Goal: Information Seeking & Learning: Learn about a topic

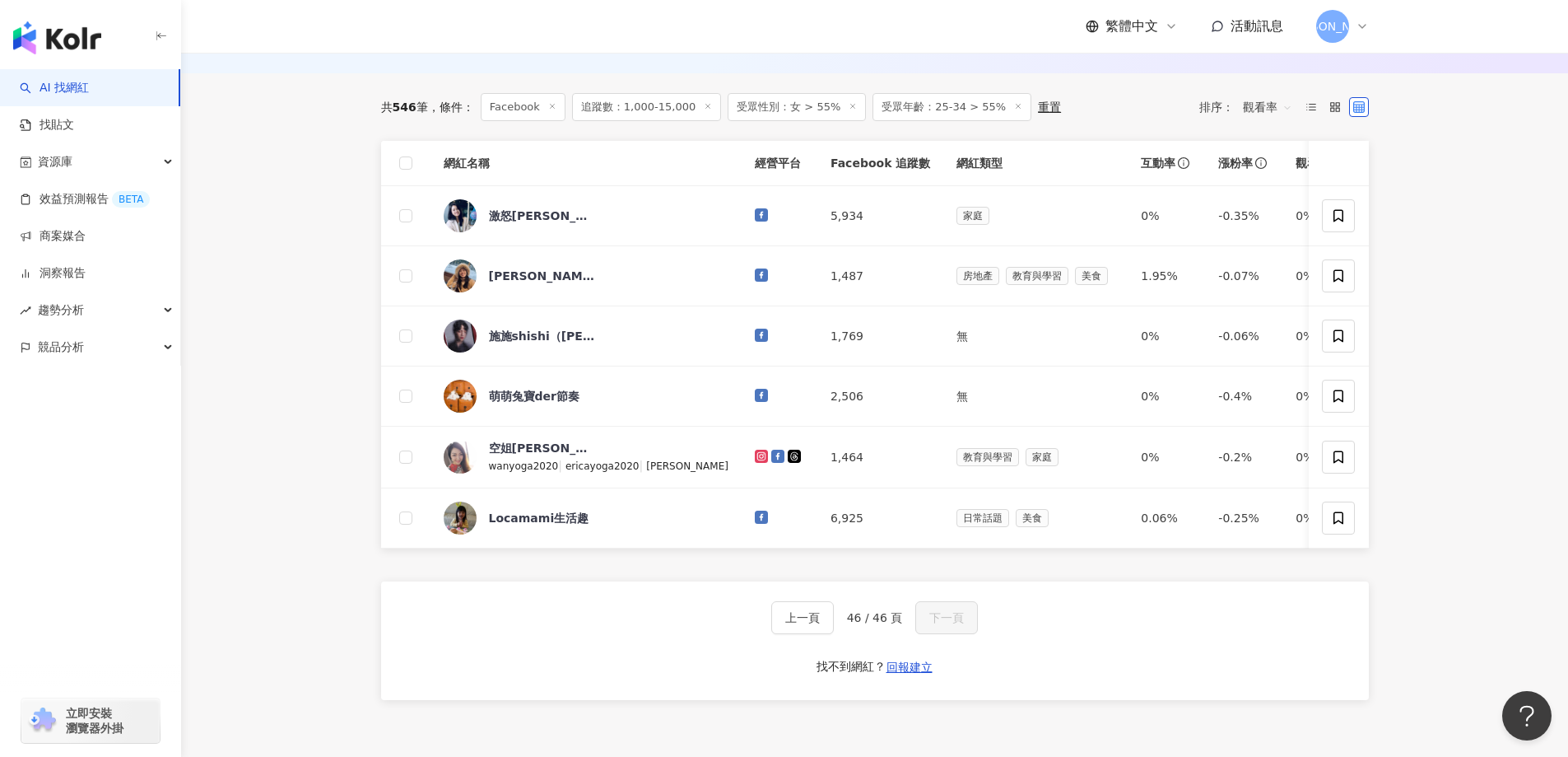
click at [554, 110] on icon at bounding box center [552, 106] width 8 height 8
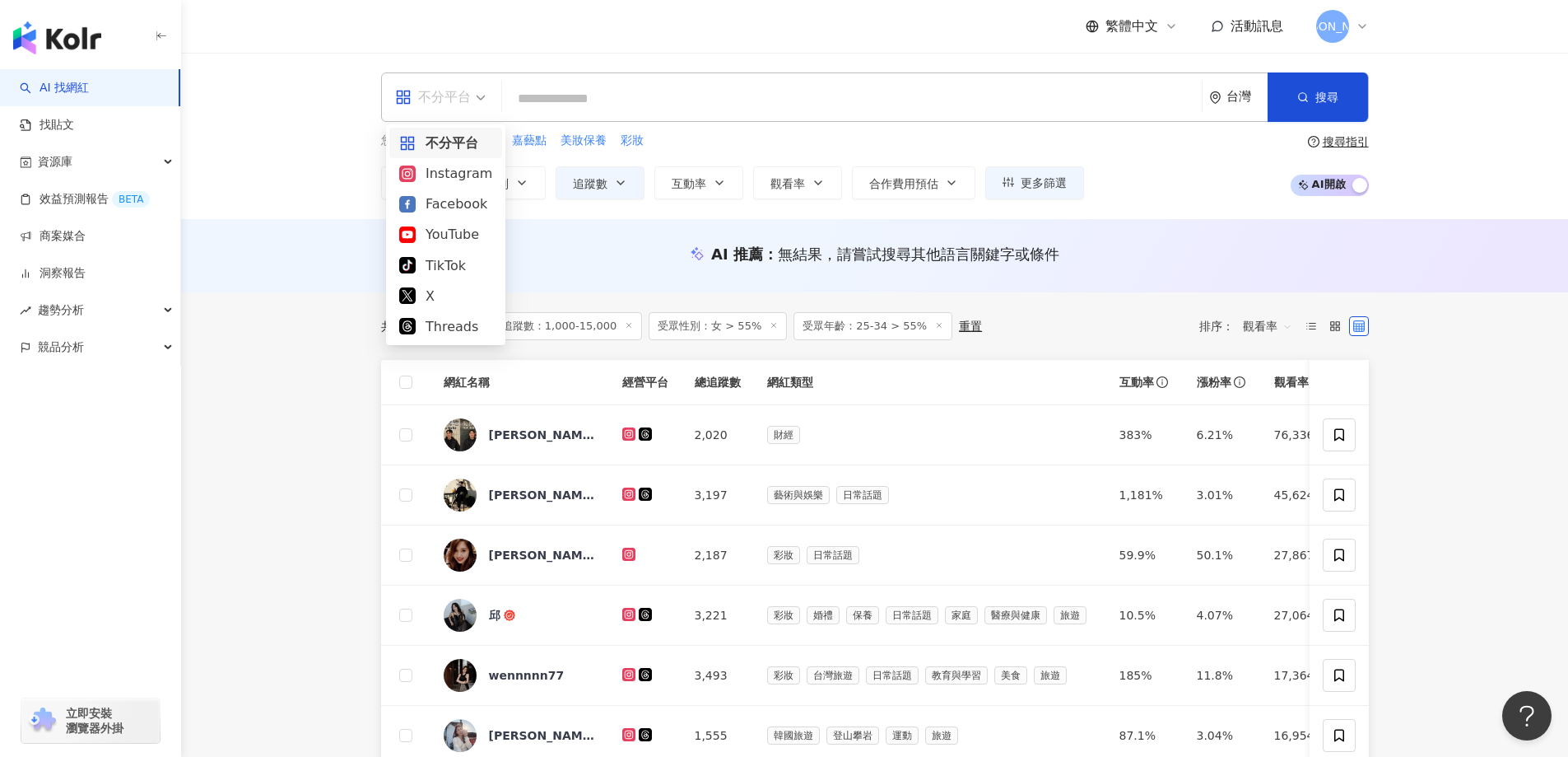
click at [469, 109] on div "不分平台" at bounding box center [432, 97] width 76 height 26
click at [453, 180] on div "Instagram" at bounding box center [446, 173] width 93 height 21
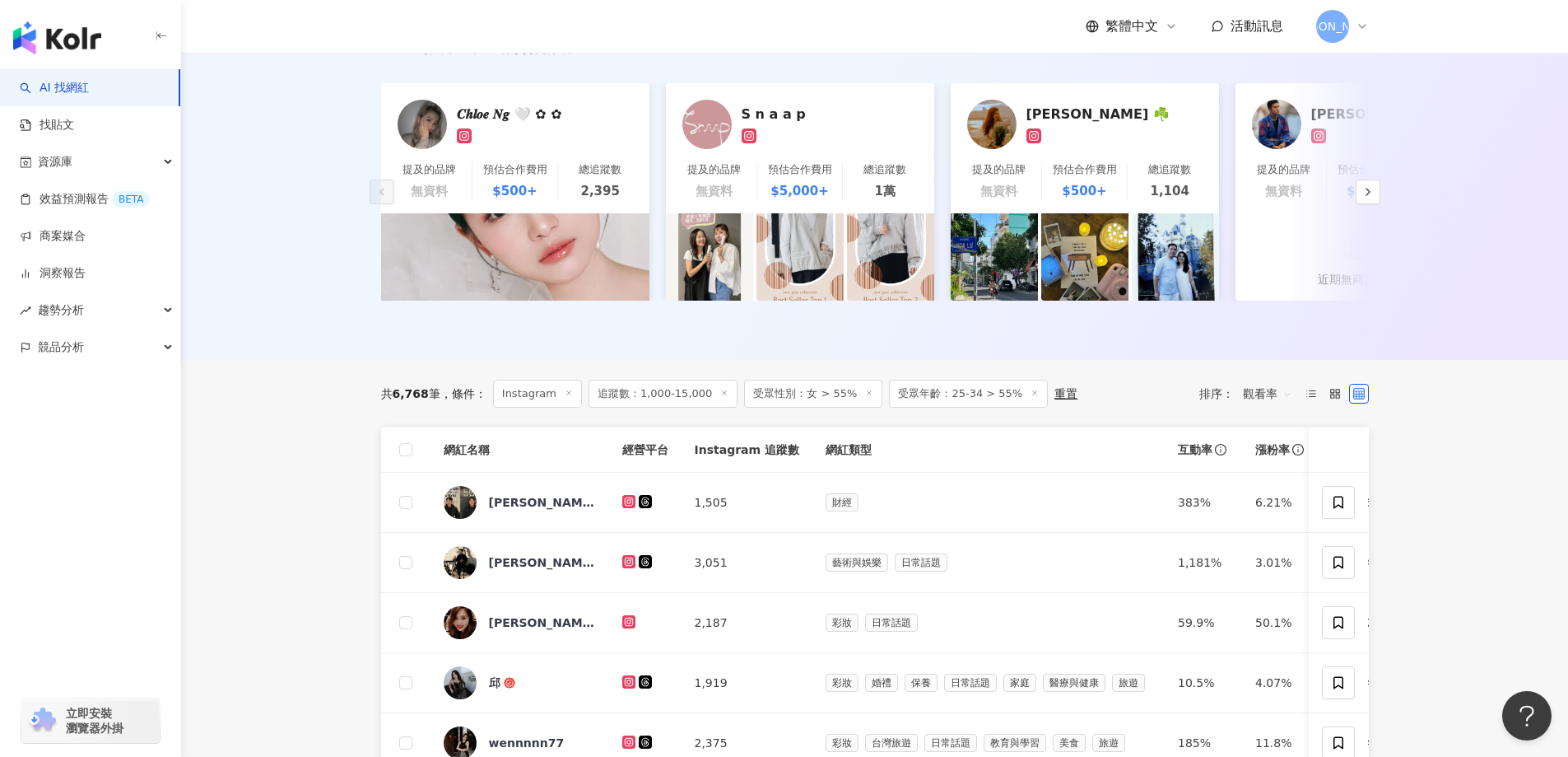
scroll to position [329, 0]
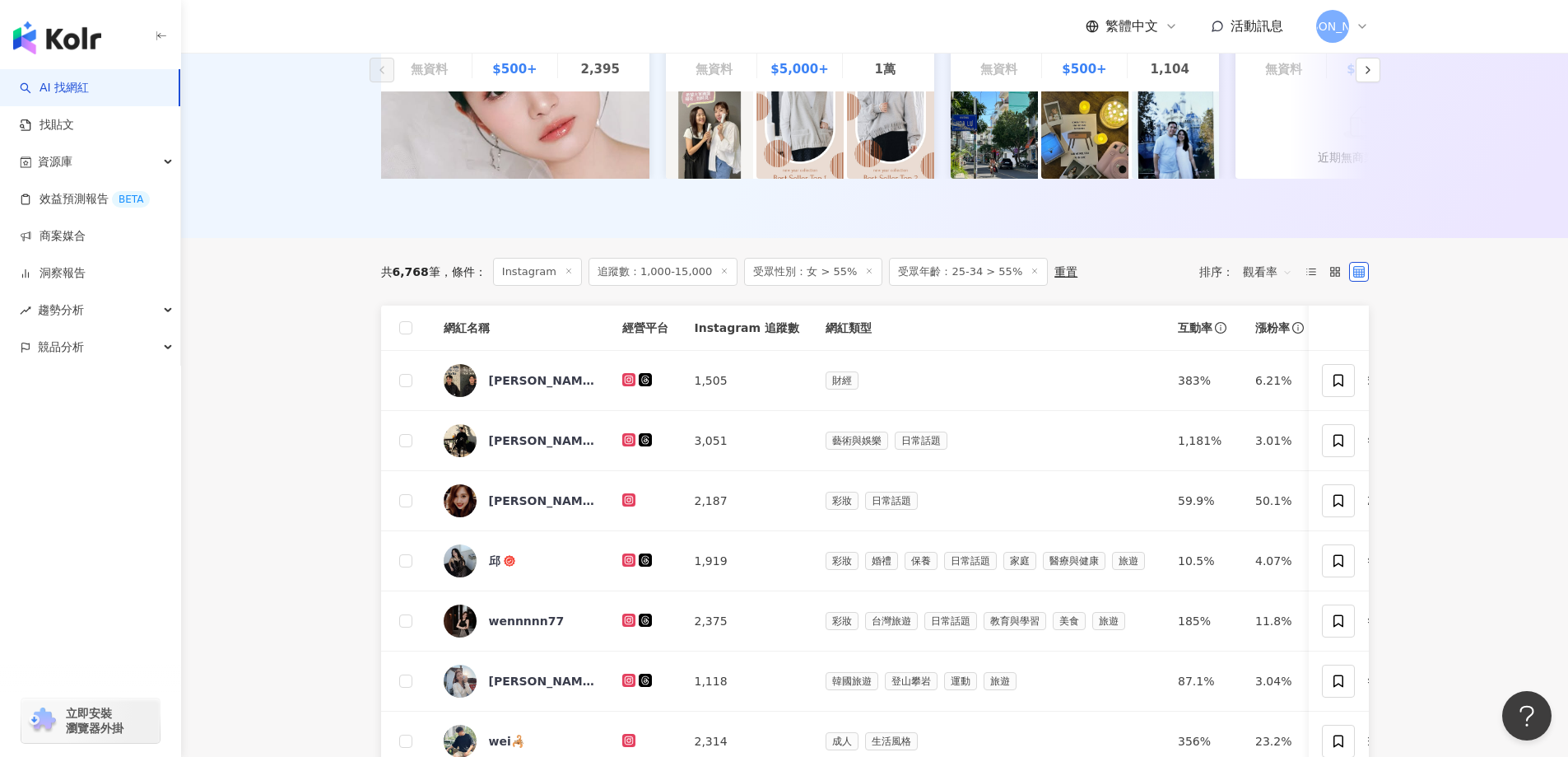
click at [723, 274] on line at bounding box center [725, 271] width 4 height 4
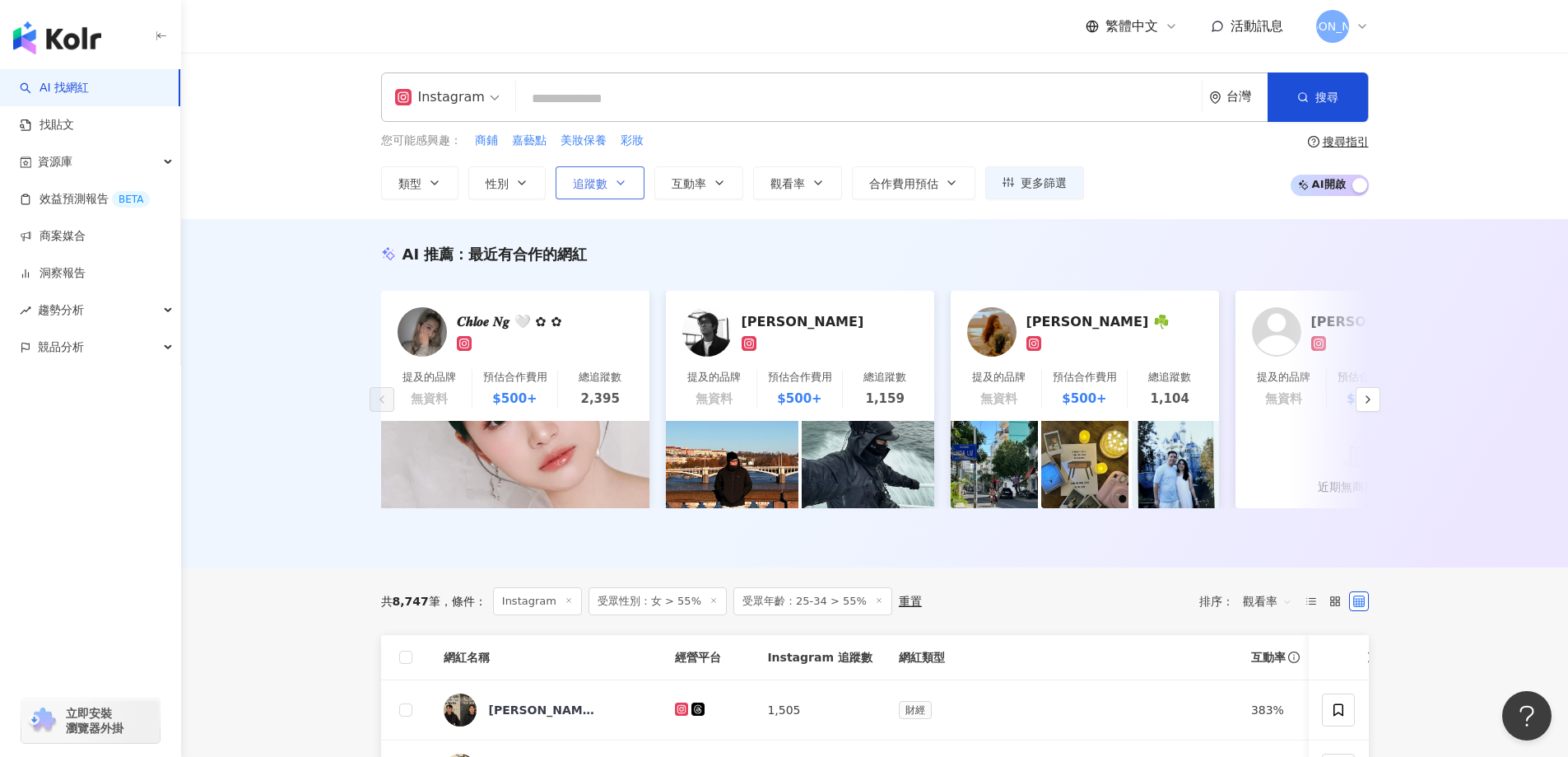
click at [623, 188] on icon "button" at bounding box center [620, 182] width 13 height 13
type input "*"
type input "*******"
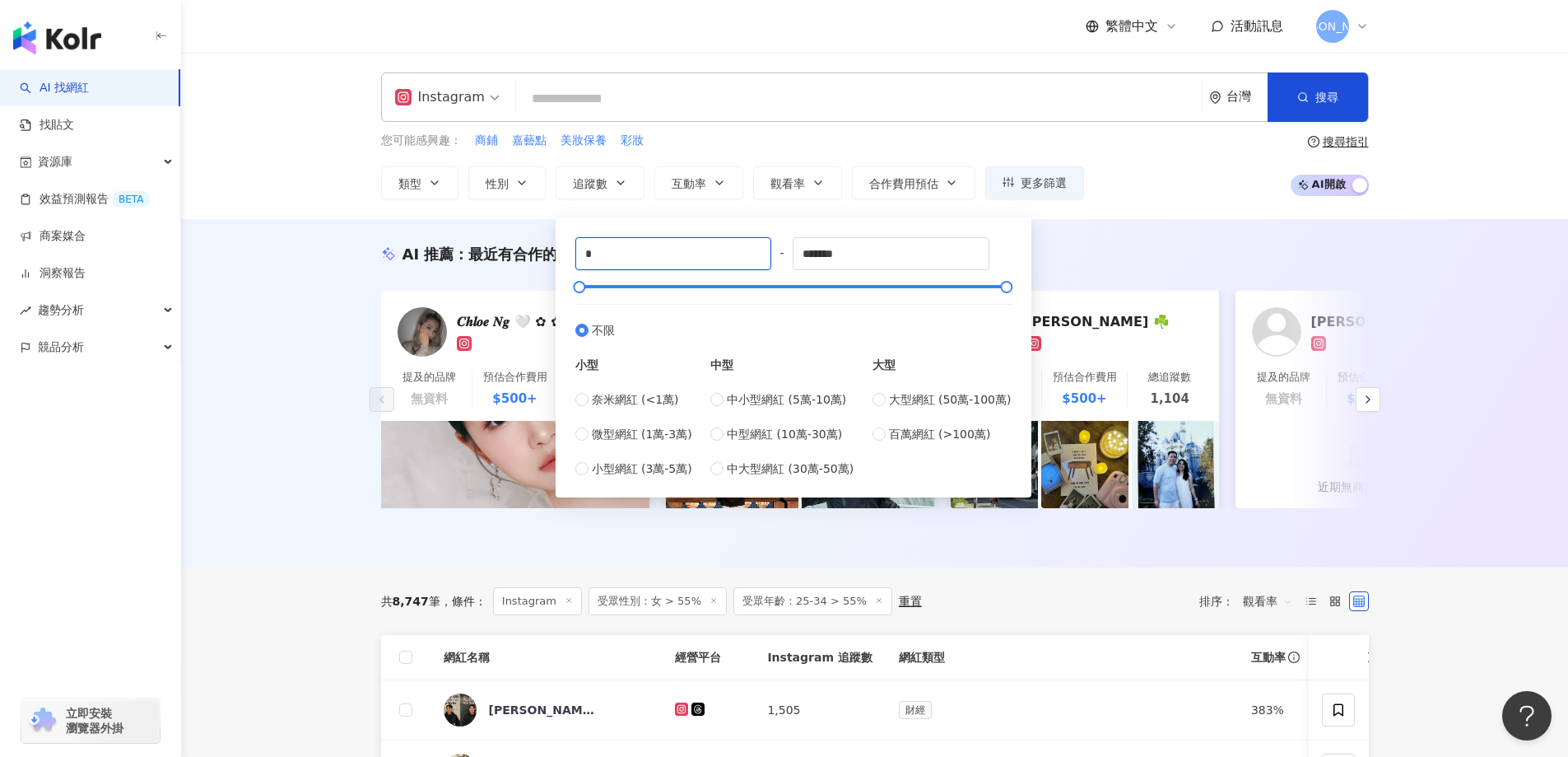
drag, startPoint x: 621, startPoint y: 263, endPoint x: 570, endPoint y: 256, distance: 51.5
click at [572, 257] on div "* - ******* 不限 小型 奈米網紅 (<1萬) 微型網紅 (1萬-3萬) 小型網紅 (3萬-5萬) 中型 中小型網紅 (5萬-10萬) 中型網紅 (…" at bounding box center [793, 357] width 456 height 260
type input "****"
drag, startPoint x: 859, startPoint y: 256, endPoint x: 792, endPoint y: 255, distance: 67.0
click at [792, 255] on div "**** - ******* 不限 小型 奈米網紅 (<1萬) 微型網紅 (1萬-3萬) 小型網紅 (3萬-5萬) 中型 中小型網紅 (5萬-10萬) 中型網…" at bounding box center [793, 357] width 436 height 241
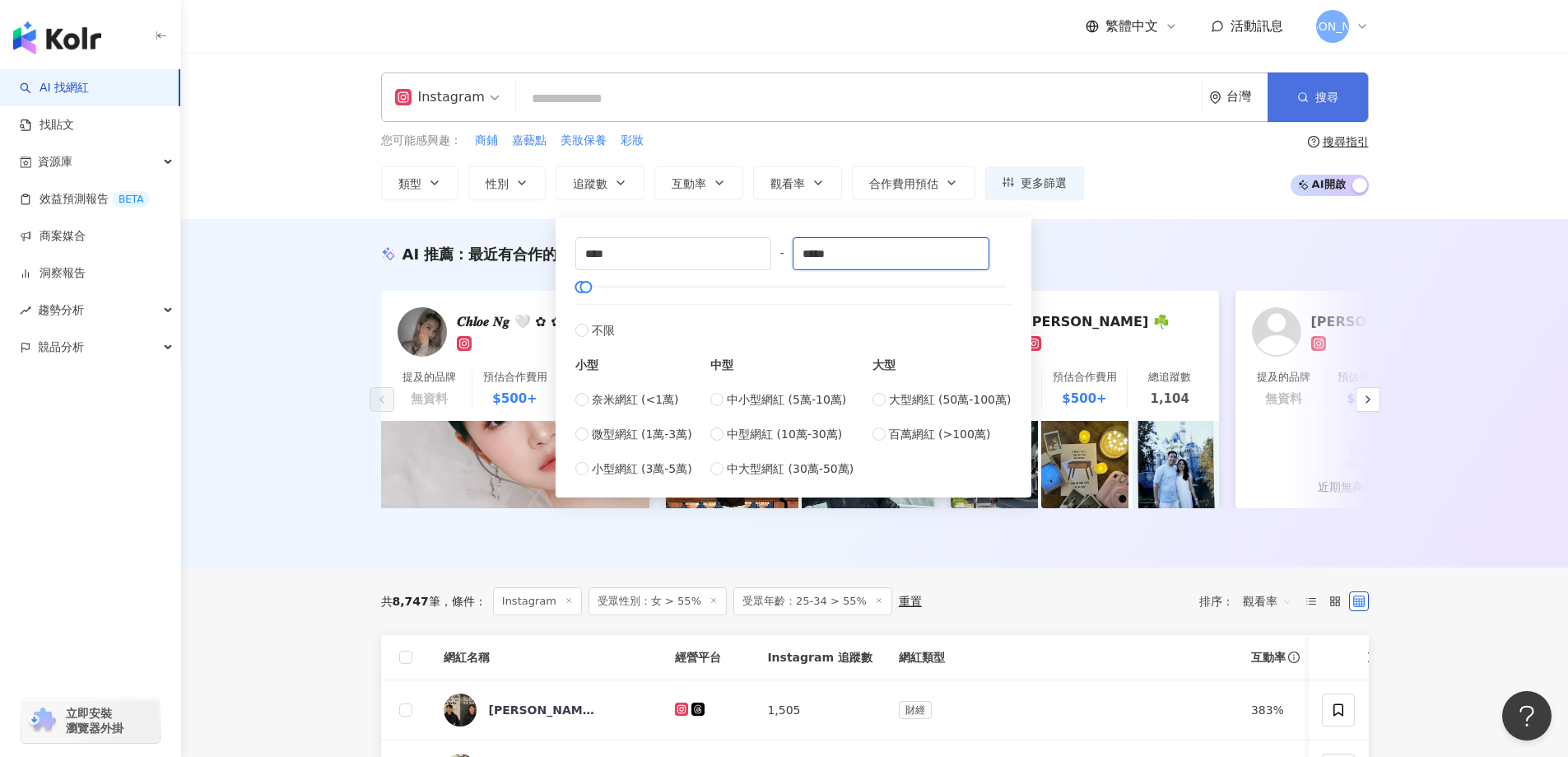
type input "*****"
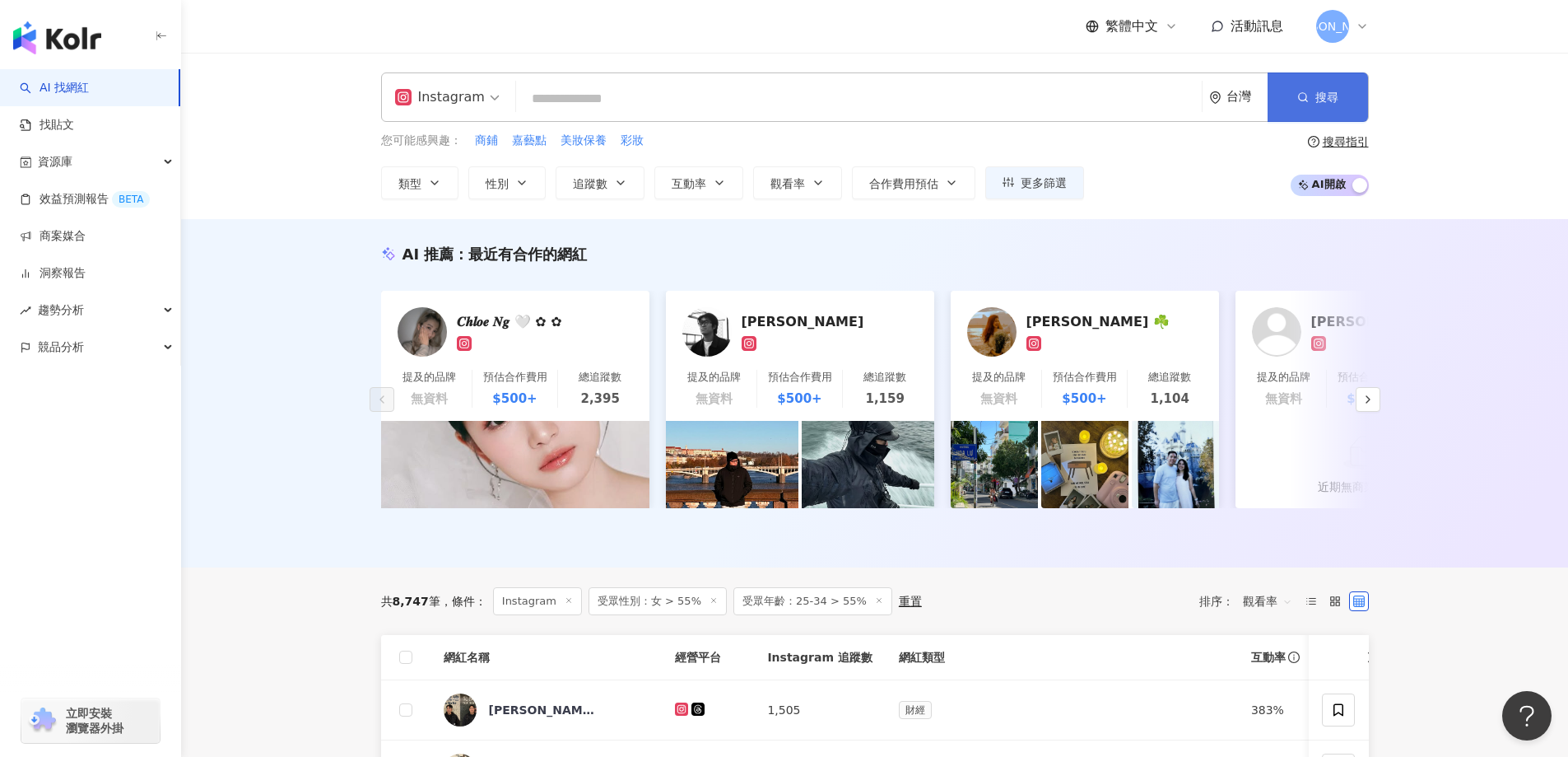
click at [1325, 80] on button "搜尋" at bounding box center [1317, 97] width 101 height 50
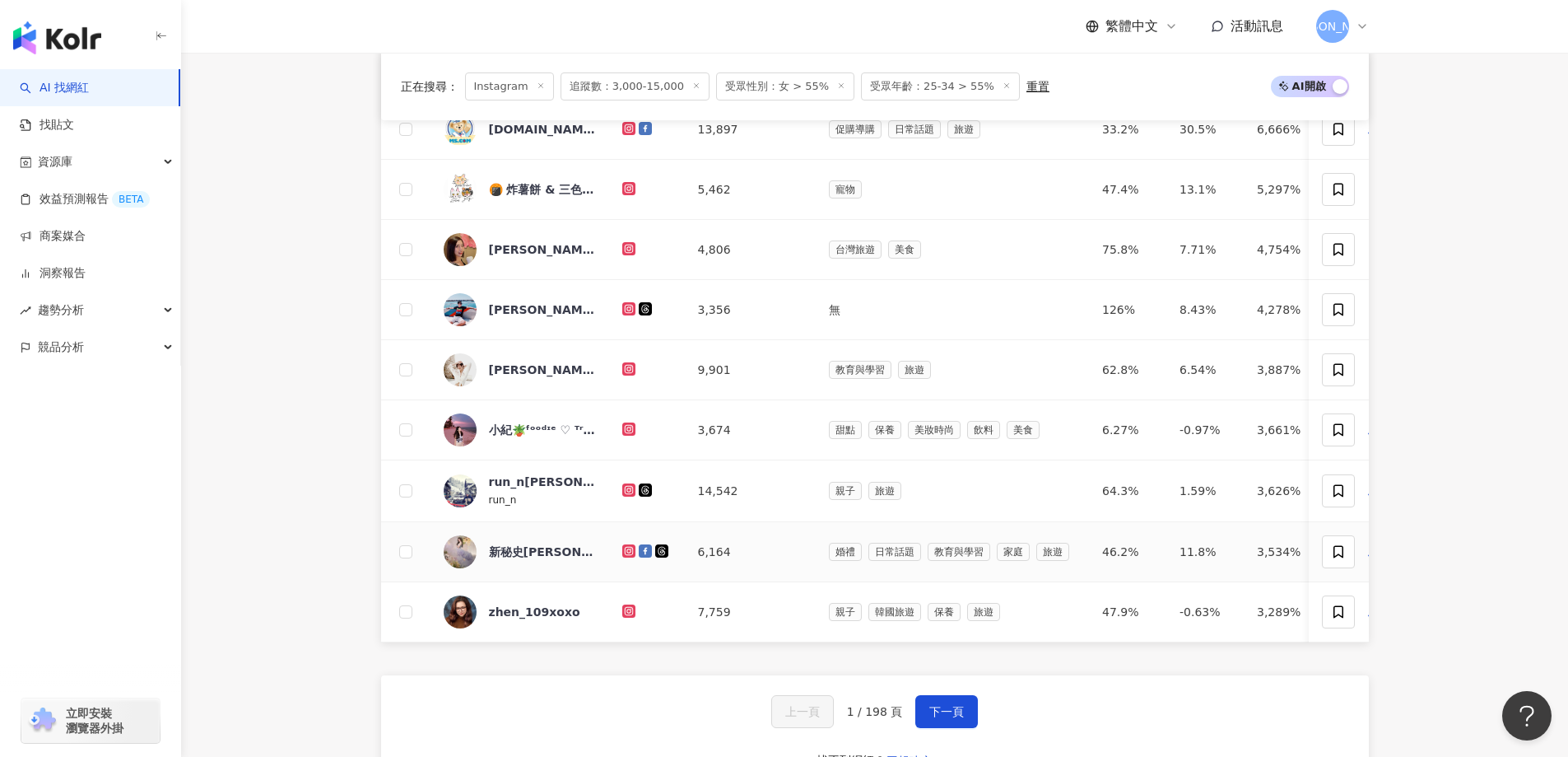
scroll to position [824, 0]
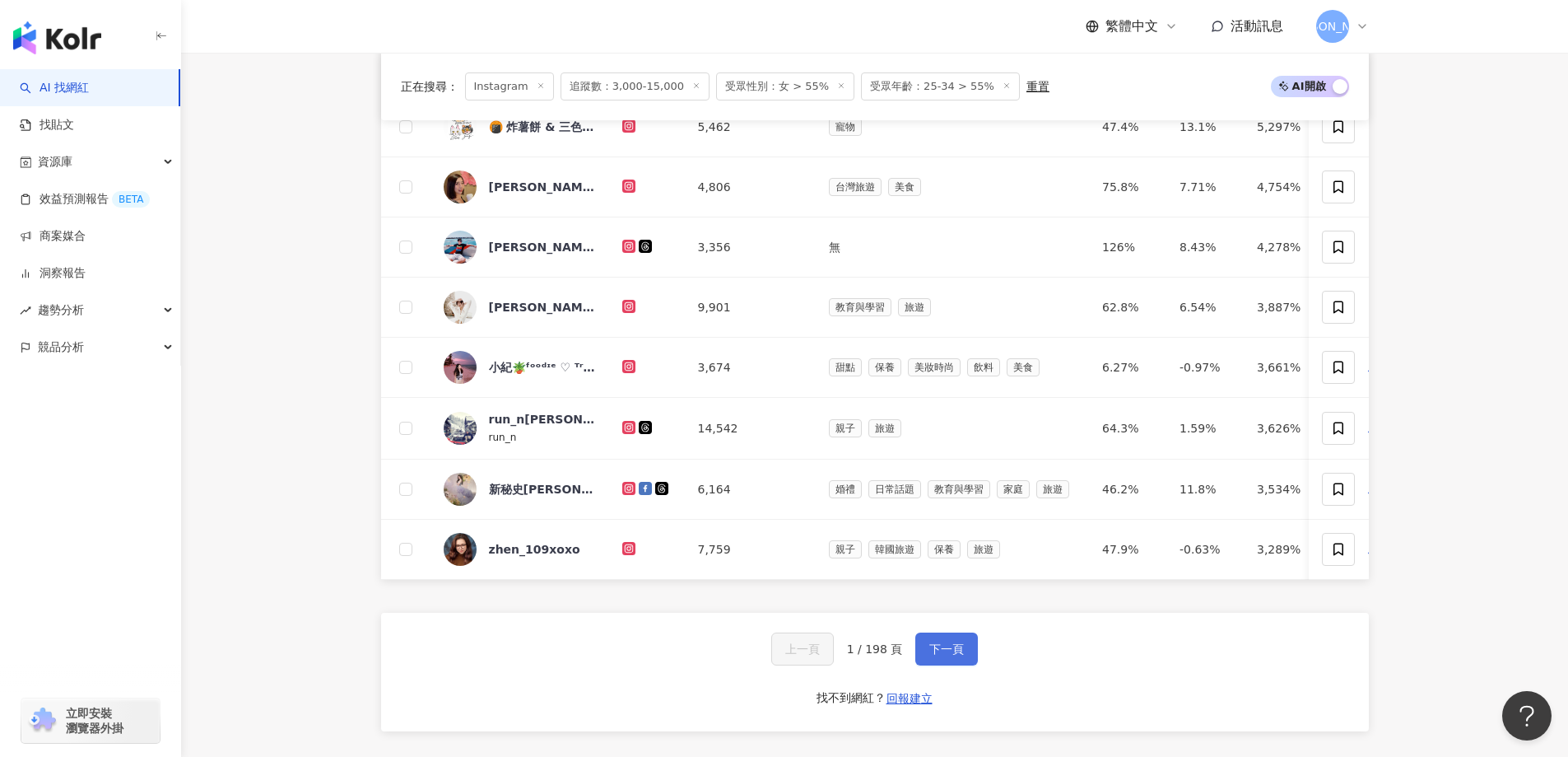
click at [952, 664] on button "下一頁" at bounding box center [947, 648] width 63 height 33
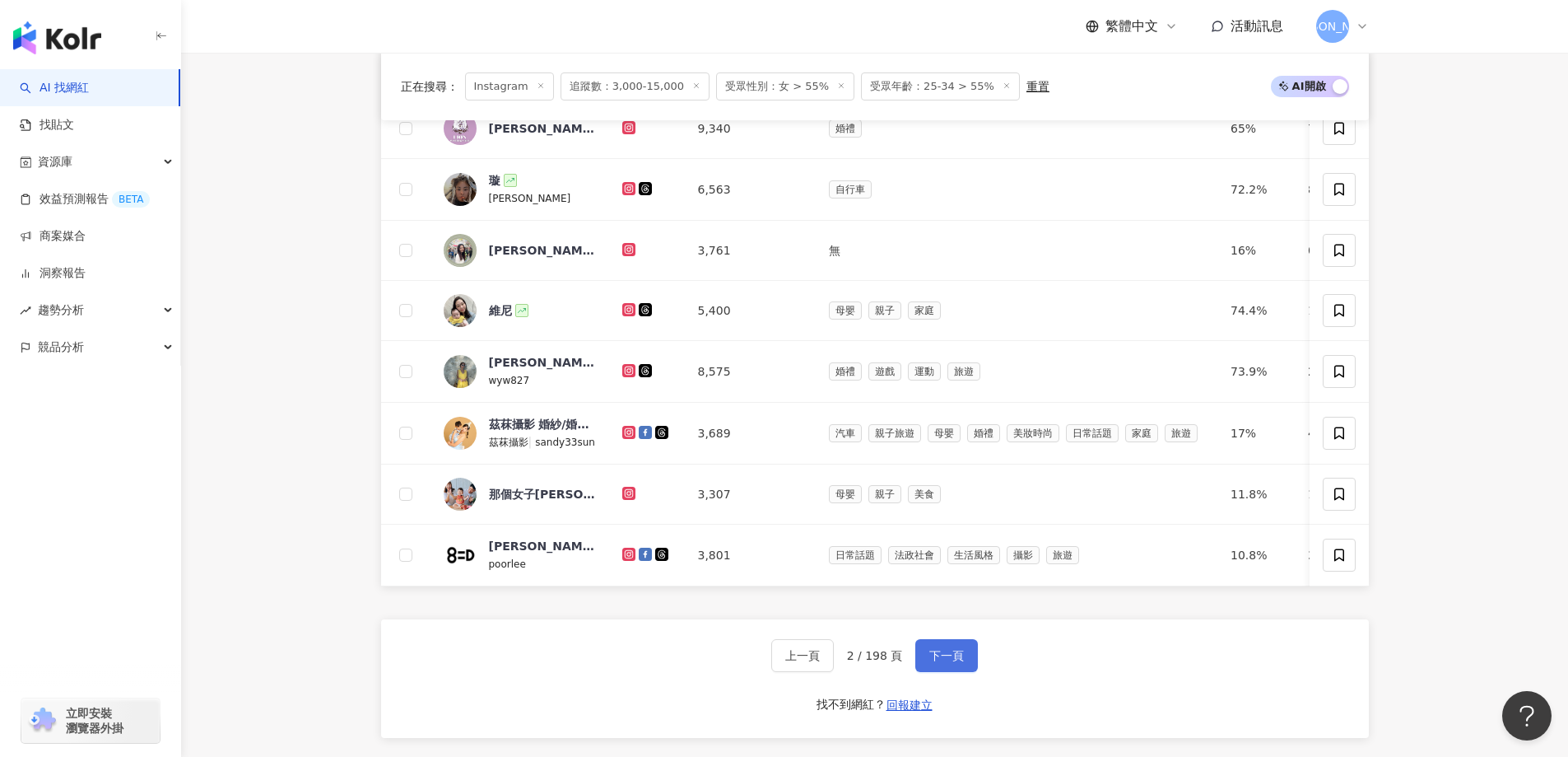
click at [938, 662] on span "下一頁" at bounding box center [947, 655] width 35 height 13
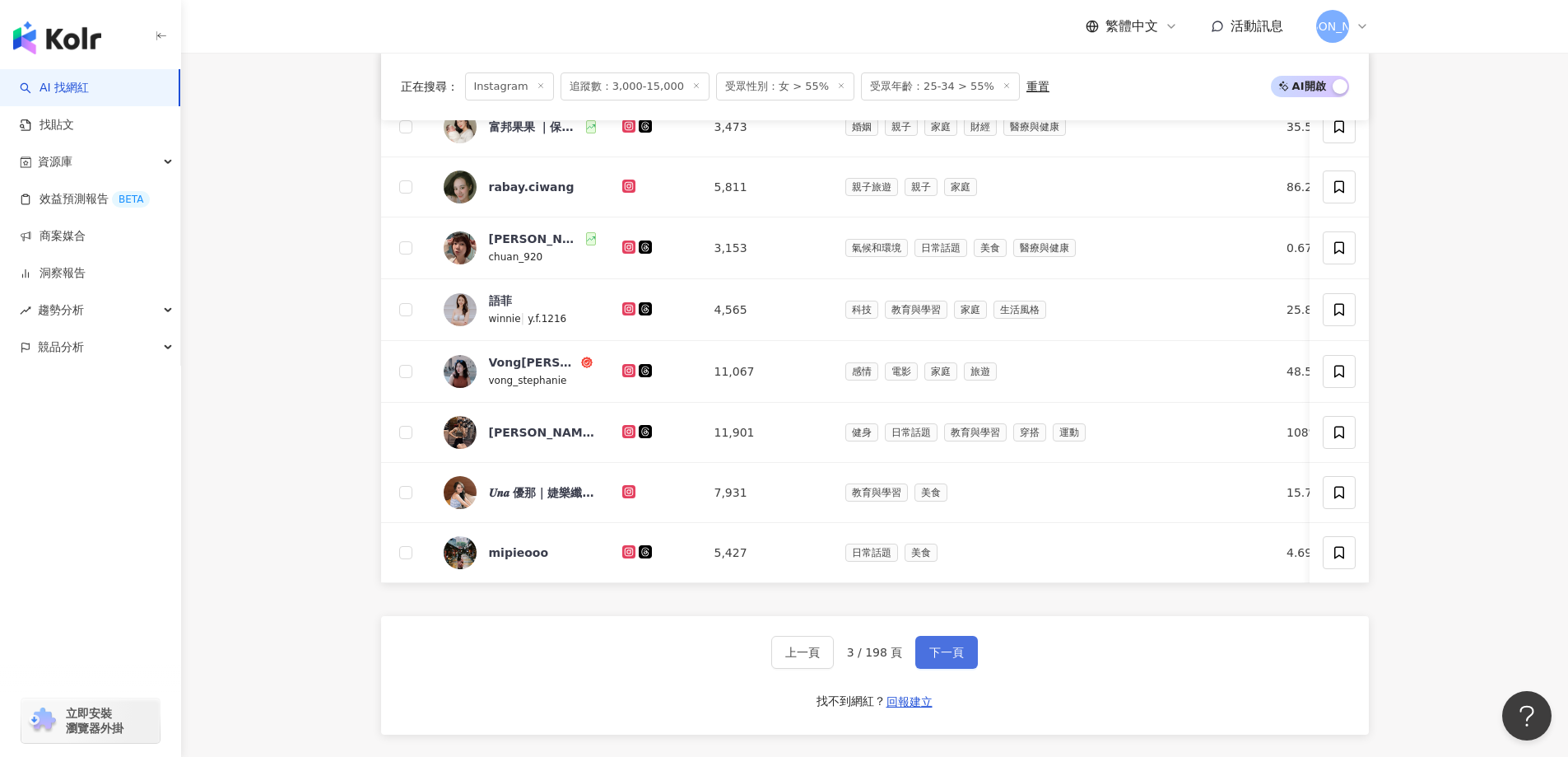
click at [963, 669] on button "下一頁" at bounding box center [947, 652] width 63 height 33
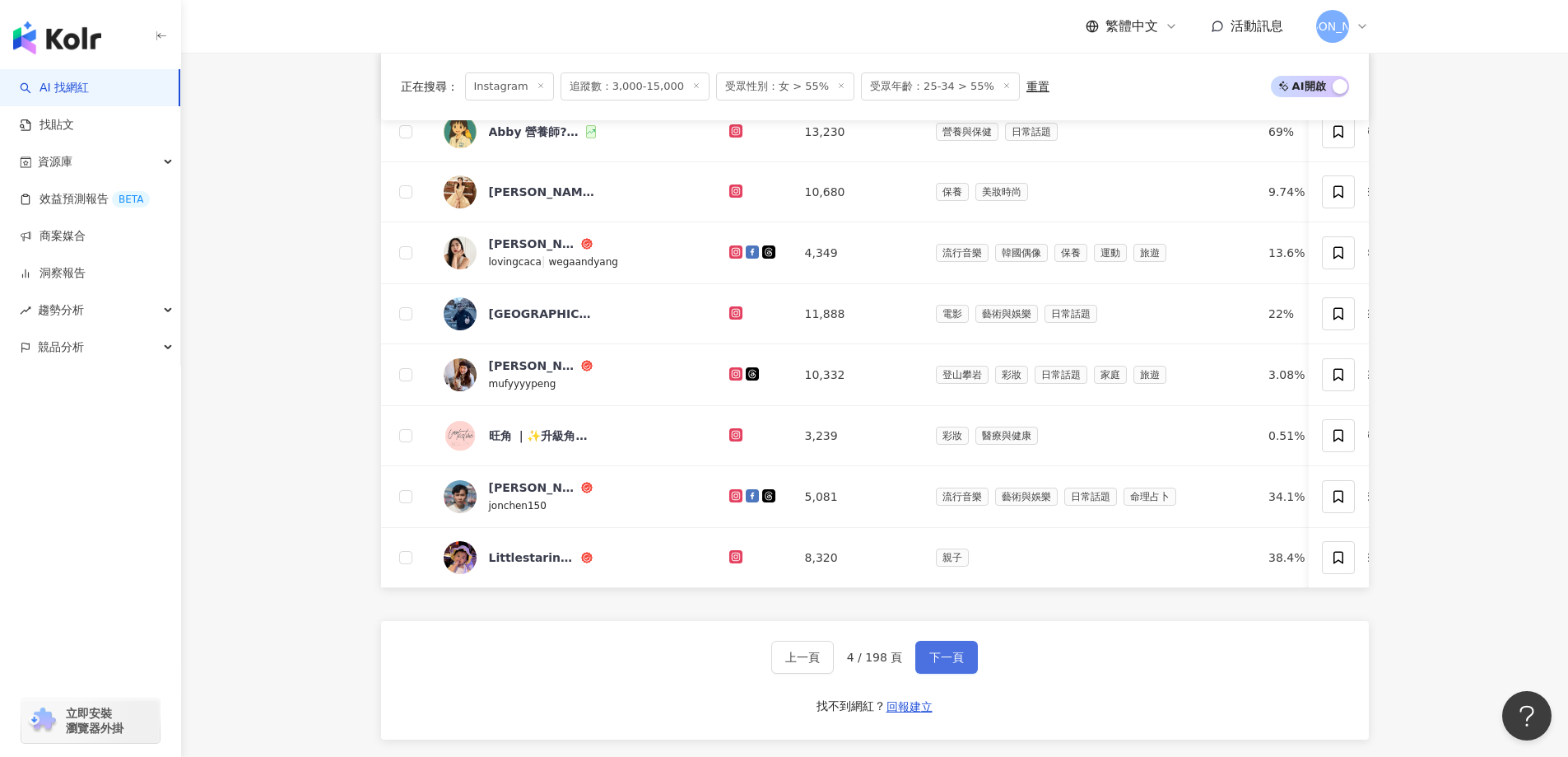
click at [957, 671] on button "下一頁" at bounding box center [947, 656] width 63 height 33
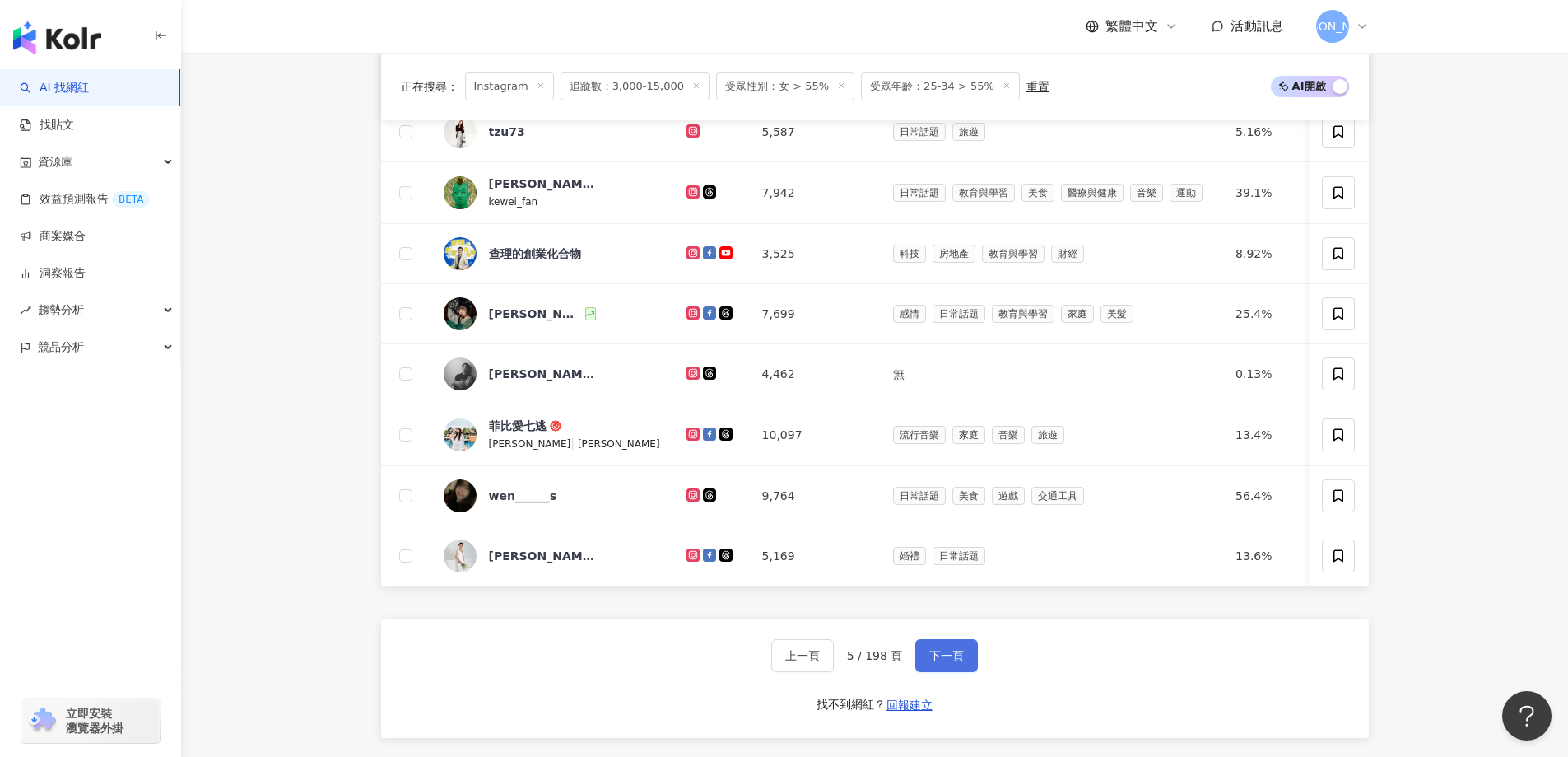
click at [960, 662] on span "下一頁" at bounding box center [947, 655] width 35 height 13
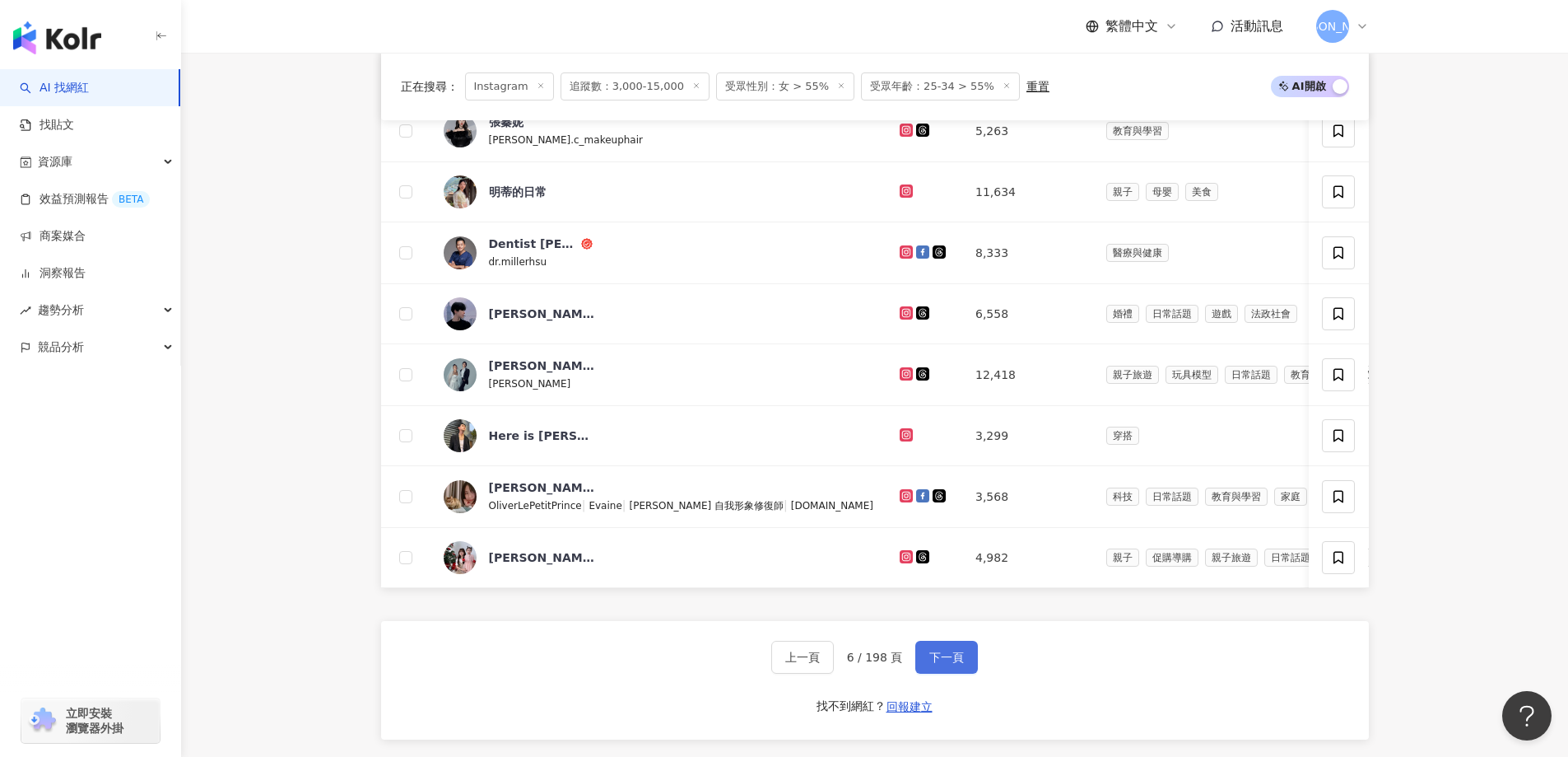
click at [949, 664] on span "下一頁" at bounding box center [947, 657] width 35 height 13
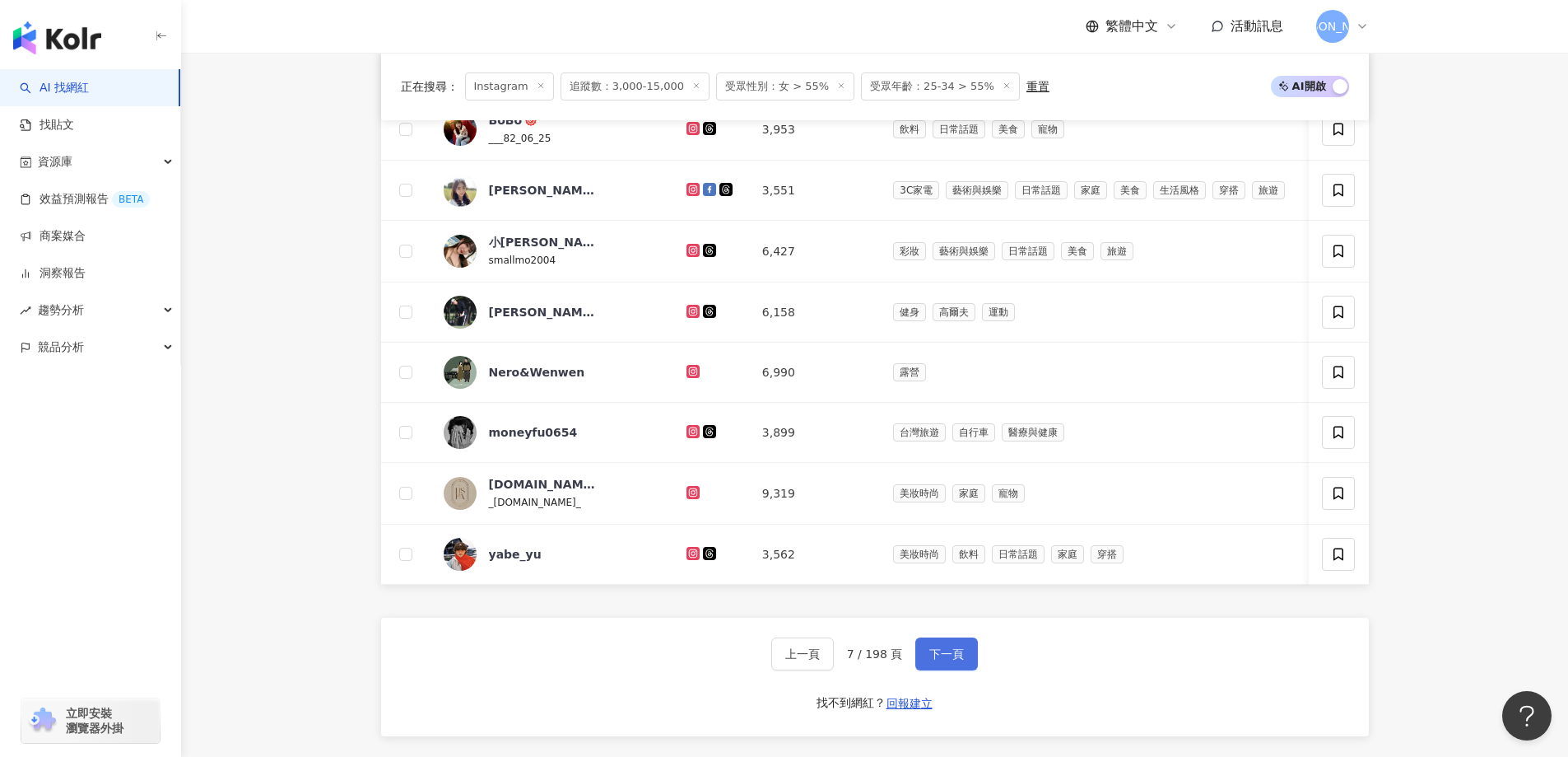
click at [931, 667] on button "下一頁" at bounding box center [947, 654] width 63 height 33
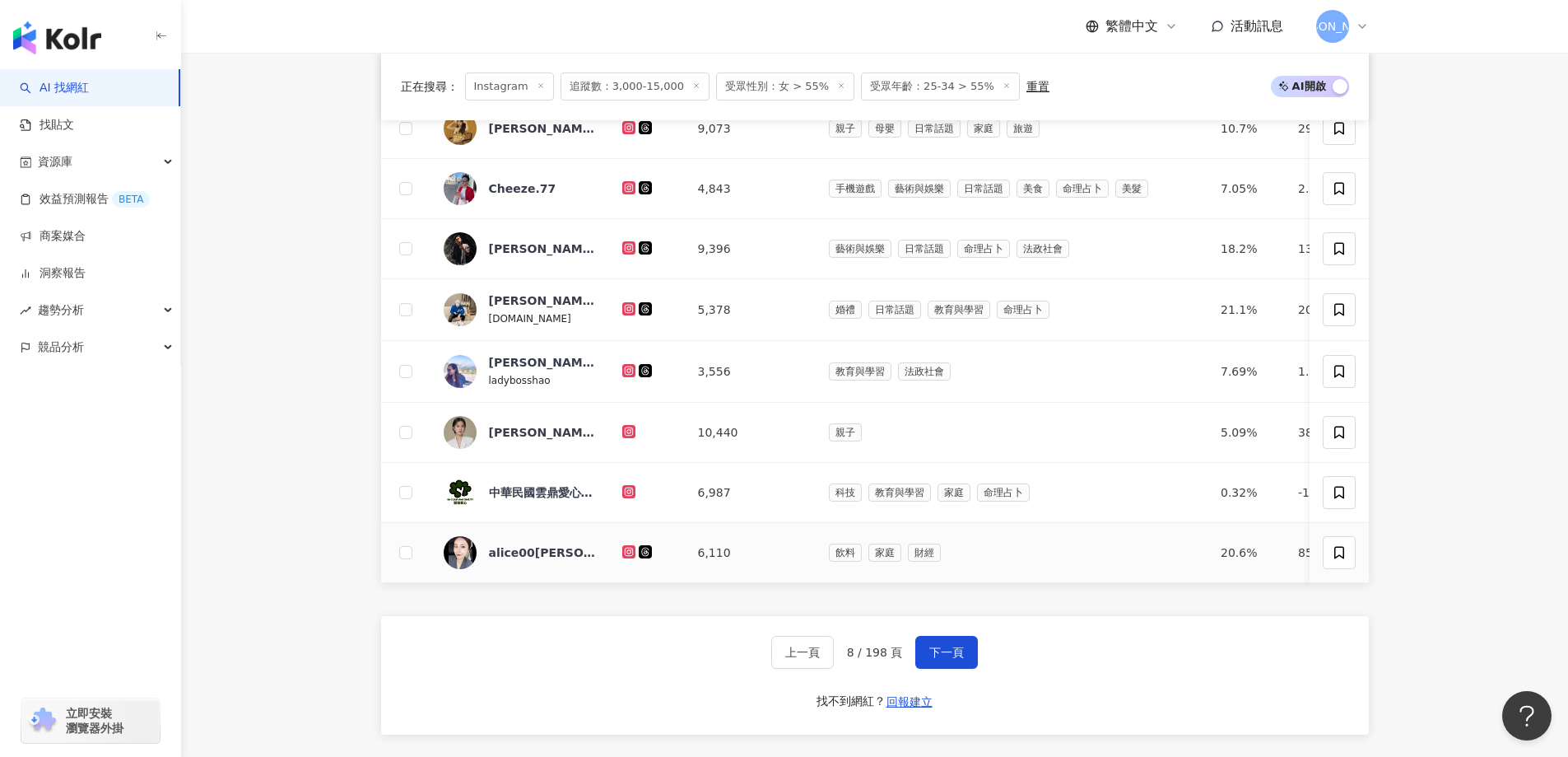
scroll to position [988, 0]
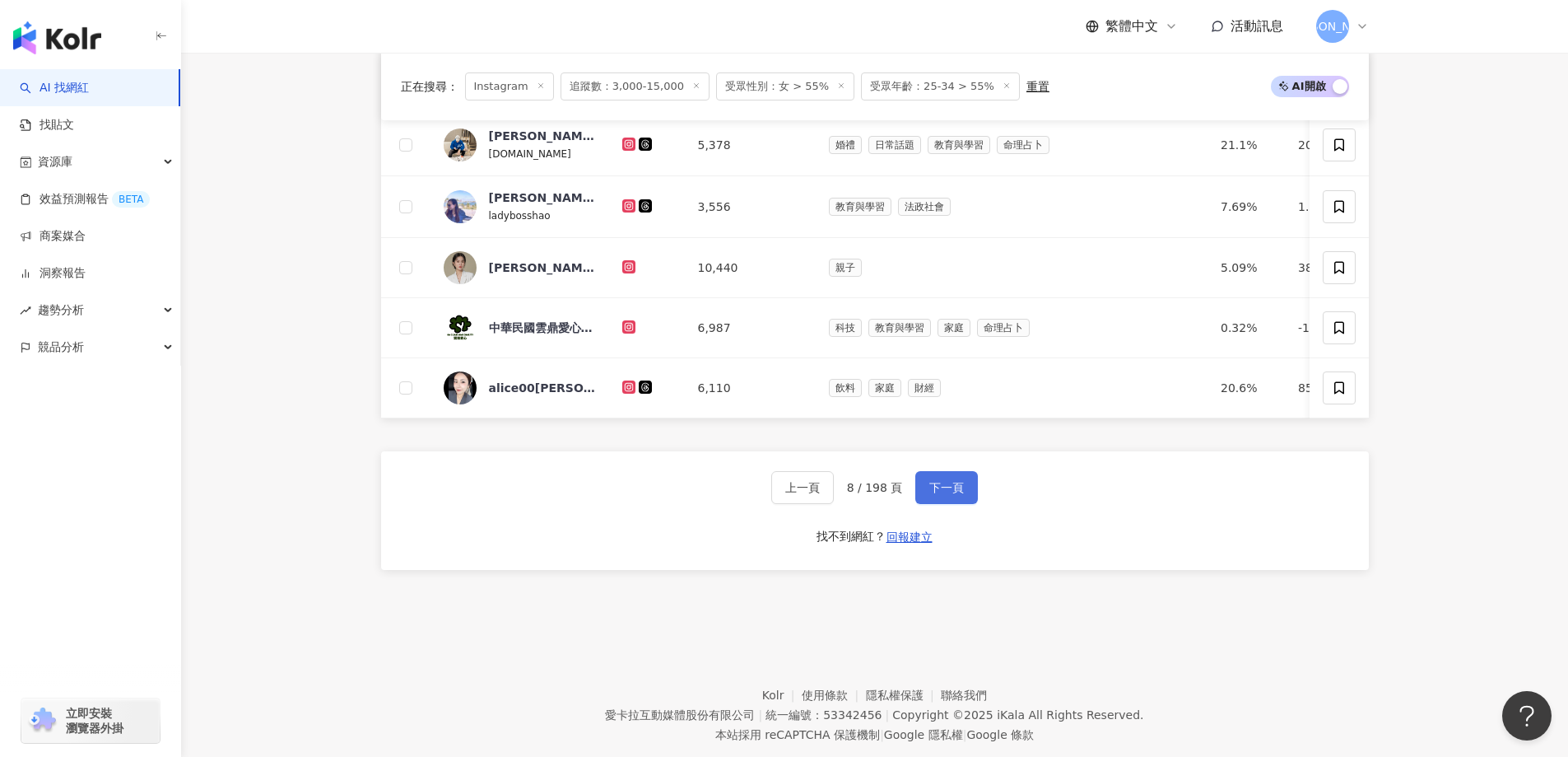
click at [955, 504] on button "下一頁" at bounding box center [947, 487] width 63 height 33
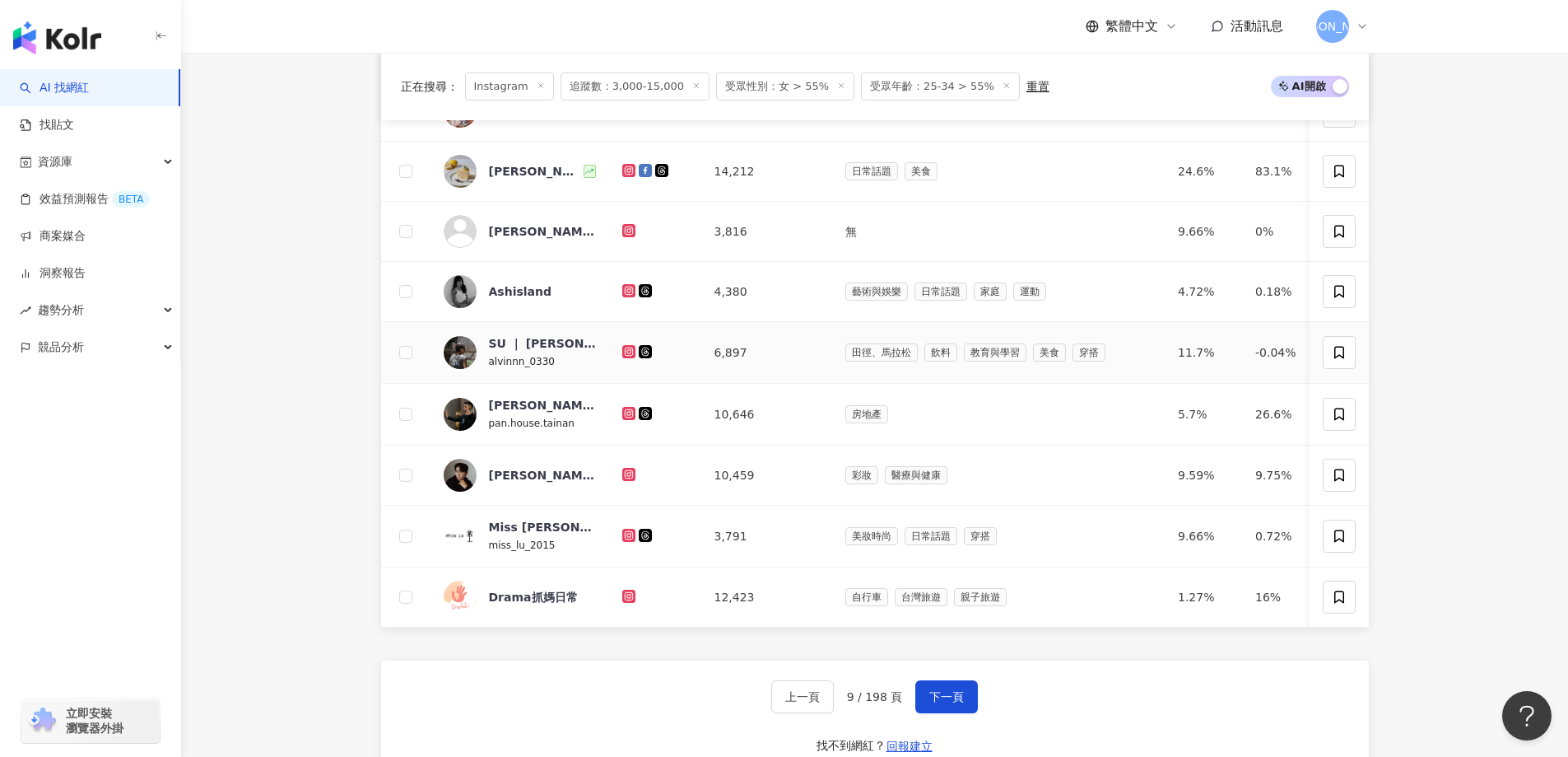
scroll to position [824, 0]
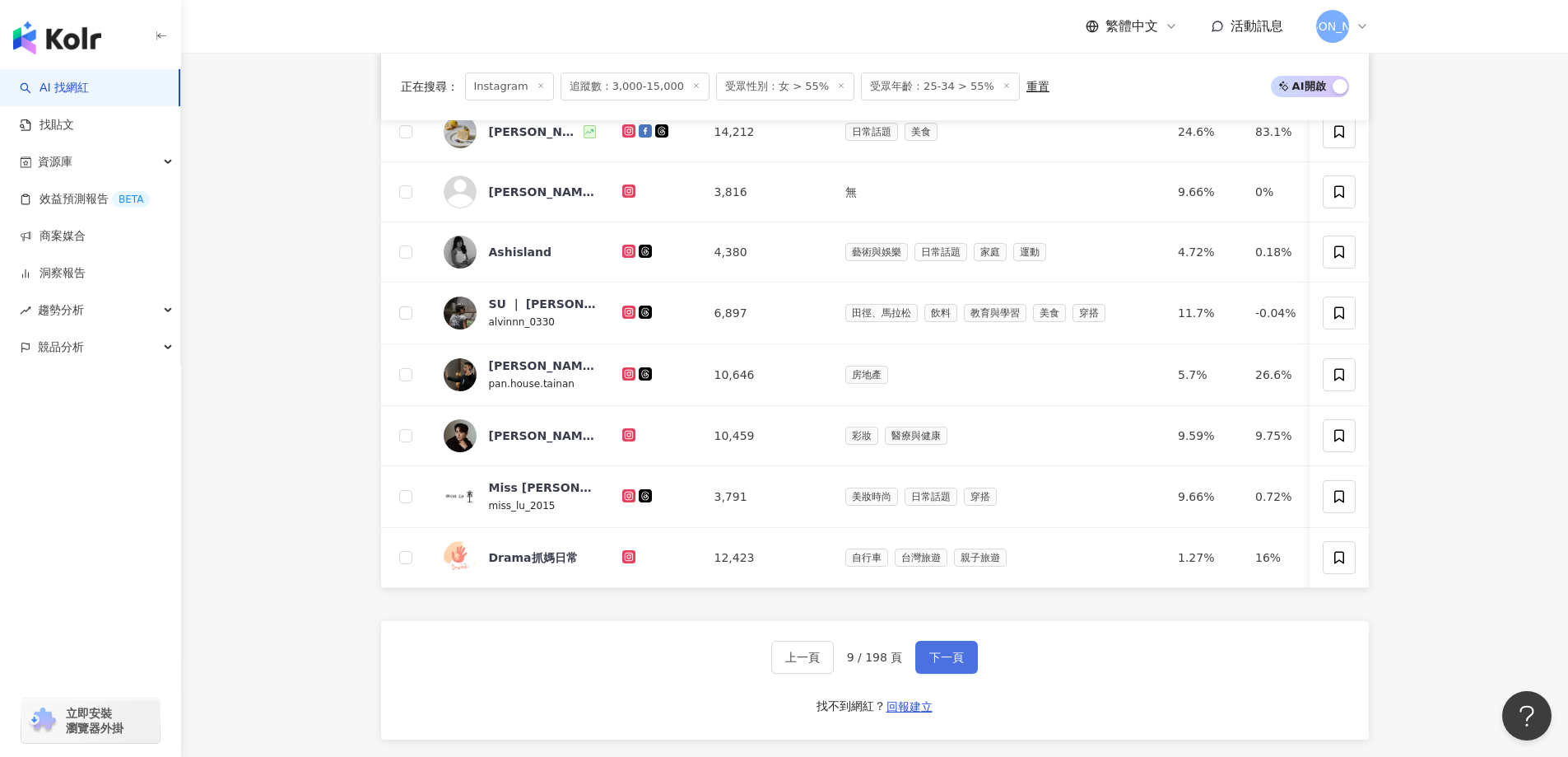
click at [935, 664] on span "下一頁" at bounding box center [947, 657] width 35 height 13
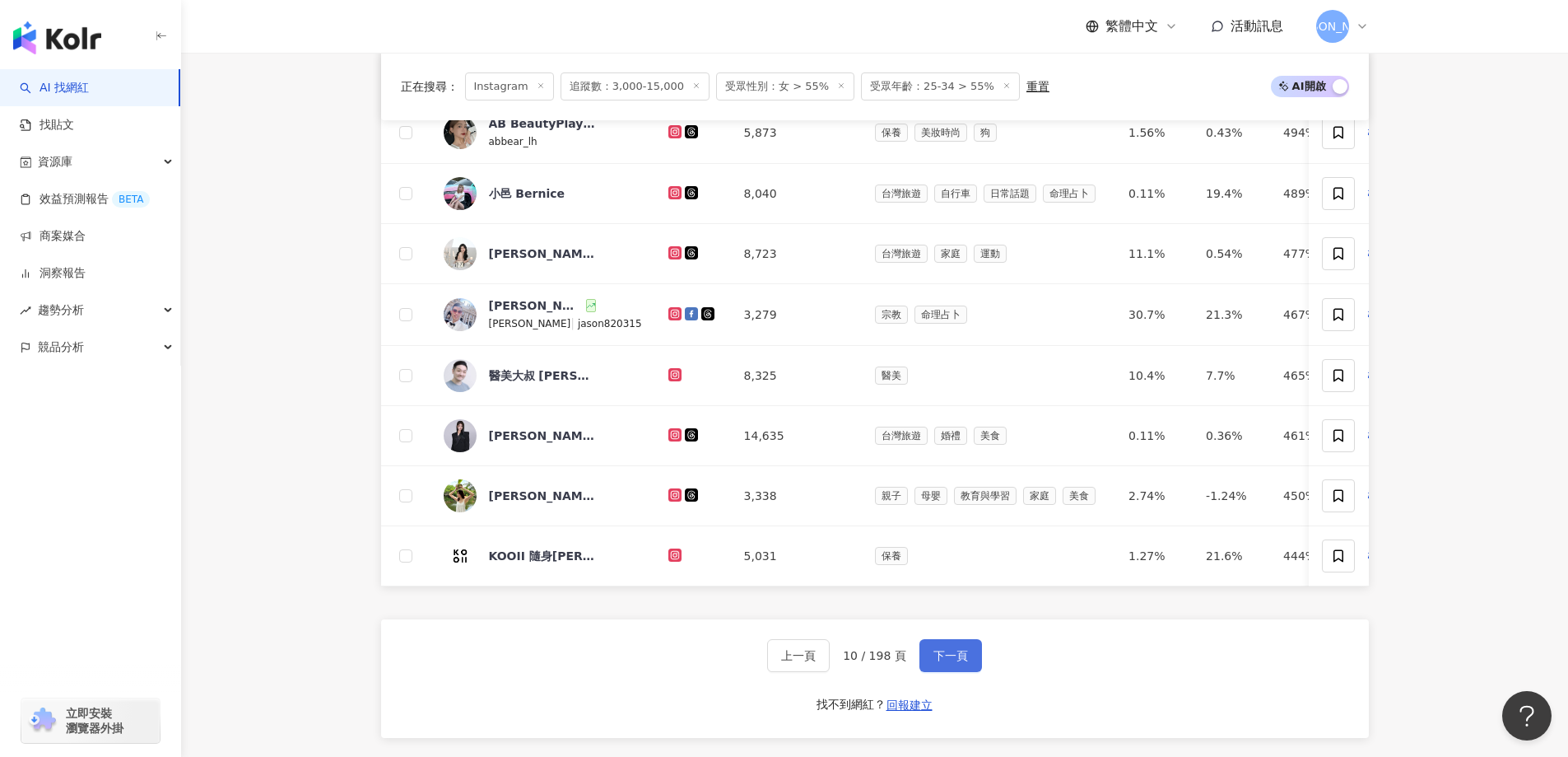
click at [931, 671] on button "下一頁" at bounding box center [950, 654] width 63 height 33
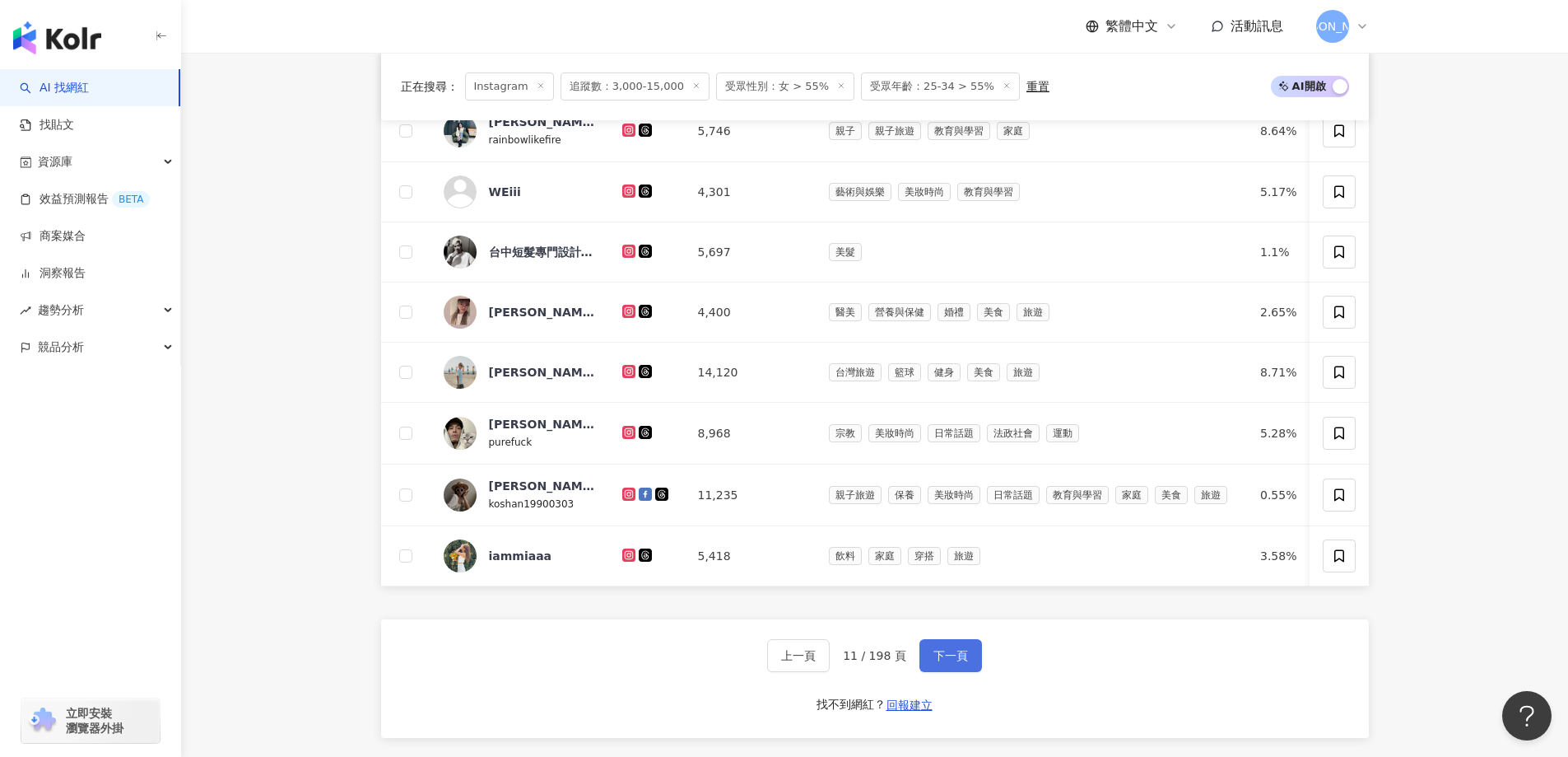
click at [954, 662] on span "下一頁" at bounding box center [950, 655] width 35 height 13
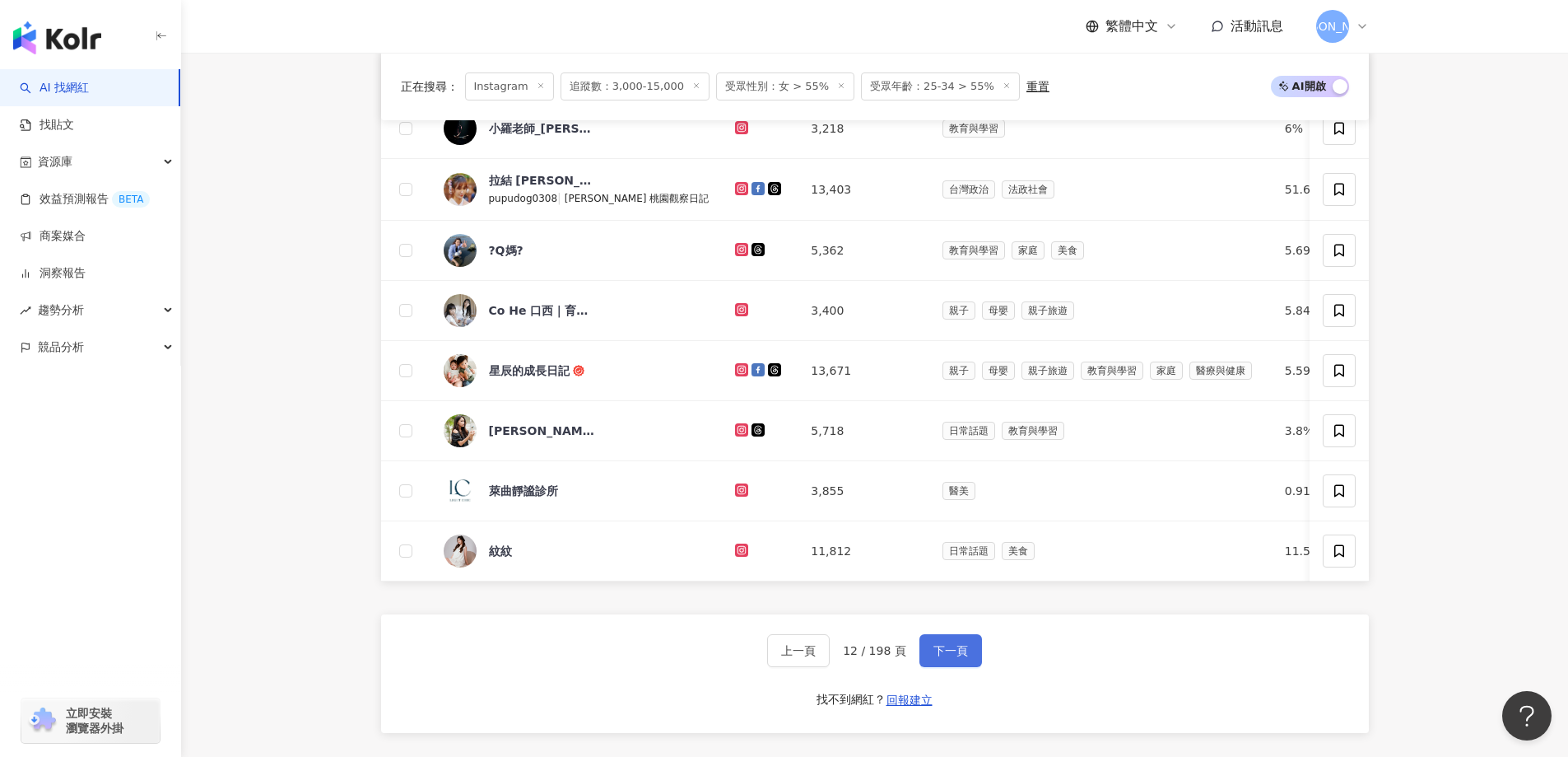
click at [952, 657] on span "下一頁" at bounding box center [950, 651] width 35 height 13
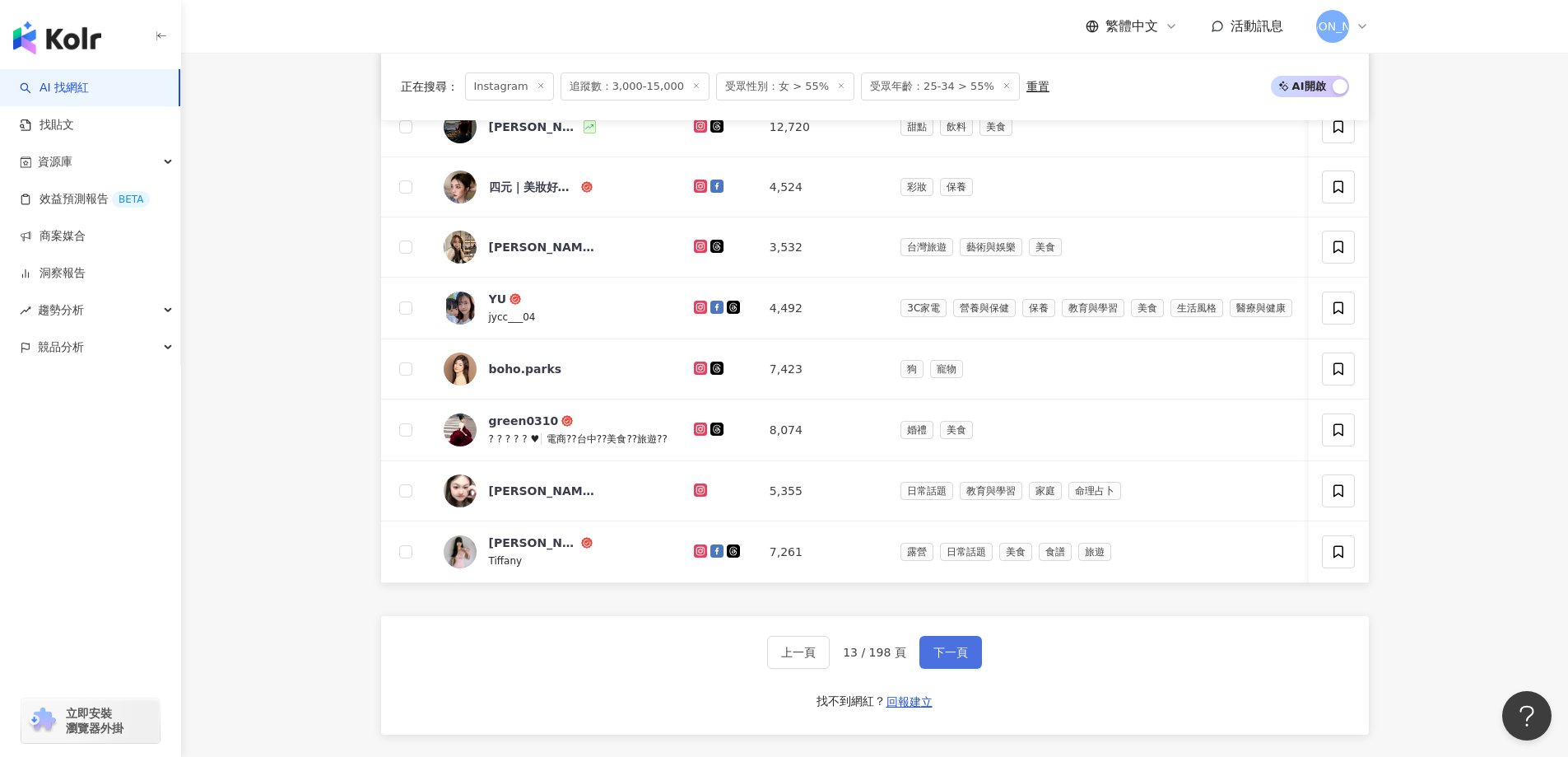
click at [938, 669] on button "下一頁" at bounding box center [950, 652] width 63 height 33
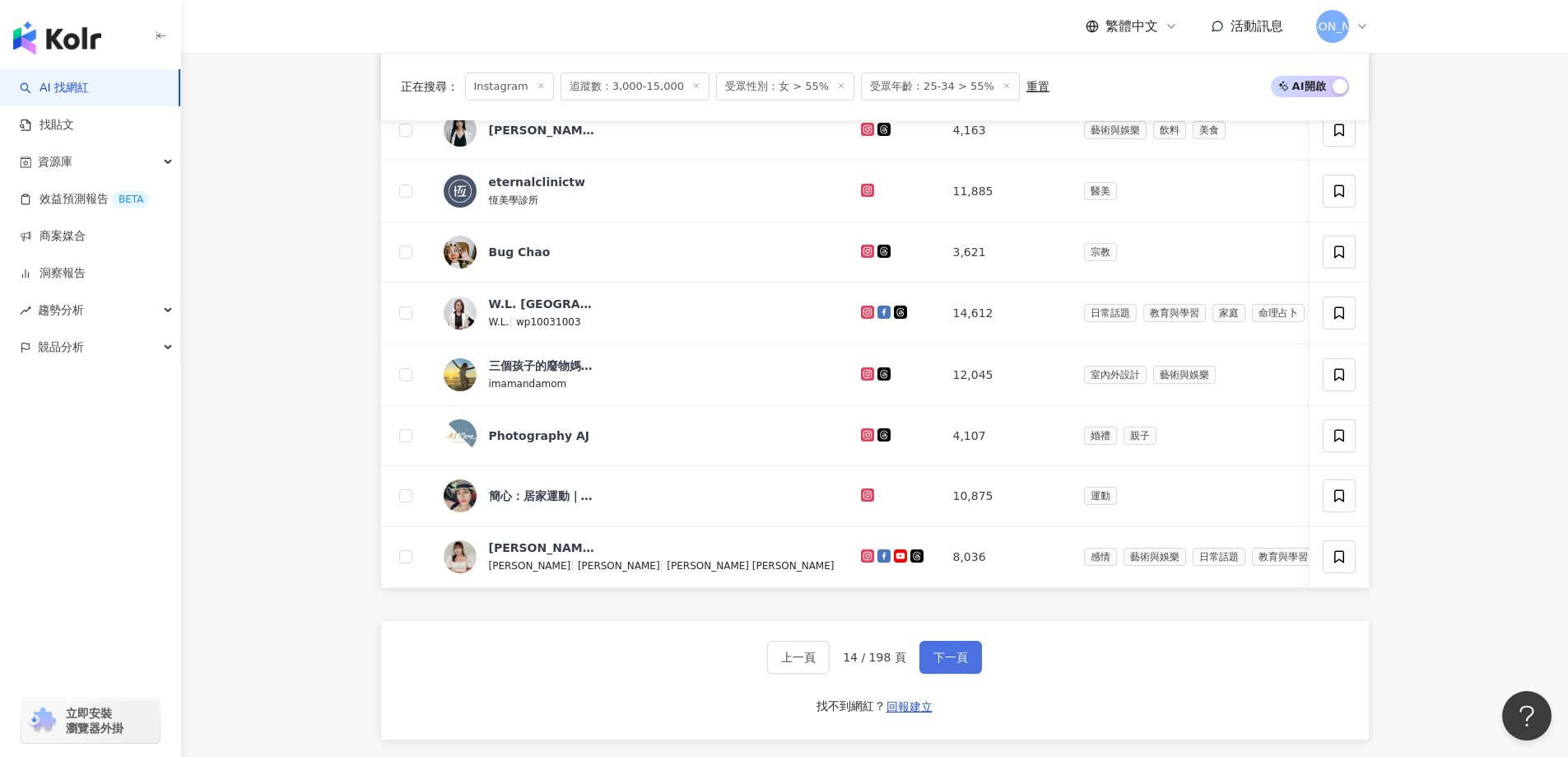
click at [970, 673] on button "下一頁" at bounding box center [950, 656] width 63 height 33
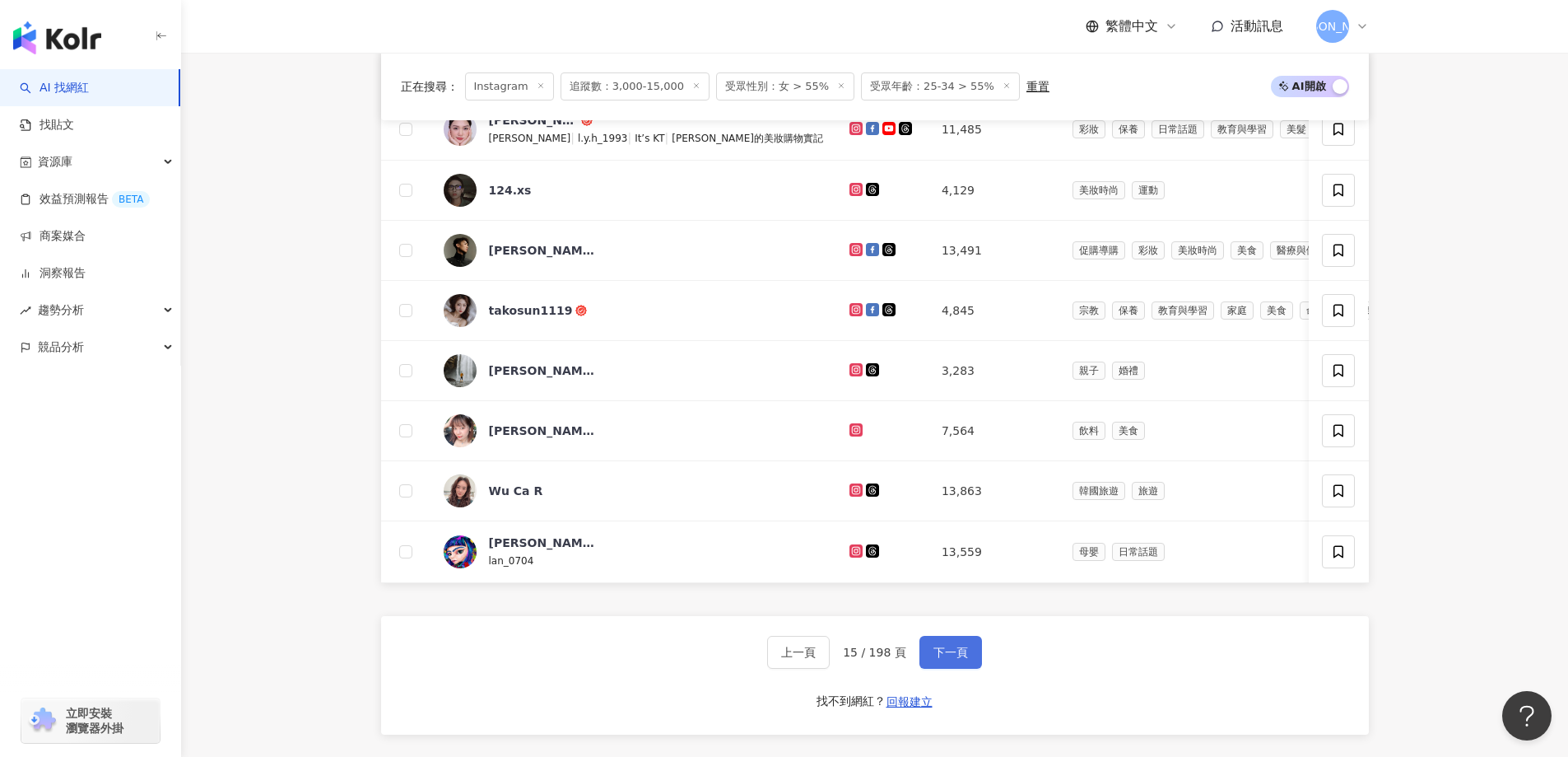
click at [947, 658] on span "下一頁" at bounding box center [950, 652] width 35 height 13
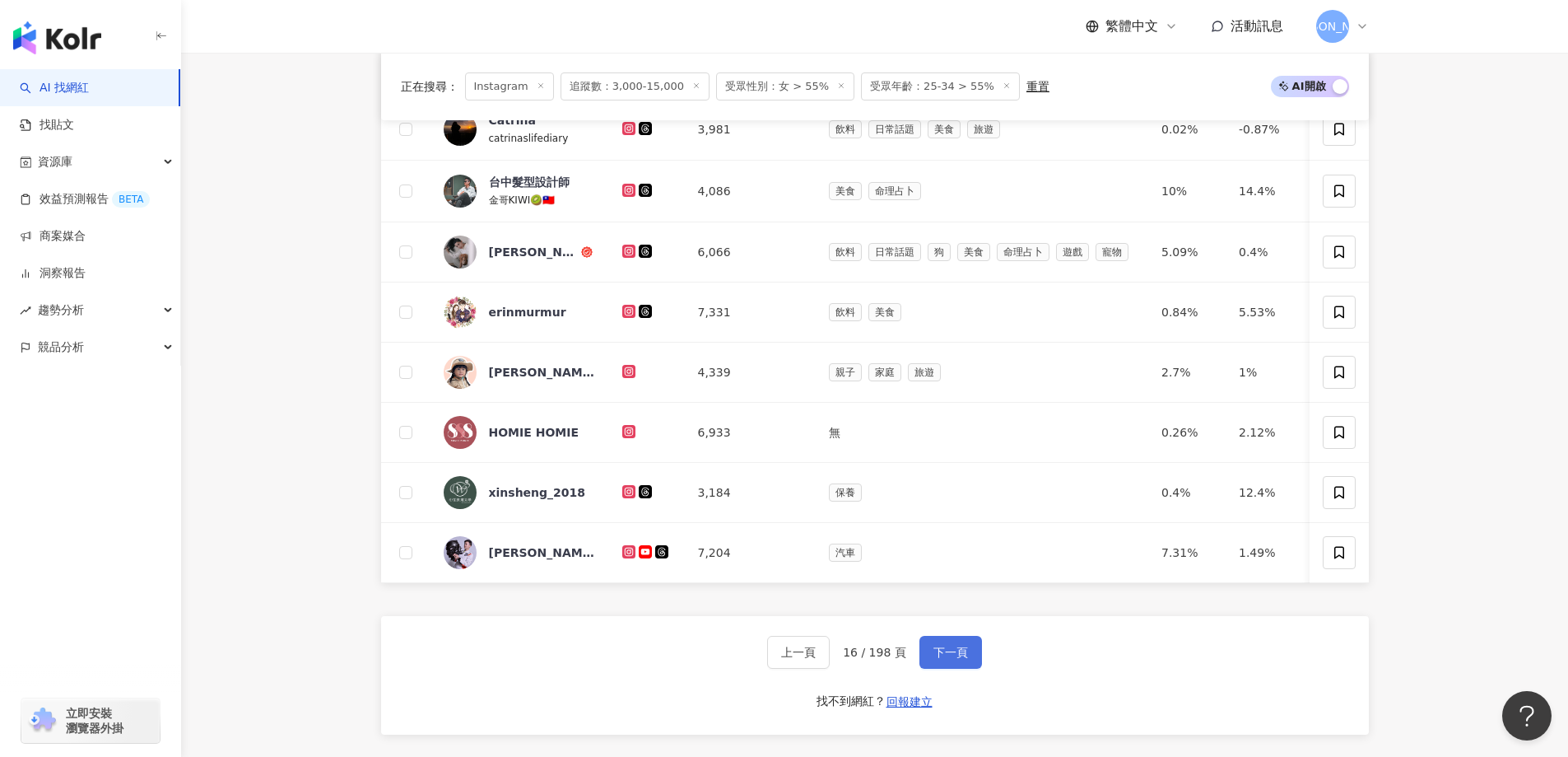
click at [934, 667] on button "下一頁" at bounding box center [950, 652] width 63 height 33
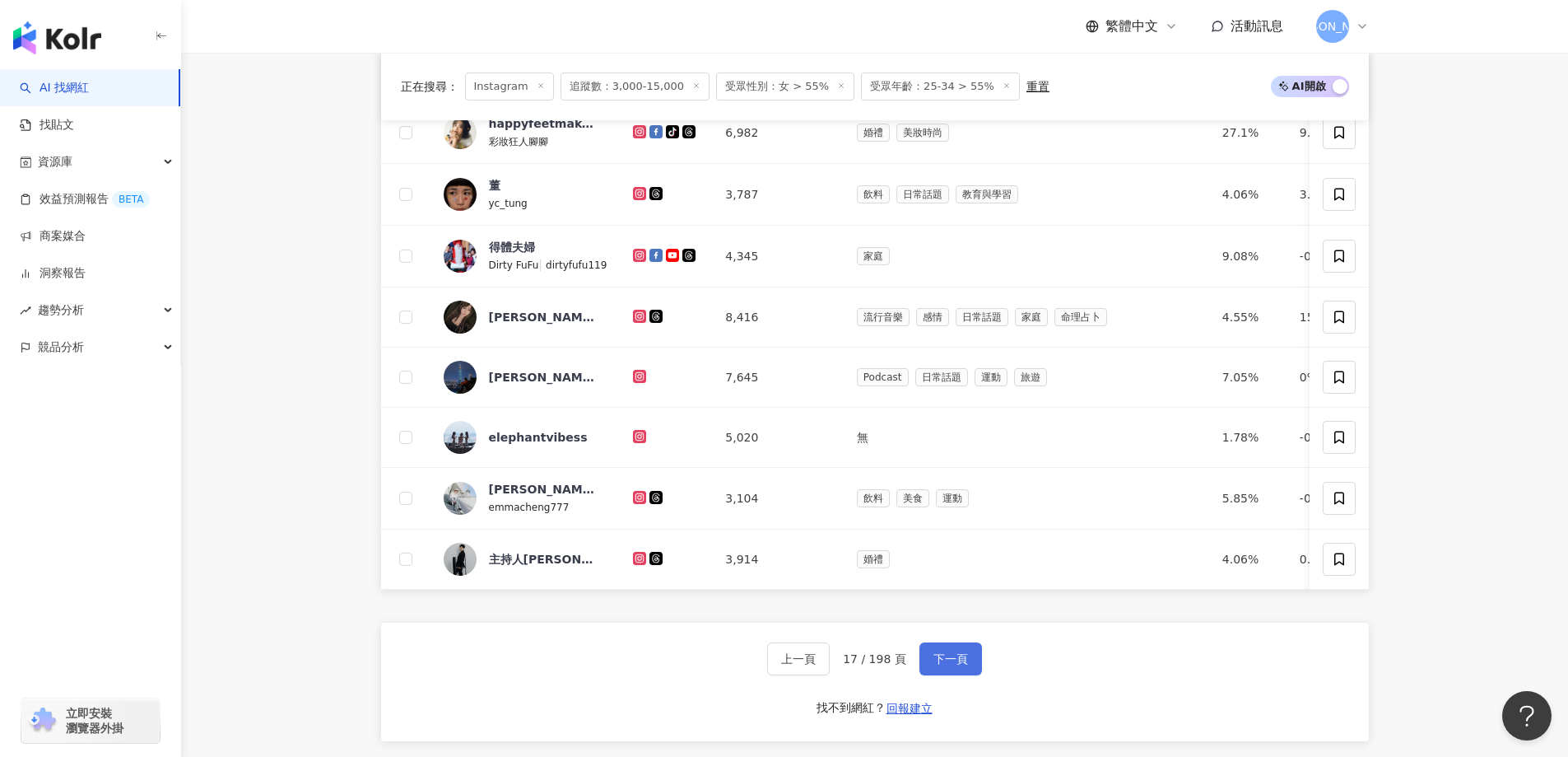
click at [962, 665] on span "下一頁" at bounding box center [950, 658] width 35 height 13
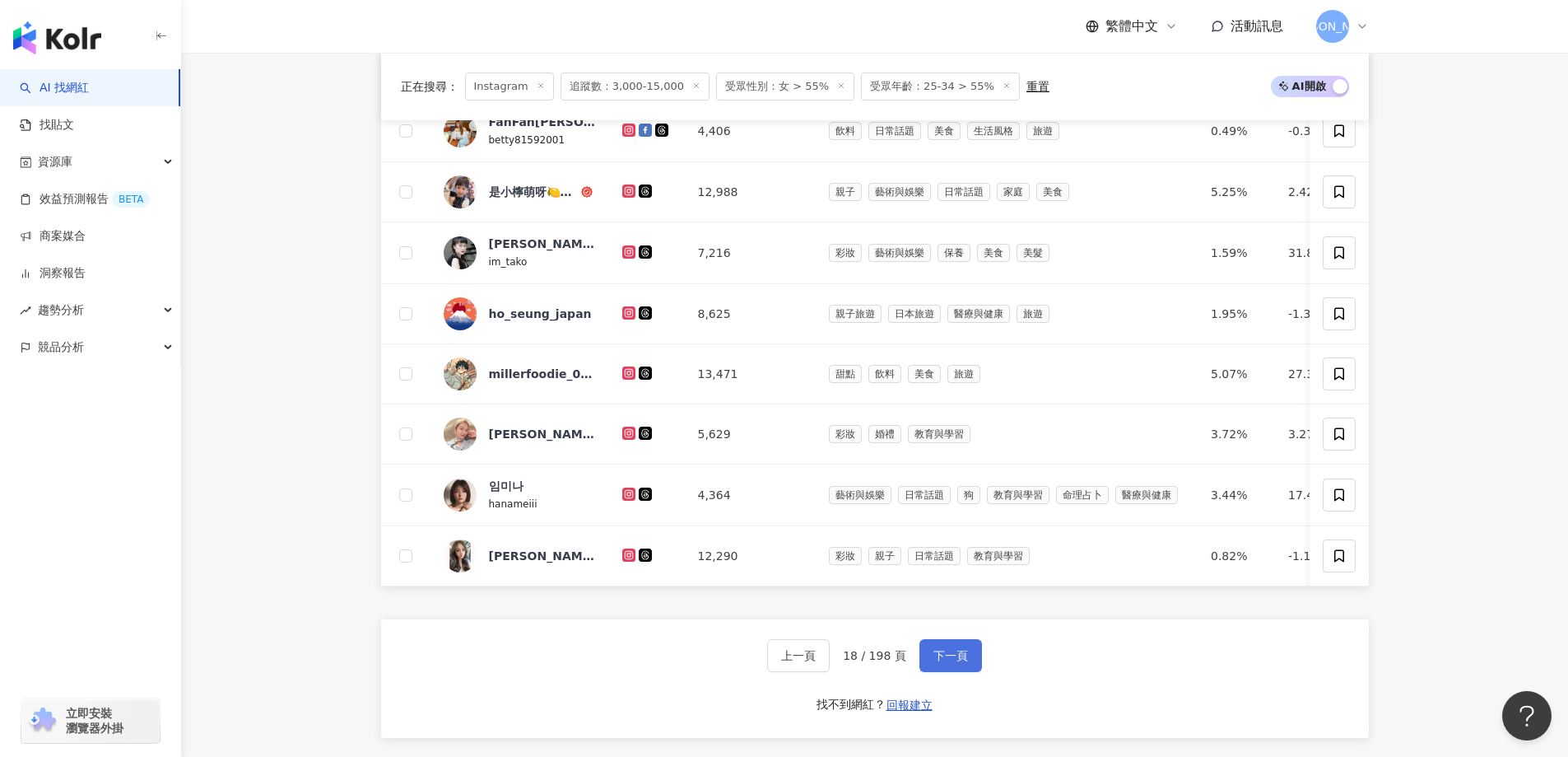
click at [958, 662] on span "下一頁" at bounding box center [950, 655] width 35 height 13
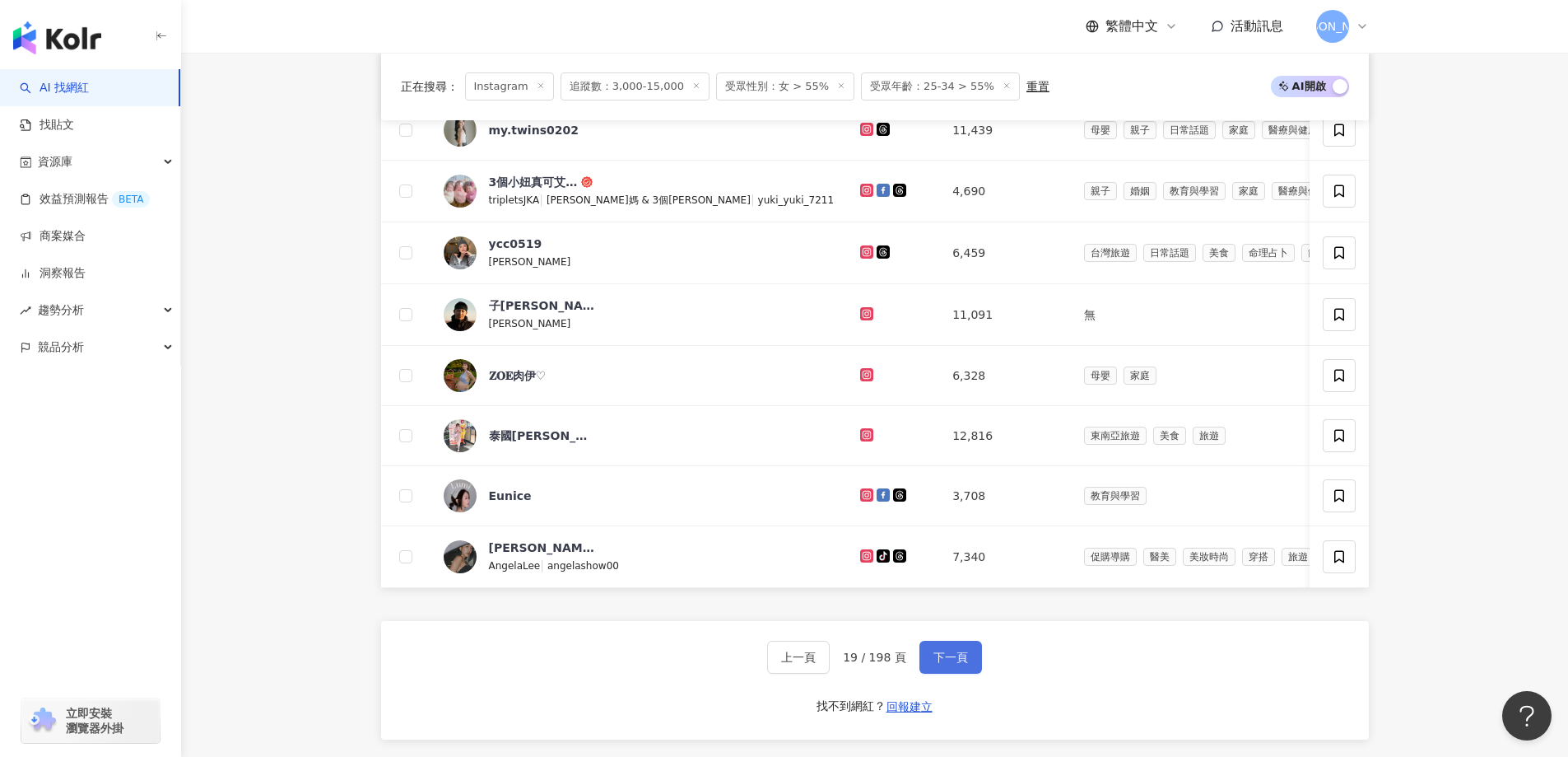
click at [952, 664] on span "下一頁" at bounding box center [950, 657] width 35 height 13
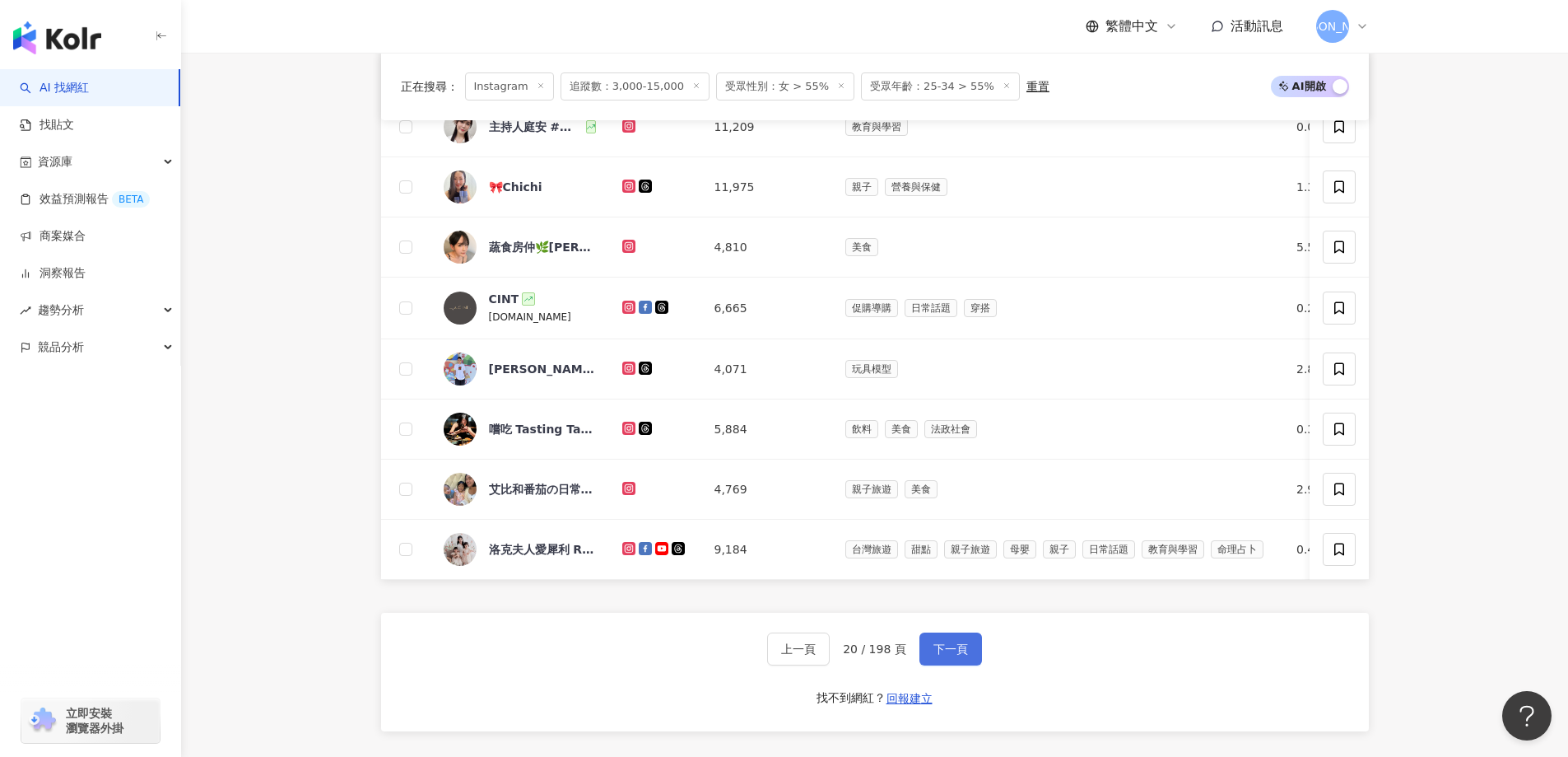
click at [928, 665] on button "下一頁" at bounding box center [950, 648] width 63 height 33
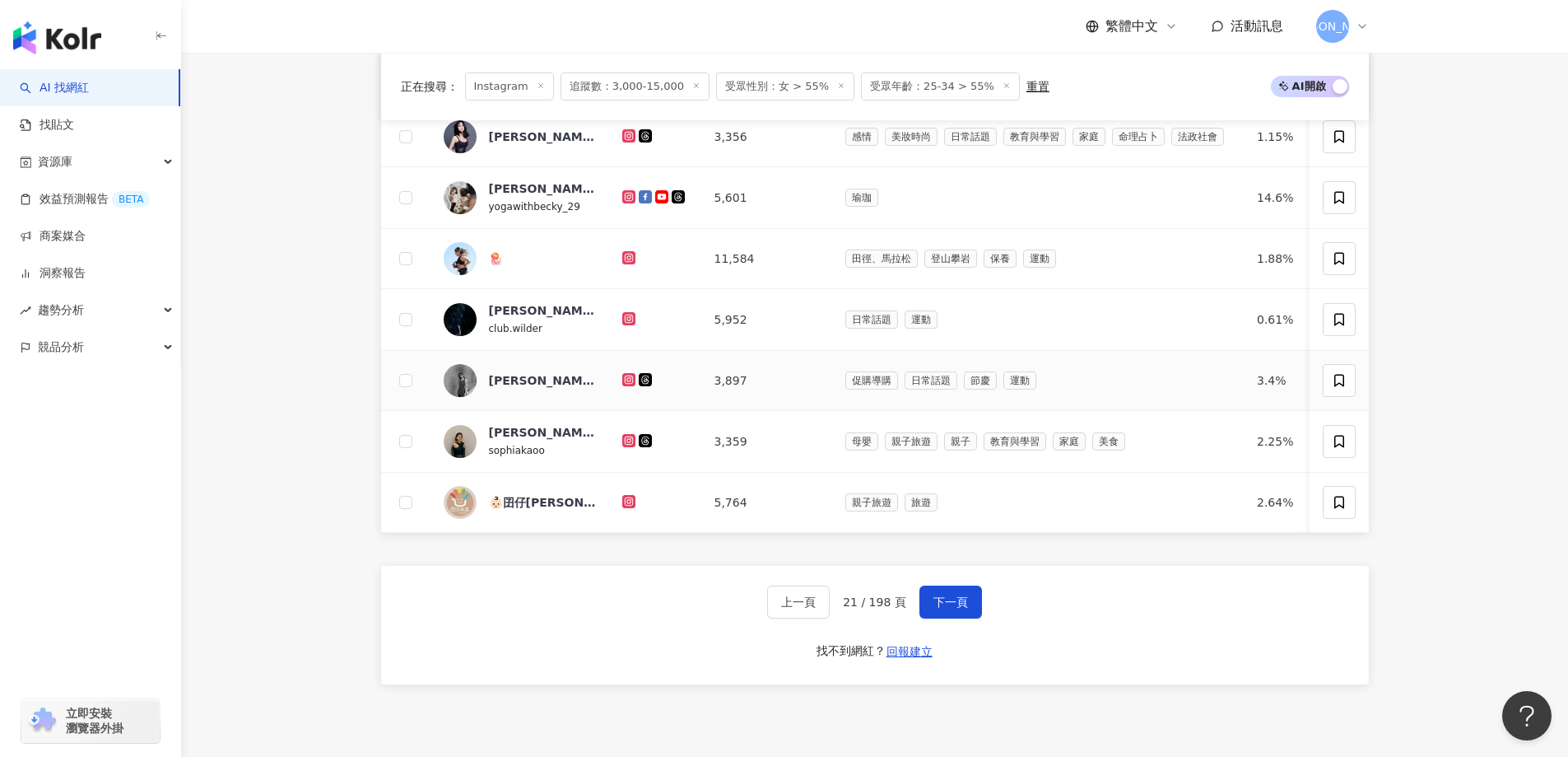
scroll to position [988, 0]
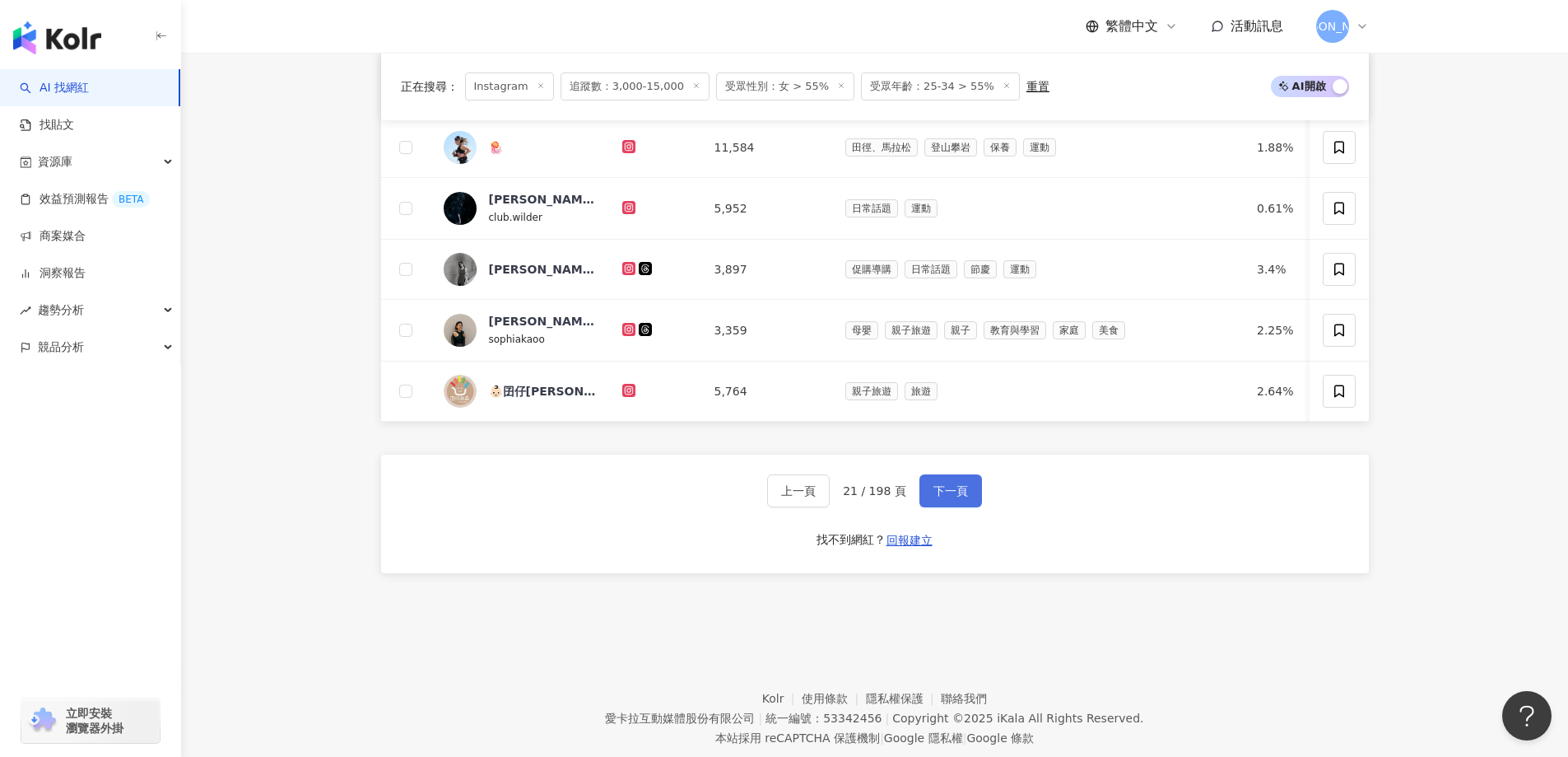
click at [933, 497] on span "下一頁" at bounding box center [950, 491] width 35 height 13
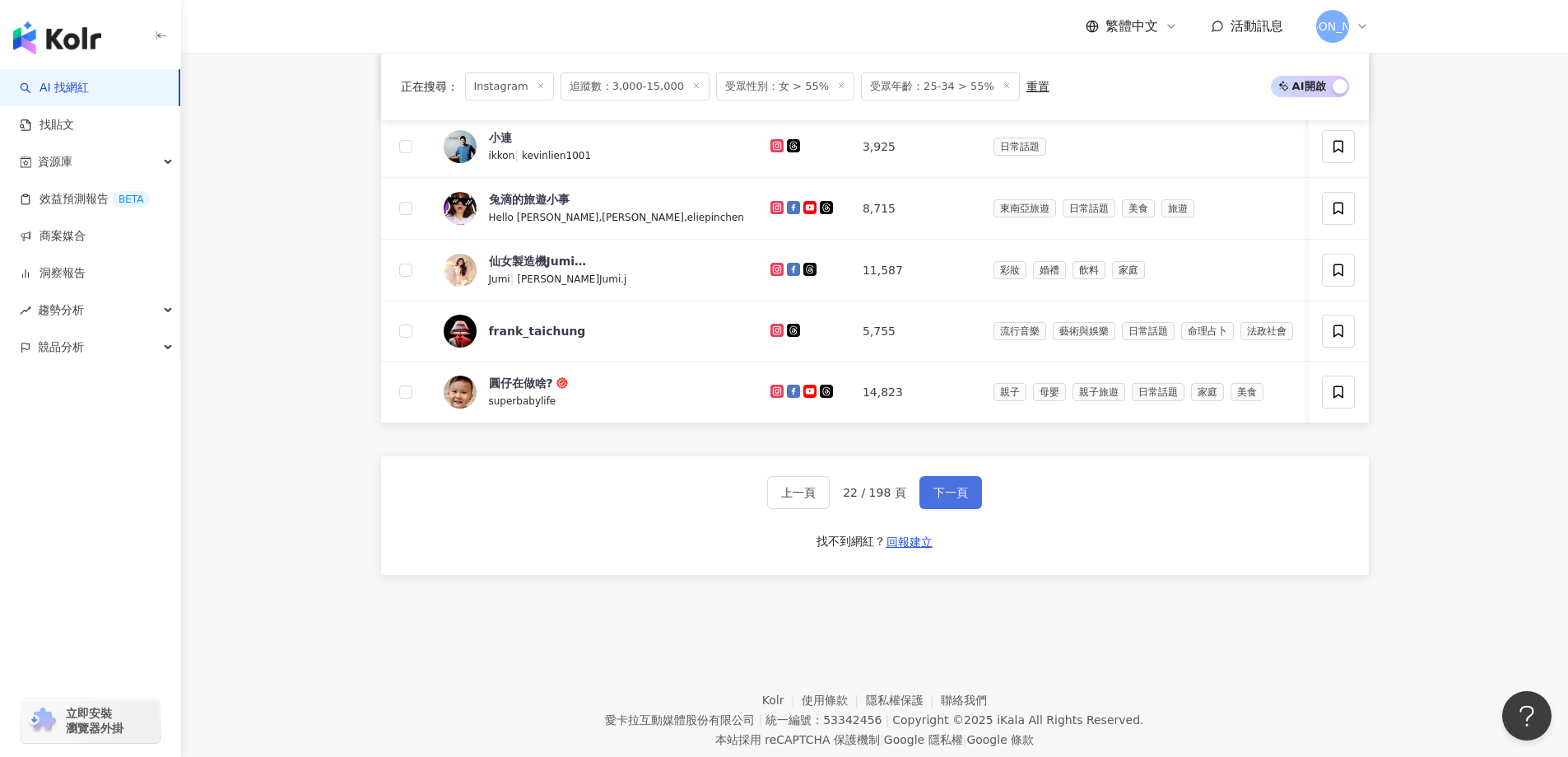
click at [963, 508] on button "下一頁" at bounding box center [950, 492] width 63 height 33
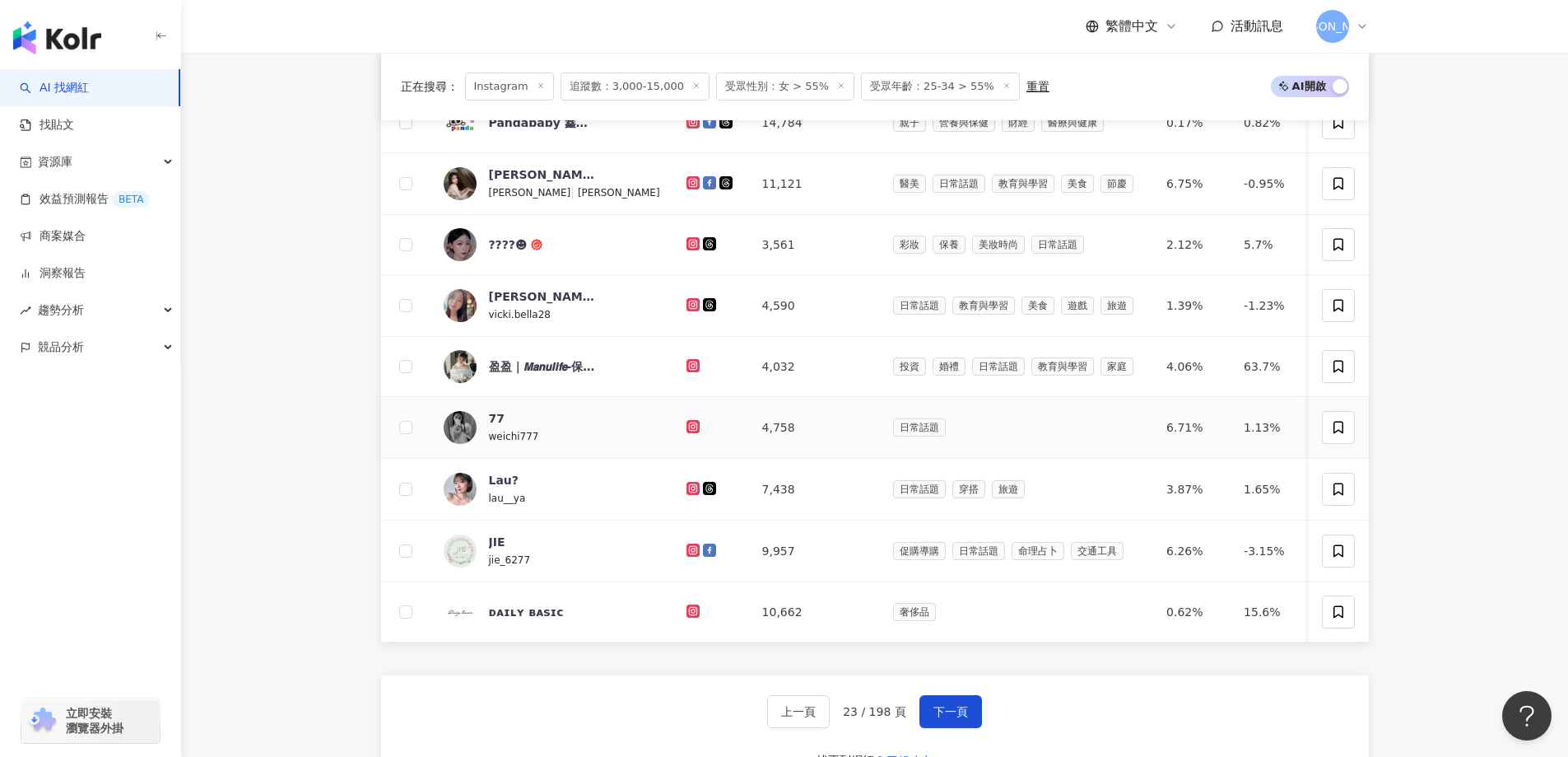
scroll to position [824, 0]
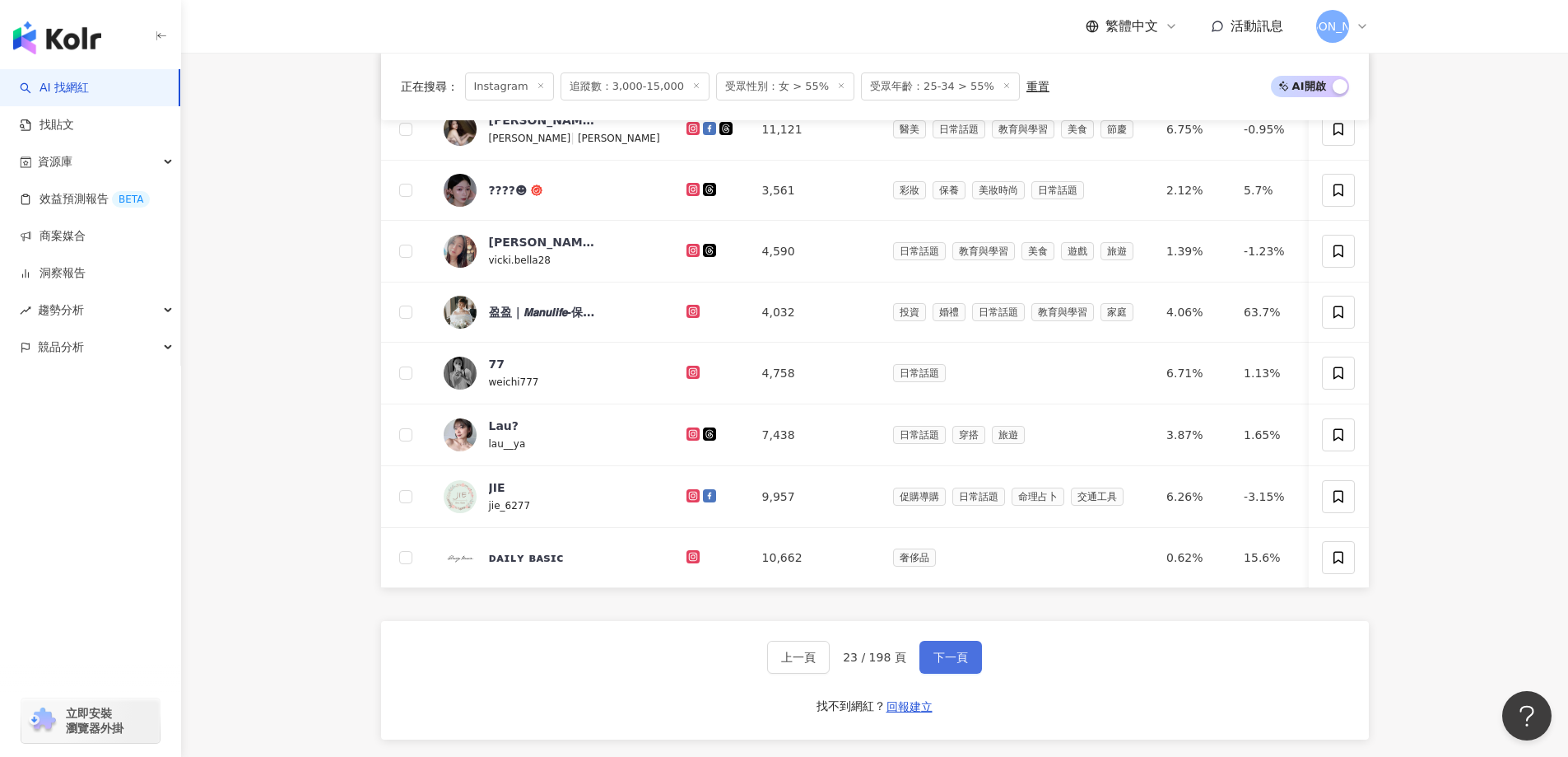
click at [956, 664] on span "下一頁" at bounding box center [950, 657] width 35 height 13
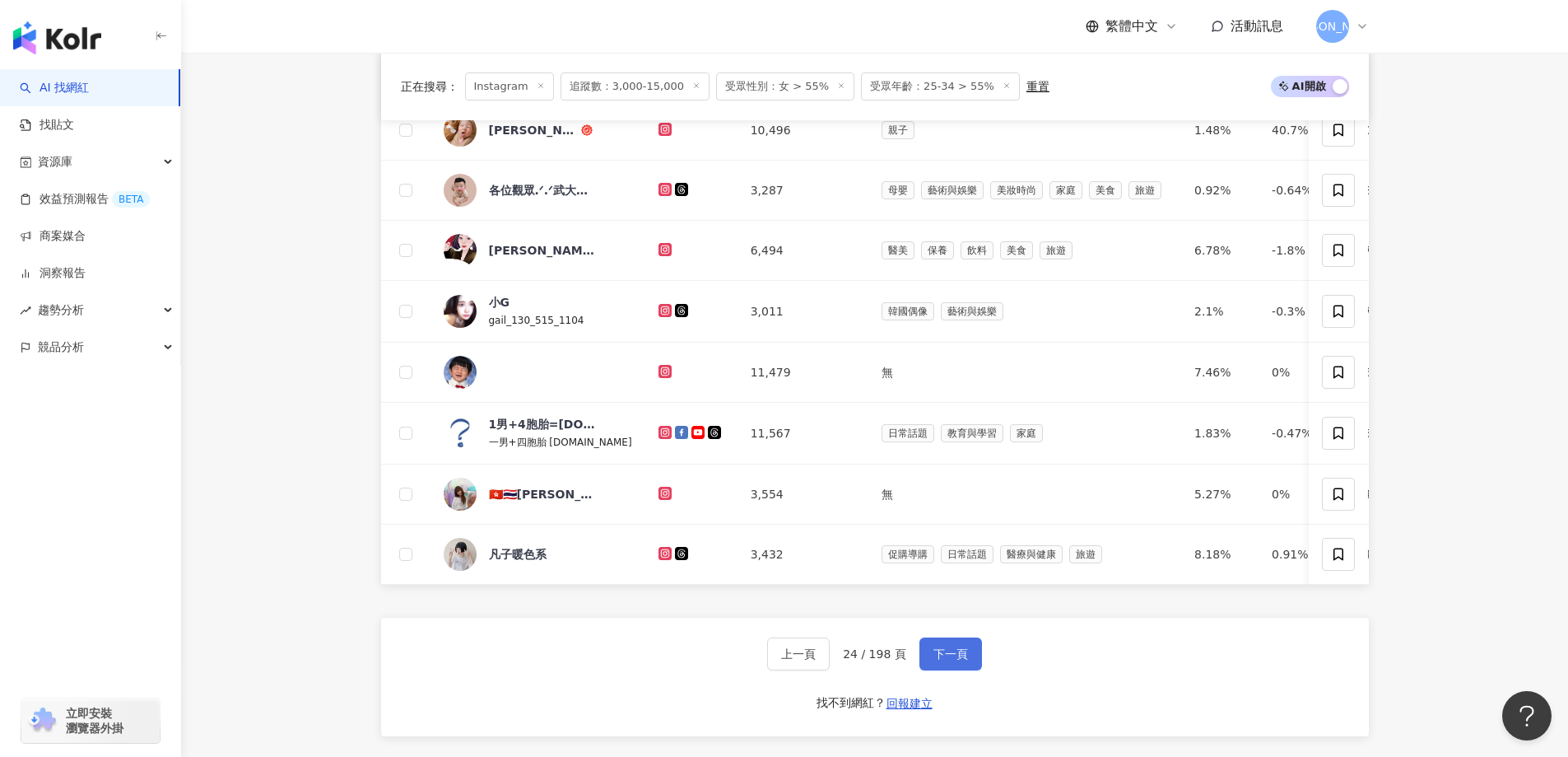
click at [976, 670] on button "下一頁" at bounding box center [950, 654] width 63 height 33
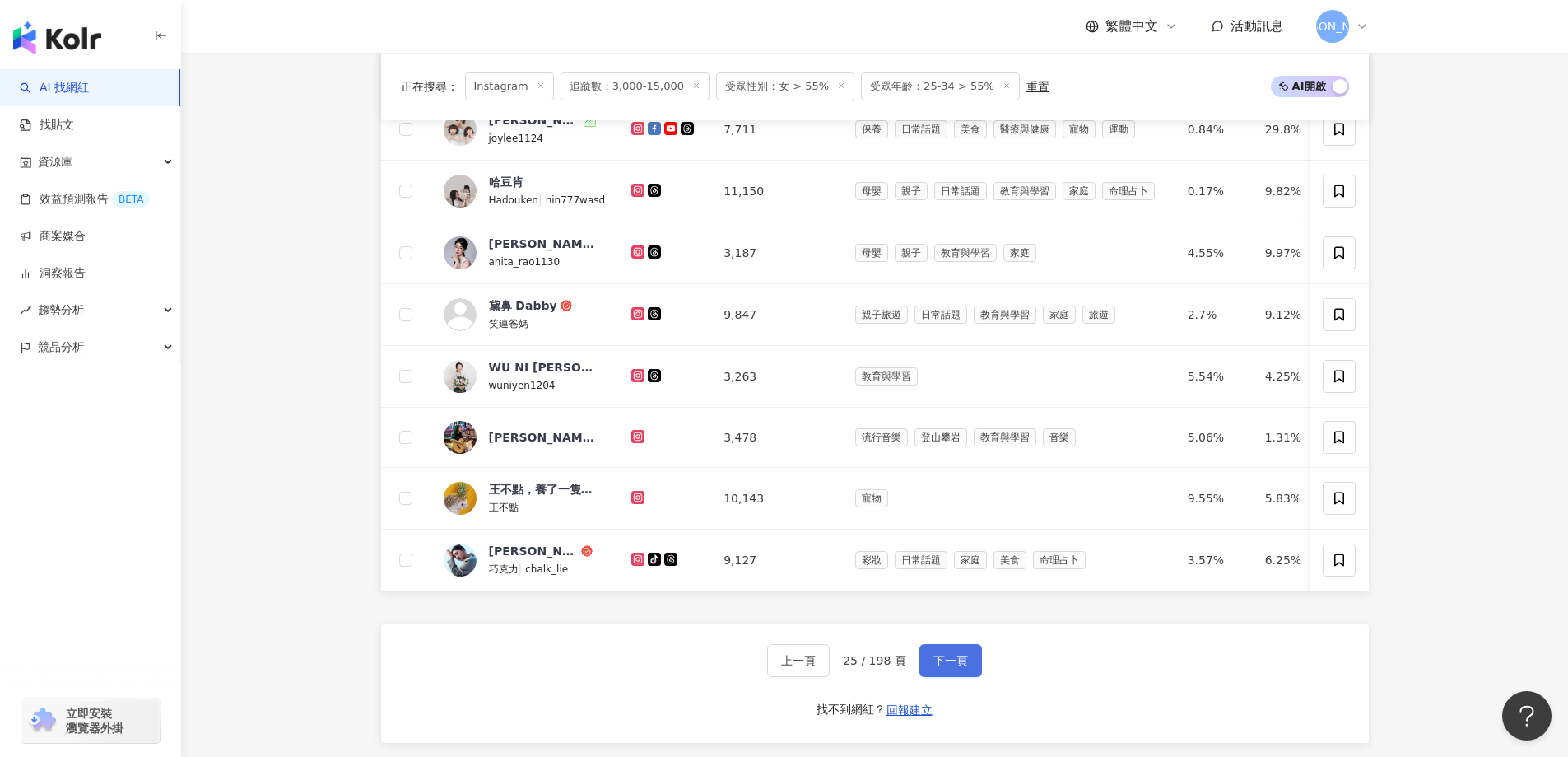
click at [949, 676] on button "下一頁" at bounding box center [950, 660] width 63 height 33
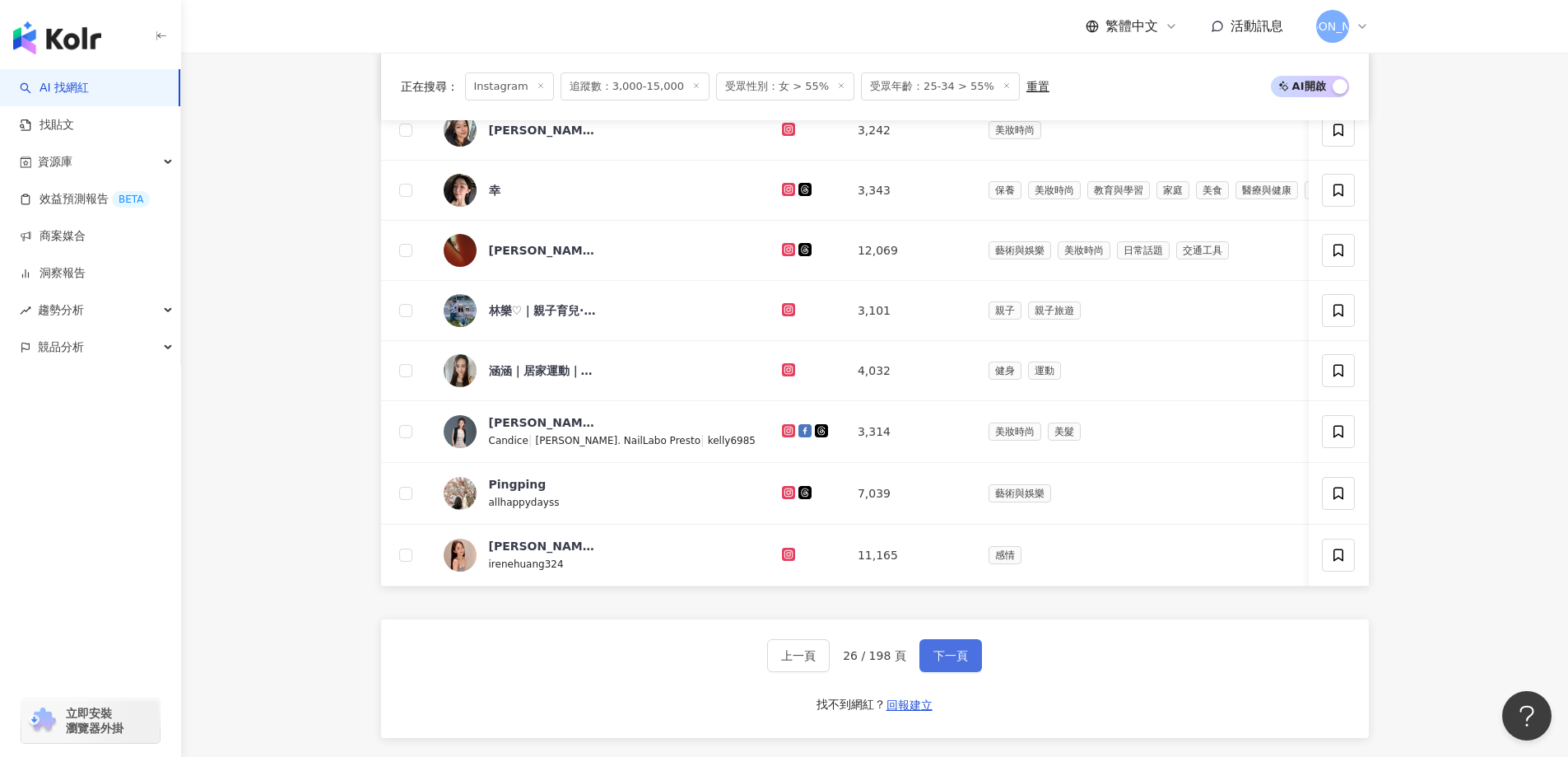
click at [940, 662] on span "下一頁" at bounding box center [950, 655] width 35 height 13
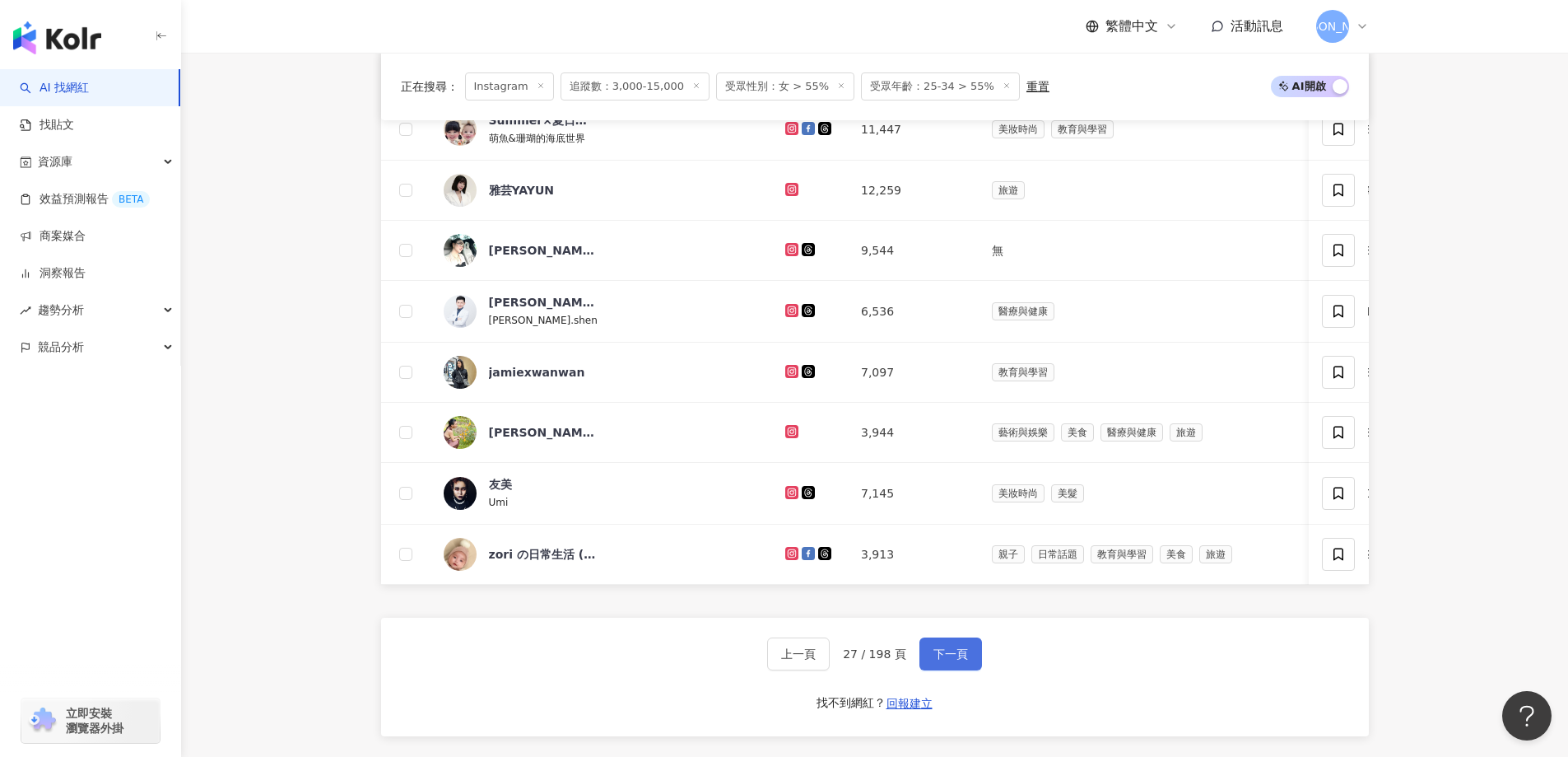
click at [949, 660] on span "下一頁" at bounding box center [950, 654] width 35 height 13
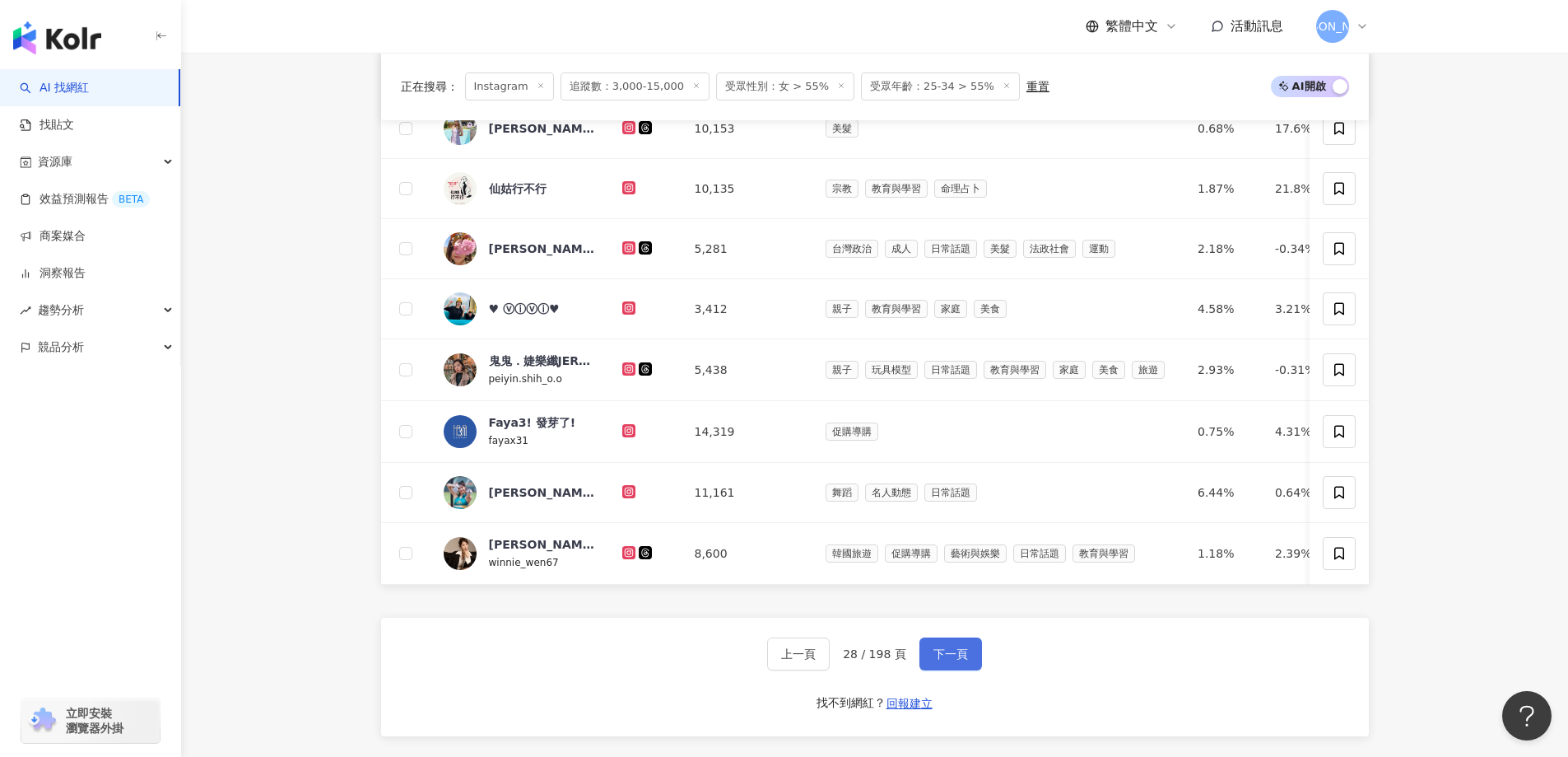
click at [964, 669] on button "下一頁" at bounding box center [950, 654] width 63 height 33
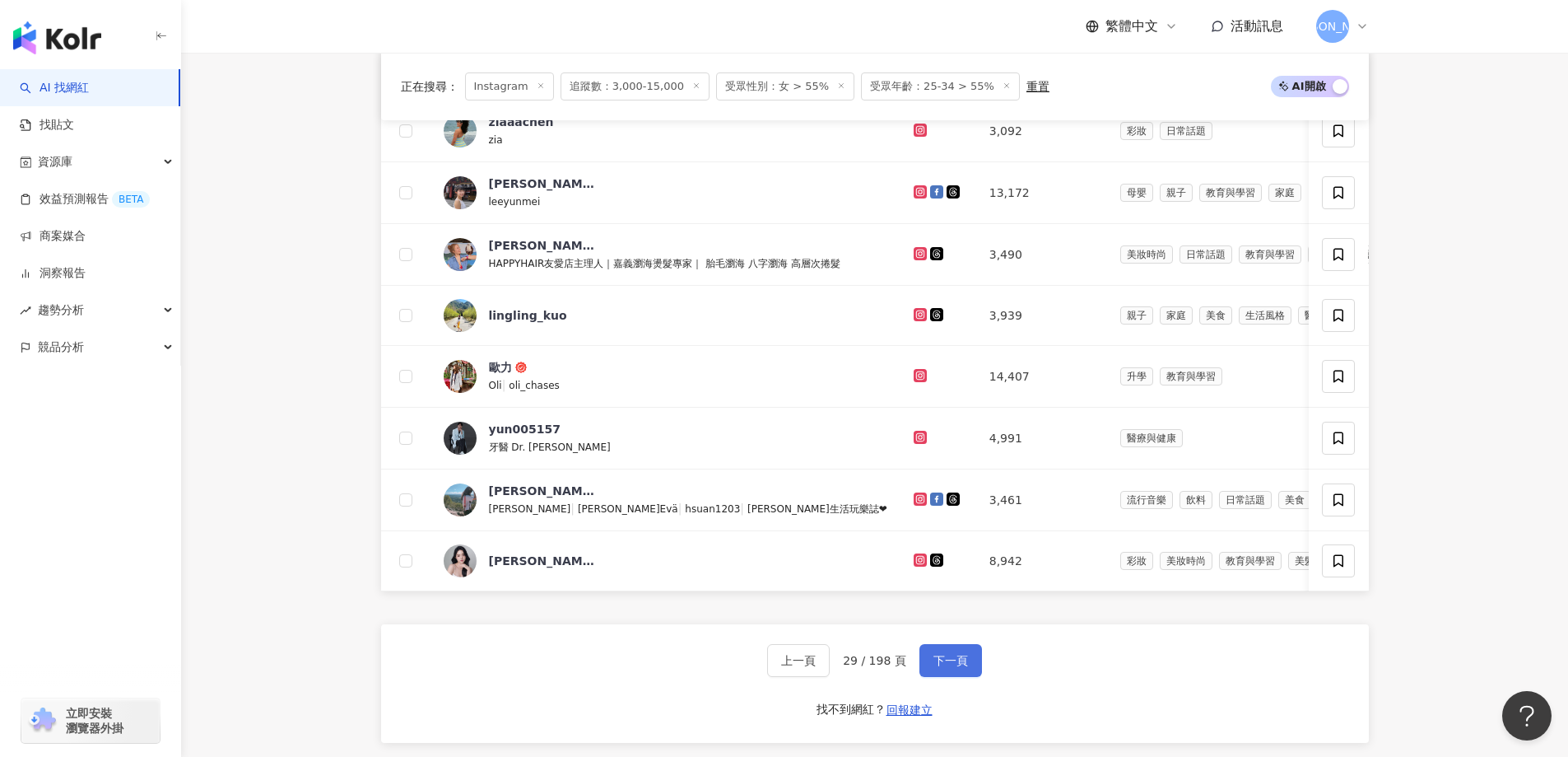
click at [928, 677] on button "下一頁" at bounding box center [950, 660] width 63 height 33
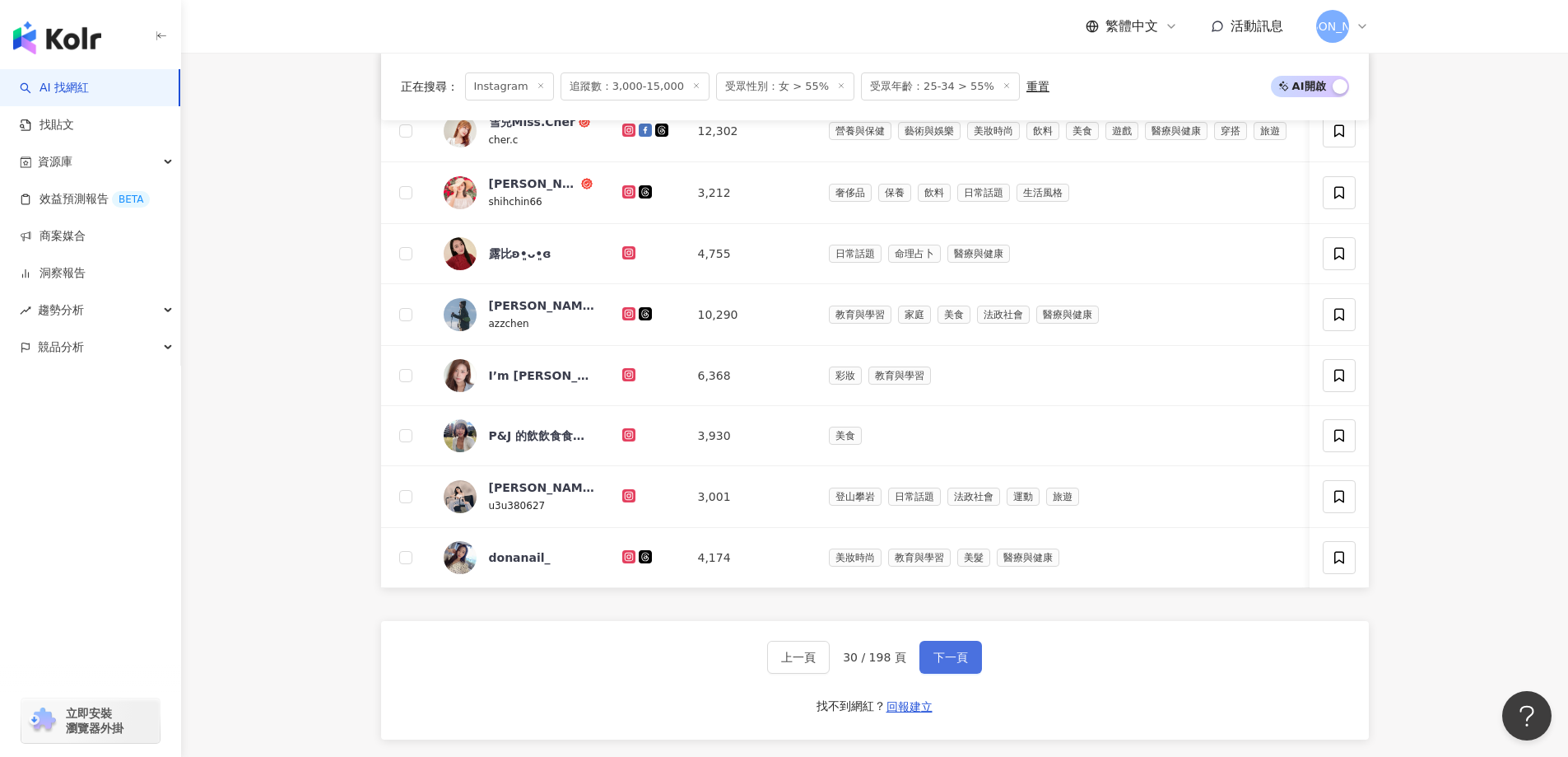
click at [940, 673] on button "下一頁" at bounding box center [950, 656] width 63 height 33
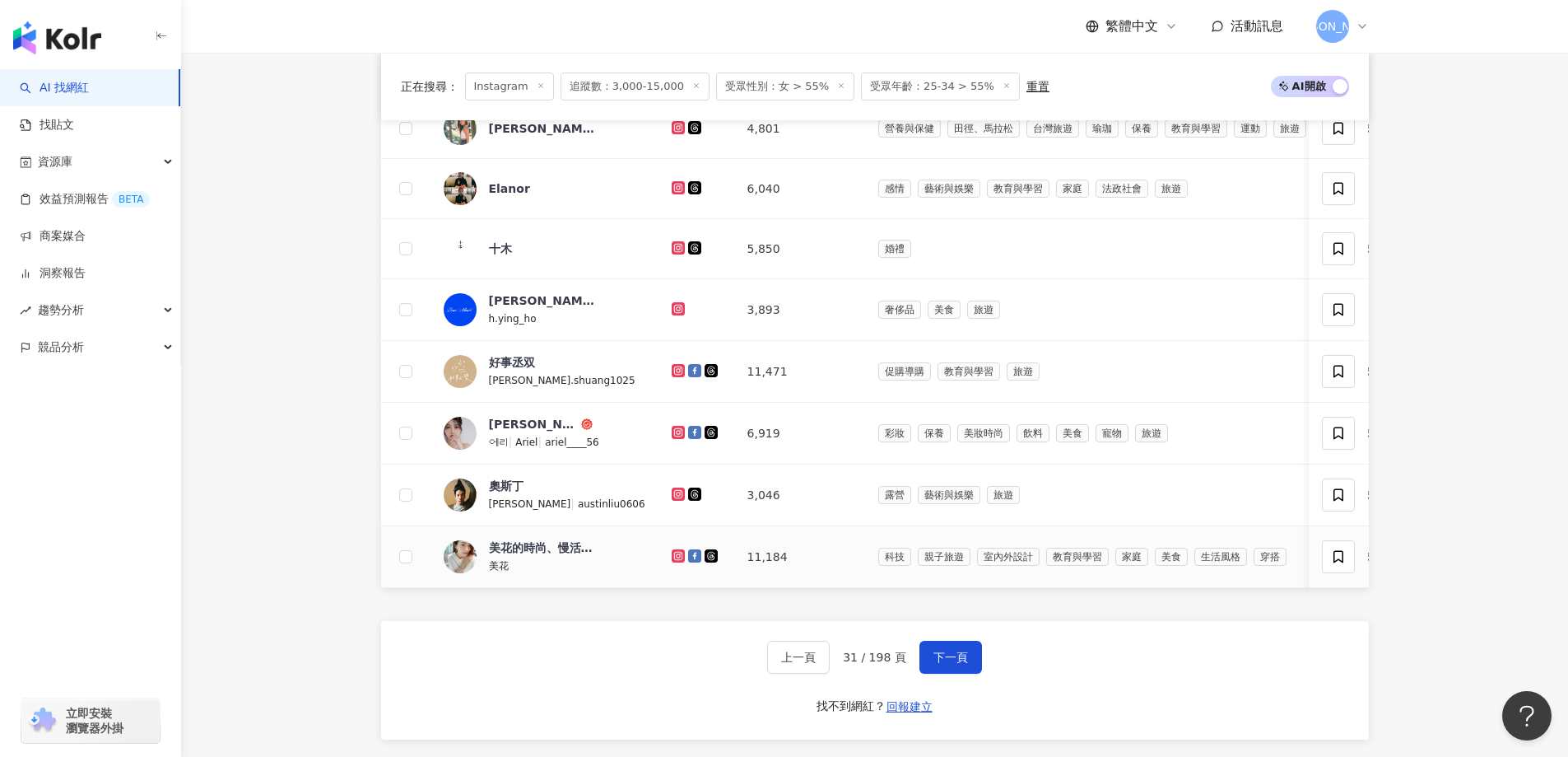
drag, startPoint x: 643, startPoint y: 567, endPoint x: 736, endPoint y: 591, distance: 96.0
drag, startPoint x: 917, startPoint y: 673, endPoint x: 913, endPoint y: 640, distance: 33.2
click at [919, 673] on button "下一頁" at bounding box center [950, 656] width 63 height 33
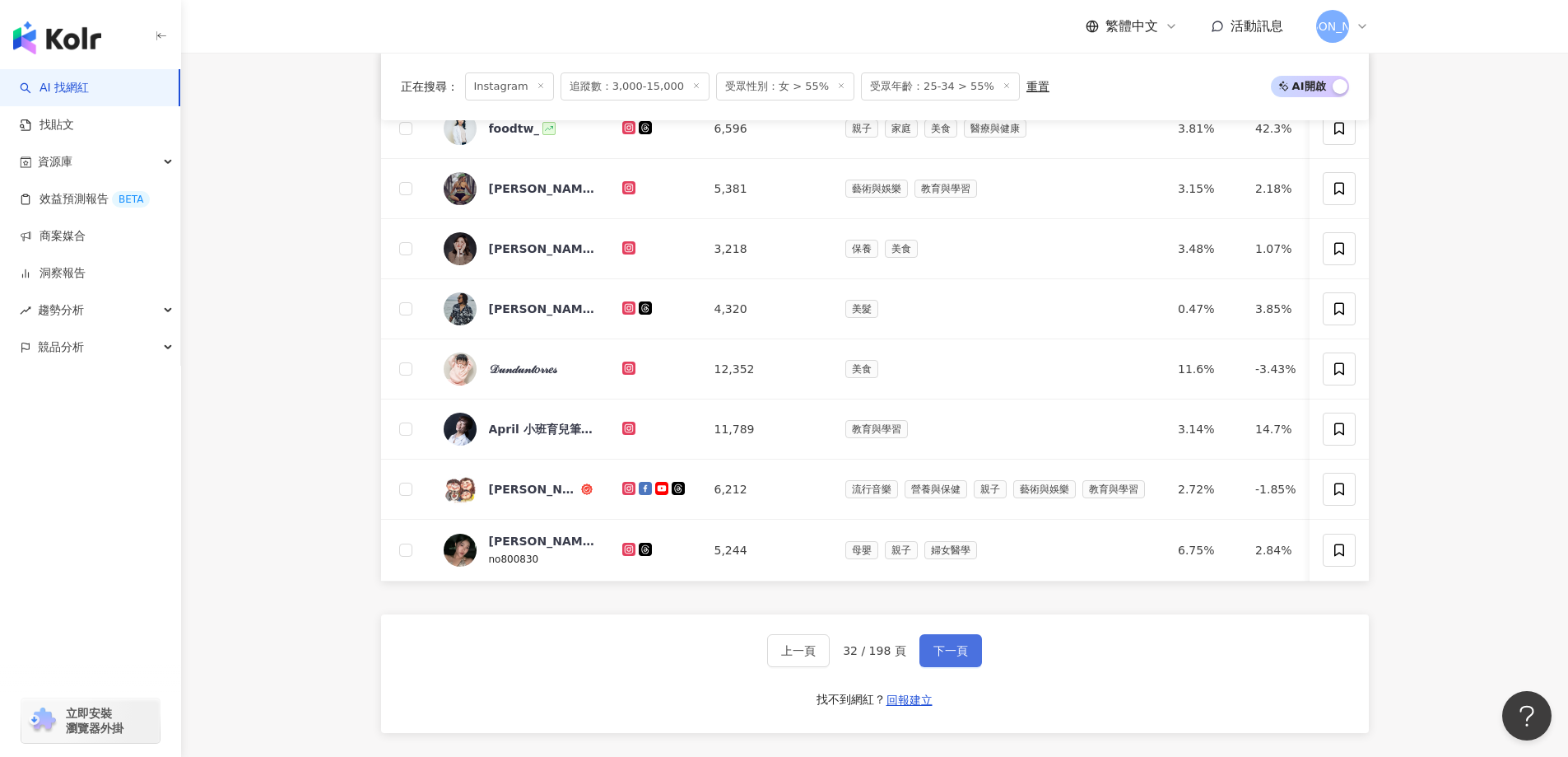
click at [927, 667] on button "下一頁" at bounding box center [950, 650] width 63 height 33
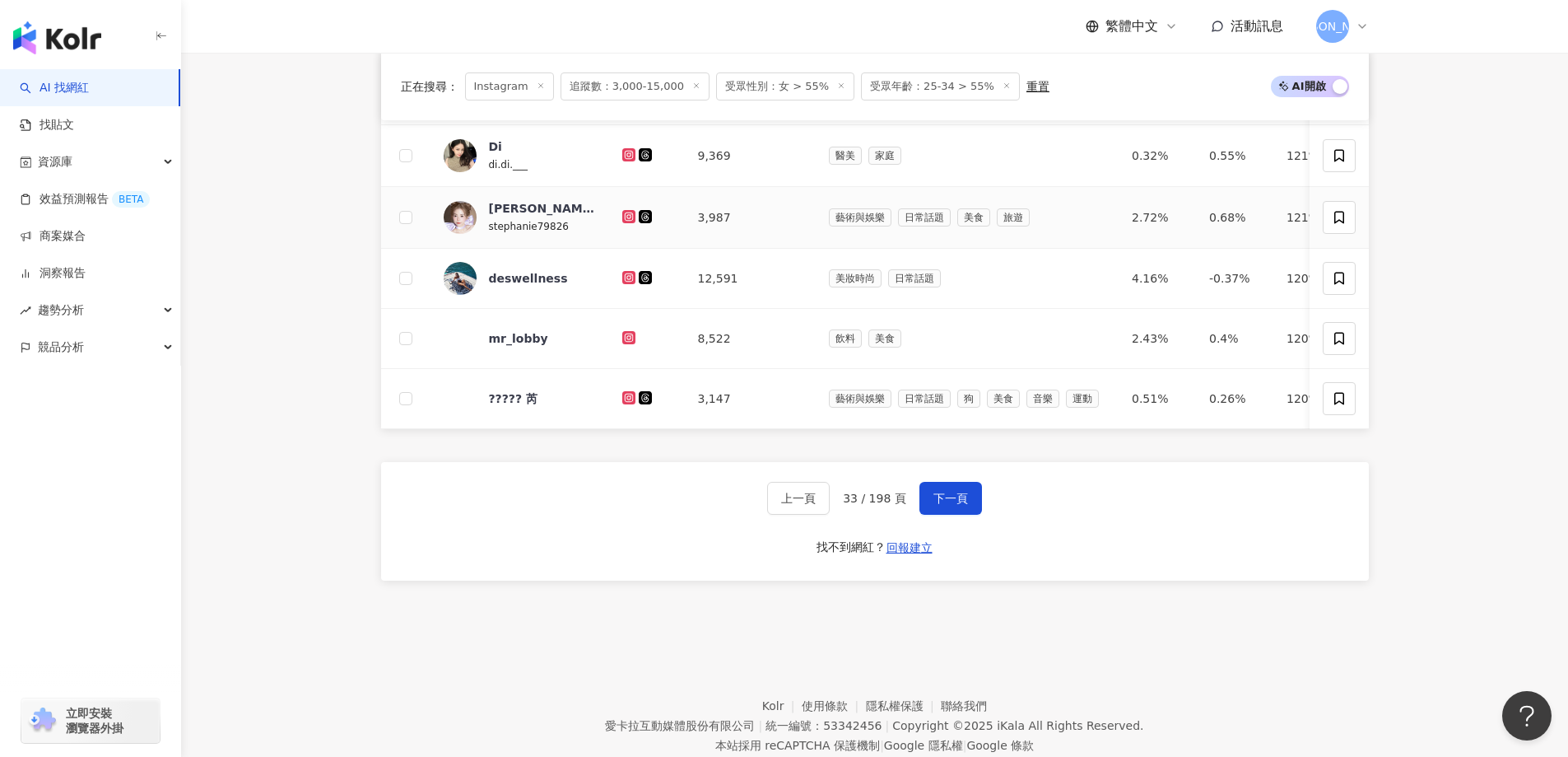
scroll to position [988, 0]
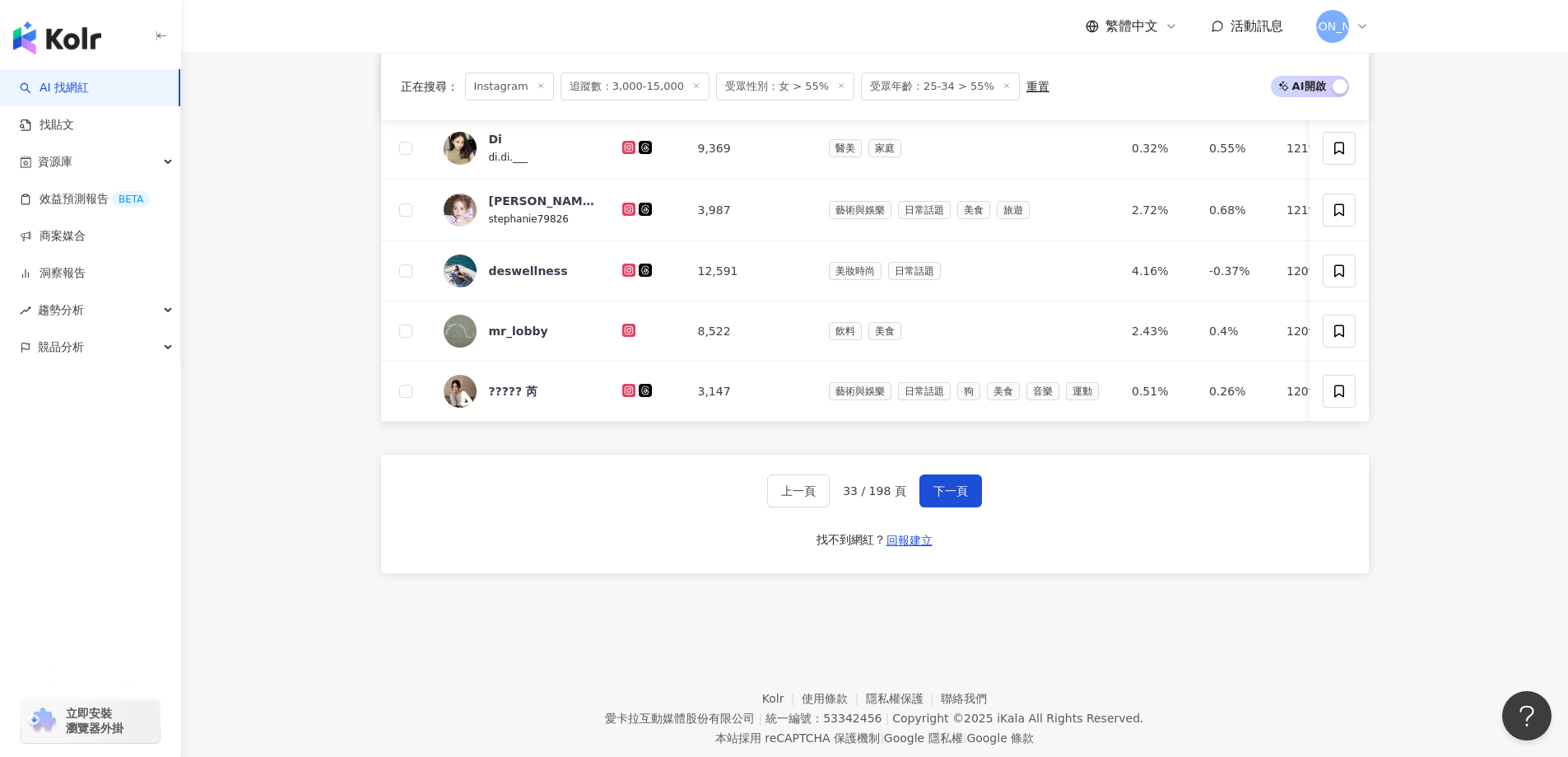
drag, startPoint x: 981, startPoint y: 551, endPoint x: 978, endPoint y: 542, distance: 9.5
click at [981, 551] on div "上一頁 33 / 198 頁 下一頁 找不到網紅？ 回報建立" at bounding box center [874, 513] width 988 height 118
click at [965, 507] on button "下一頁" at bounding box center [950, 490] width 63 height 33
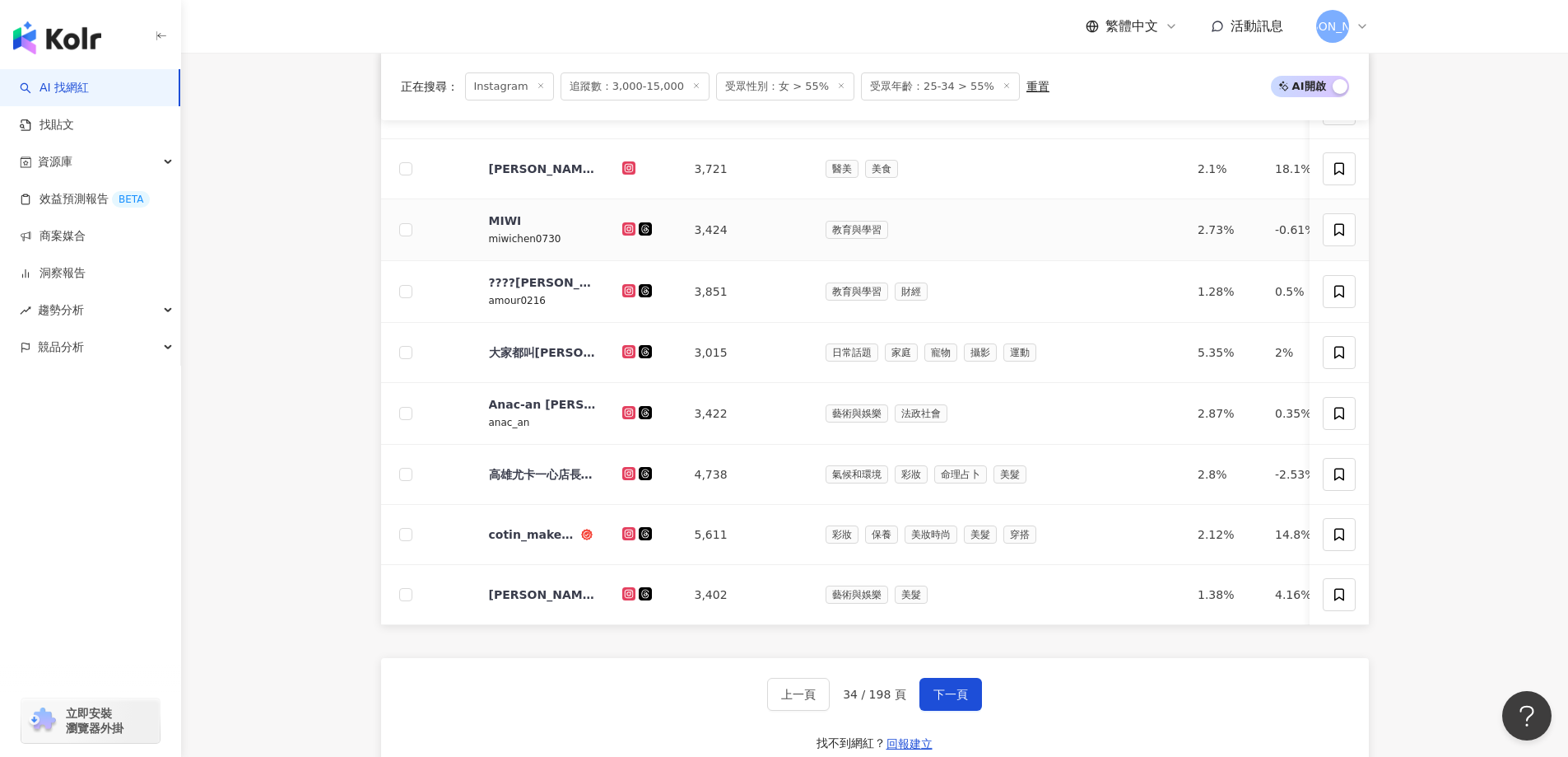
scroll to position [824, 0]
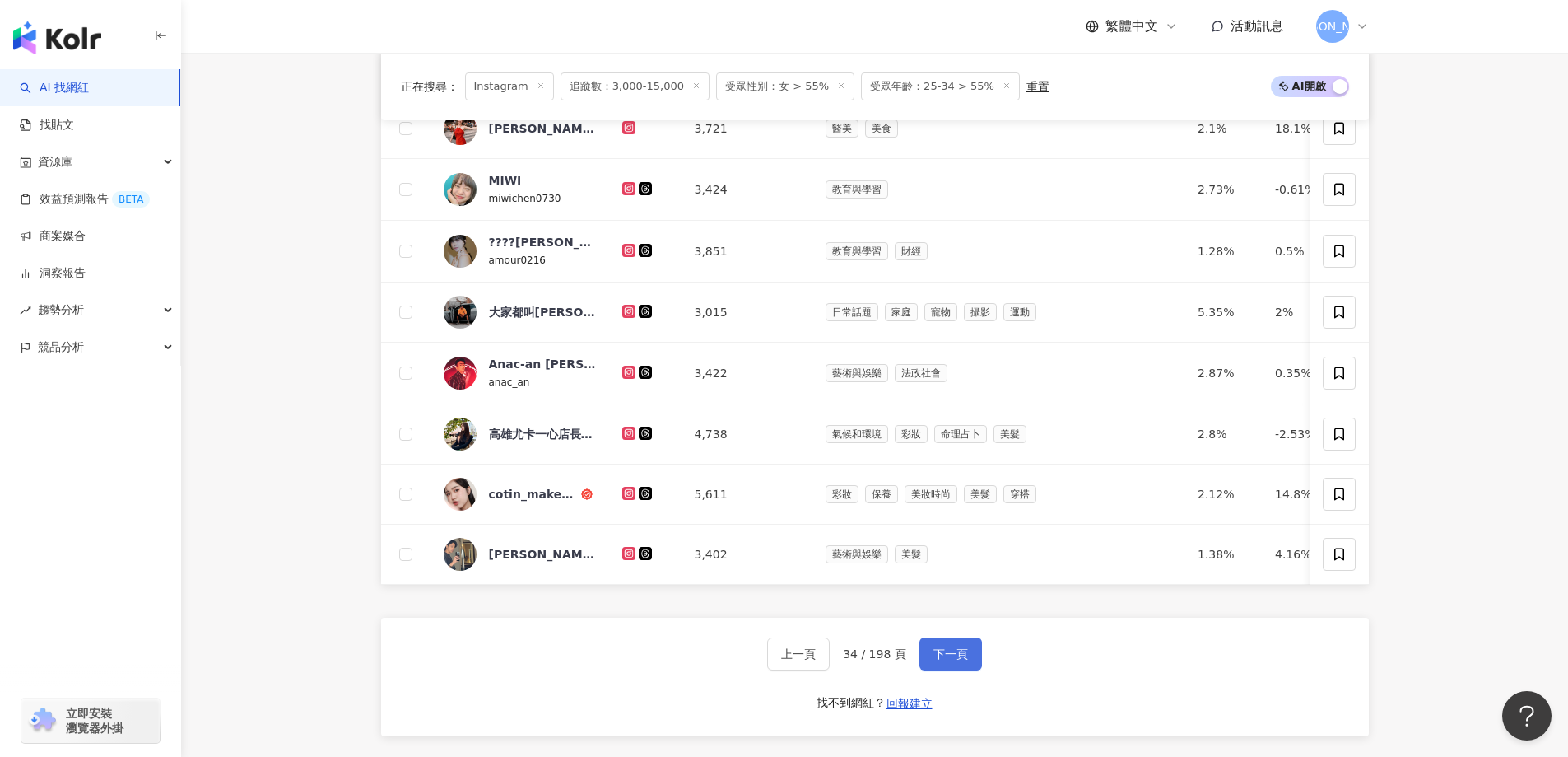
click at [950, 660] on span "下一頁" at bounding box center [950, 654] width 35 height 13
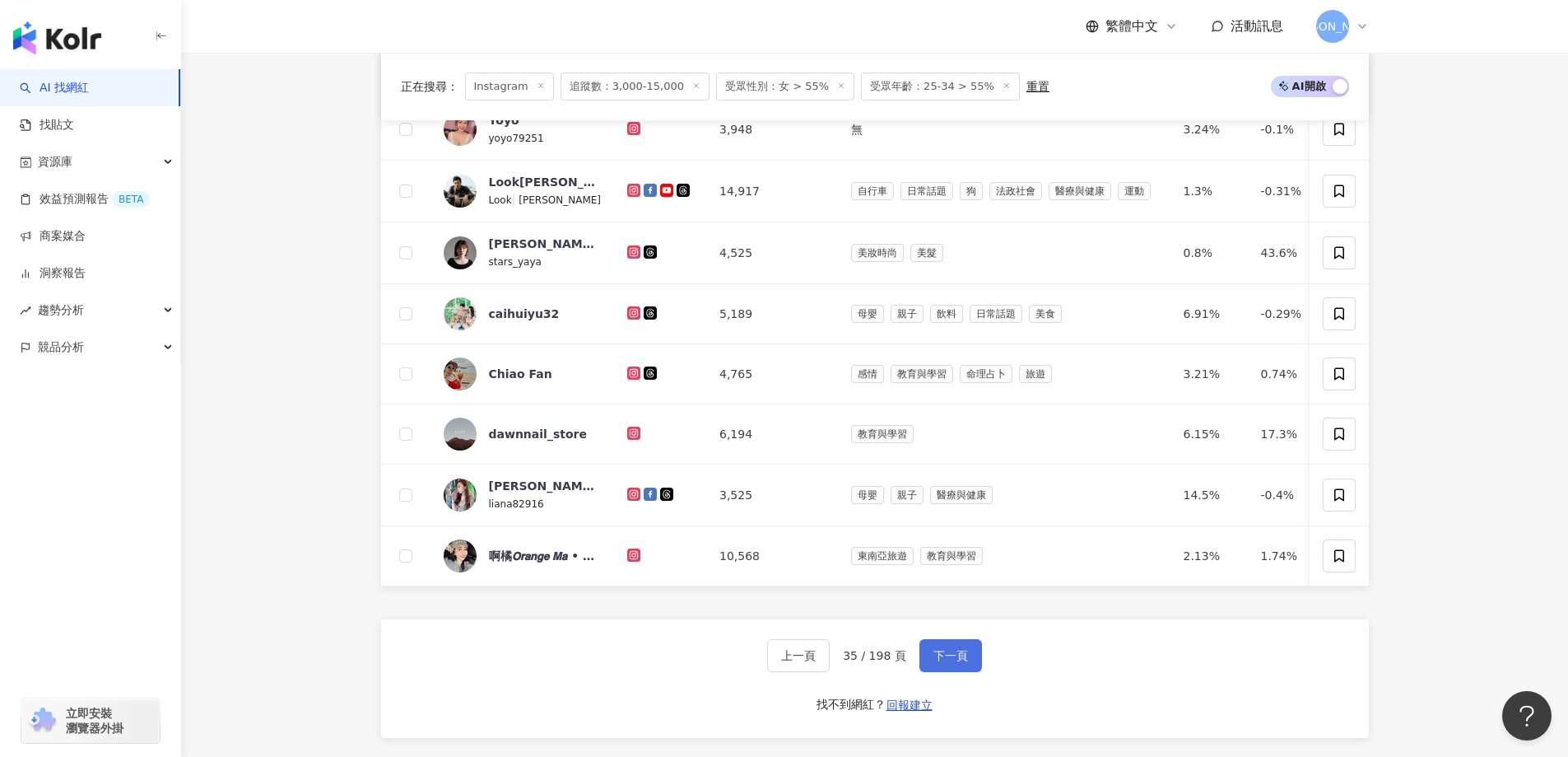
click at [964, 662] on span "下一頁" at bounding box center [950, 655] width 35 height 13
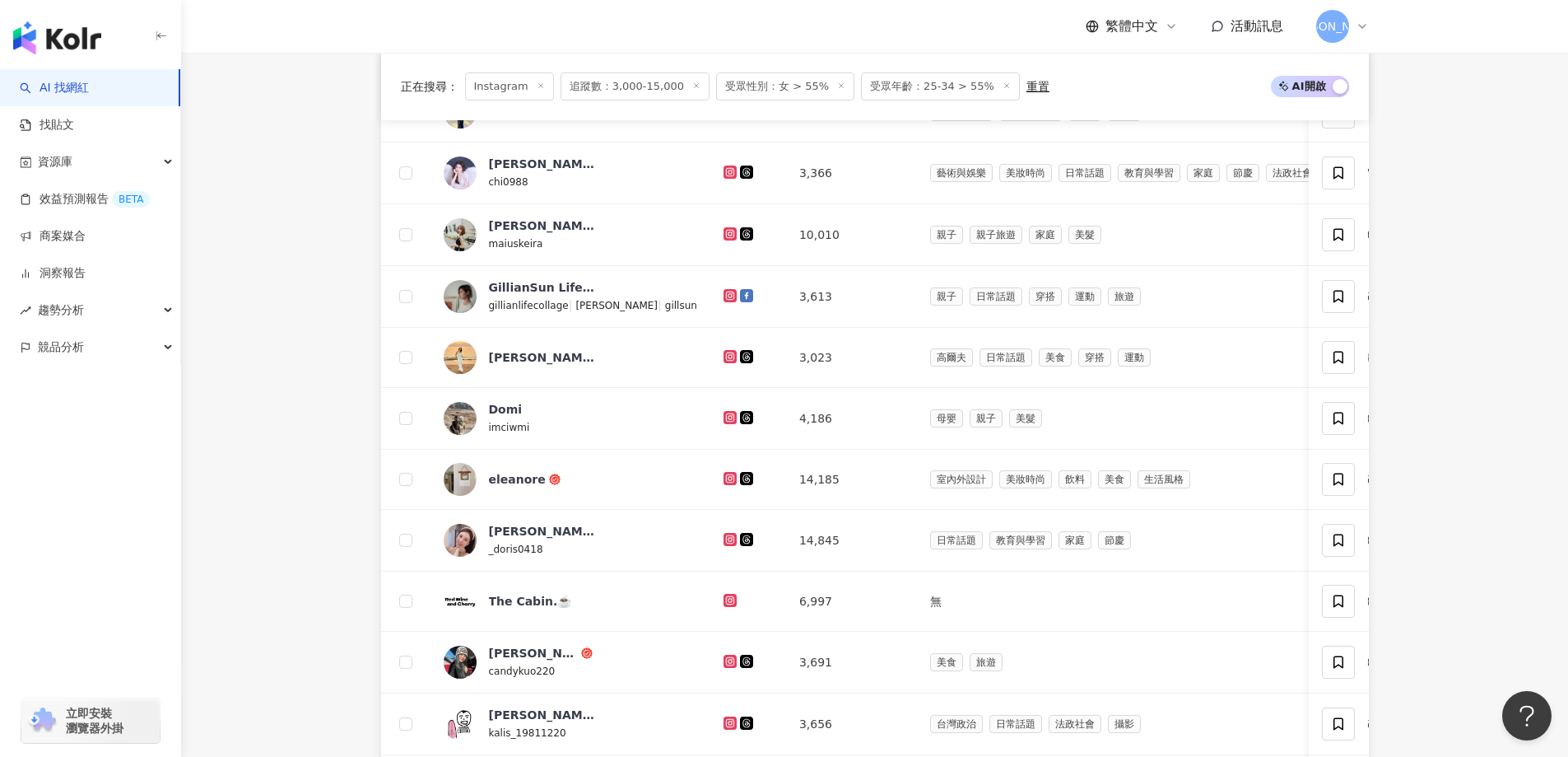
scroll to position [893, 0]
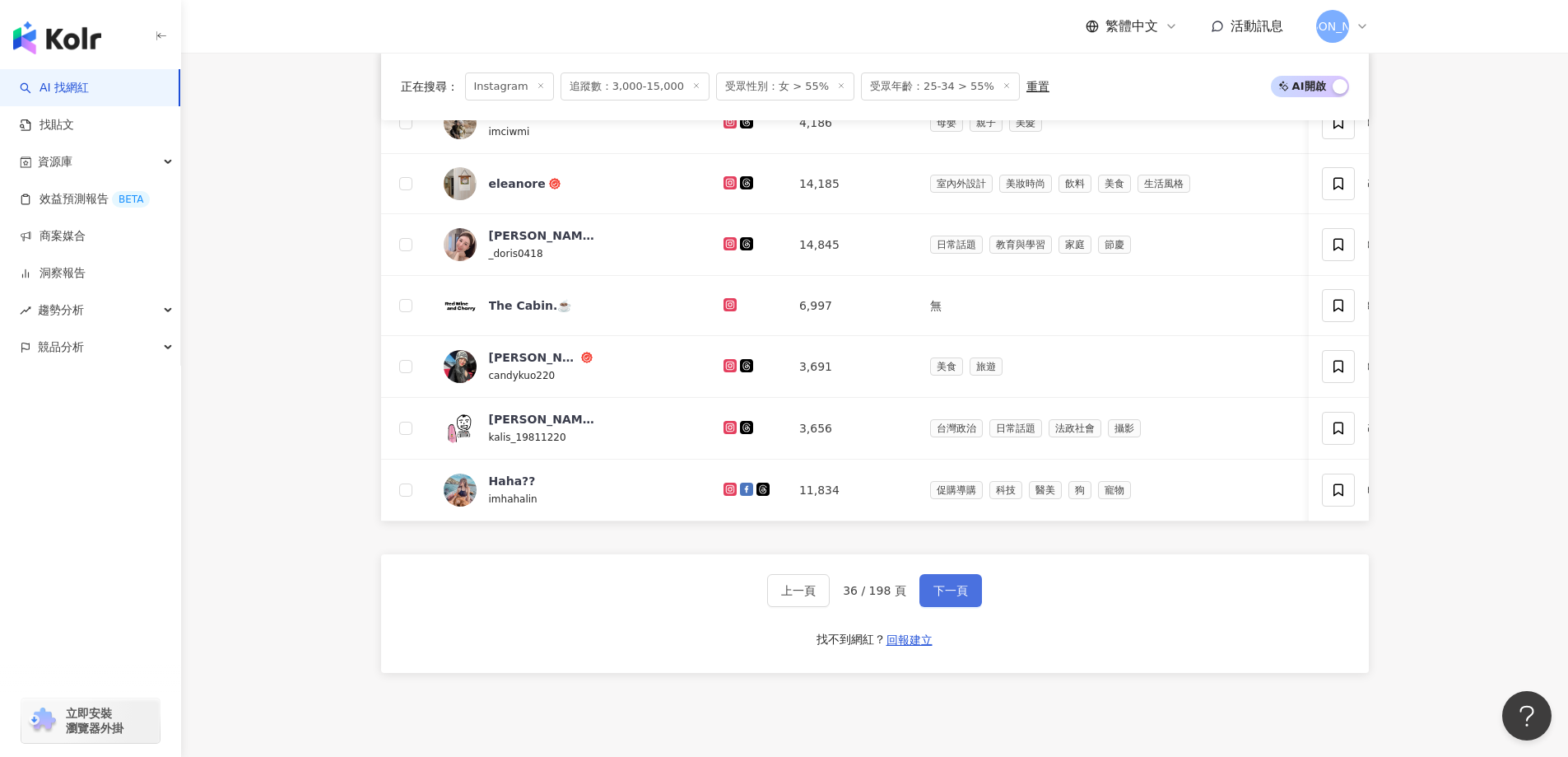
click at [919, 607] on button "下一頁" at bounding box center [950, 590] width 63 height 33
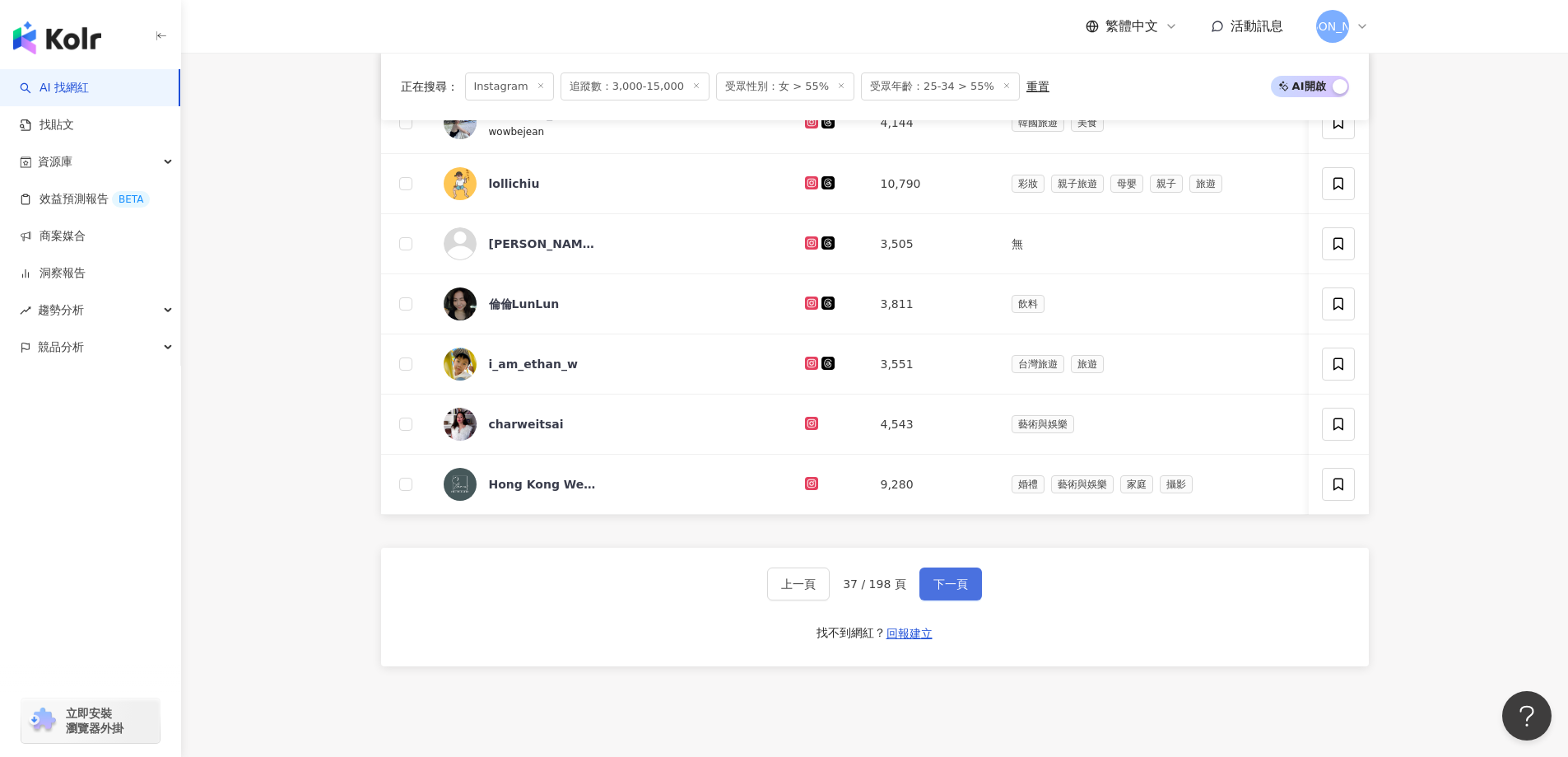
click at [933, 591] on span "下一頁" at bounding box center [950, 584] width 35 height 13
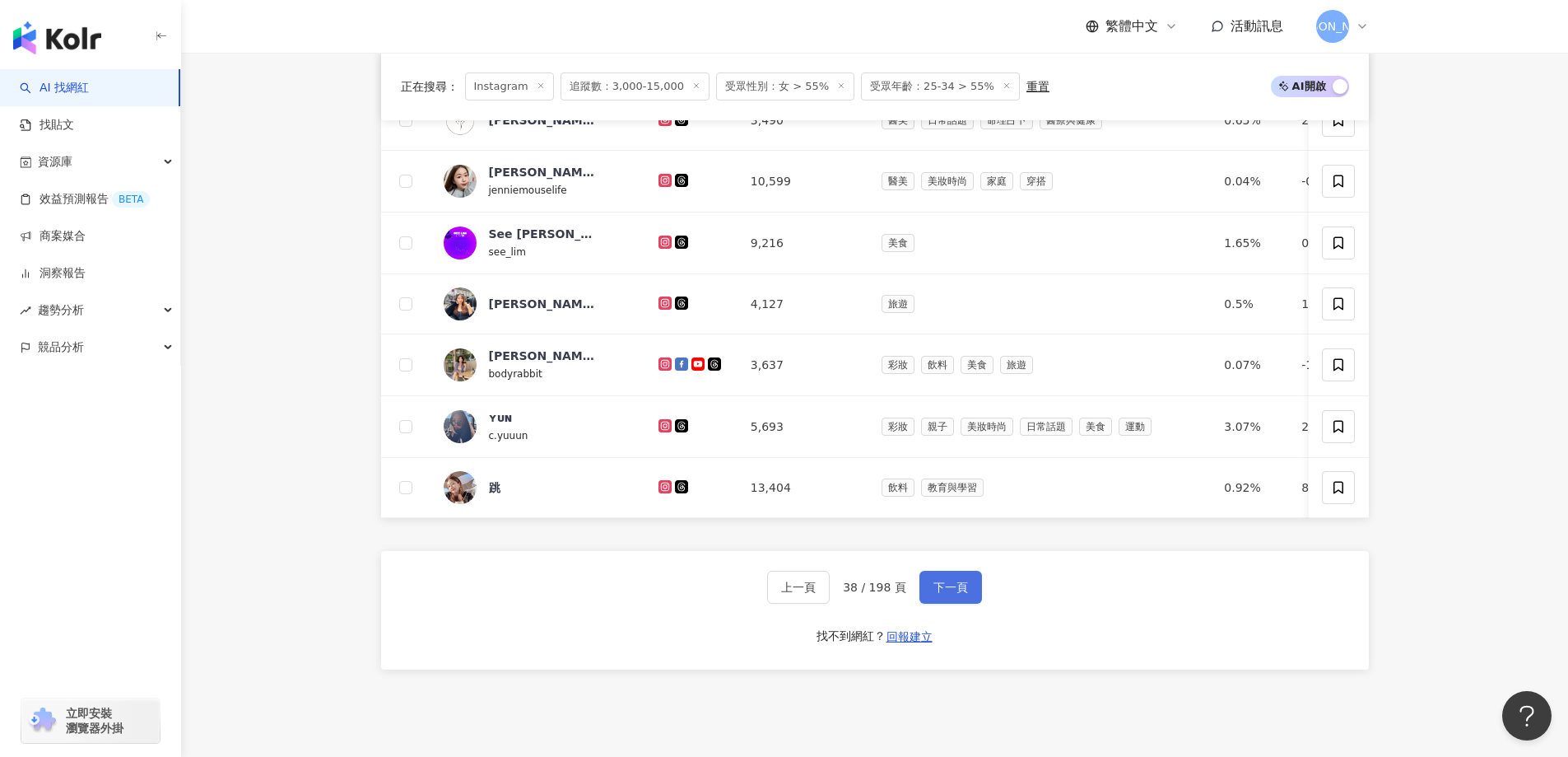
click at [943, 593] on span "下一頁" at bounding box center [950, 587] width 35 height 13
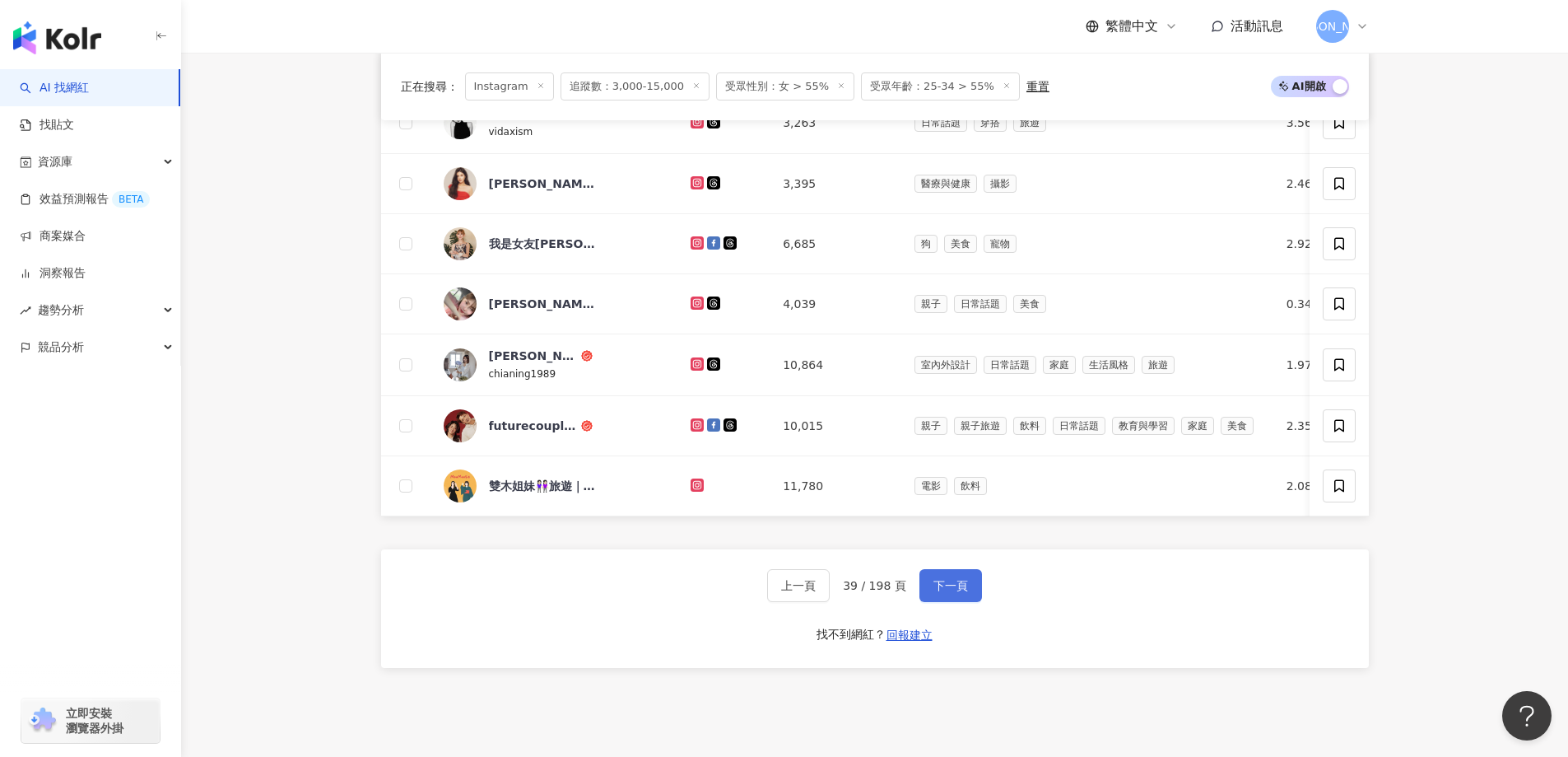
click at [965, 602] on button "下一頁" at bounding box center [950, 585] width 63 height 33
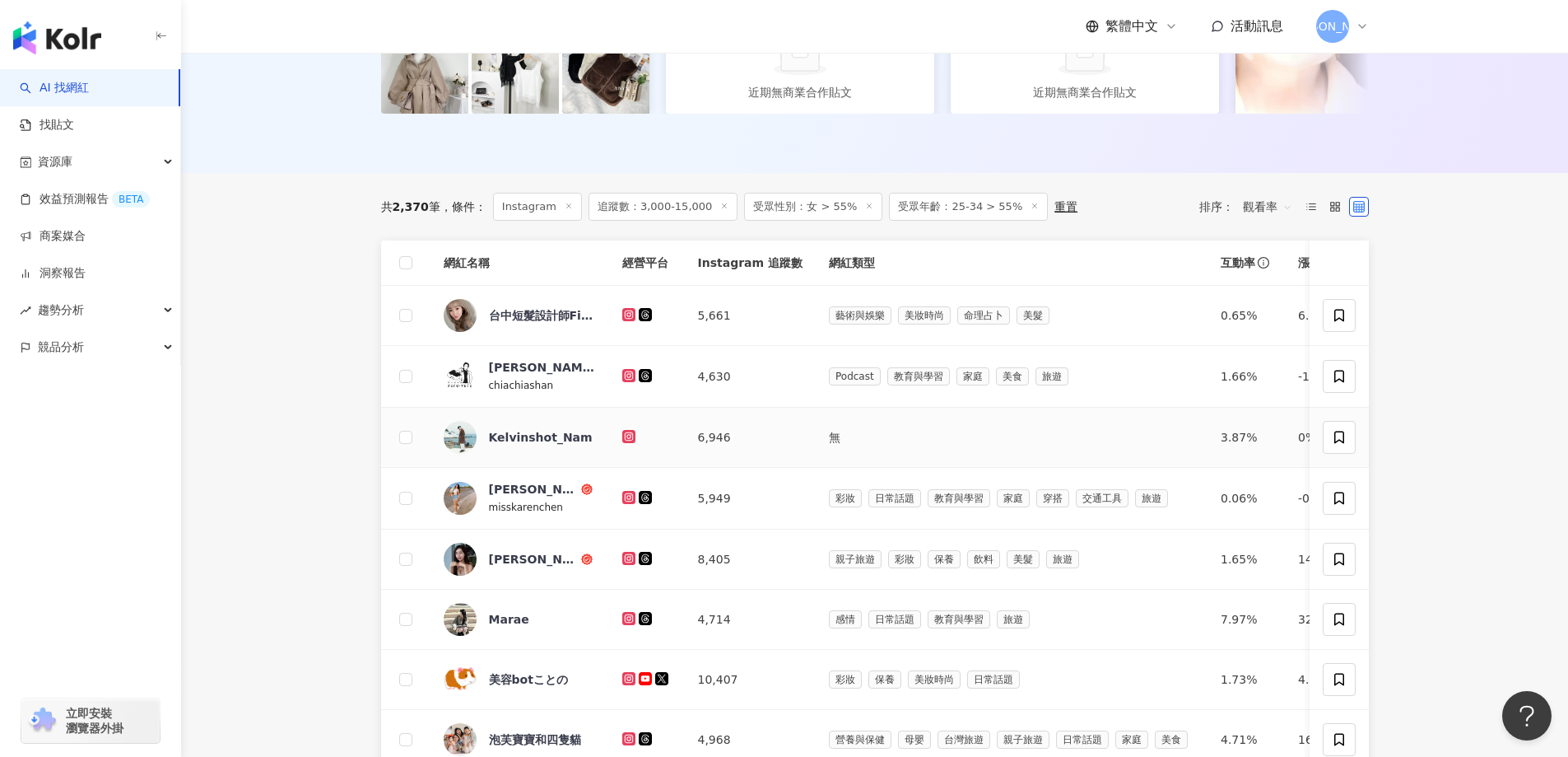
scroll to position [1053, 0]
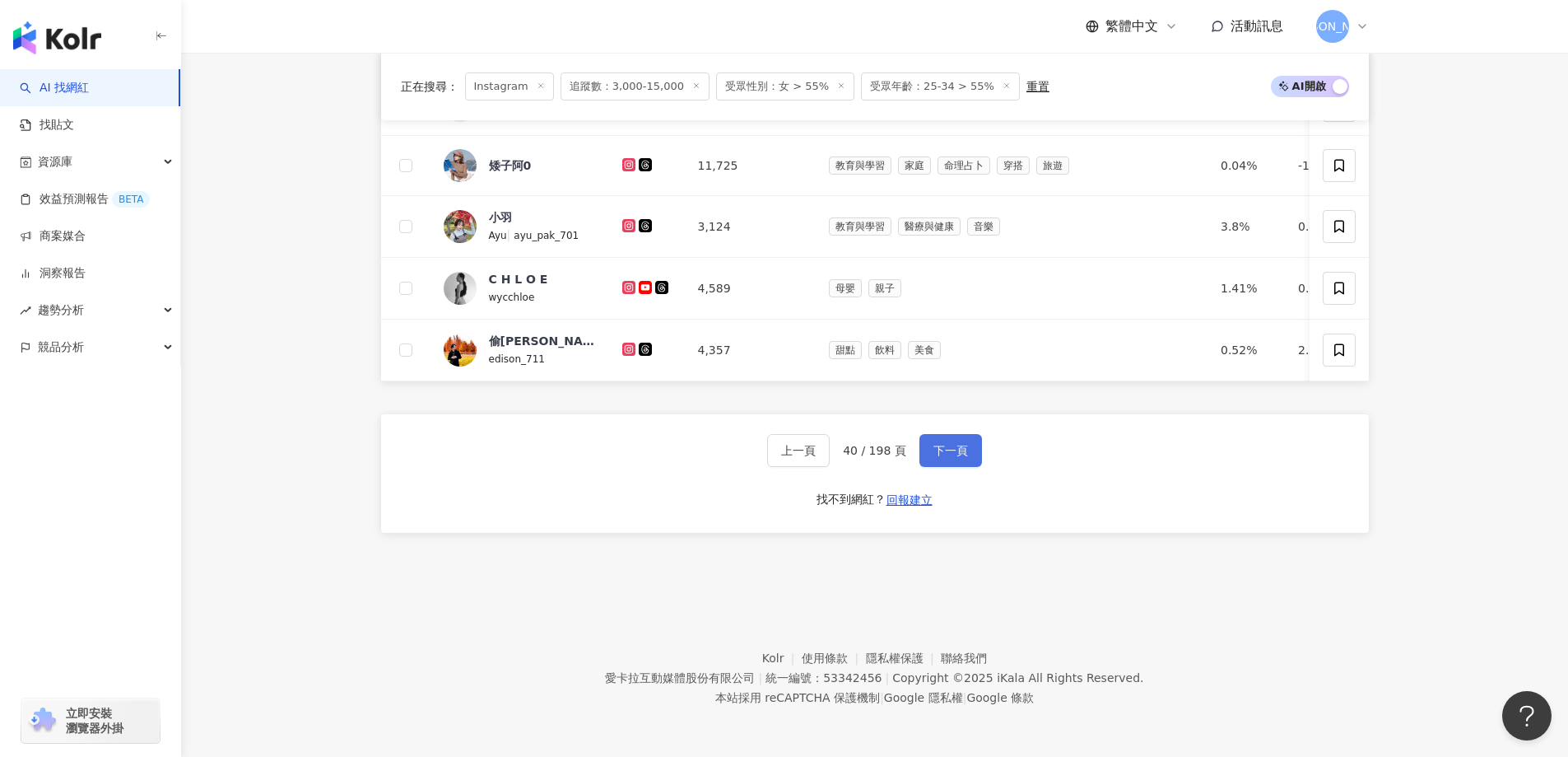
click at [943, 445] on span "下一頁" at bounding box center [950, 450] width 35 height 13
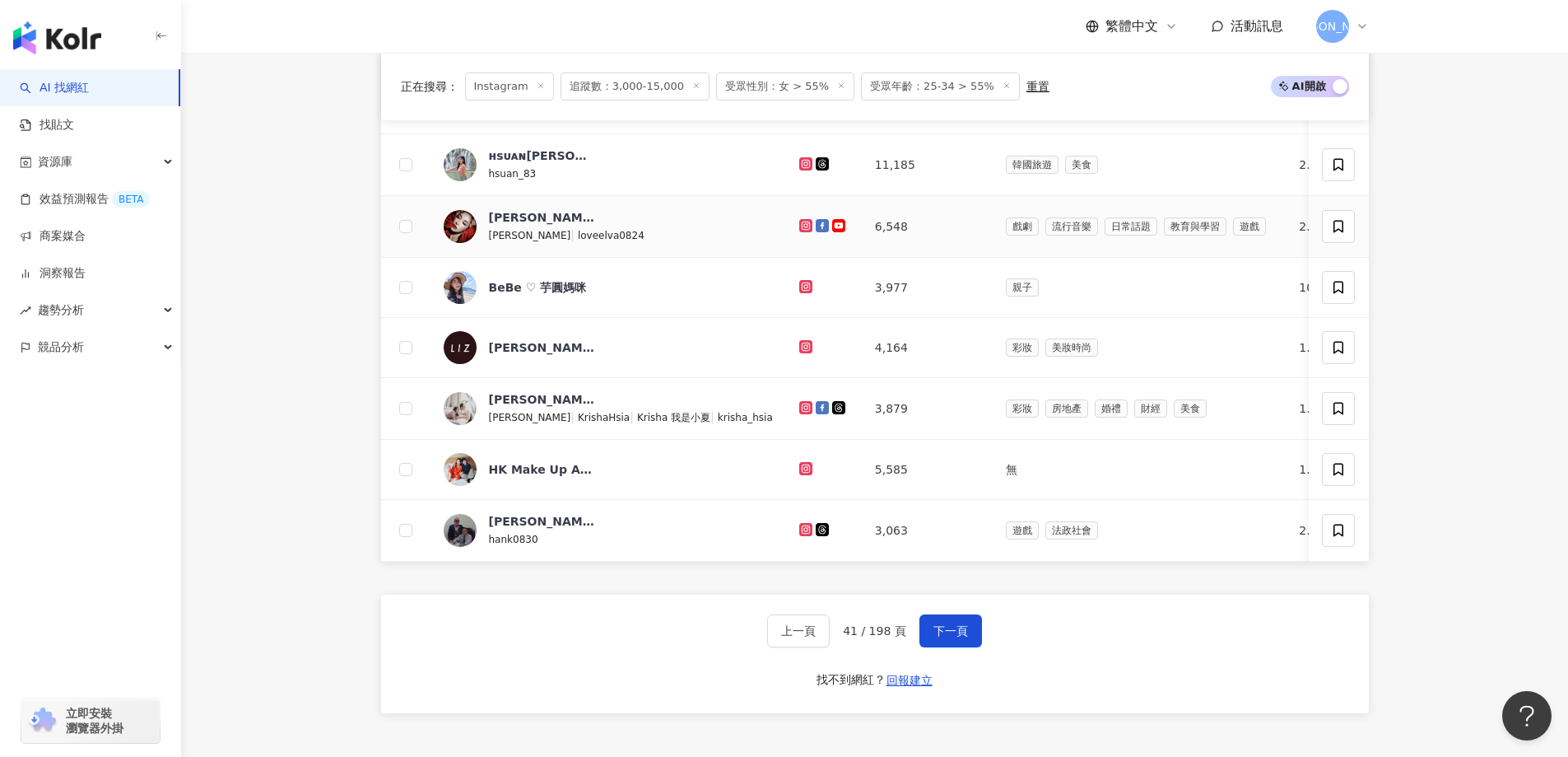
scroll to position [887, 0]
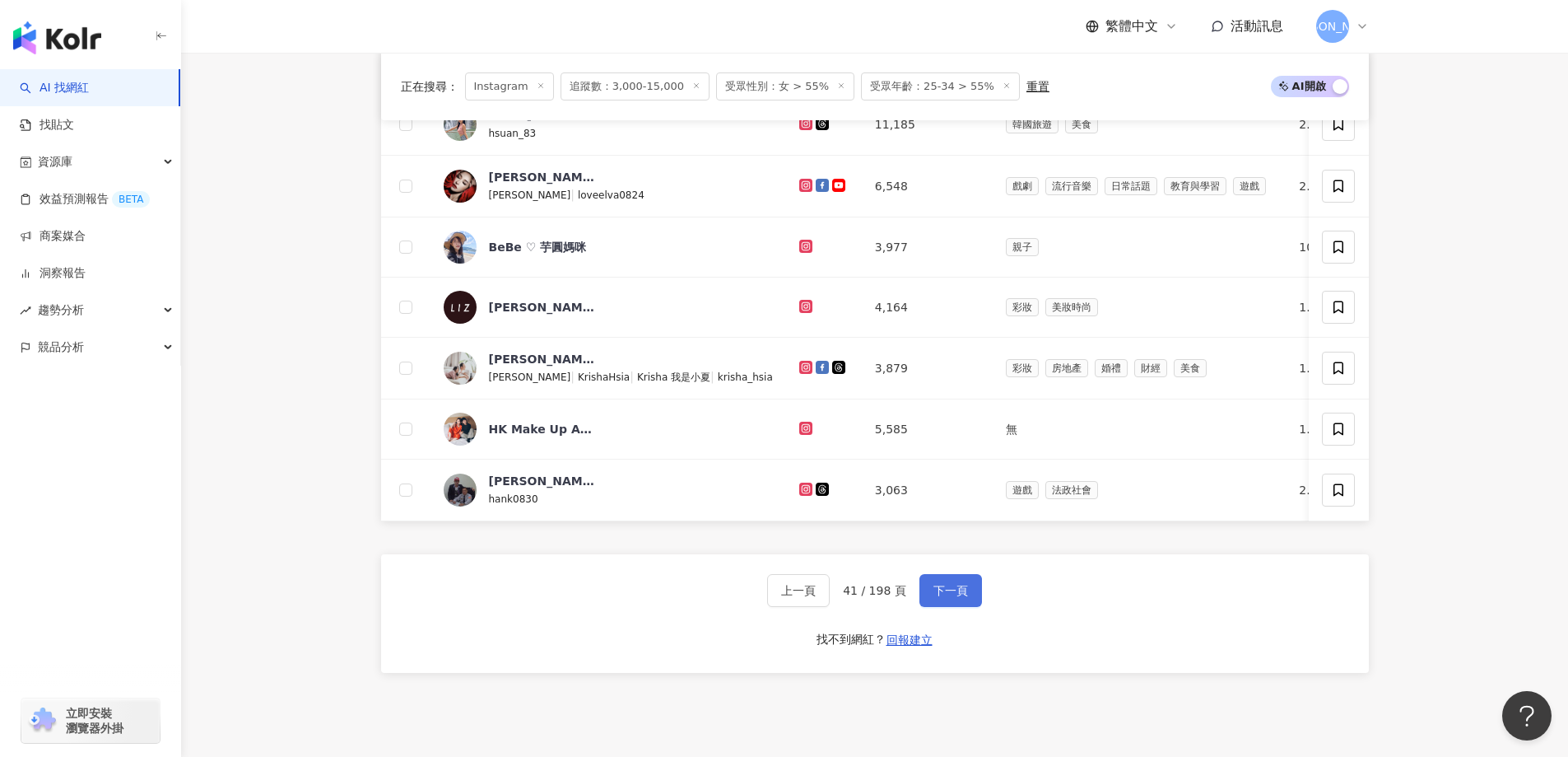
click at [933, 597] on span "下一頁" at bounding box center [950, 591] width 35 height 13
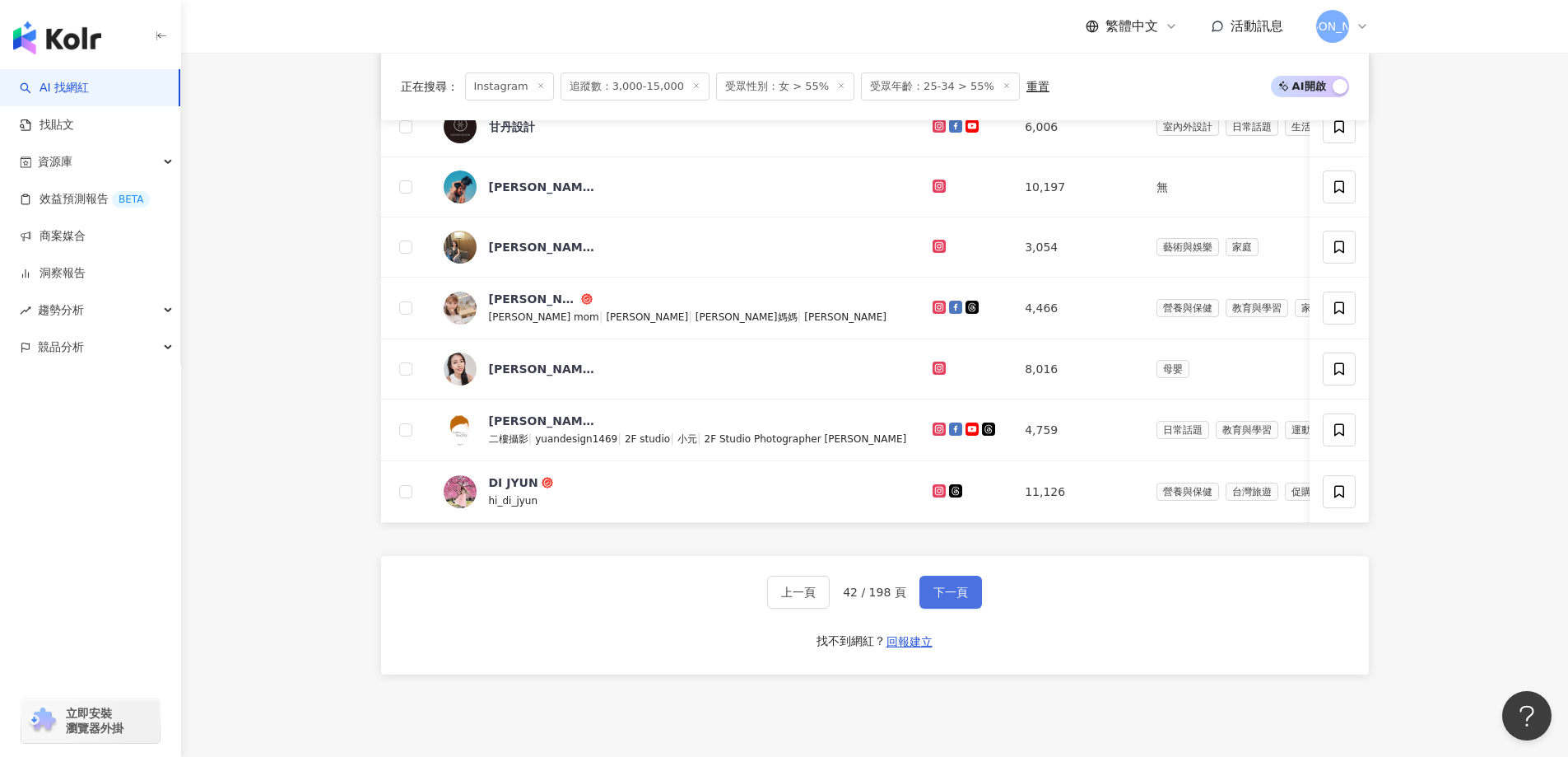
click at [948, 599] on span "下一頁" at bounding box center [950, 592] width 35 height 13
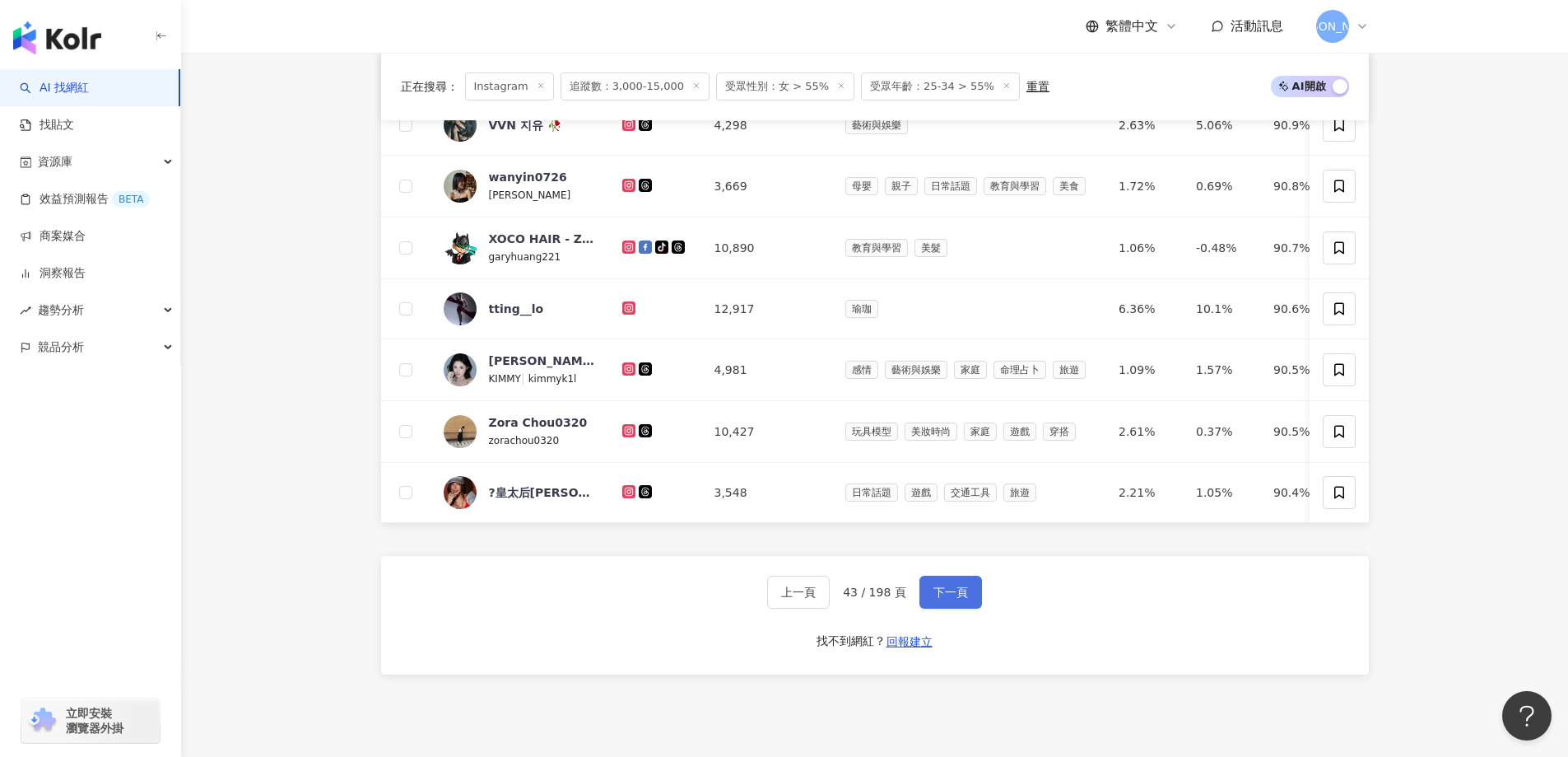
click at [956, 599] on span "下一頁" at bounding box center [950, 592] width 35 height 13
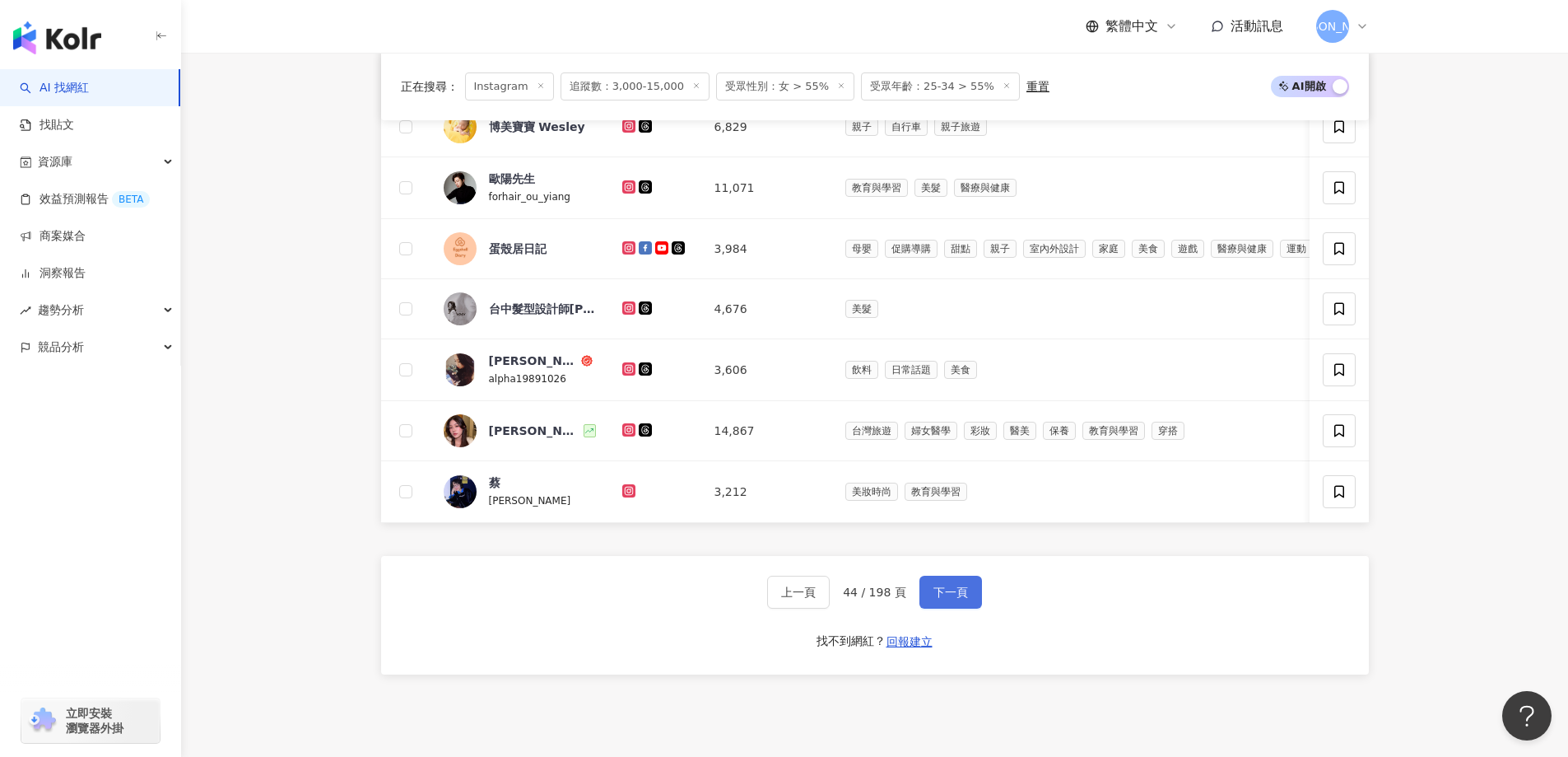
click at [941, 599] on span "下一頁" at bounding box center [950, 592] width 35 height 13
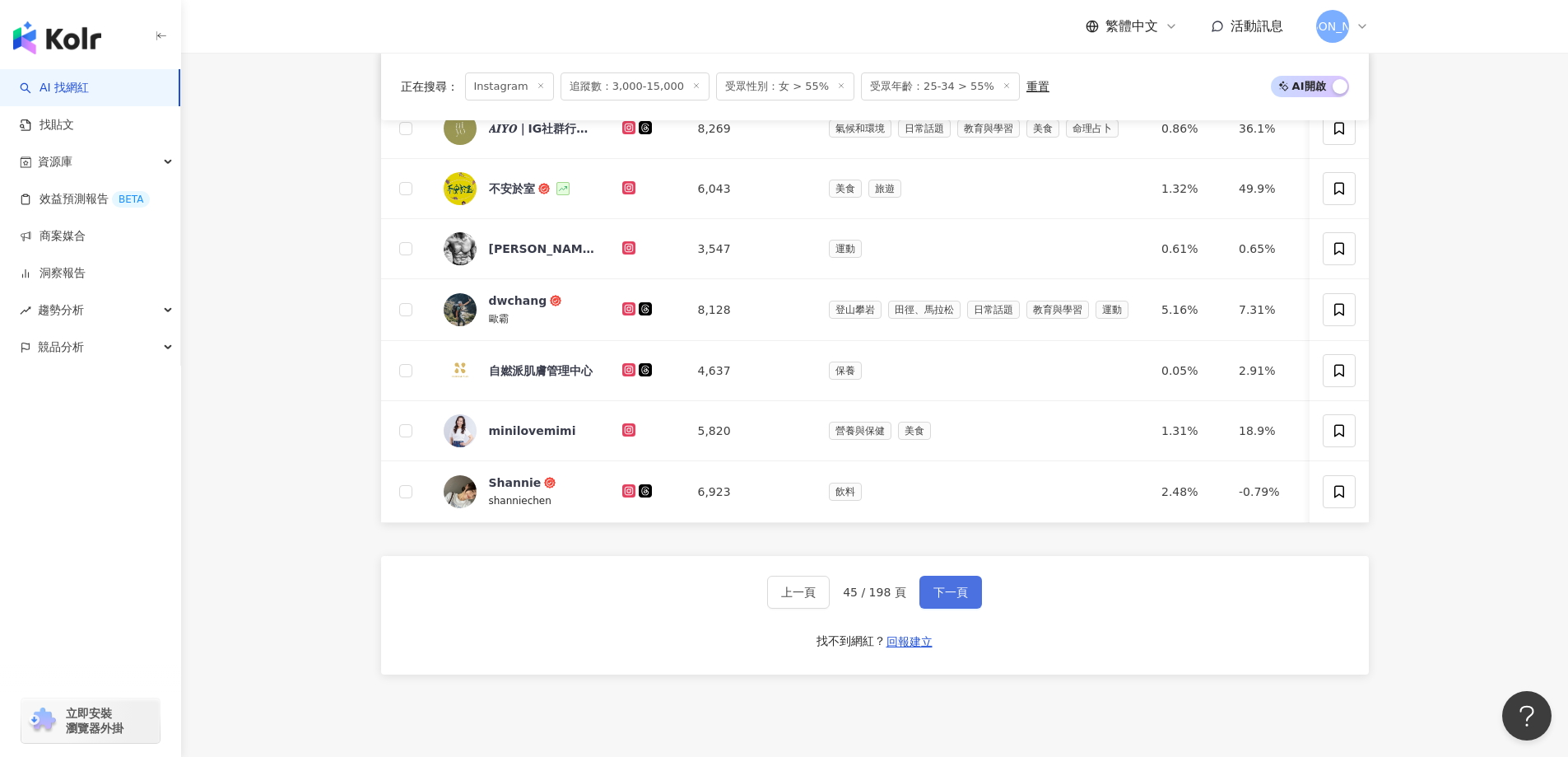
click at [951, 599] on span "下一頁" at bounding box center [950, 592] width 35 height 13
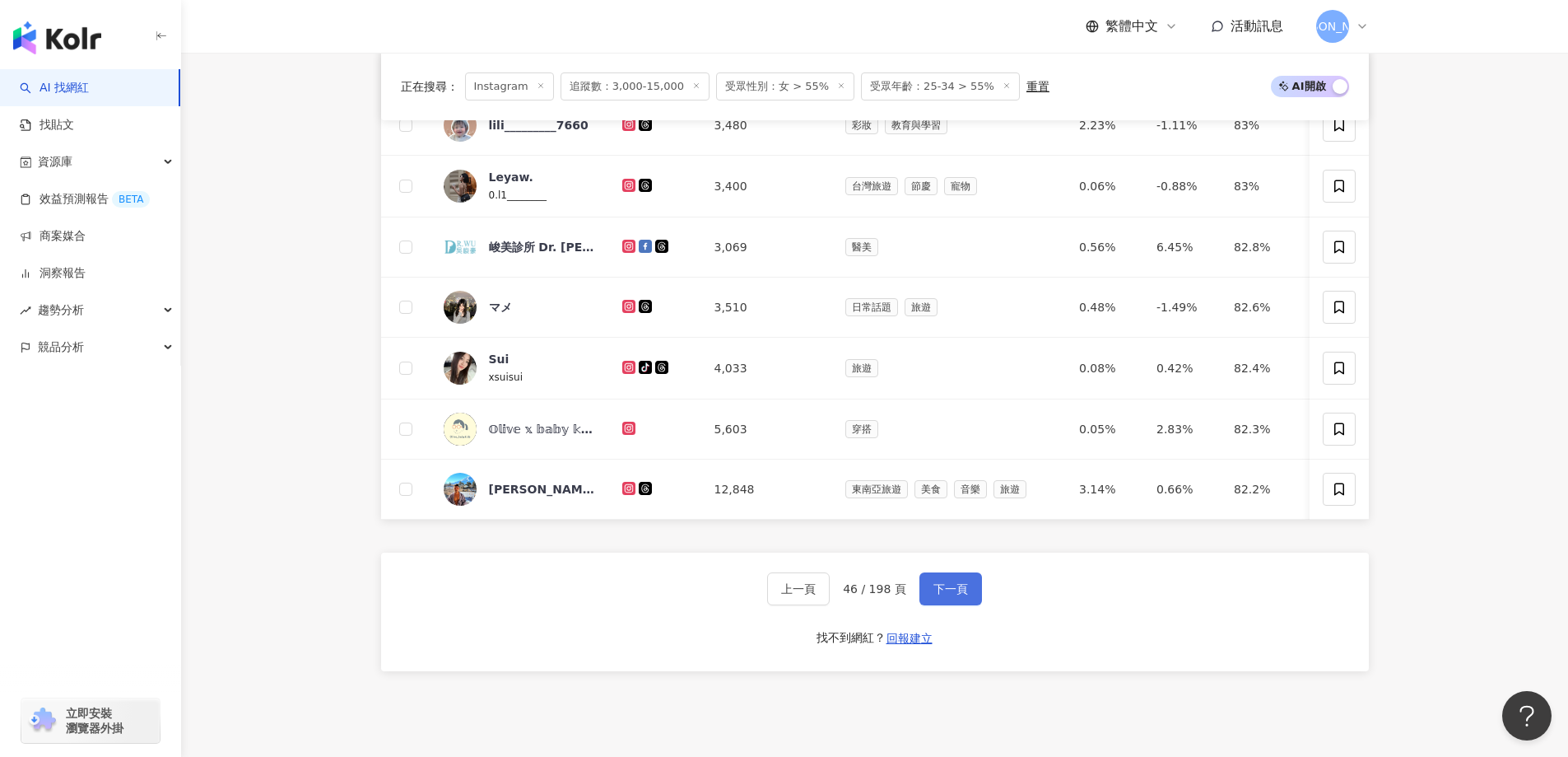
click at [959, 595] on span "下一頁" at bounding box center [950, 589] width 35 height 13
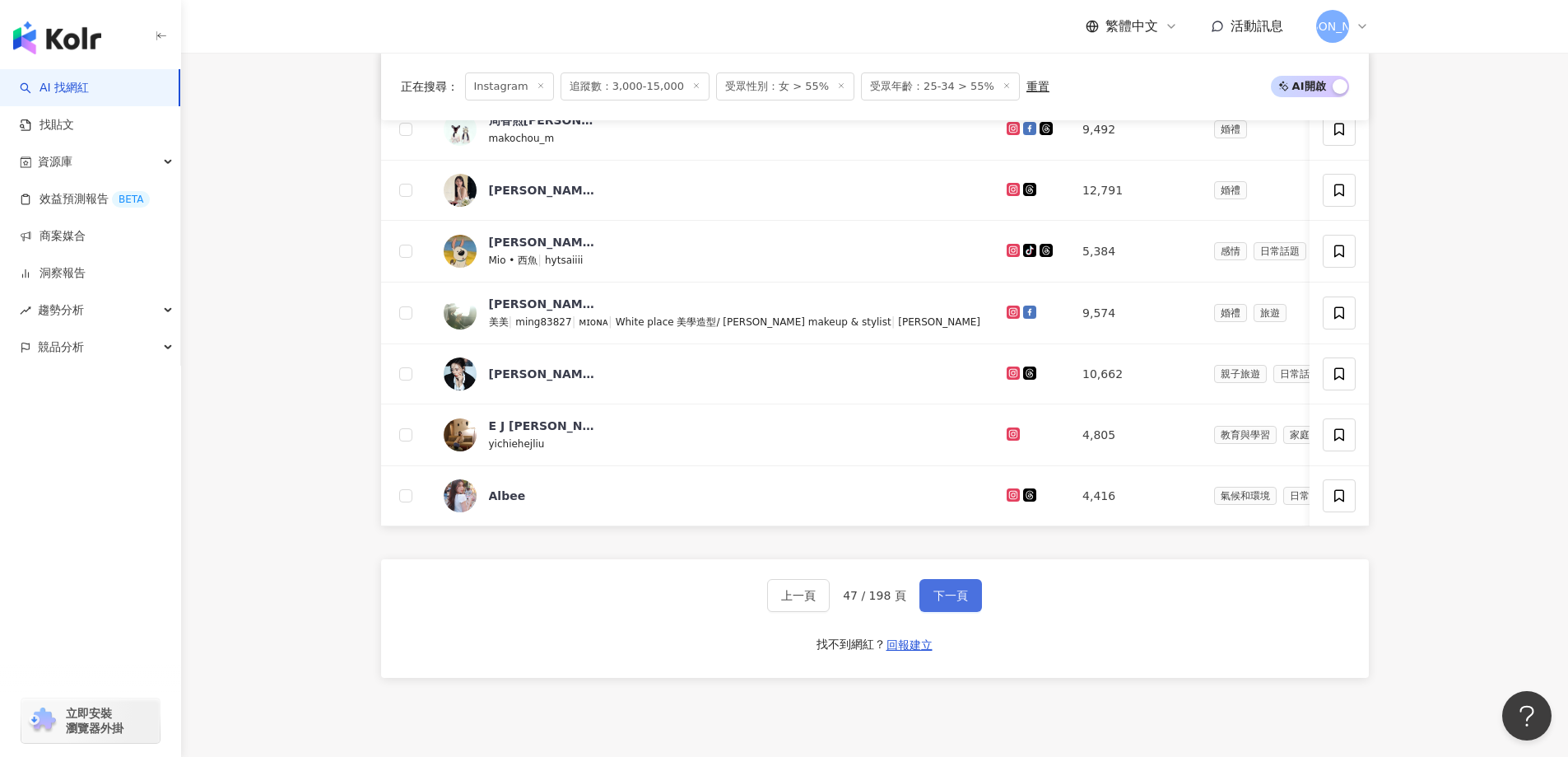
click at [936, 607] on button "下一頁" at bounding box center [950, 595] width 63 height 33
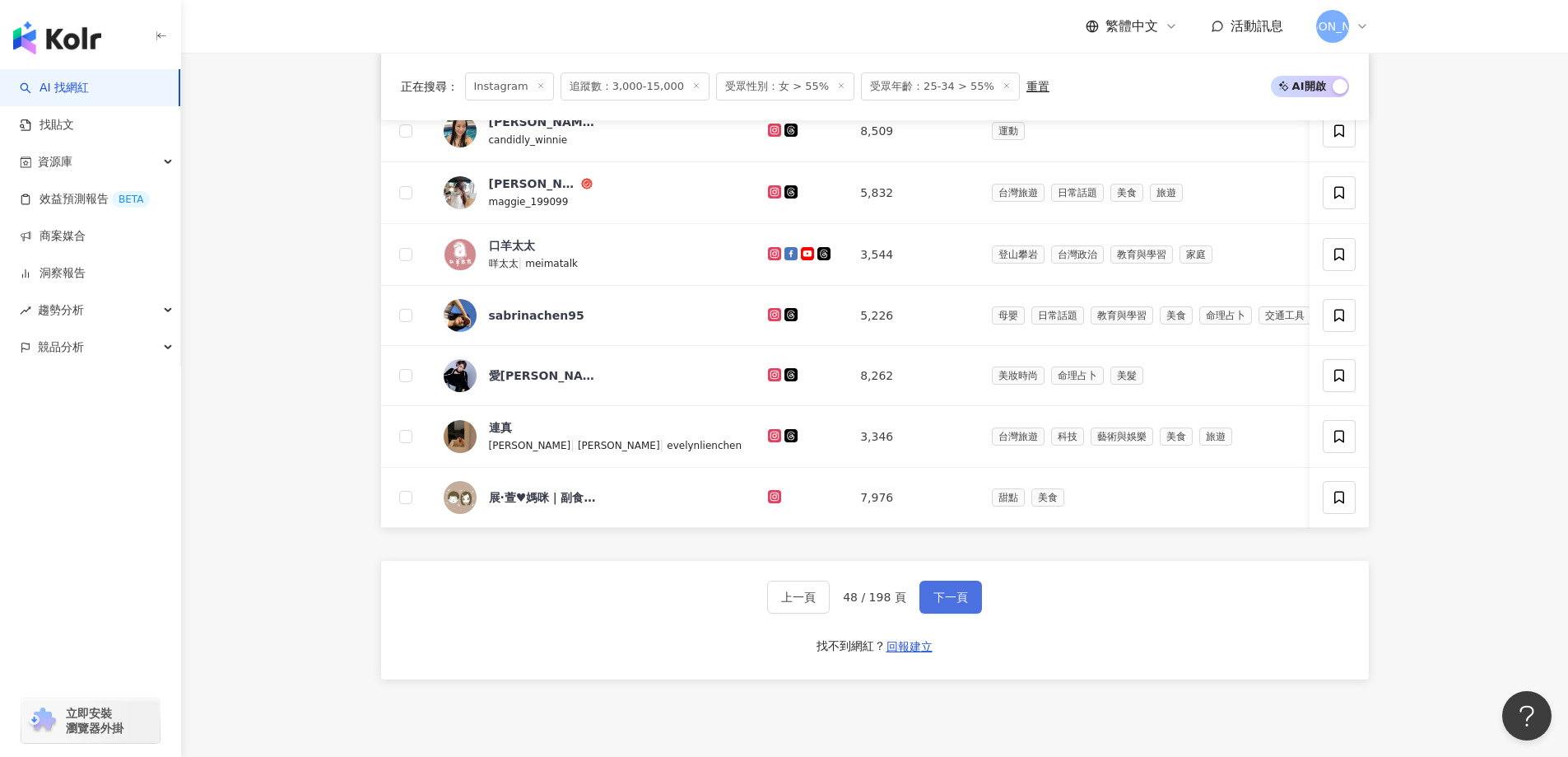
click at [936, 613] on button "下一頁" at bounding box center [950, 596] width 63 height 33
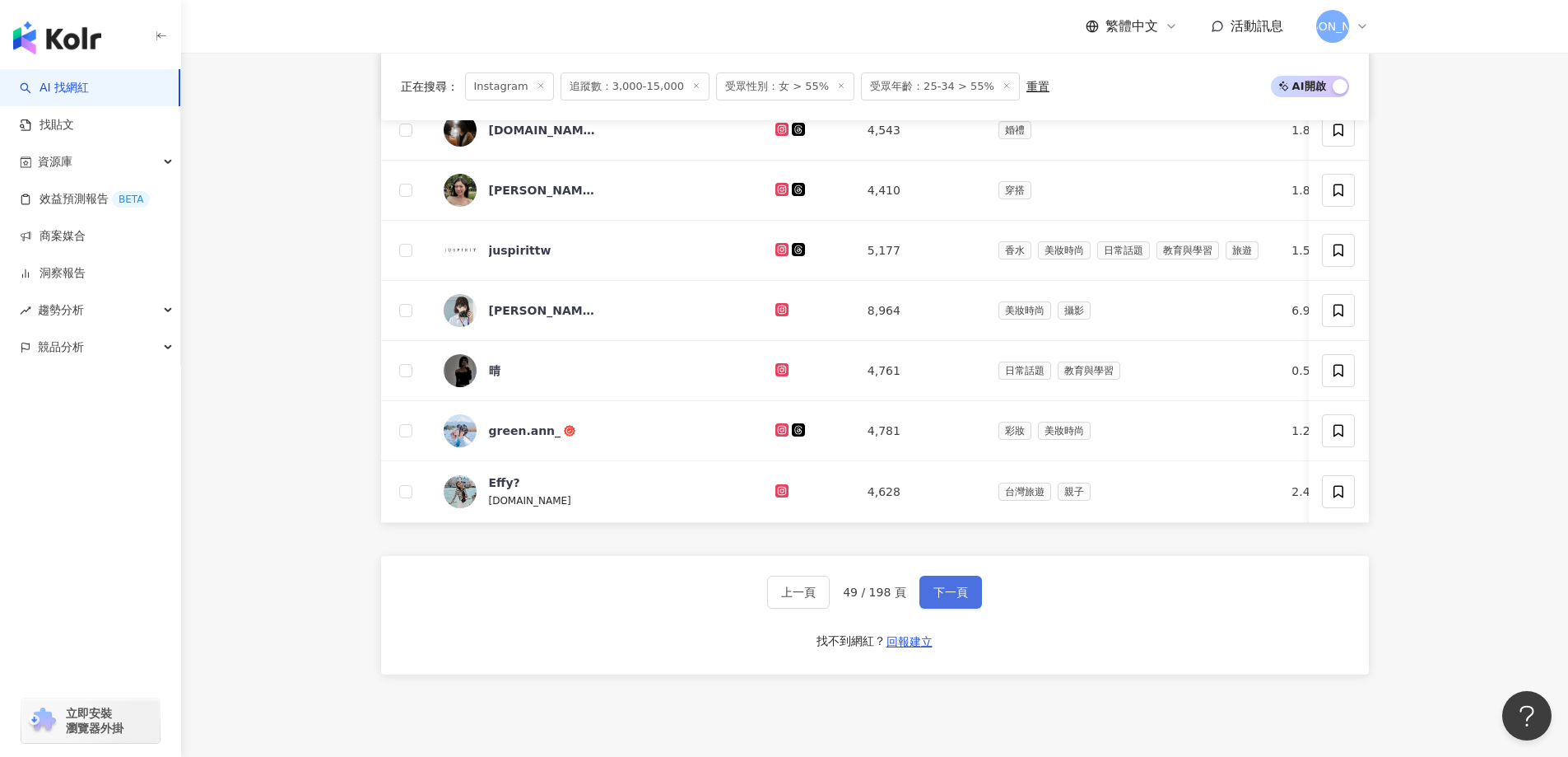
click at [962, 608] on button "下一頁" at bounding box center [950, 591] width 63 height 33
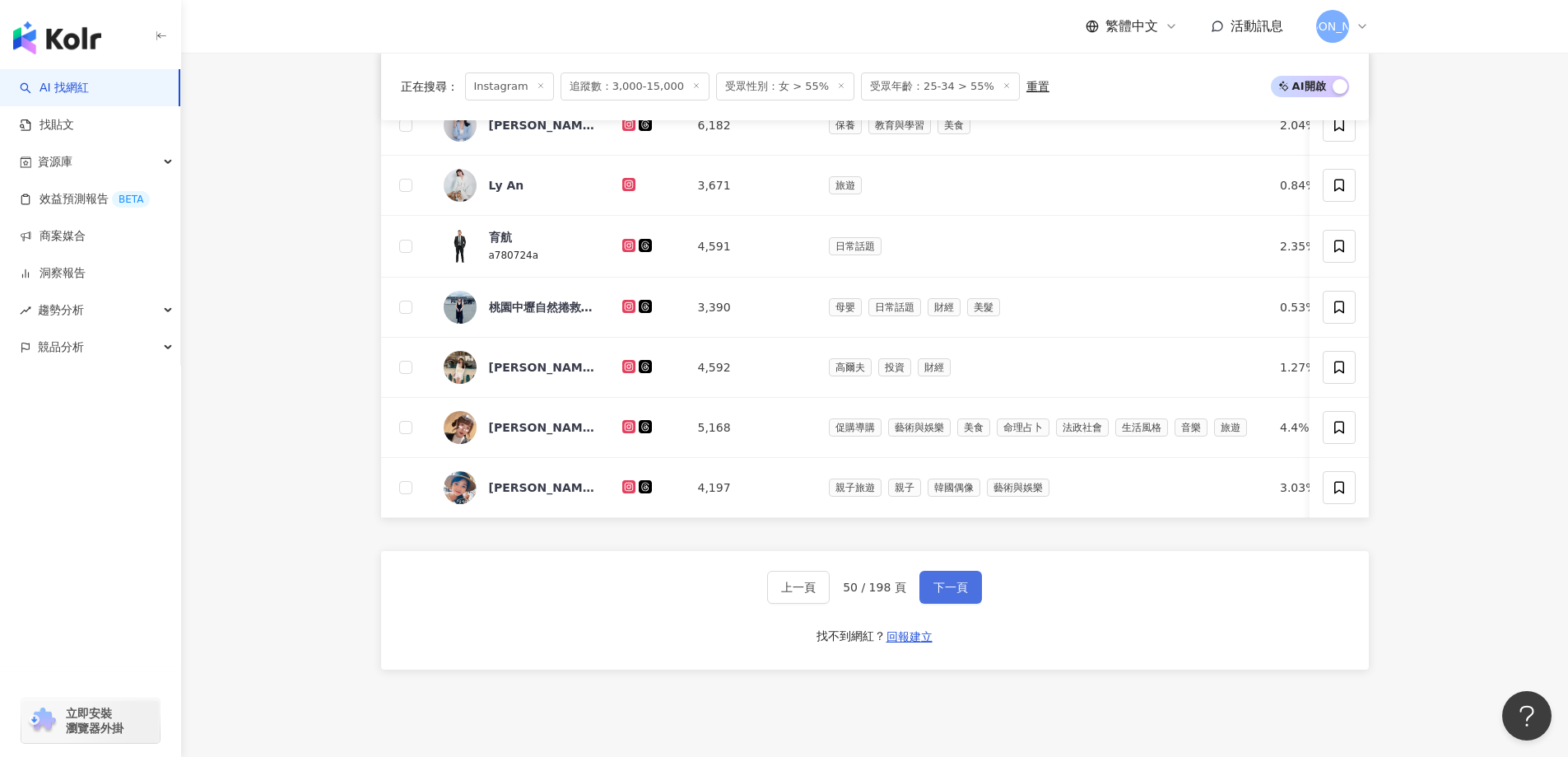
click at [926, 604] on button "下一頁" at bounding box center [950, 587] width 63 height 33
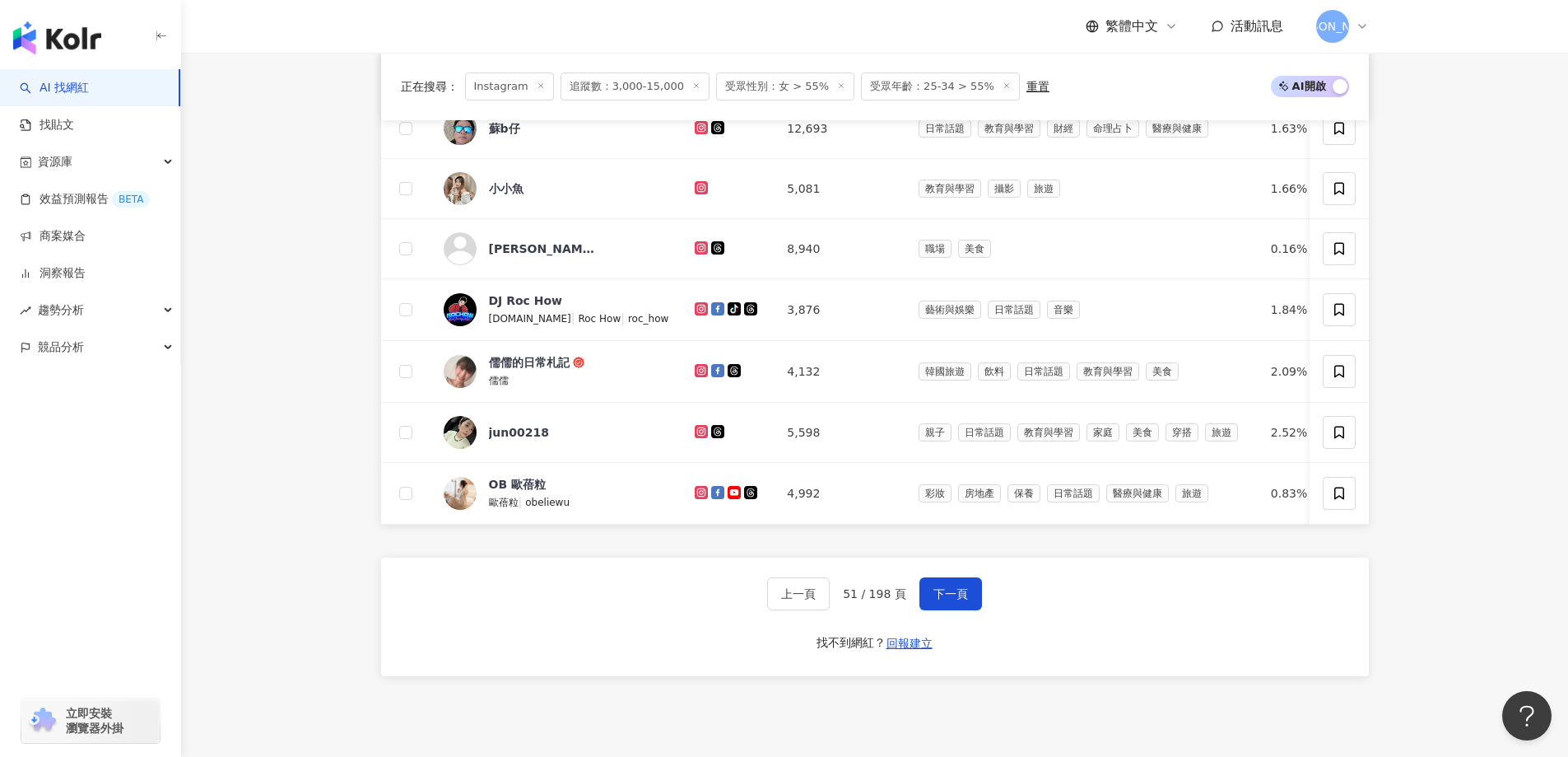
click at [979, 612] on div "上一頁 51 / 198 頁 下一頁 找不到網紅？ 回報建立" at bounding box center [874, 617] width 988 height 118
click at [974, 610] on button "下一頁" at bounding box center [950, 593] width 63 height 33
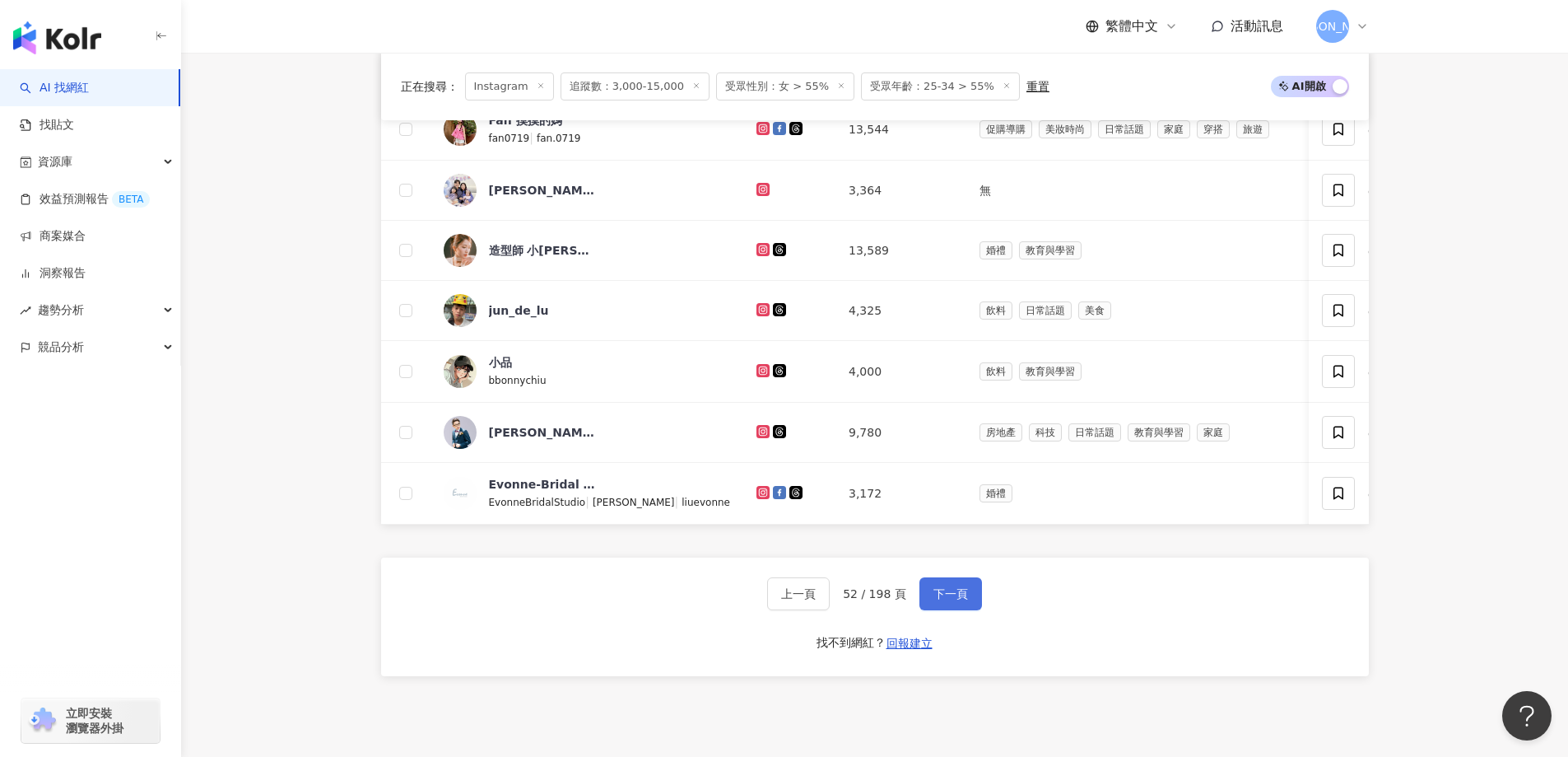
click at [951, 600] on span "下一頁" at bounding box center [950, 593] width 35 height 13
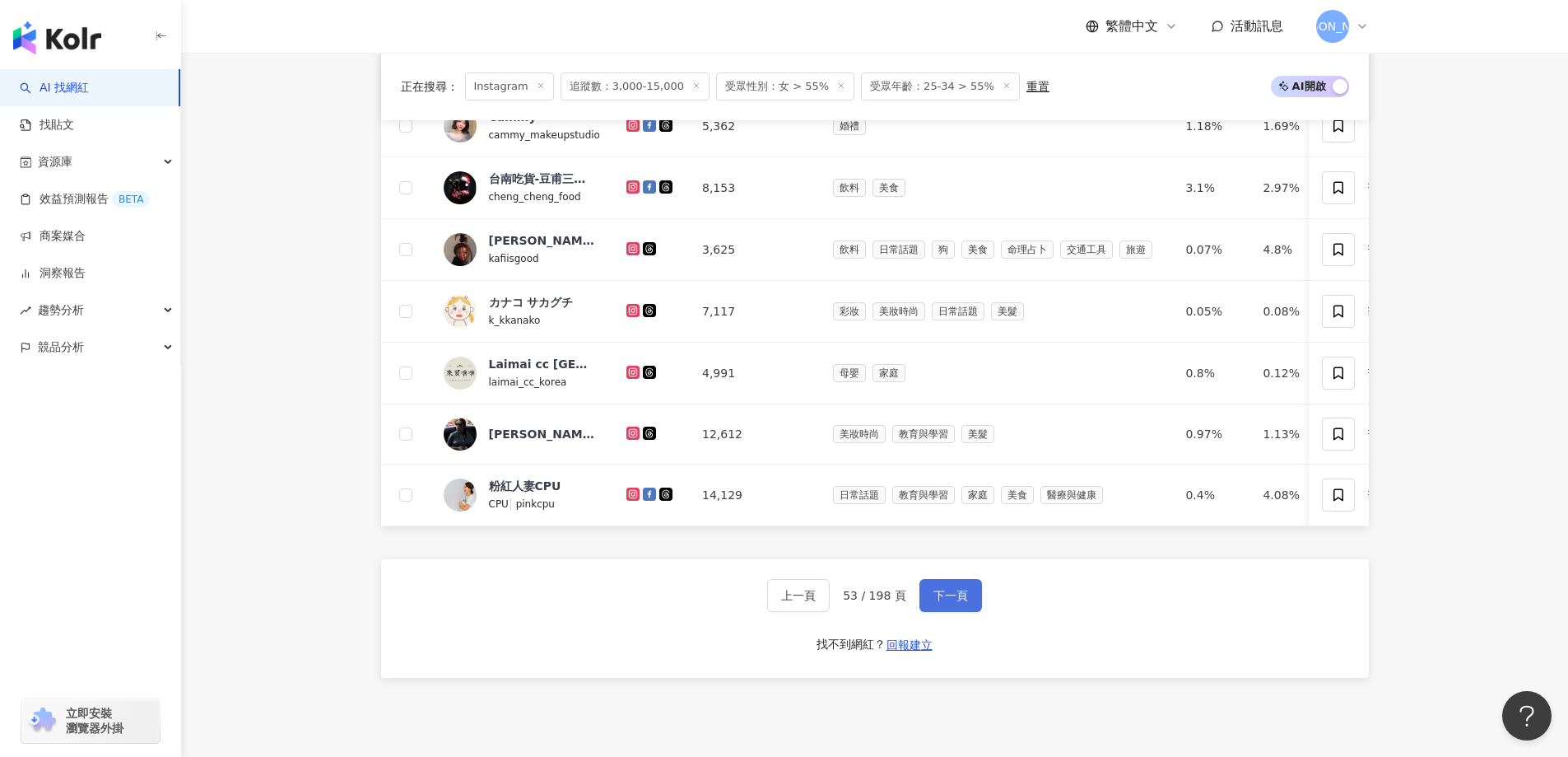
drag, startPoint x: 961, startPoint y: 622, endPoint x: 956, endPoint y: 612, distance: 11.2
click at [961, 602] on span "下一頁" at bounding box center [950, 595] width 35 height 13
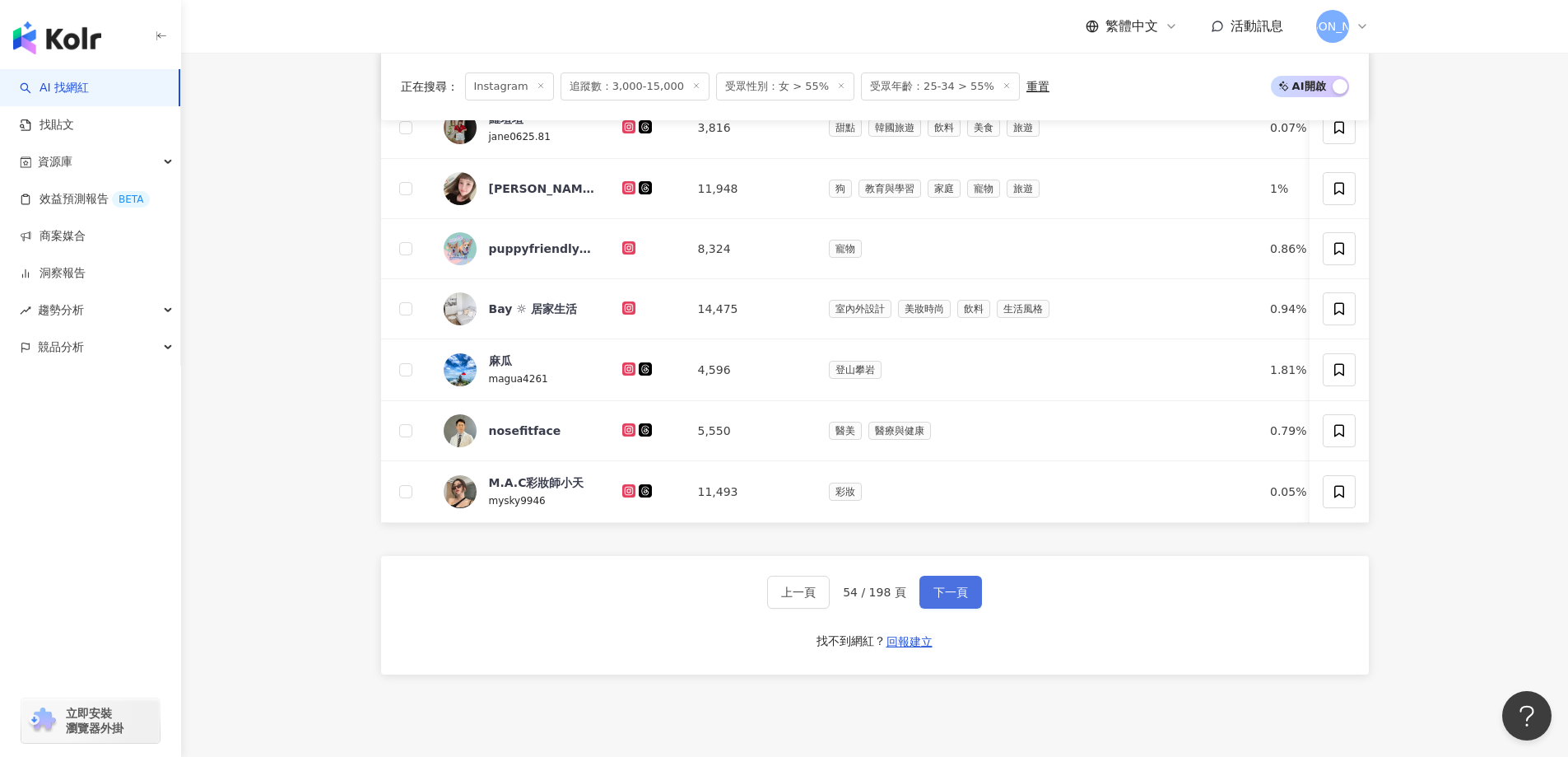
click at [966, 608] on button "下一頁" at bounding box center [950, 591] width 63 height 33
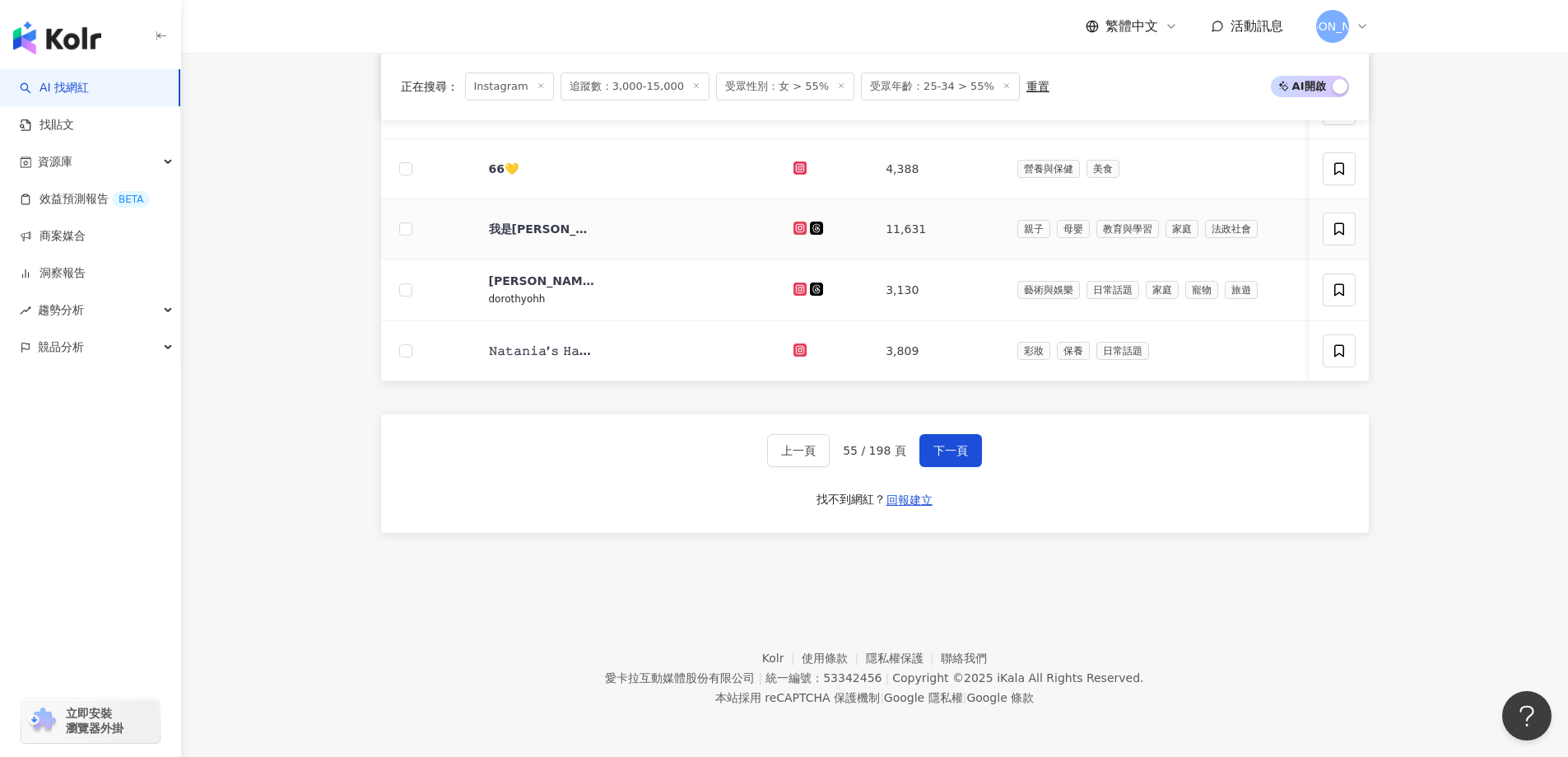
scroll to position [1053, 0]
click at [949, 450] on span "下一頁" at bounding box center [950, 450] width 35 height 13
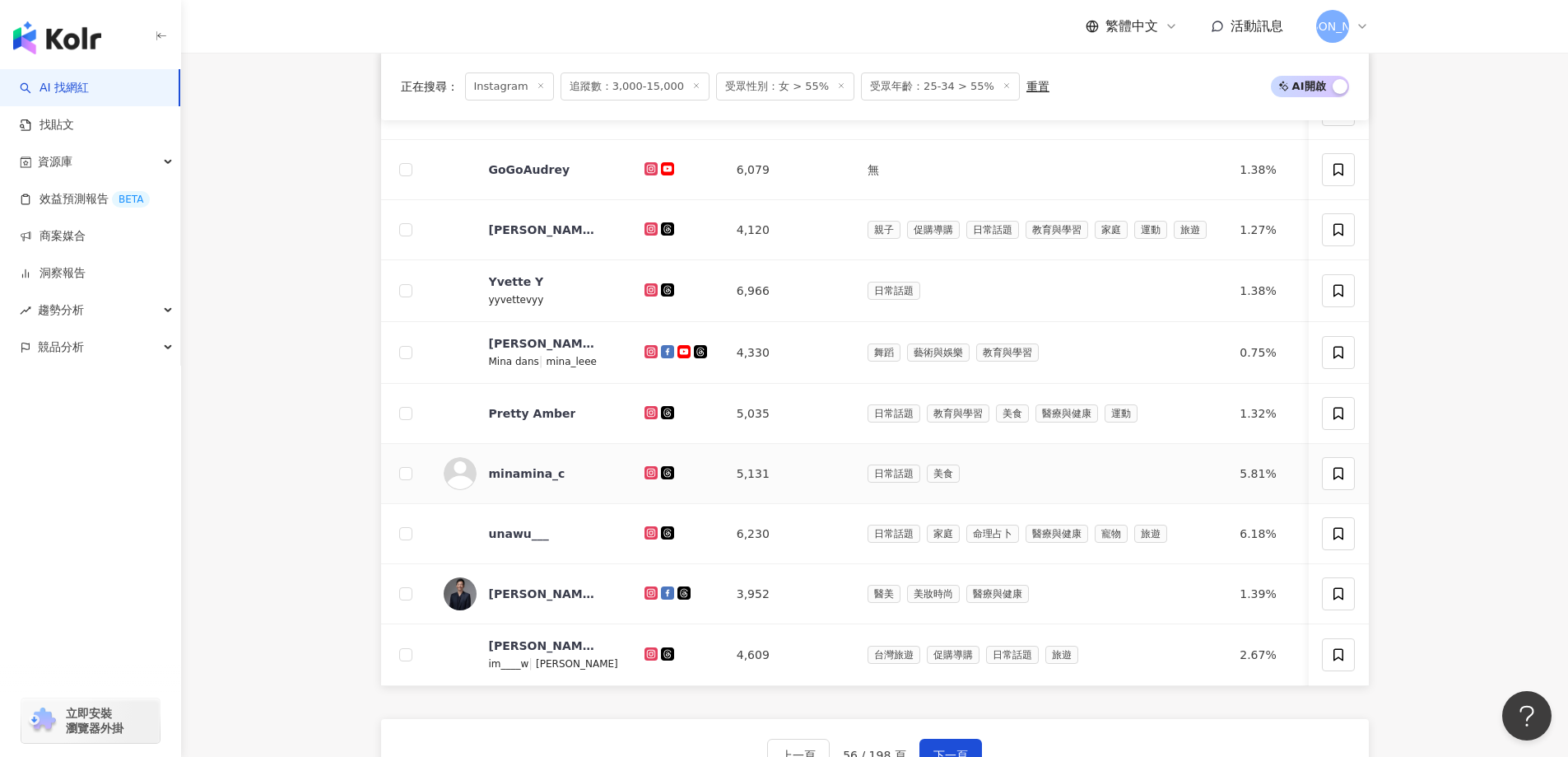
scroll to position [1049, 0]
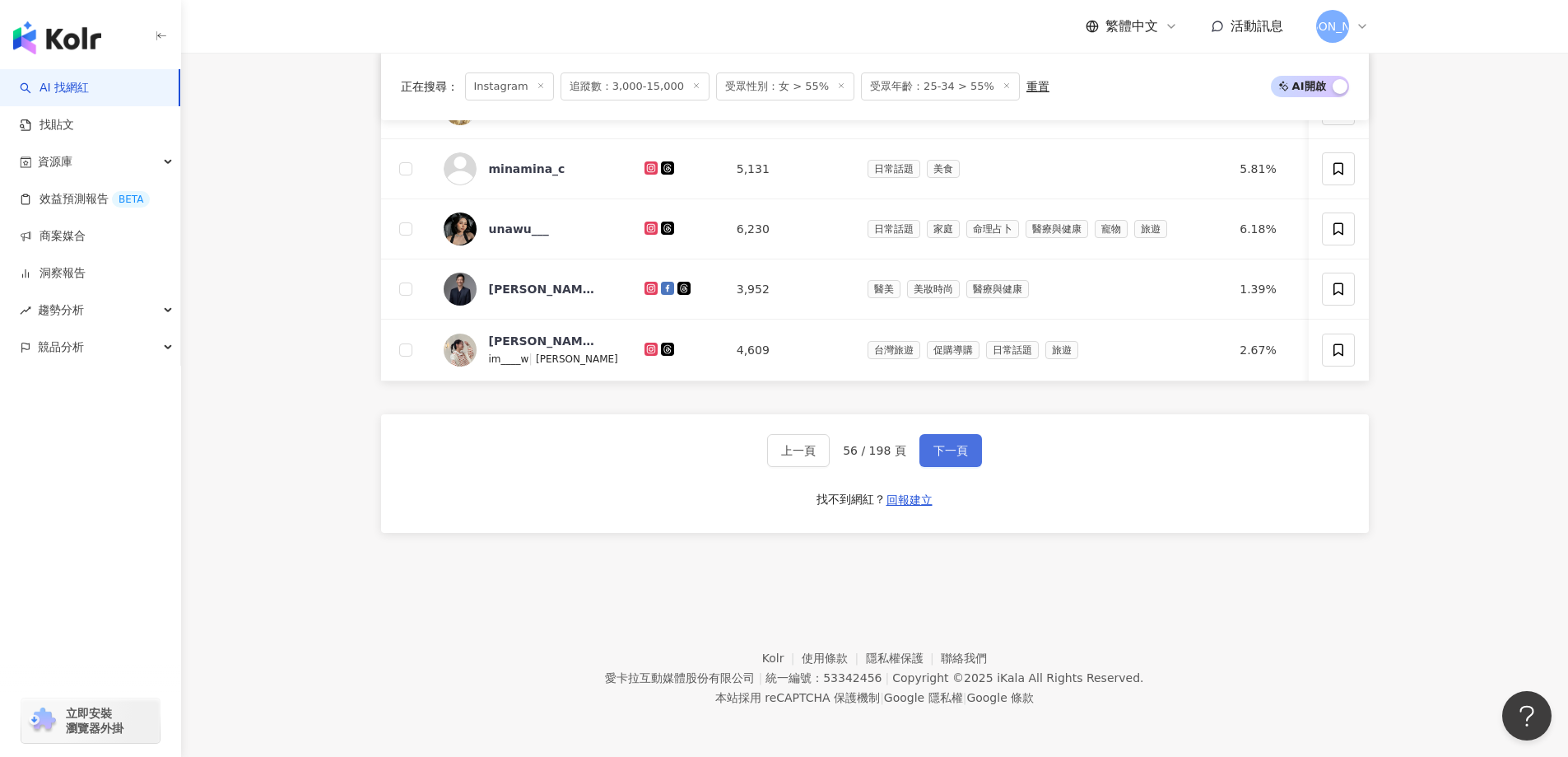
click at [975, 448] on button "下一頁" at bounding box center [950, 449] width 63 height 33
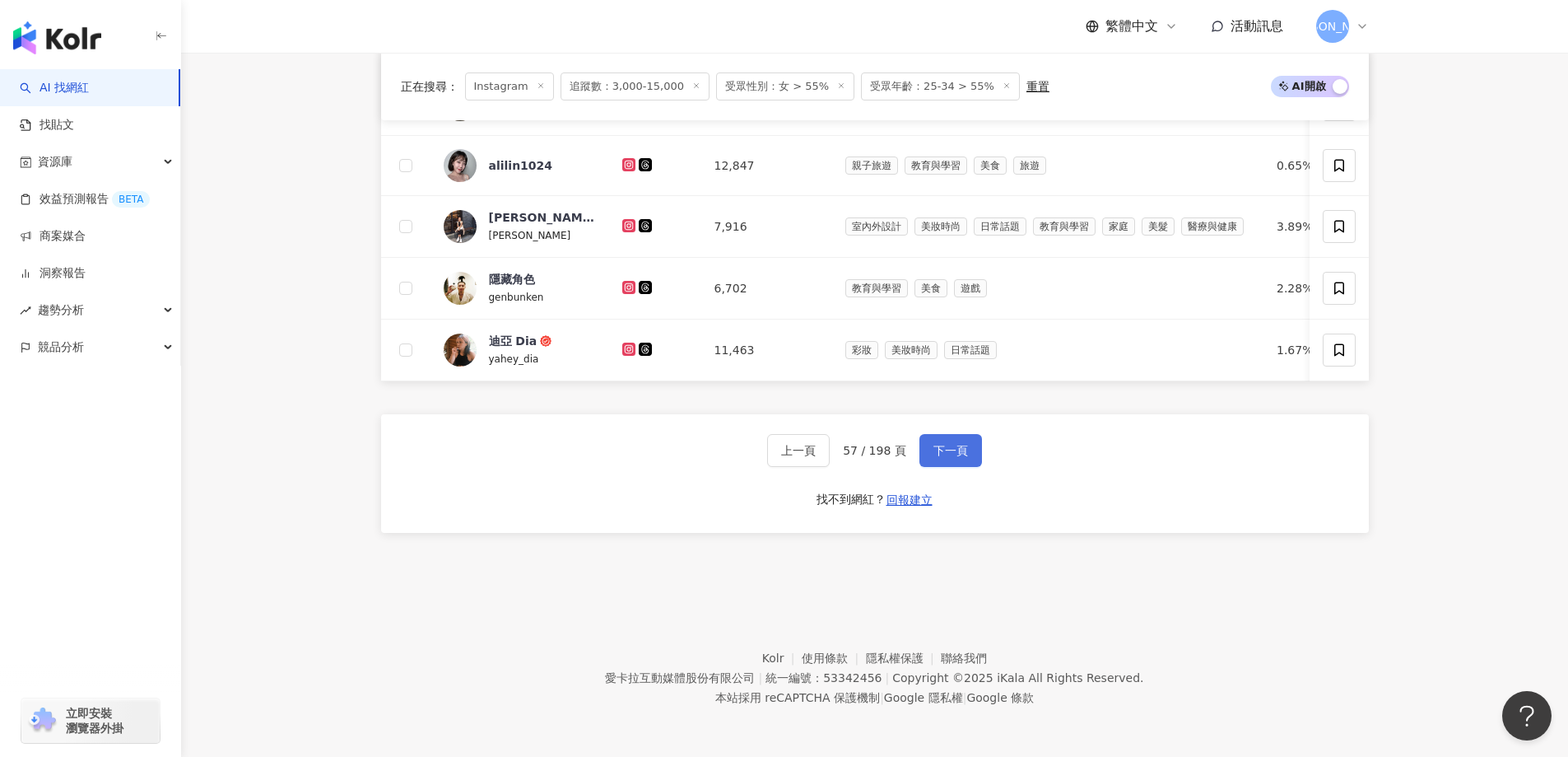
click at [928, 446] on button "下一頁" at bounding box center [950, 449] width 63 height 33
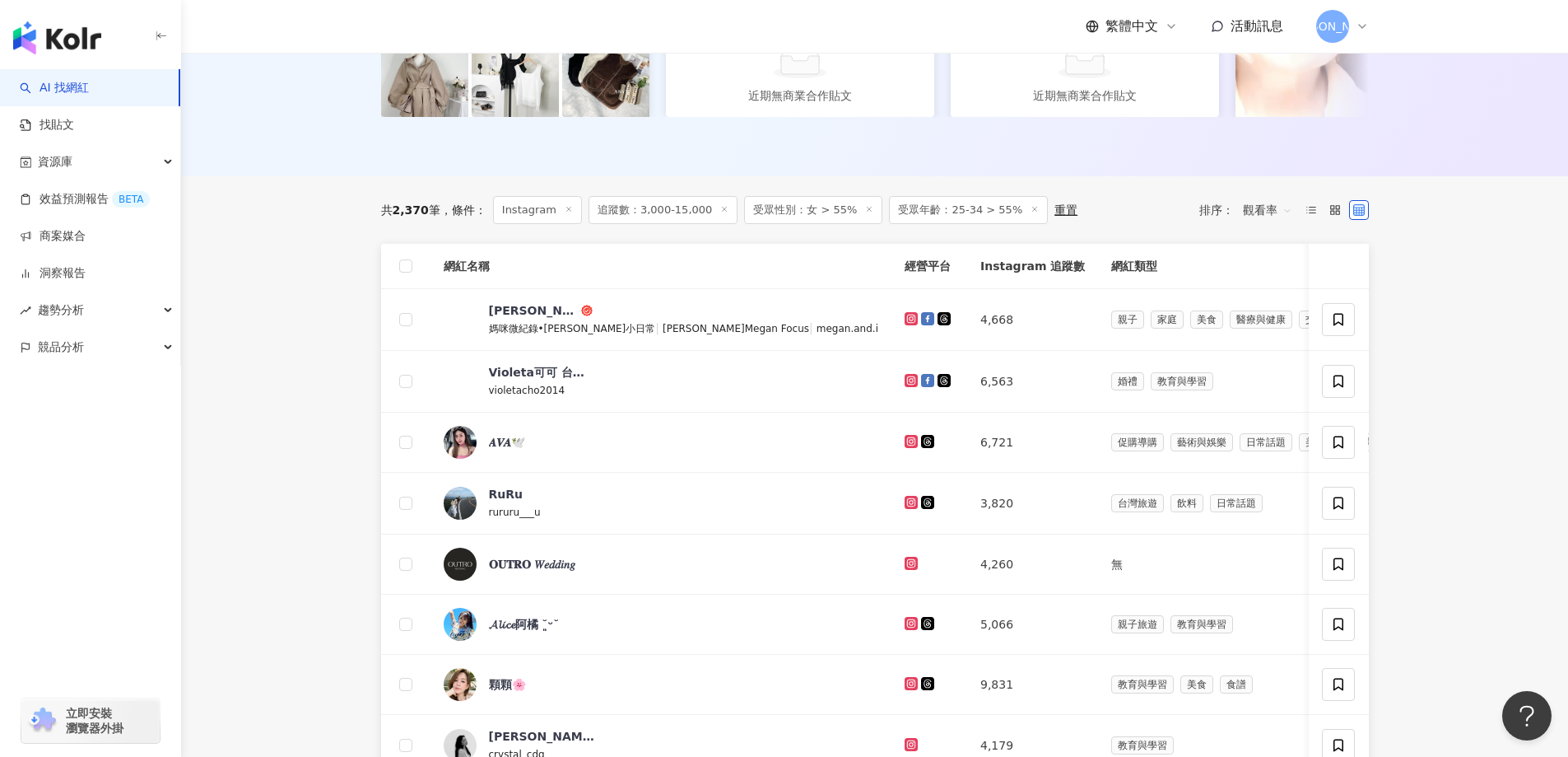
scroll to position [885, 0]
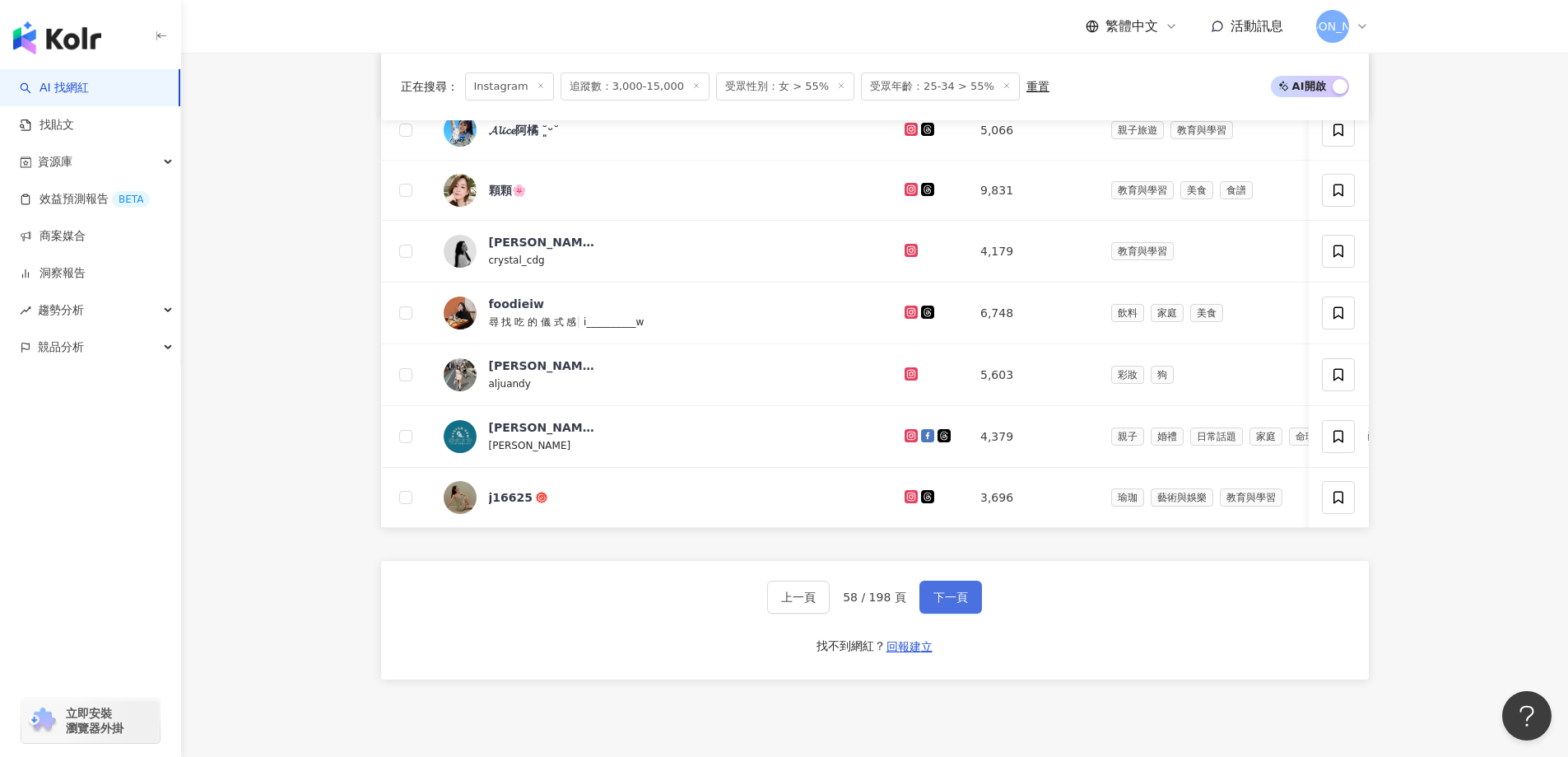
click at [953, 613] on button "下一頁" at bounding box center [950, 596] width 63 height 33
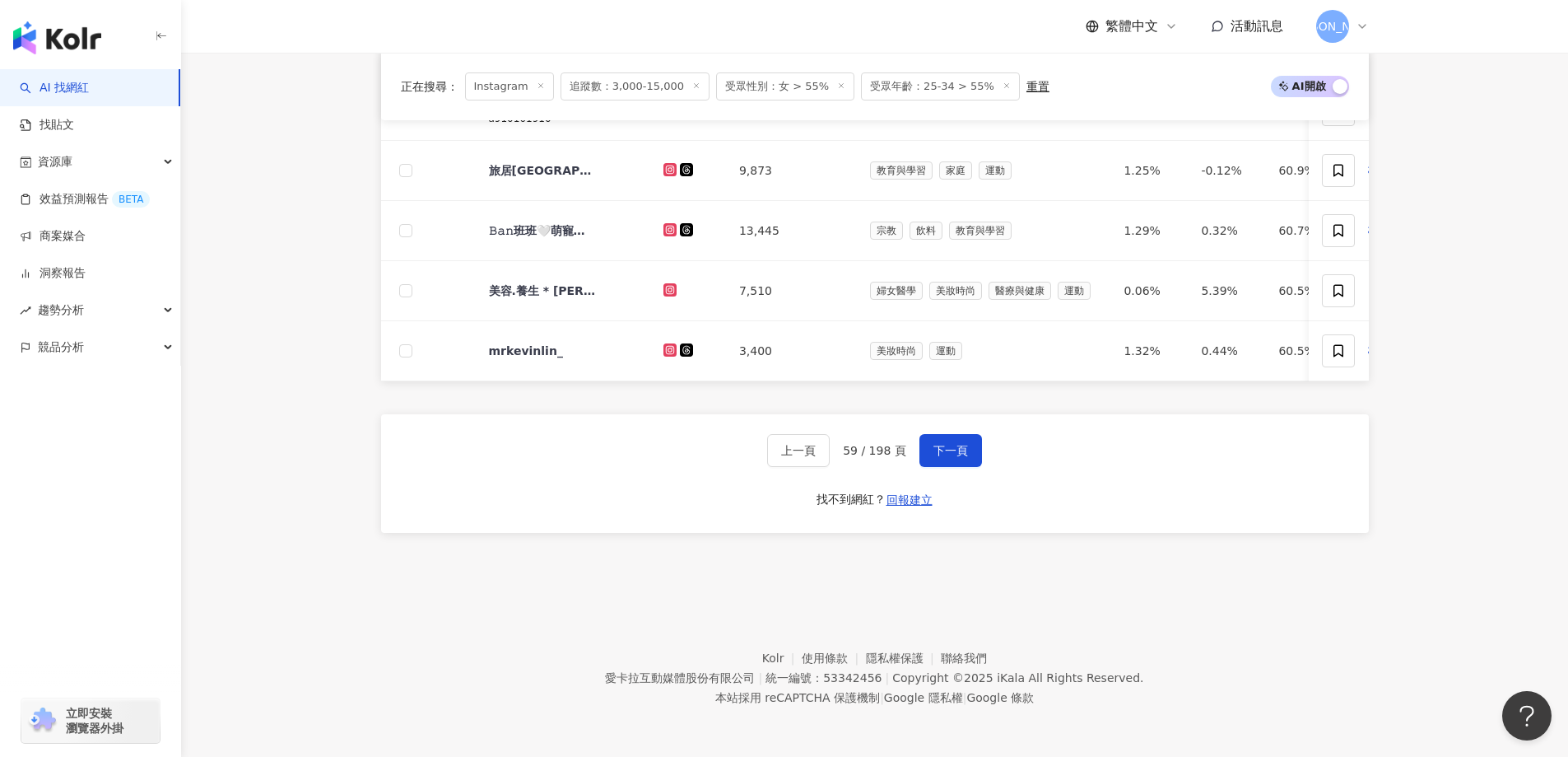
scroll to position [1053, 0]
click at [950, 444] on span "下一頁" at bounding box center [950, 450] width 35 height 13
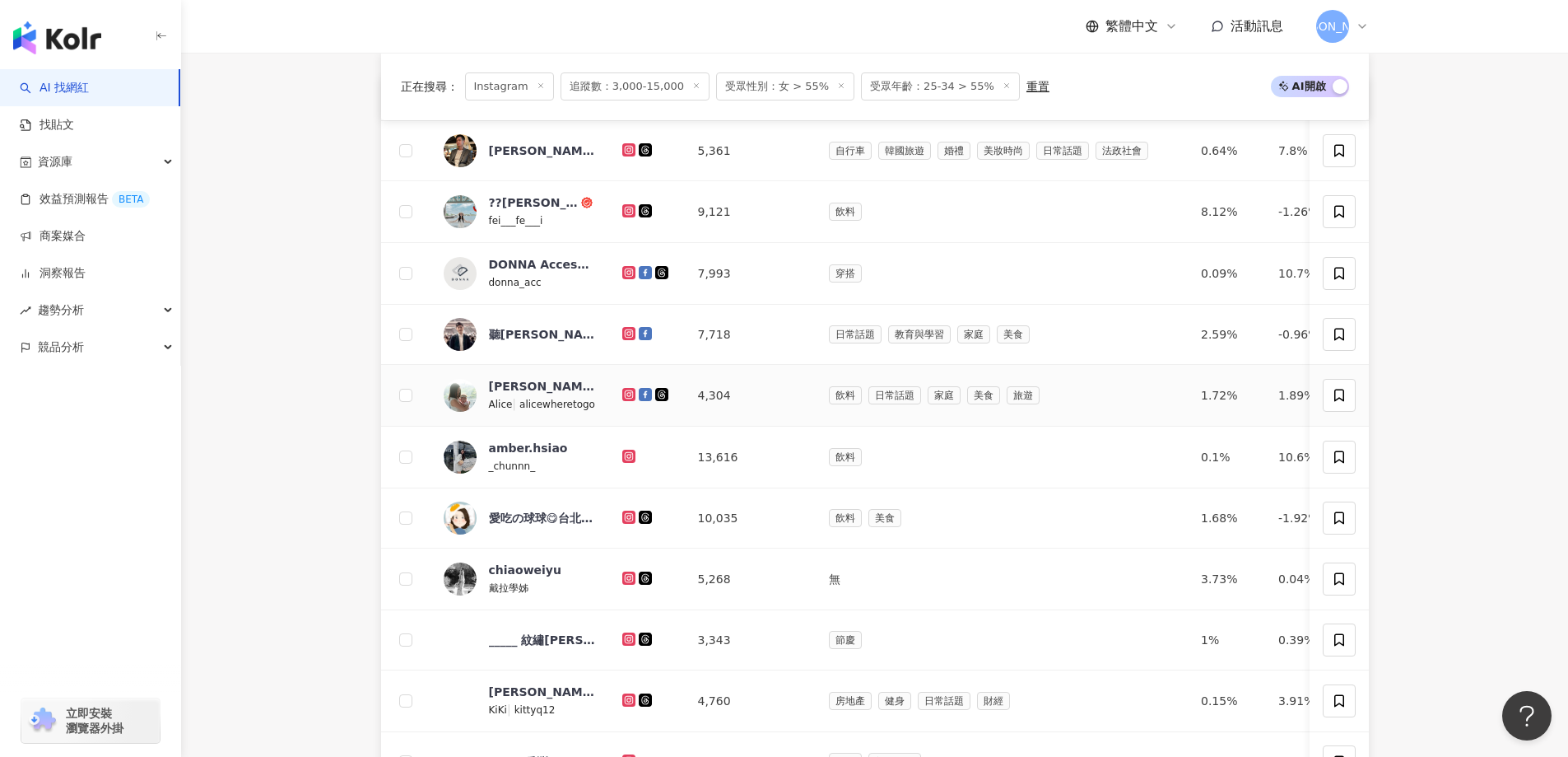
scroll to position [889, 0]
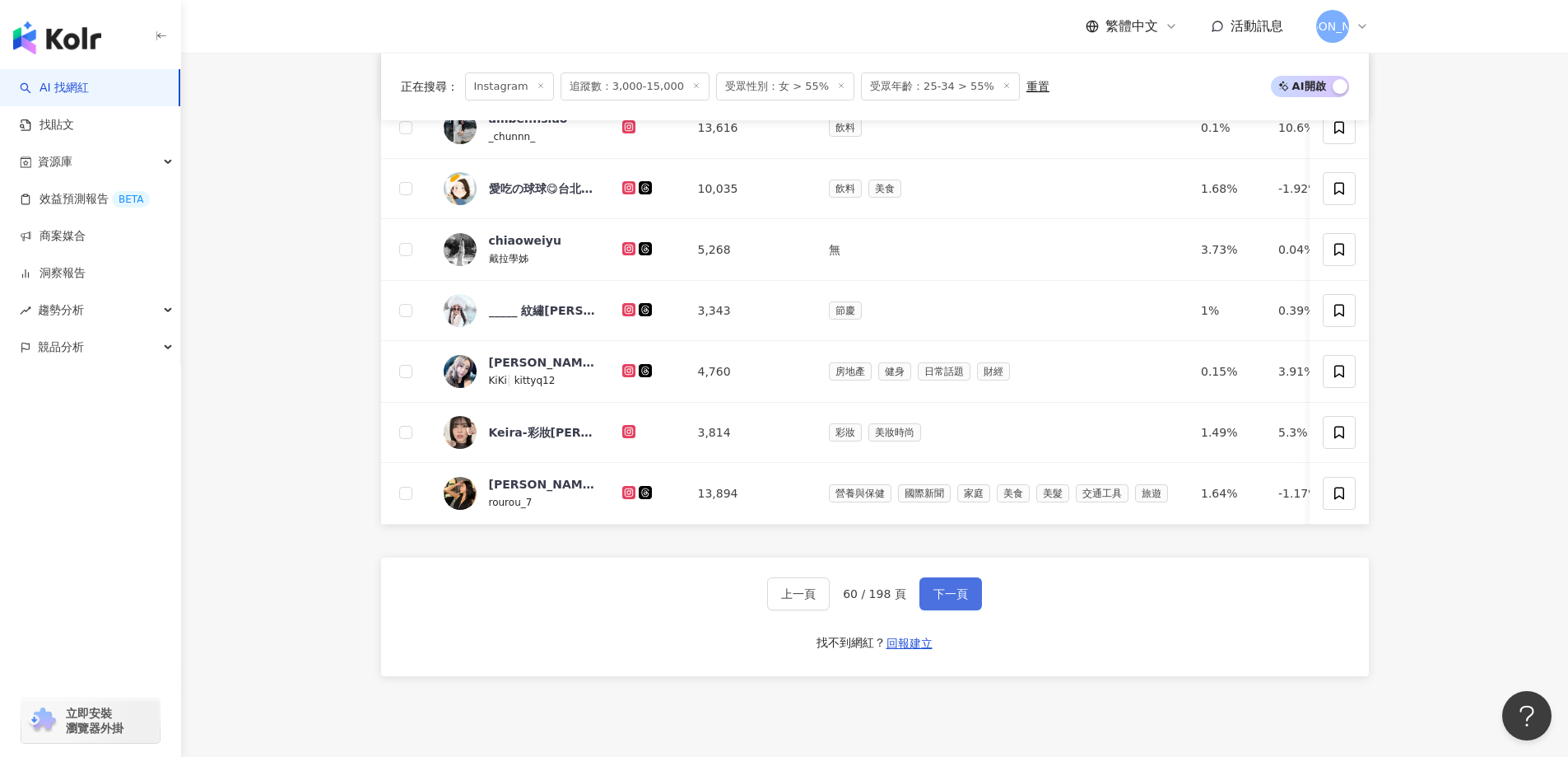
click at [960, 607] on button "下一頁" at bounding box center [950, 593] width 63 height 33
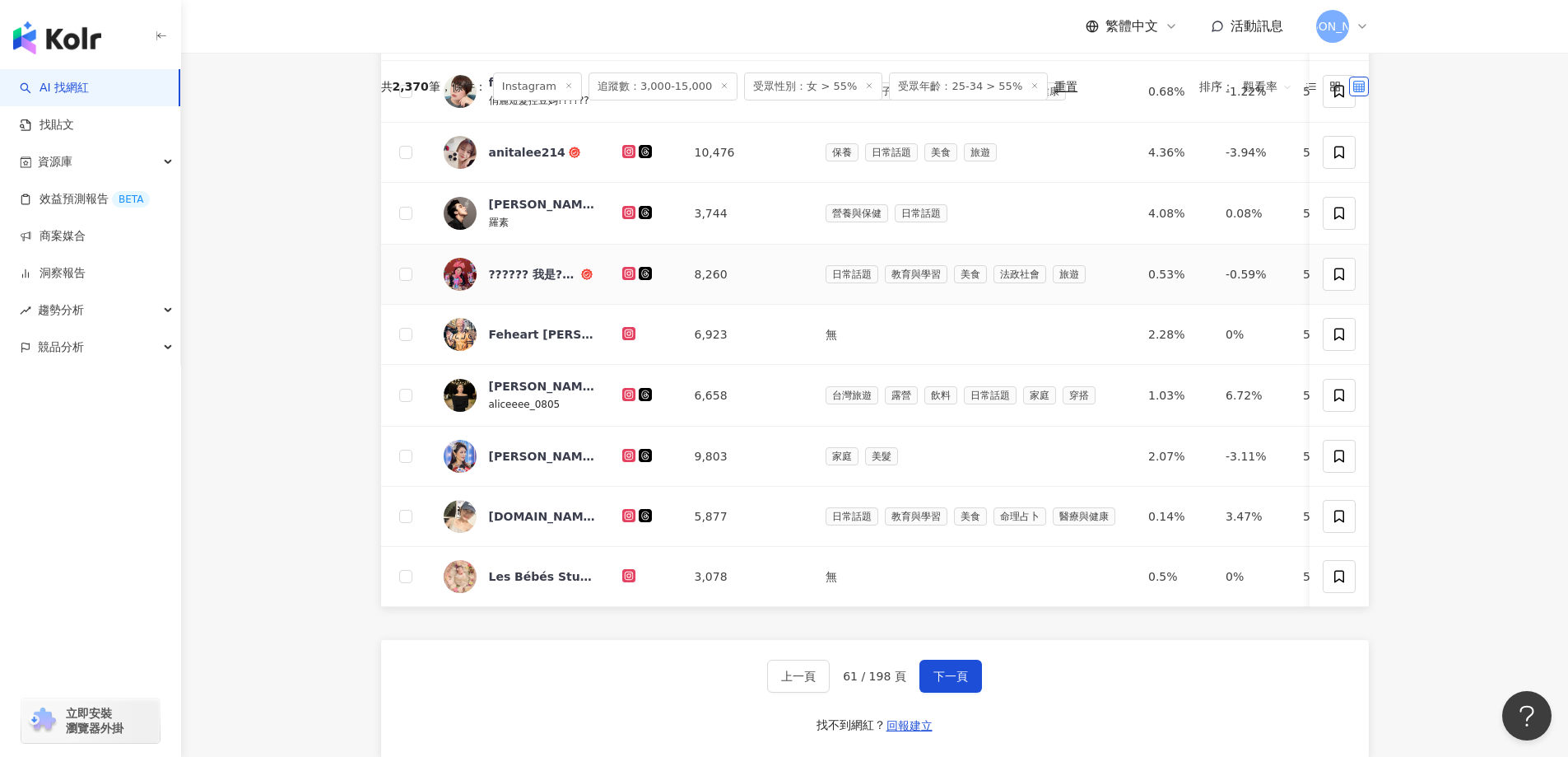
scroll to position [1049, 0]
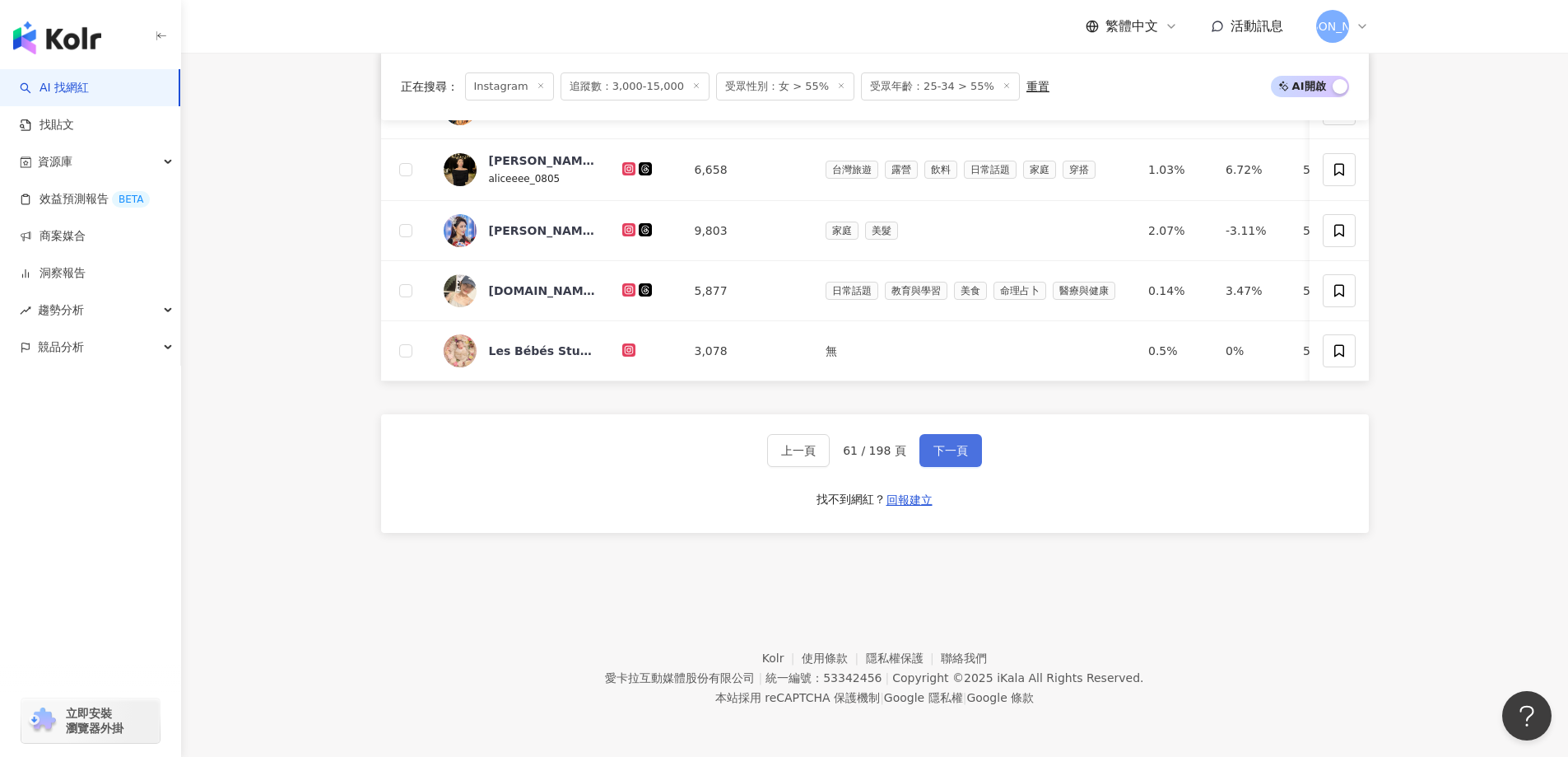
click at [926, 443] on button "下一頁" at bounding box center [950, 449] width 63 height 33
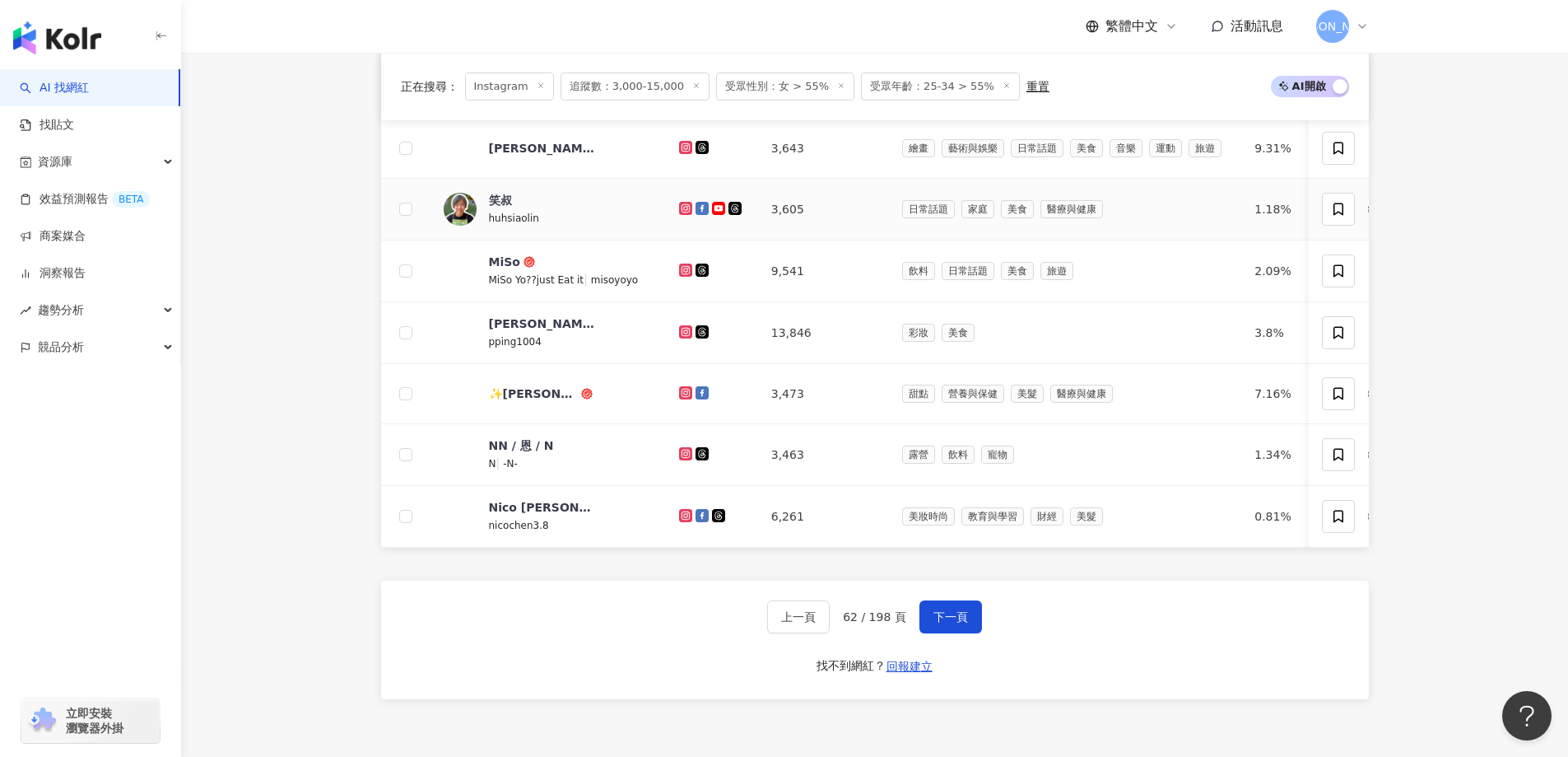
scroll to position [885, 0]
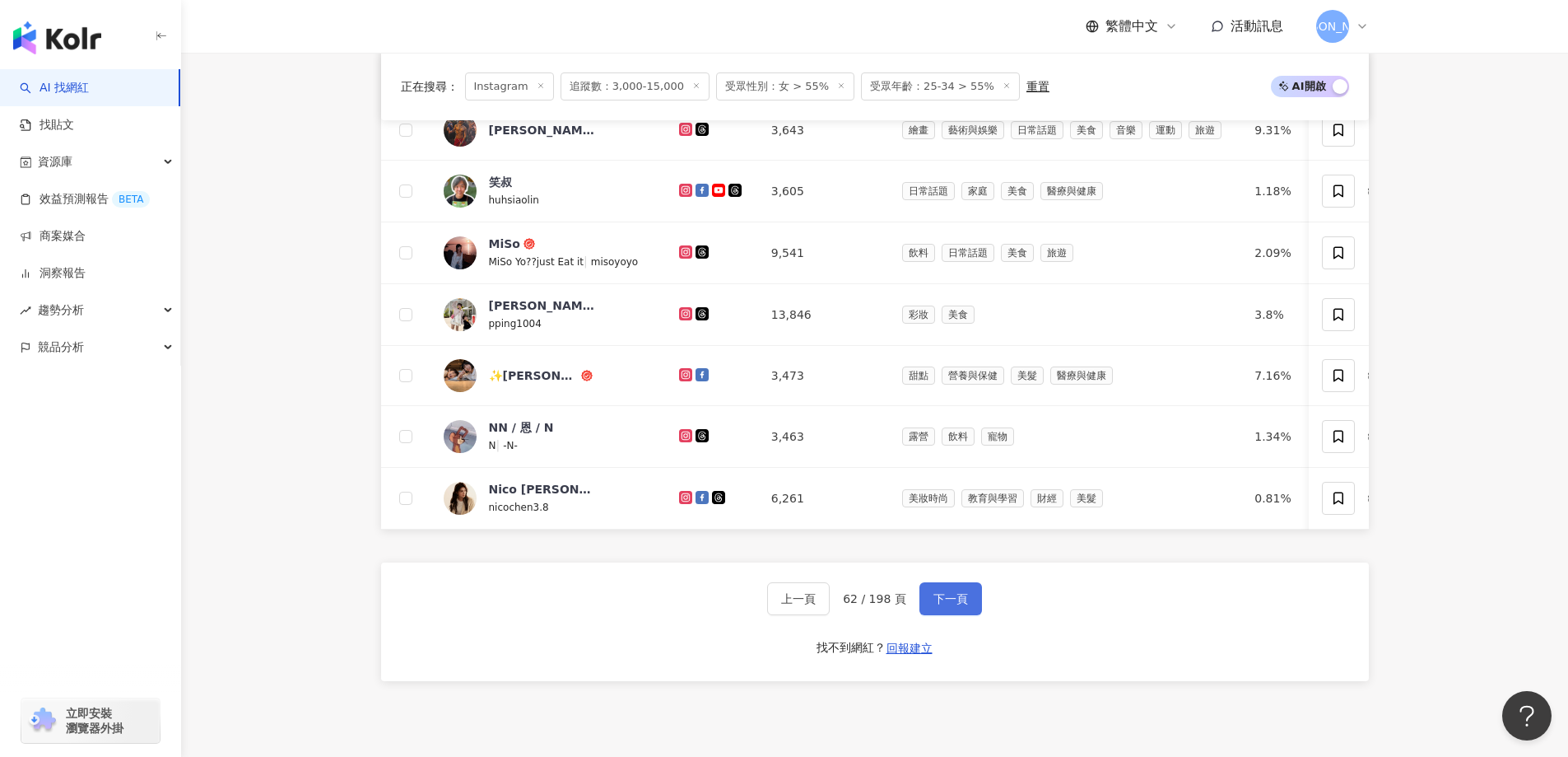
click at [943, 606] on span "下一頁" at bounding box center [950, 599] width 35 height 13
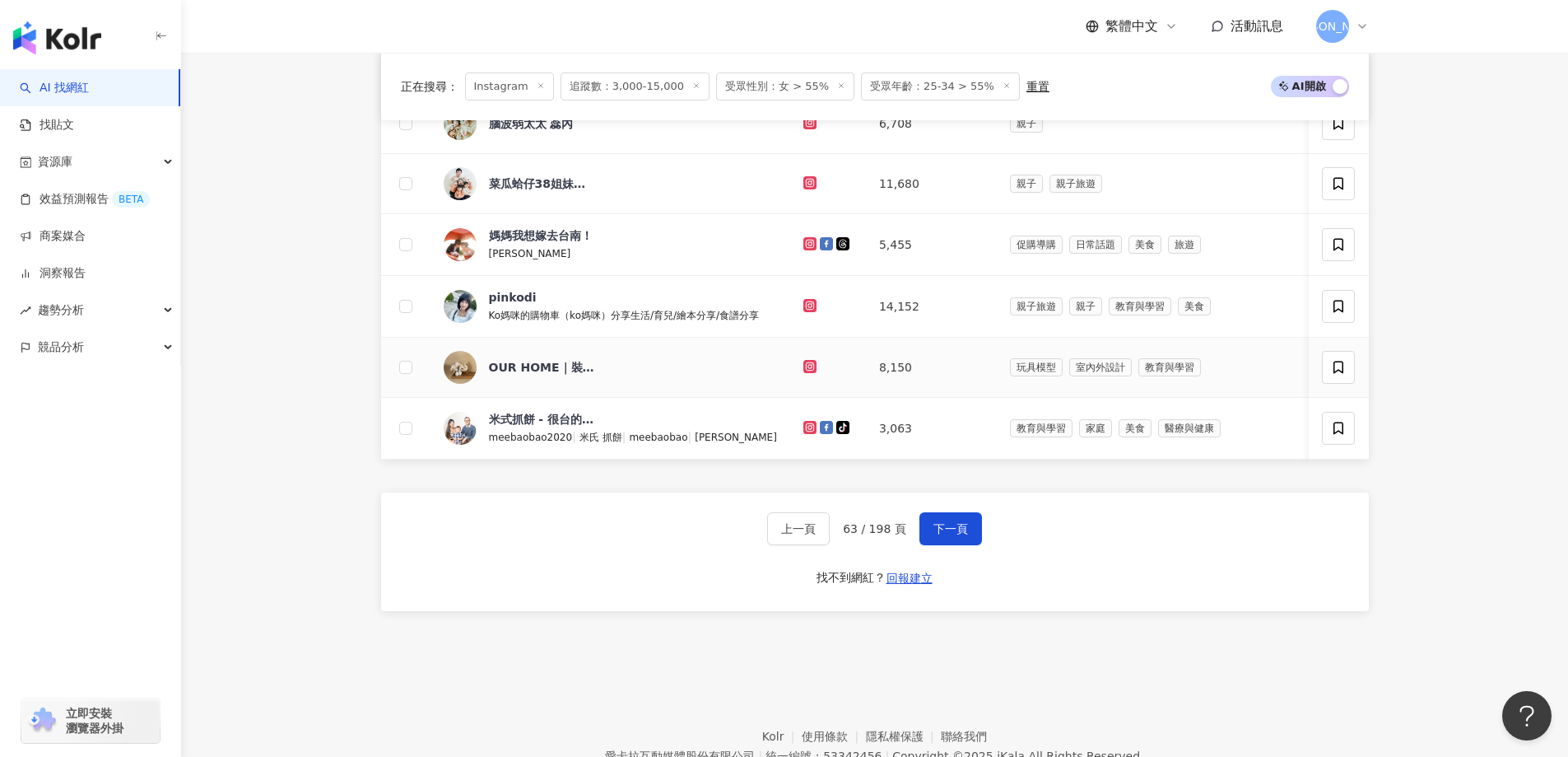
scroll to position [1049, 0]
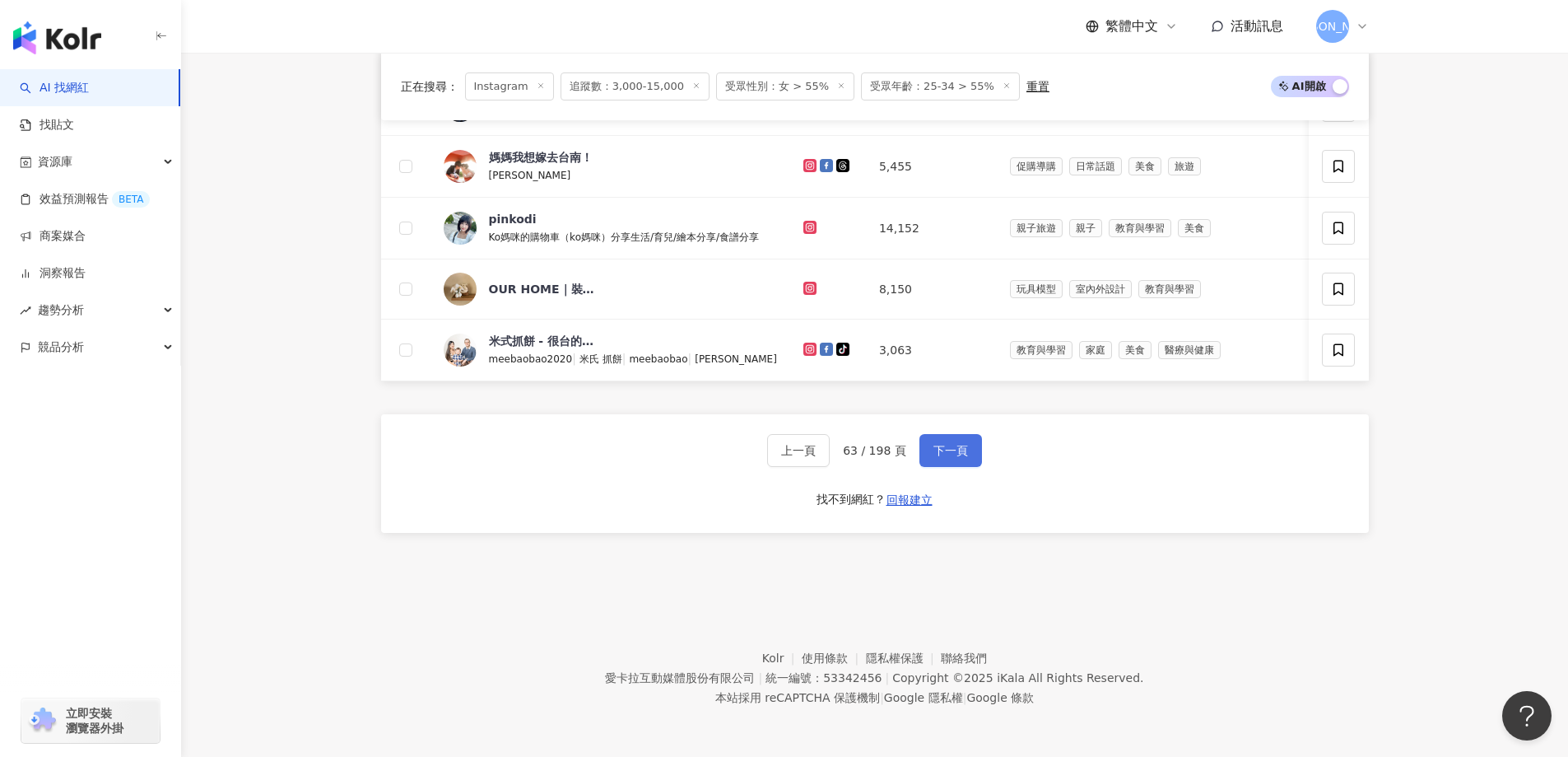
click at [930, 464] on button "下一頁" at bounding box center [950, 449] width 63 height 33
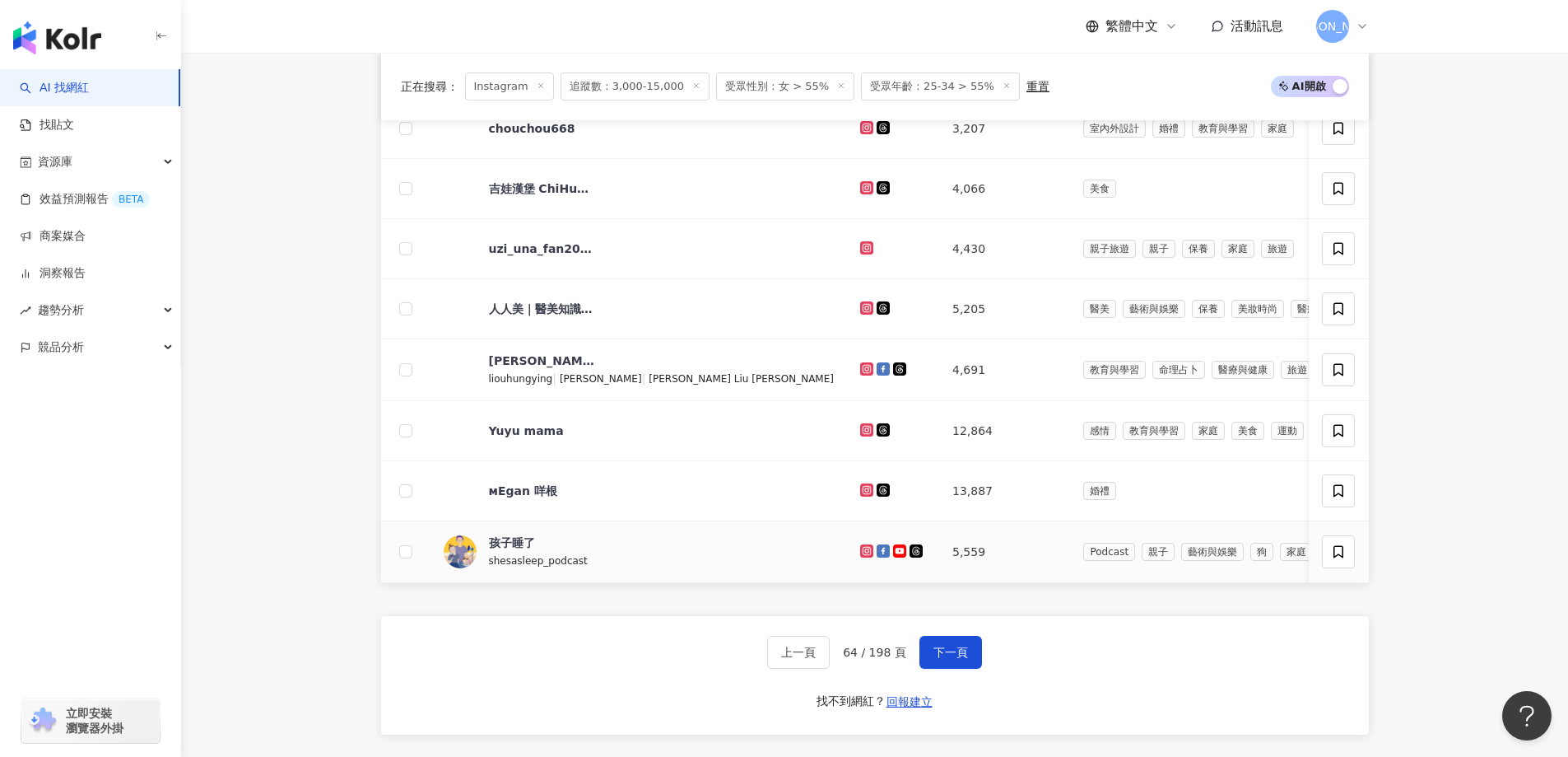
scroll to position [885, 0]
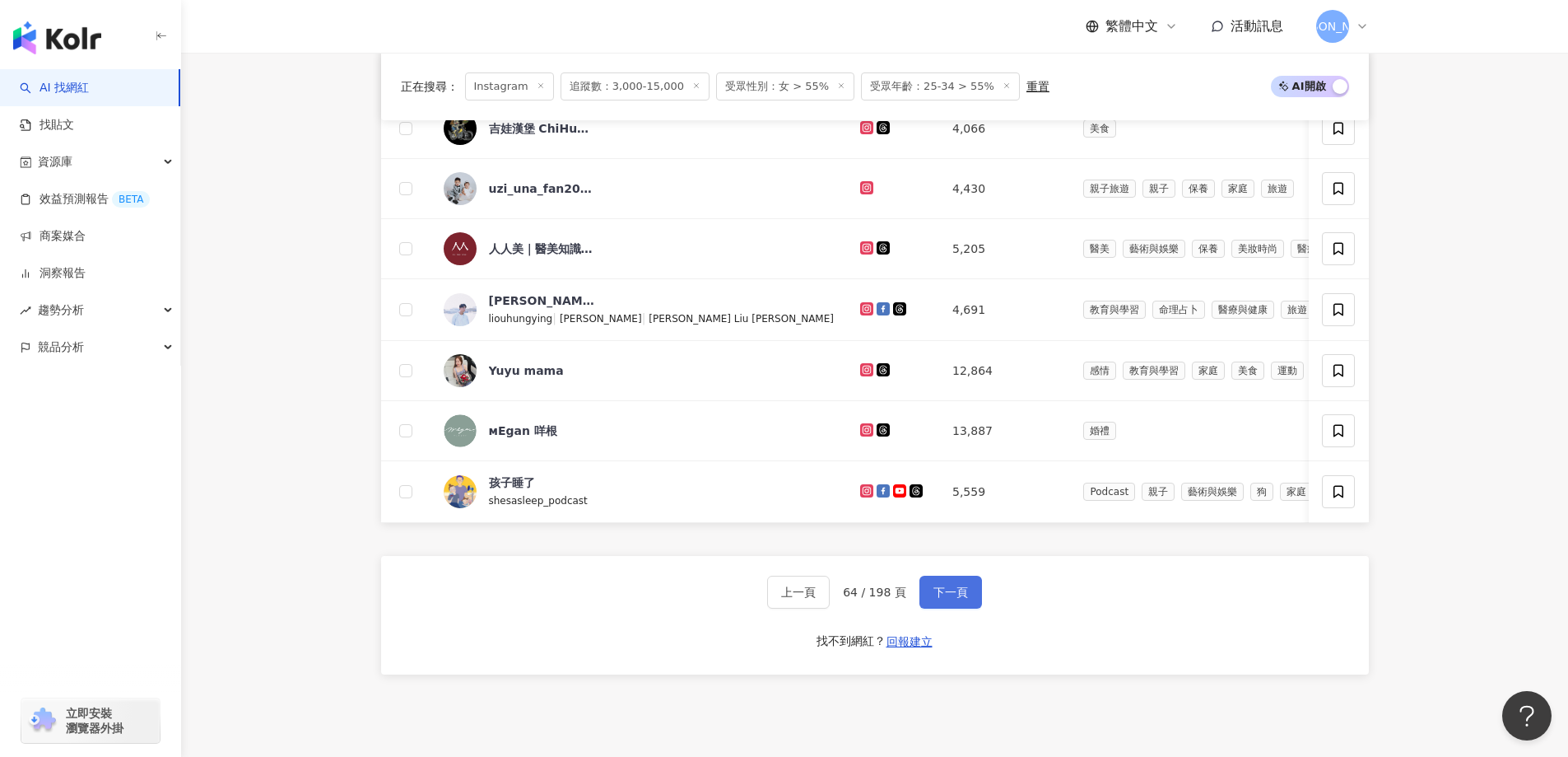
click at [961, 599] on span "下一頁" at bounding box center [950, 592] width 35 height 13
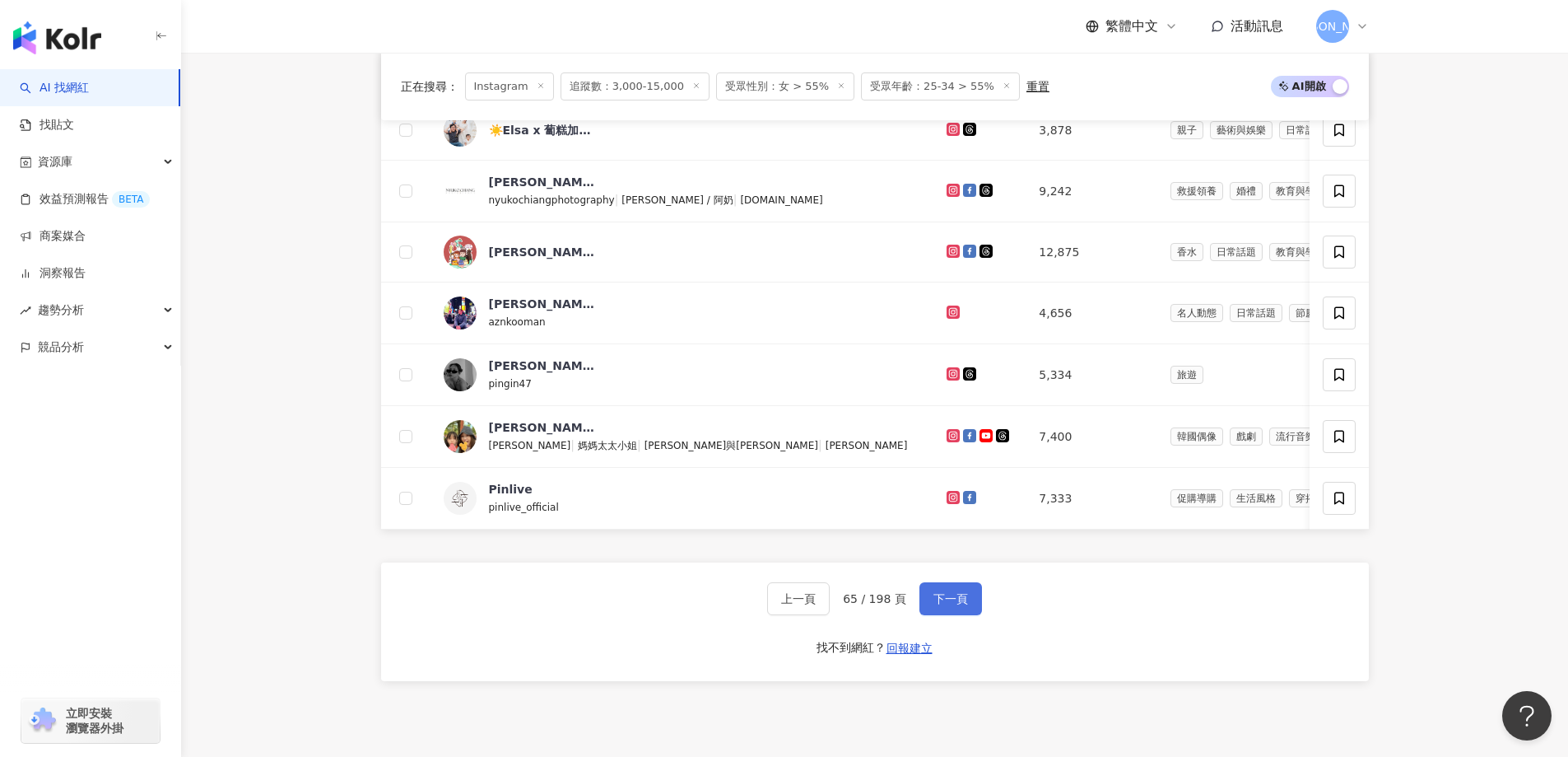
click at [933, 606] on span "下一頁" at bounding box center [950, 599] width 35 height 13
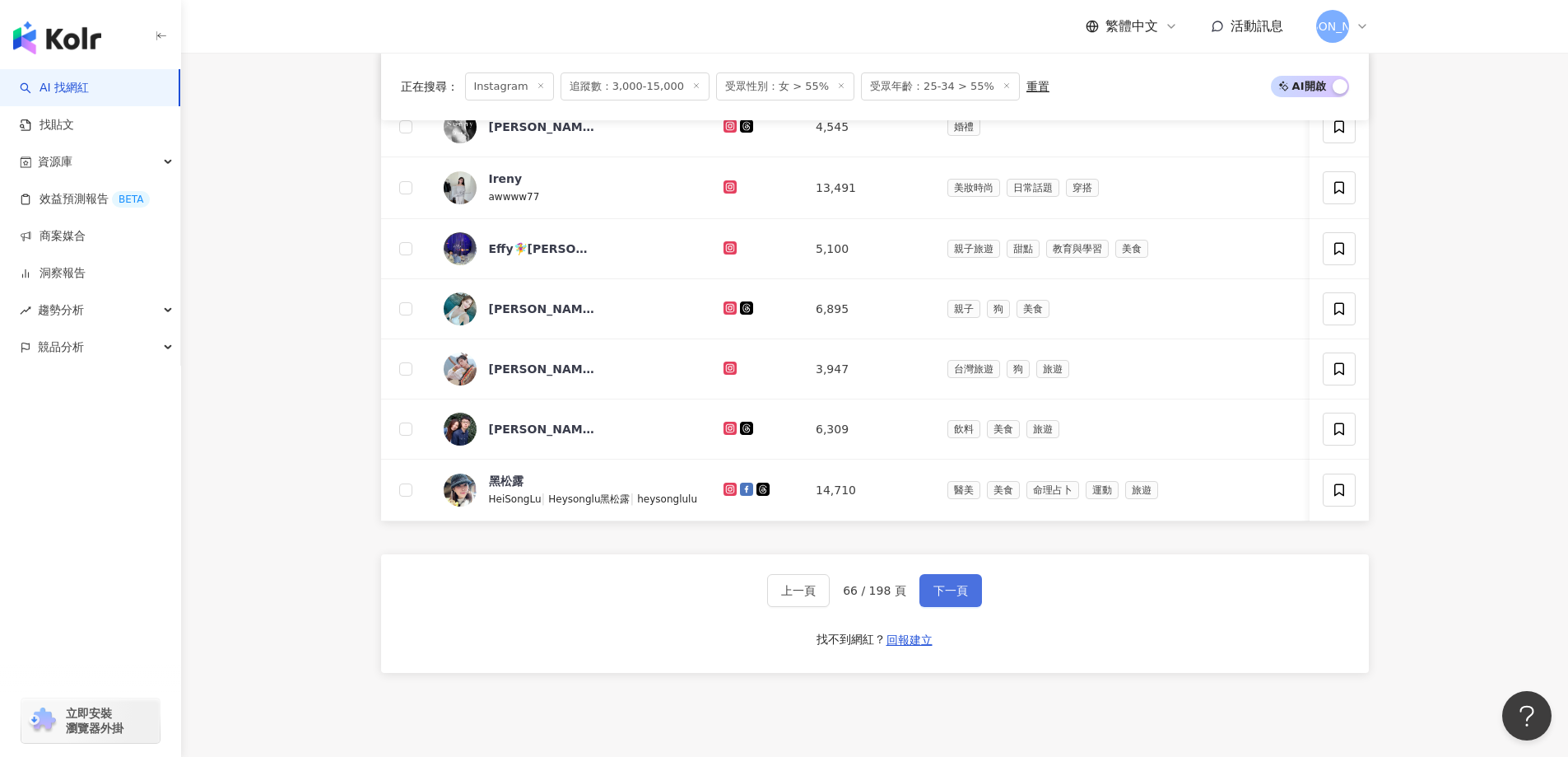
click at [965, 607] on button "下一頁" at bounding box center [950, 590] width 63 height 33
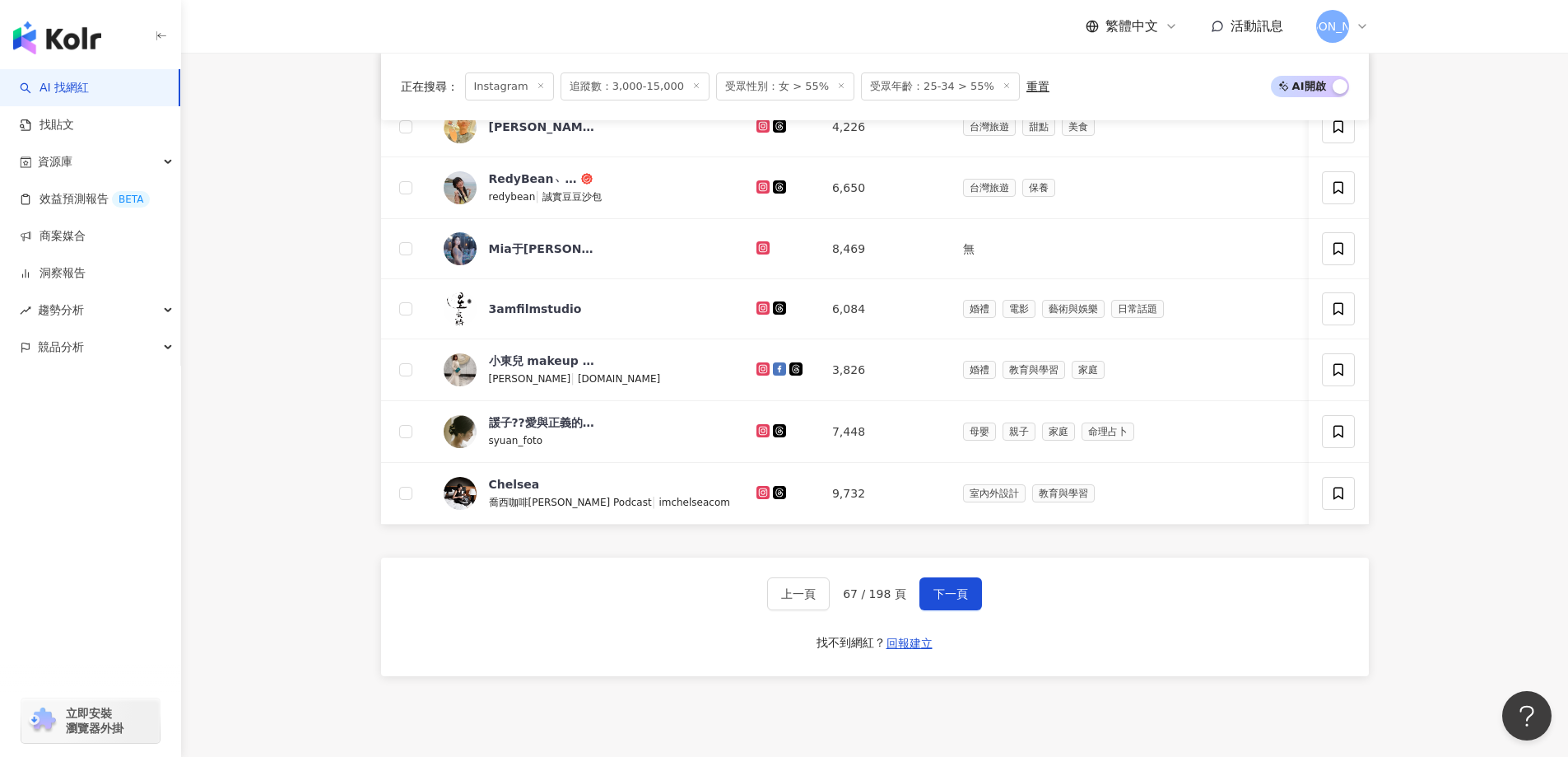
click at [936, 635] on div "上一頁 67 / 198 頁 下一頁 找不到網紅？ 回報建立" at bounding box center [874, 617] width 988 height 118
click at [938, 600] on span "下一頁" at bounding box center [950, 593] width 35 height 13
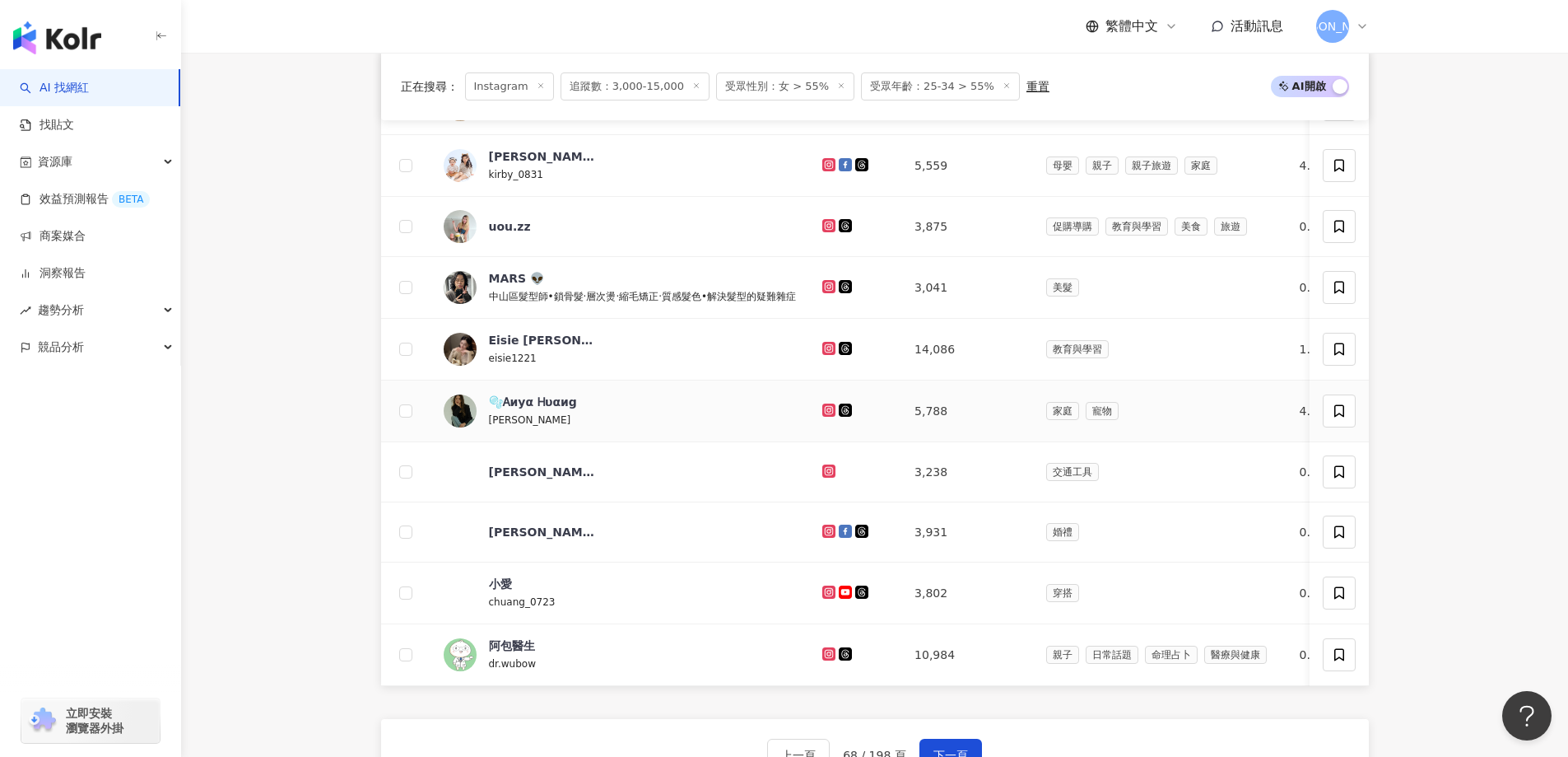
scroll to position [1056, 0]
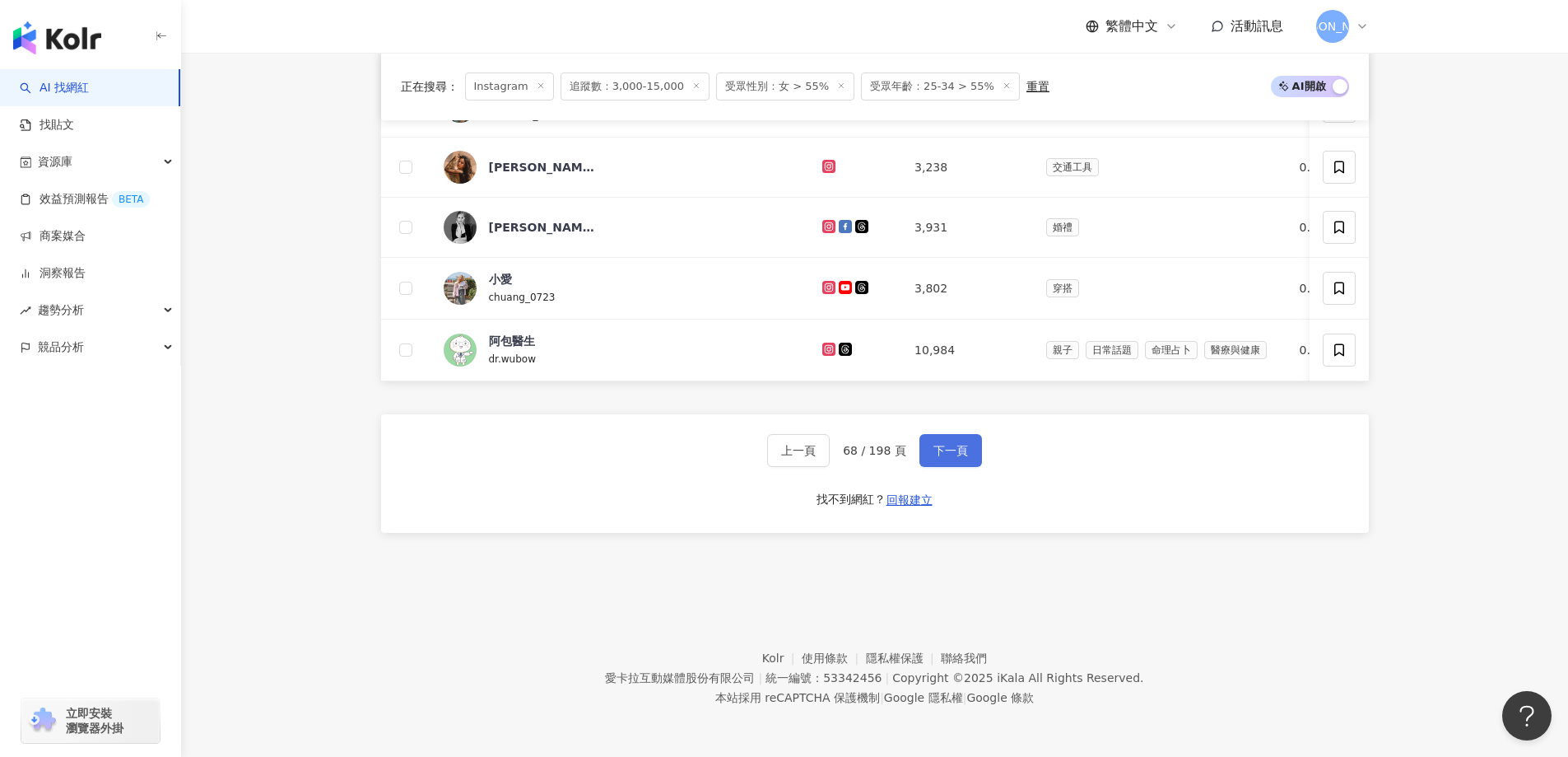
click at [937, 441] on button "下一頁" at bounding box center [950, 449] width 63 height 33
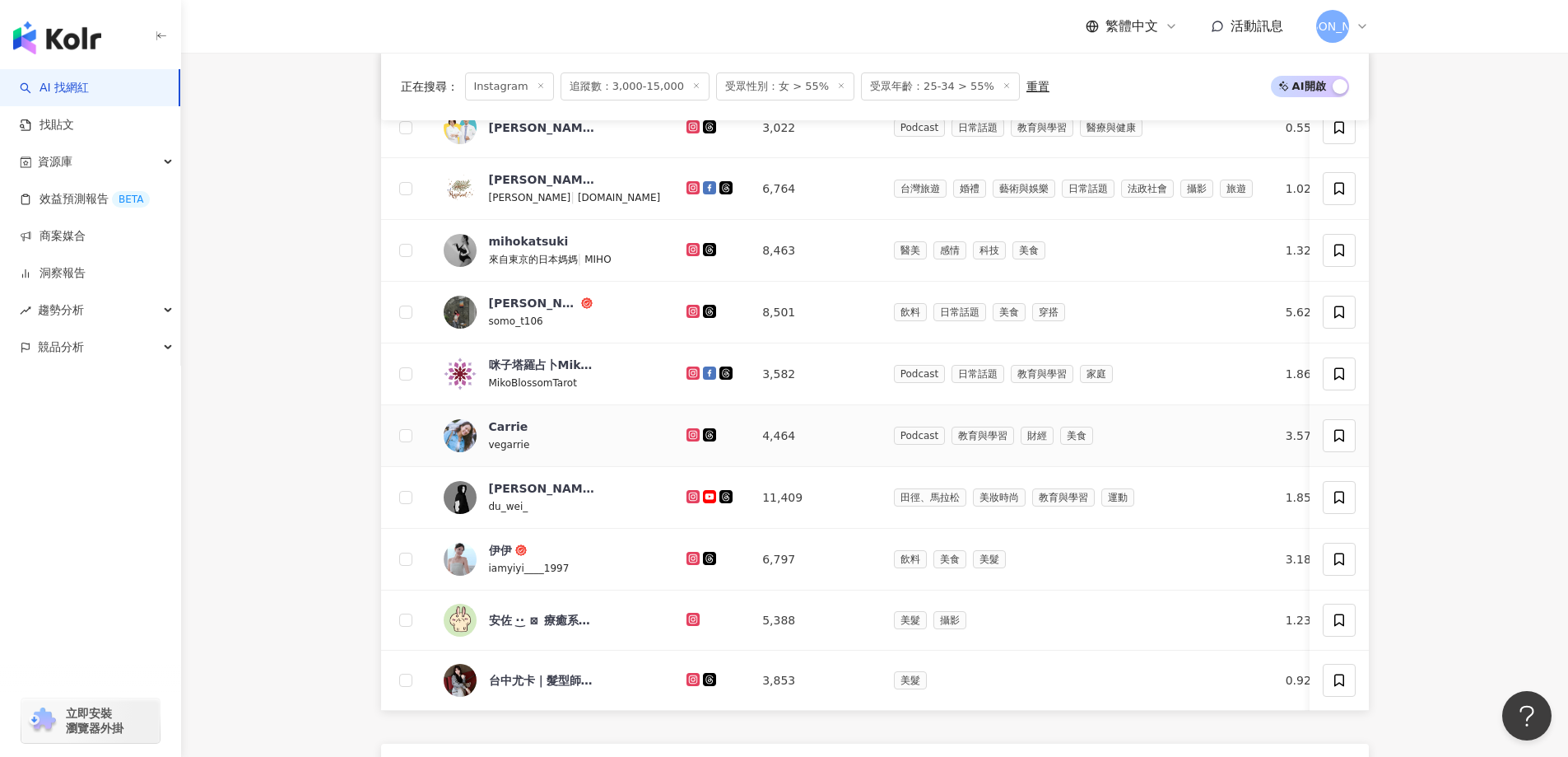
scroll to position [891, 0]
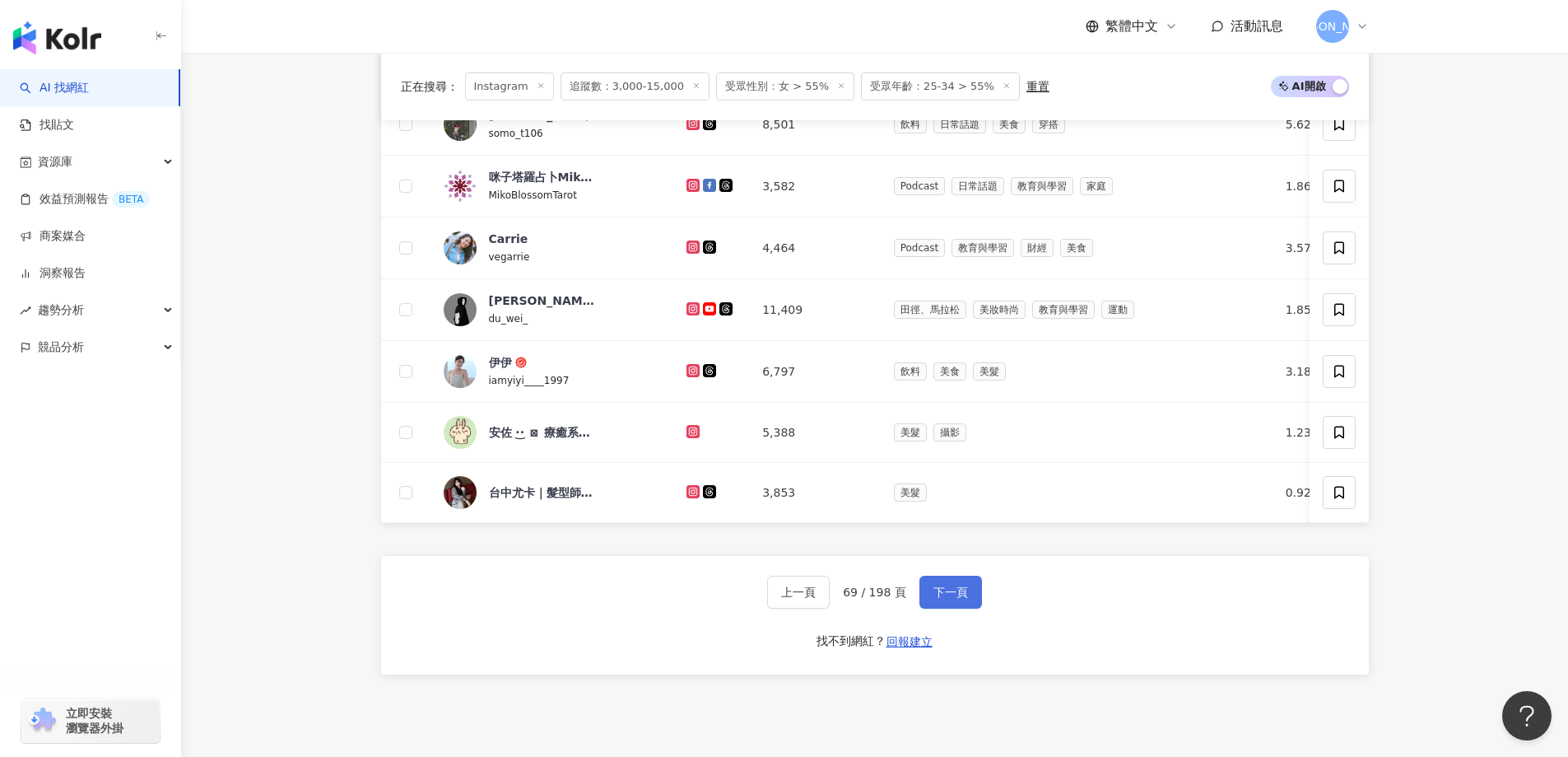
drag, startPoint x: 959, startPoint y: 599, endPoint x: 957, endPoint y: 618, distance: 19.1
click at [959, 602] on div "上一頁 69 / 198 頁 下一頁 找不到網紅？ 回報建立" at bounding box center [874, 615] width 988 height 118
click at [957, 599] on span "下一頁" at bounding box center [950, 592] width 35 height 13
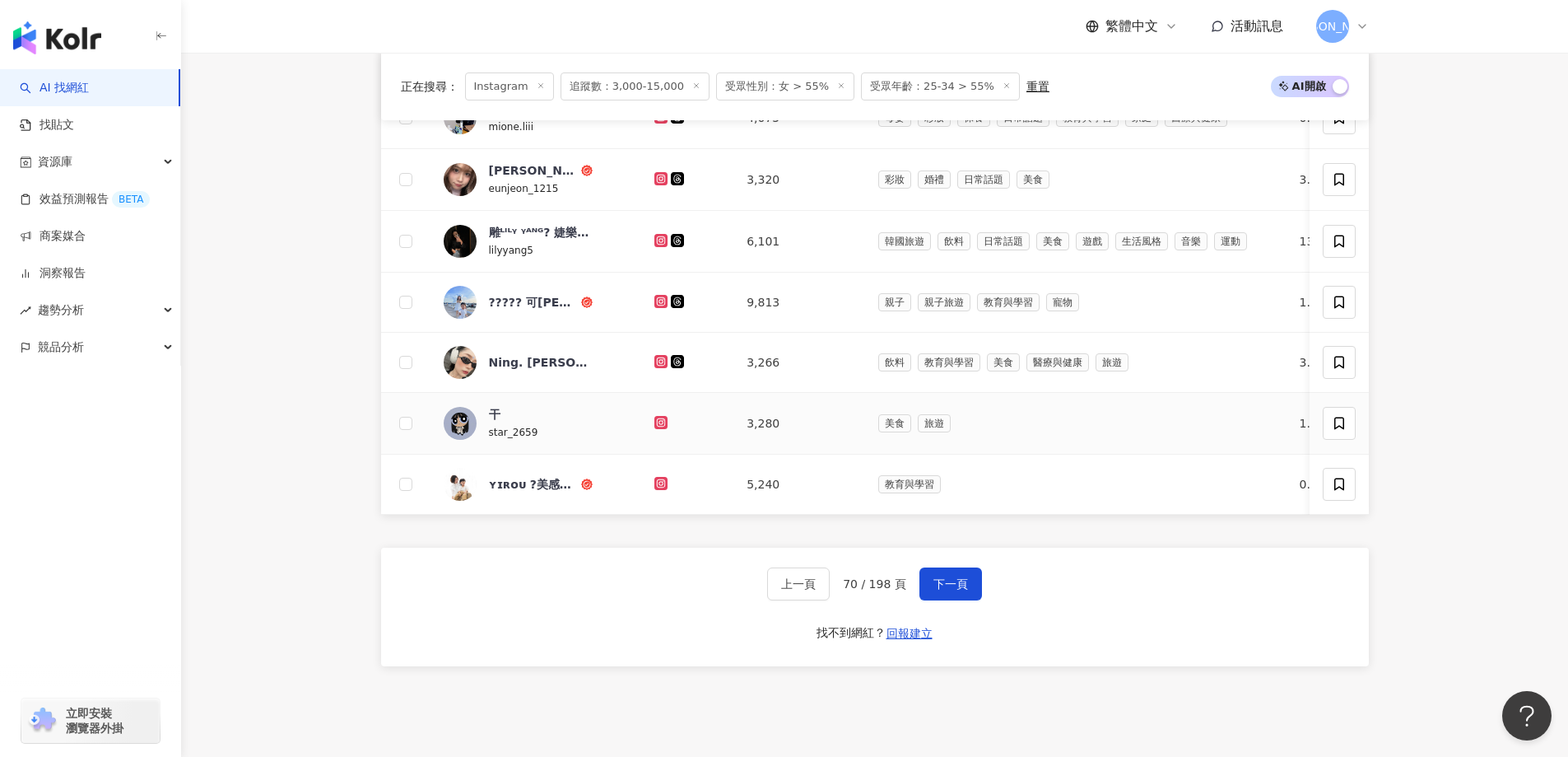
scroll to position [1056, 0]
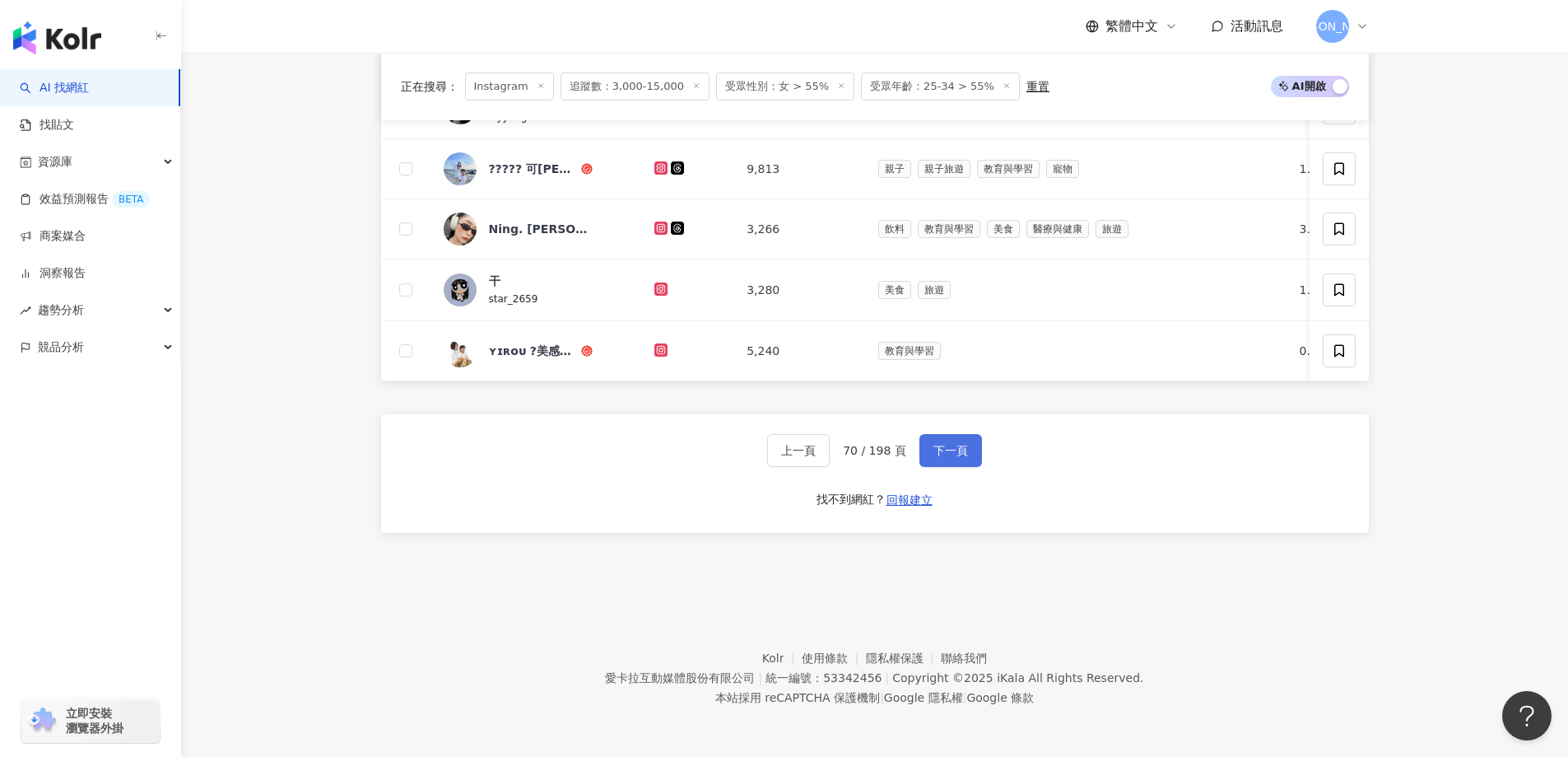
click at [950, 441] on button "下一頁" at bounding box center [950, 449] width 63 height 33
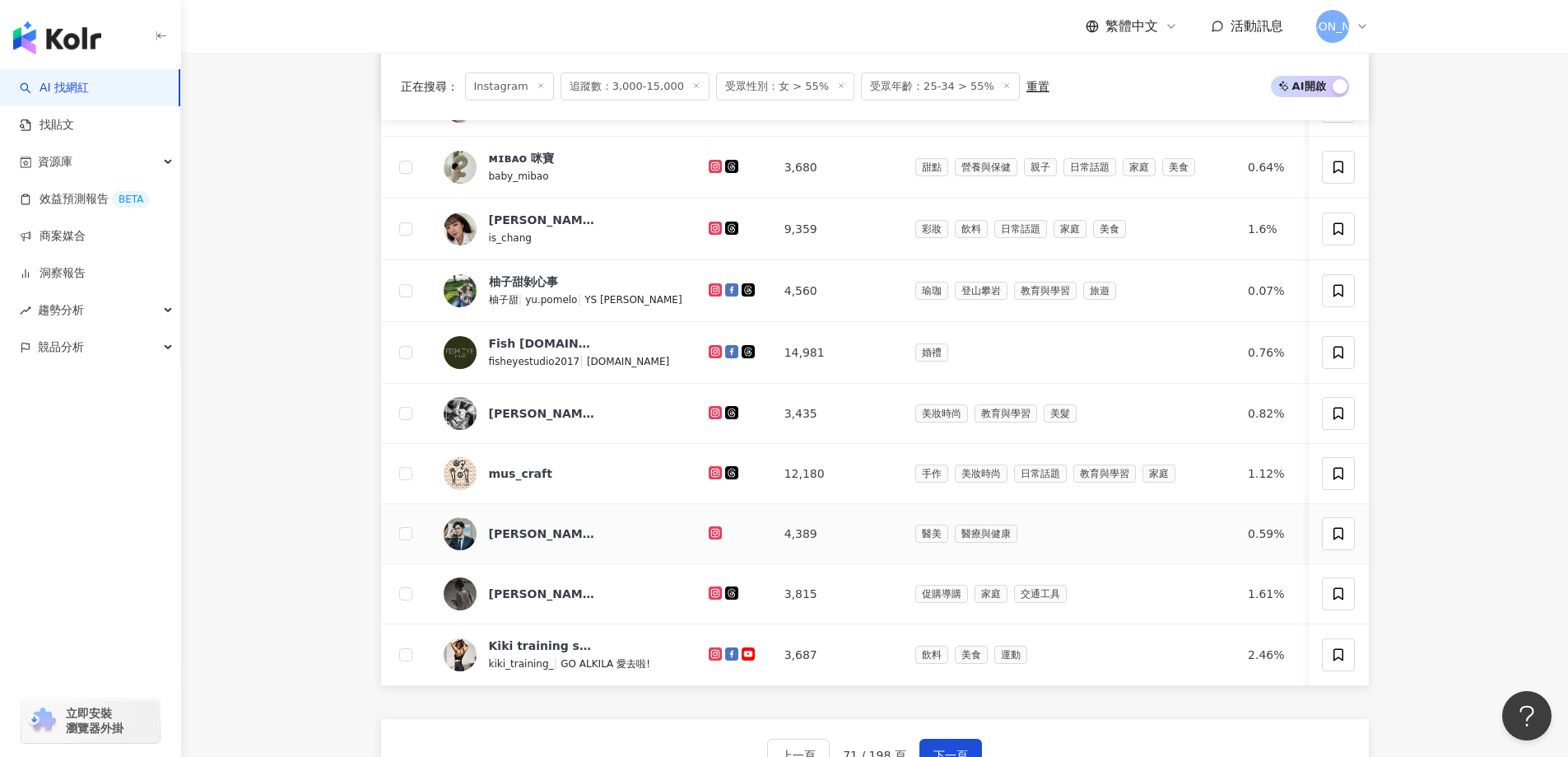
scroll to position [1055, 0]
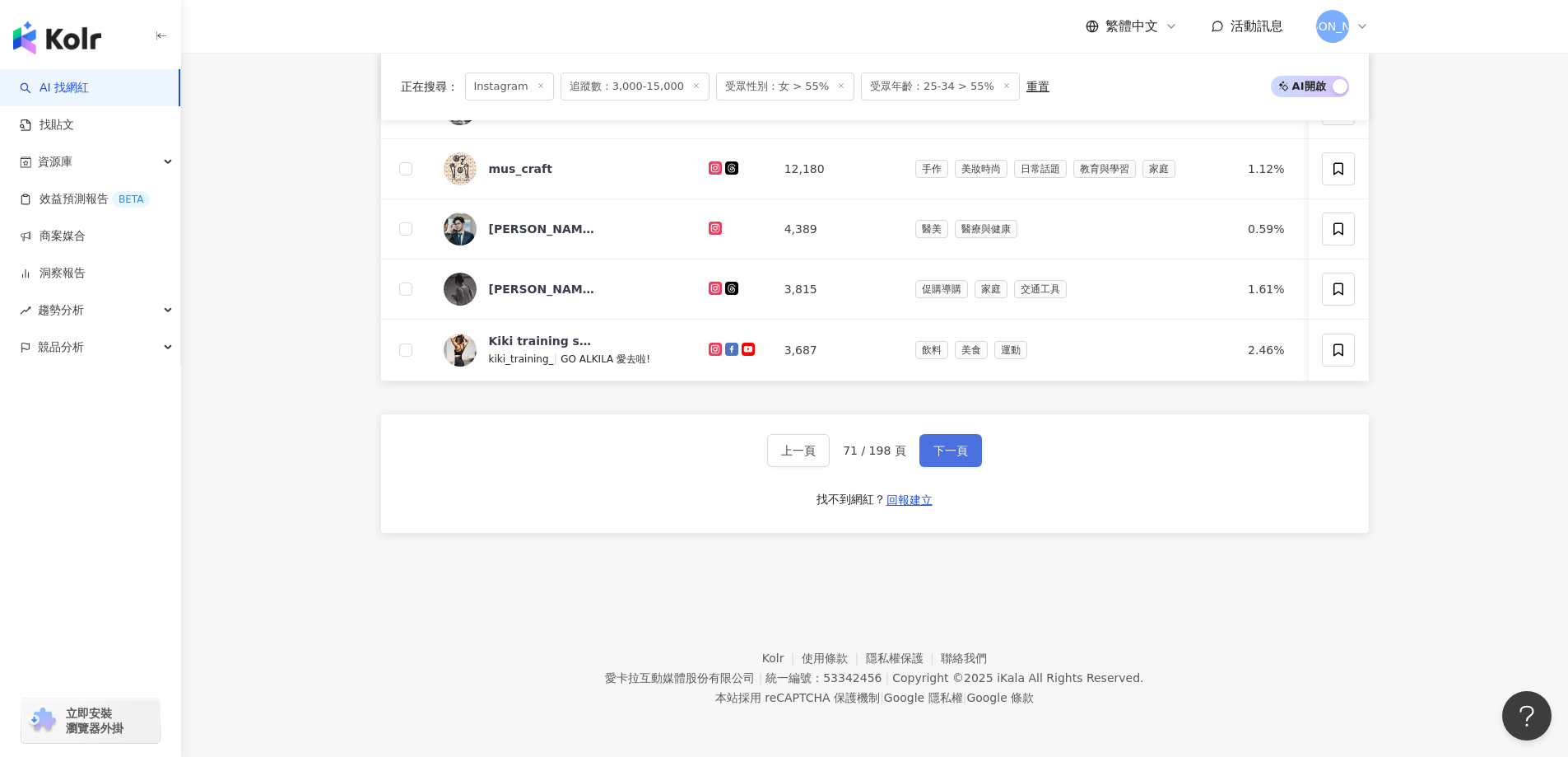
click at [949, 460] on button "下一頁" at bounding box center [950, 449] width 63 height 33
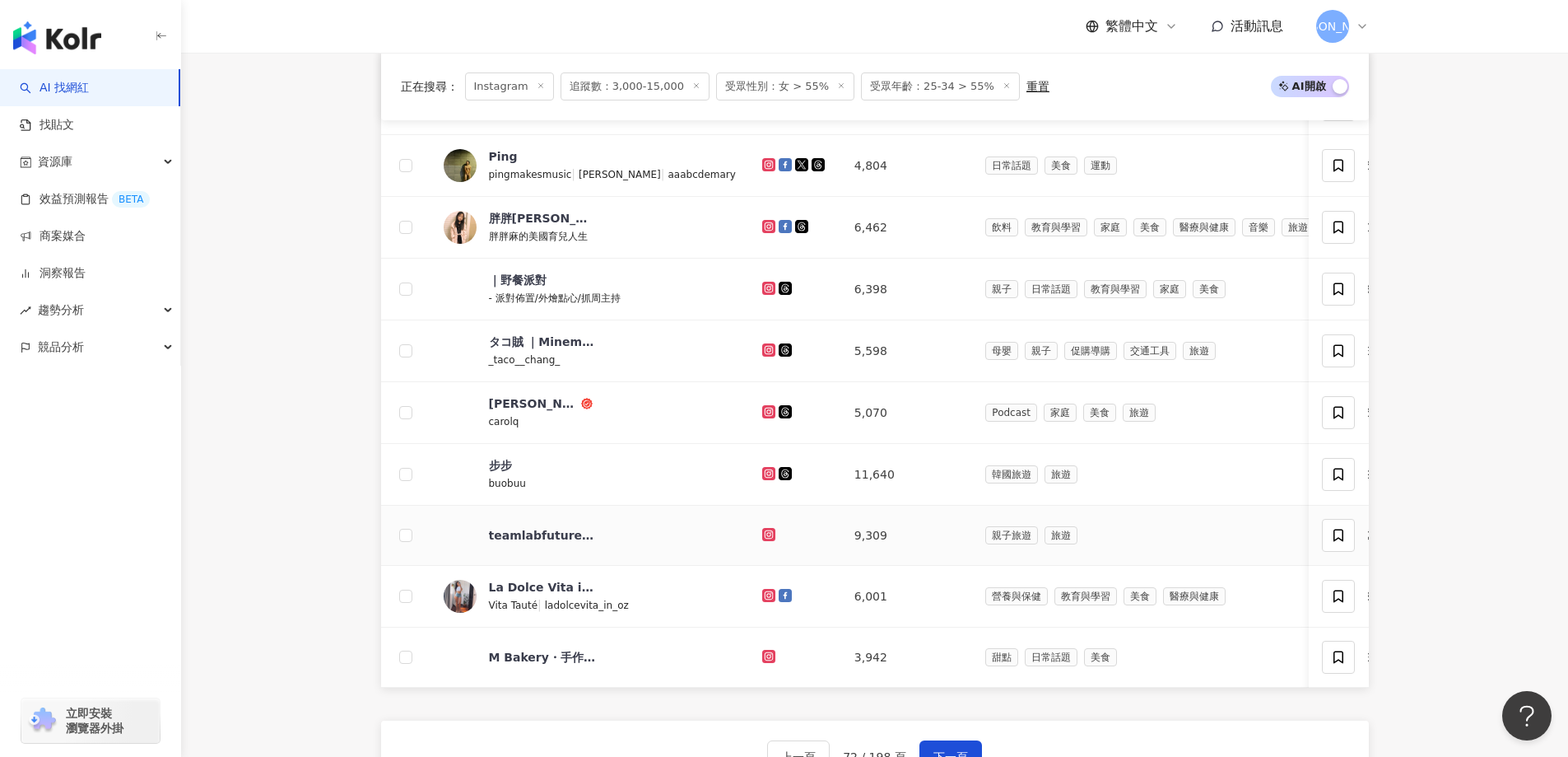
scroll to position [891, 0]
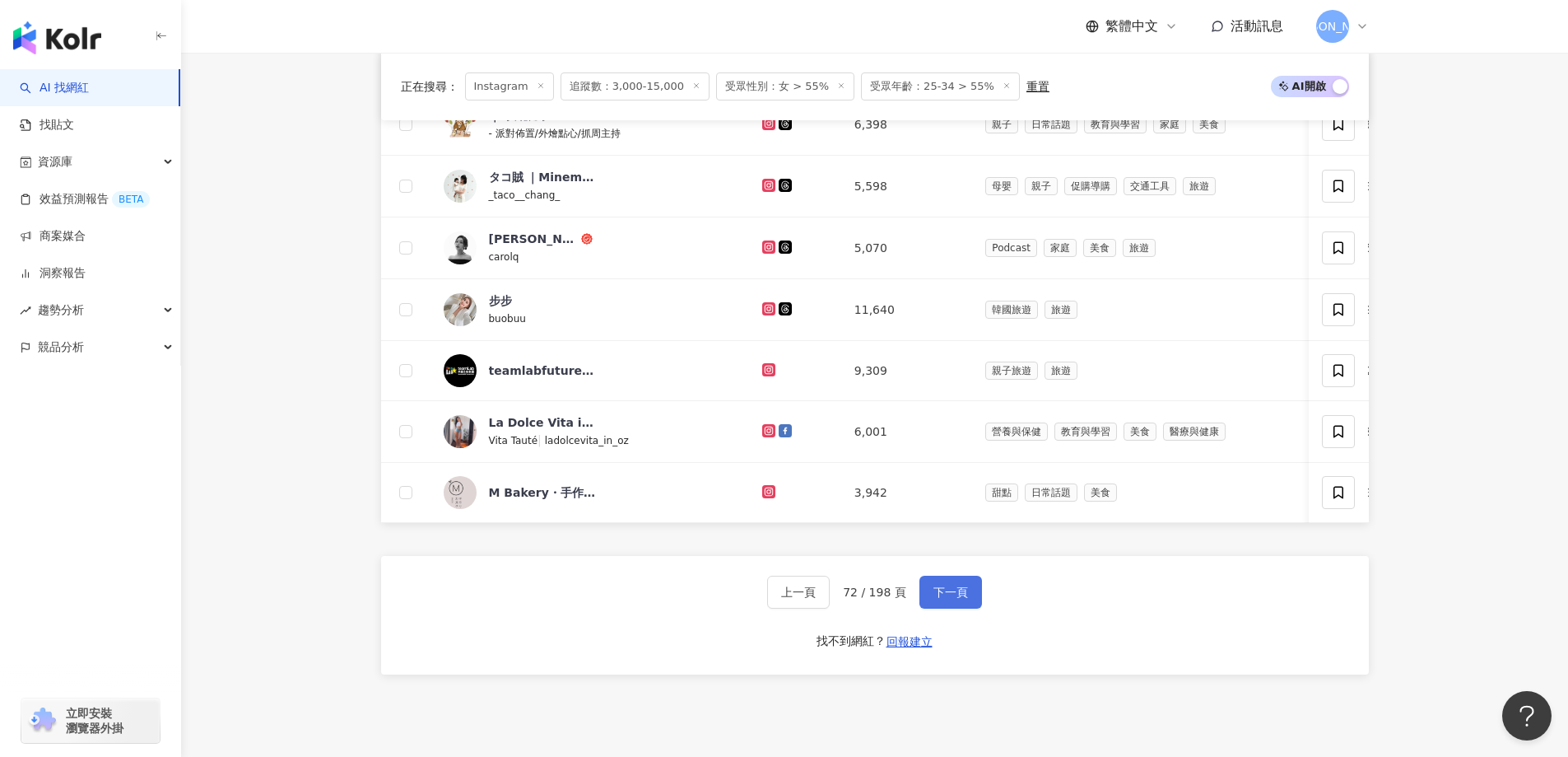
click at [937, 608] on button "下一頁" at bounding box center [950, 591] width 63 height 33
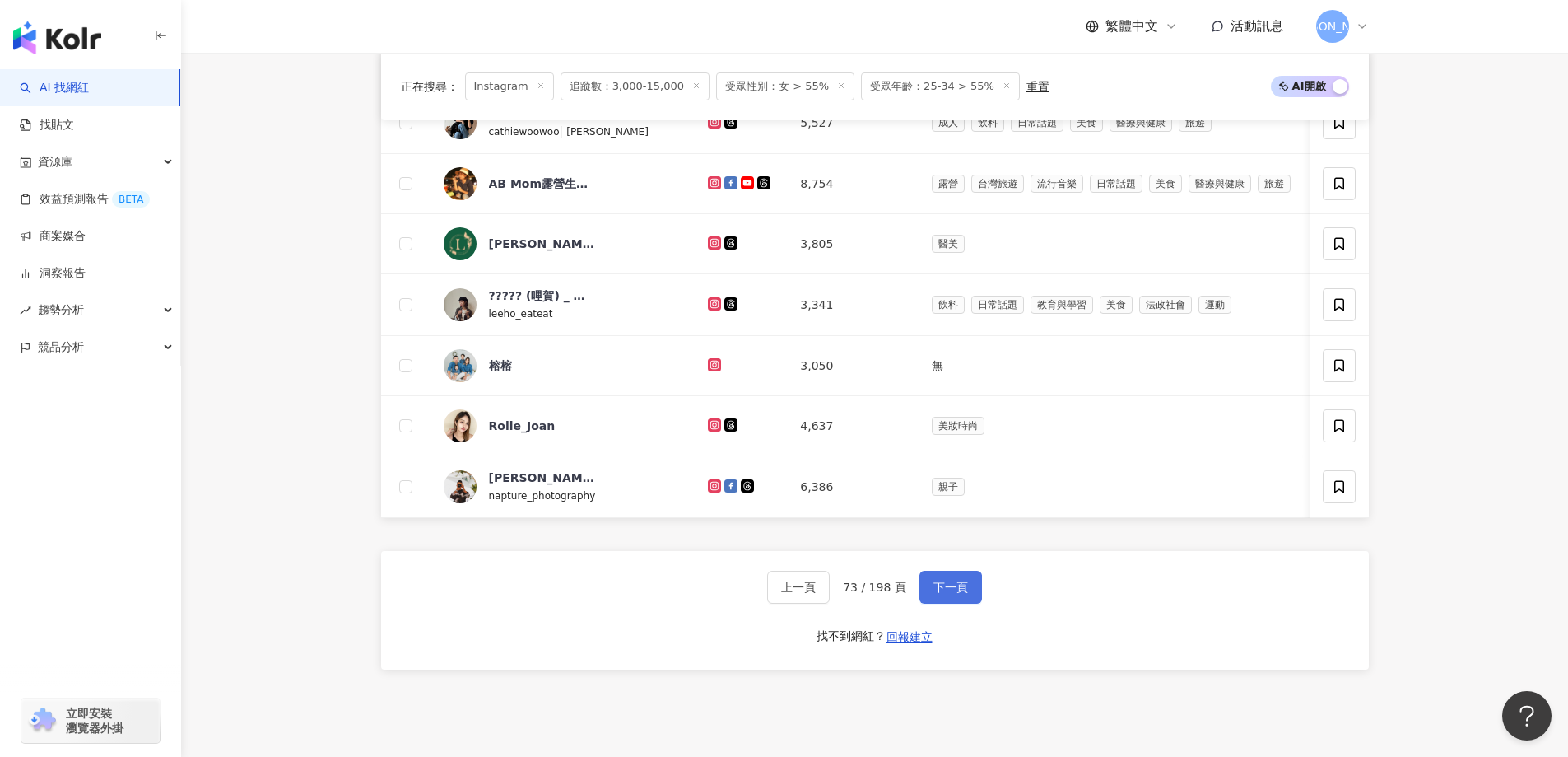
click at [963, 604] on button "下一頁" at bounding box center [950, 587] width 63 height 33
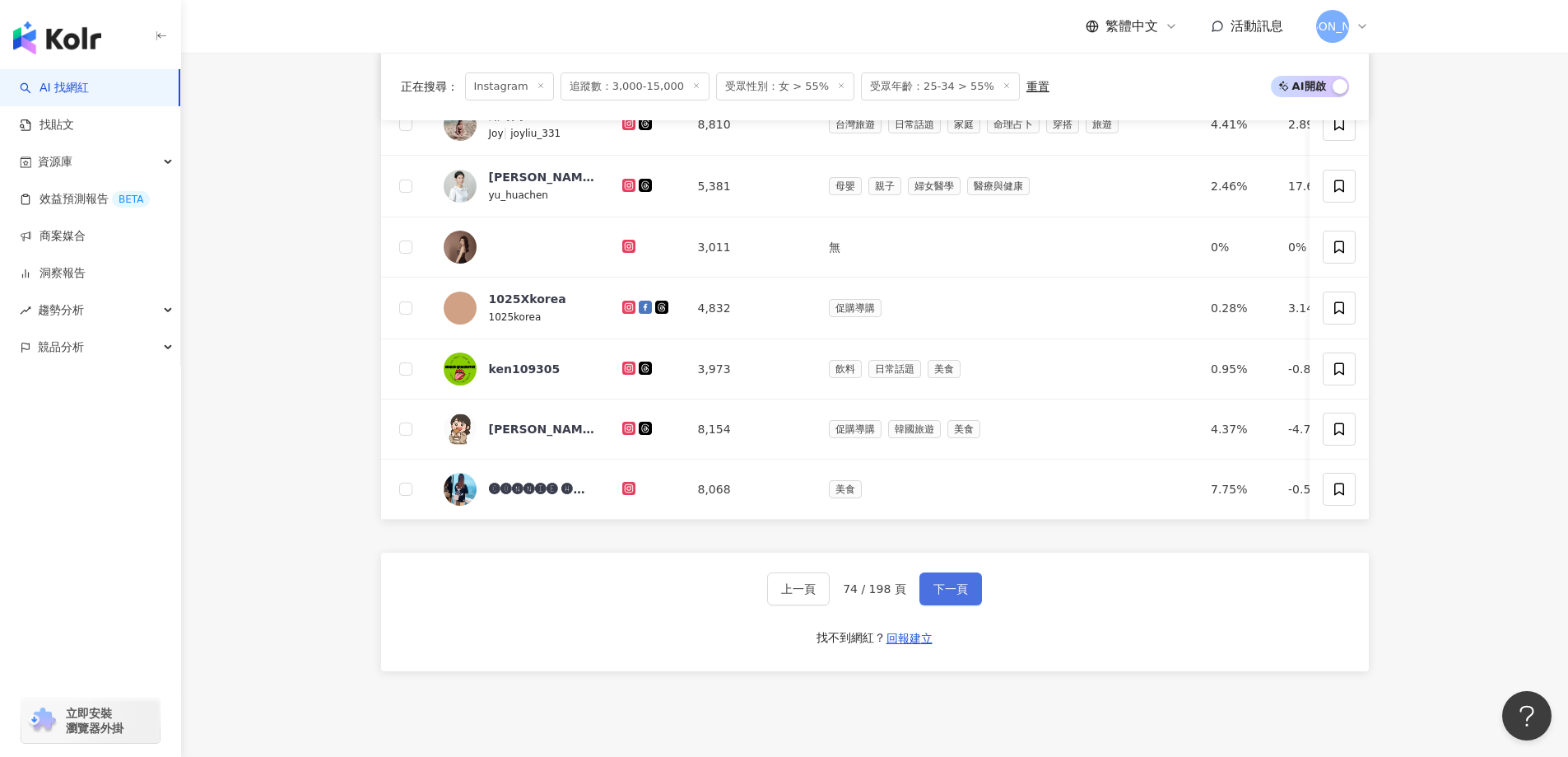
click at [948, 595] on span "下一頁" at bounding box center [950, 589] width 35 height 13
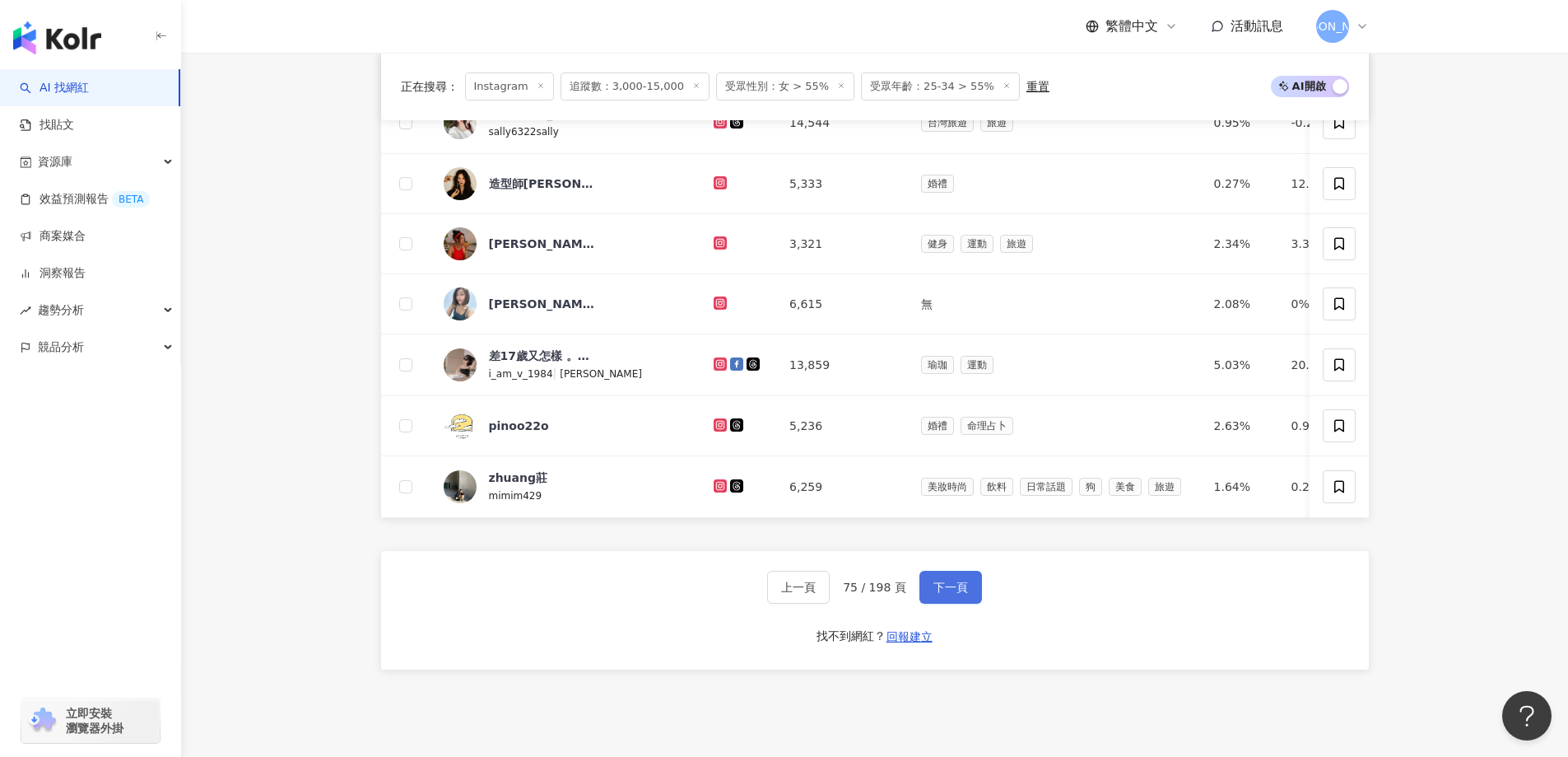
click at [936, 604] on button "下一頁" at bounding box center [950, 587] width 63 height 33
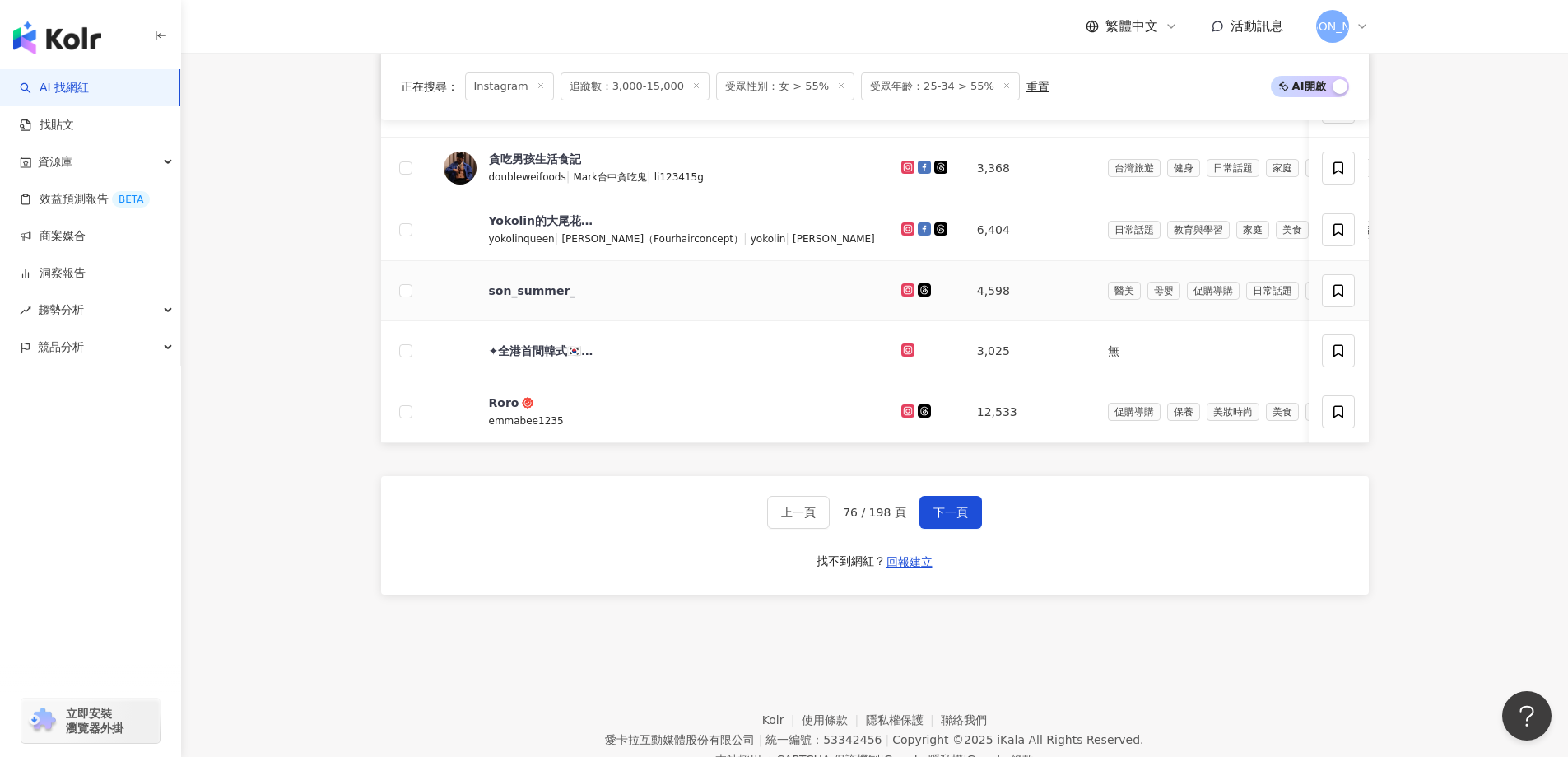
scroll to position [1053, 0]
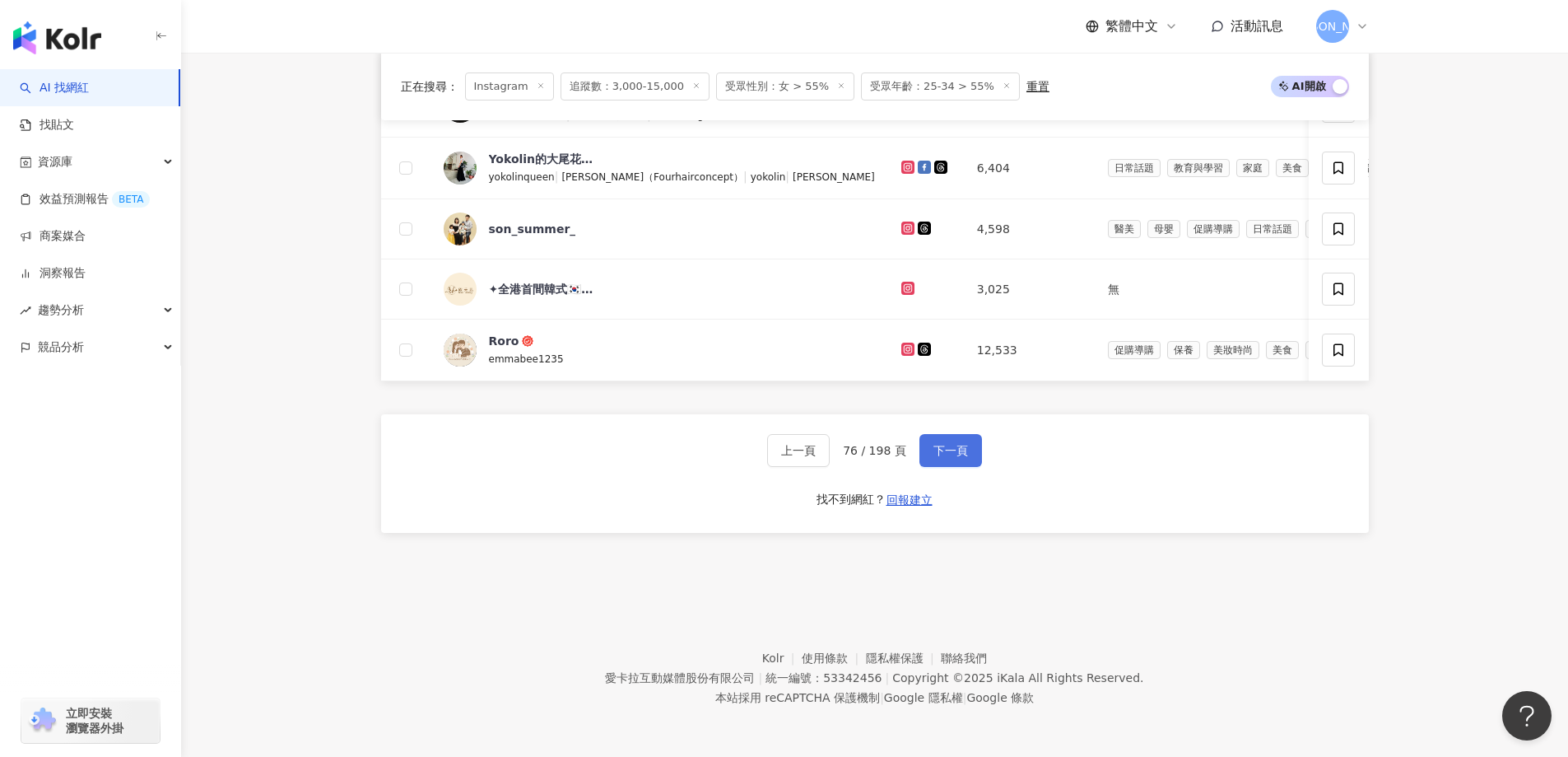
click at [957, 440] on button "下一頁" at bounding box center [950, 449] width 63 height 33
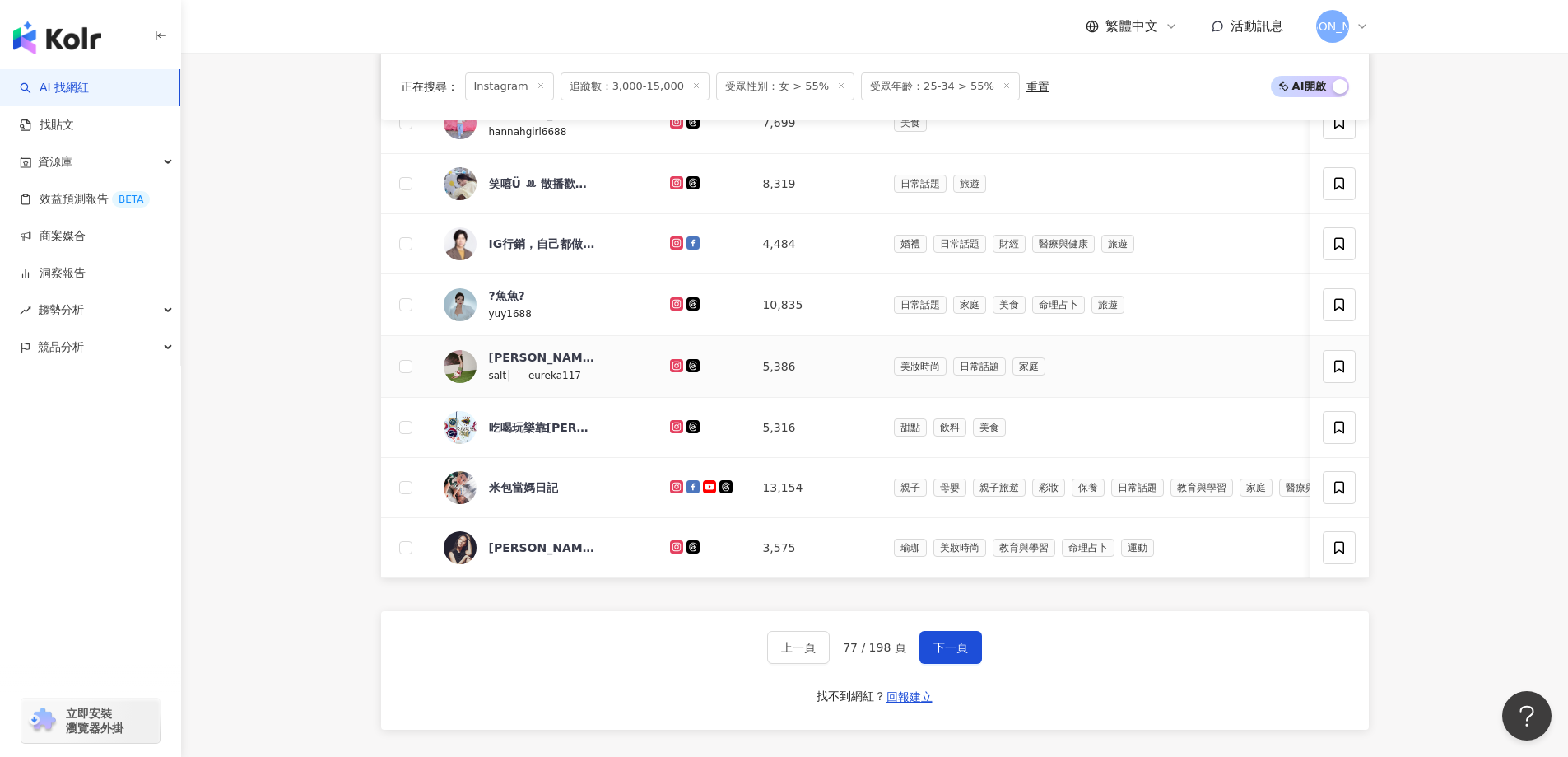
scroll to position [889, 0]
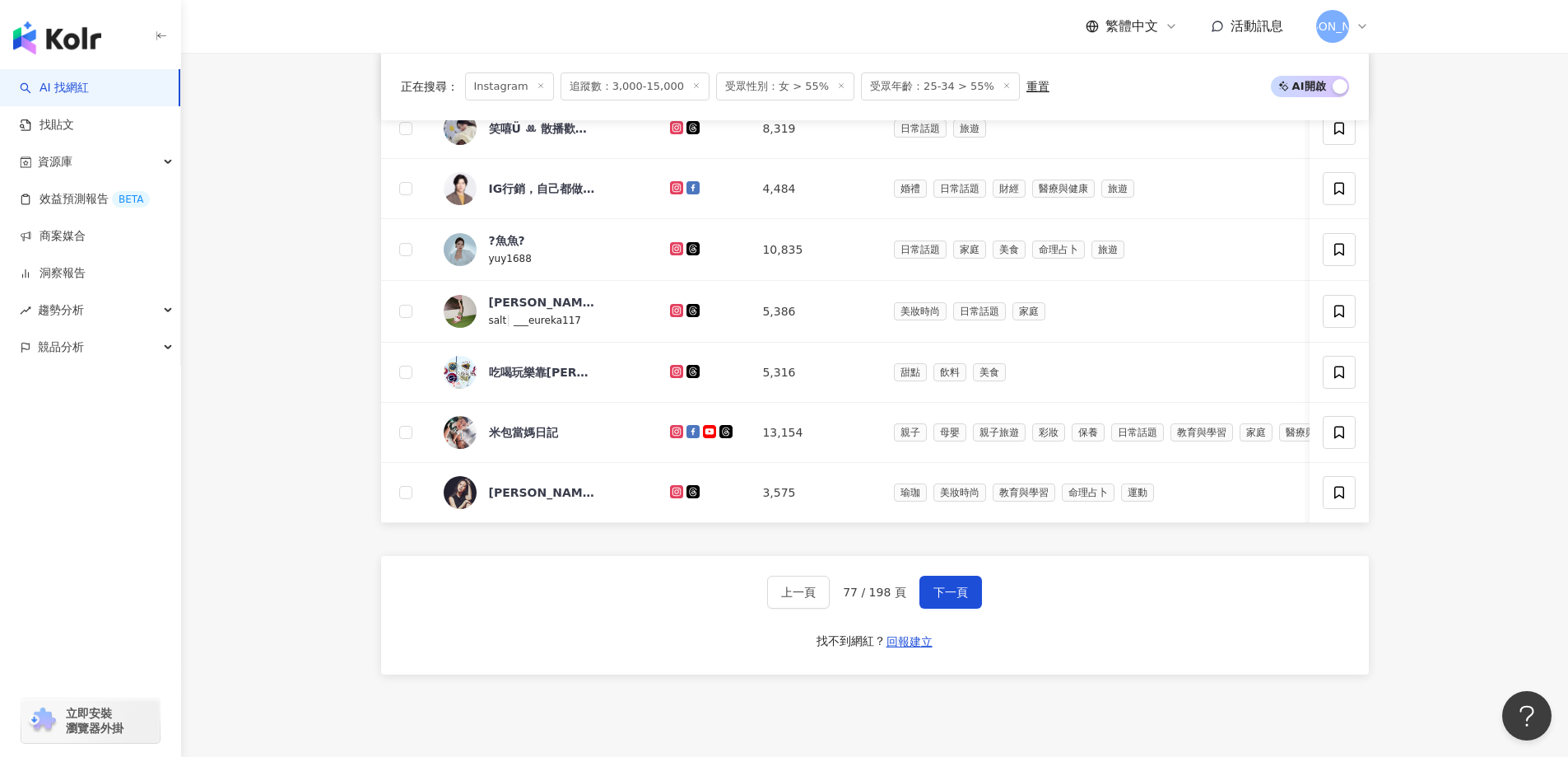
click at [915, 608] on div "上一頁 77 / 198 頁 下一頁" at bounding box center [874, 591] width 215 height 33
click at [933, 599] on span "下一頁" at bounding box center [950, 592] width 35 height 13
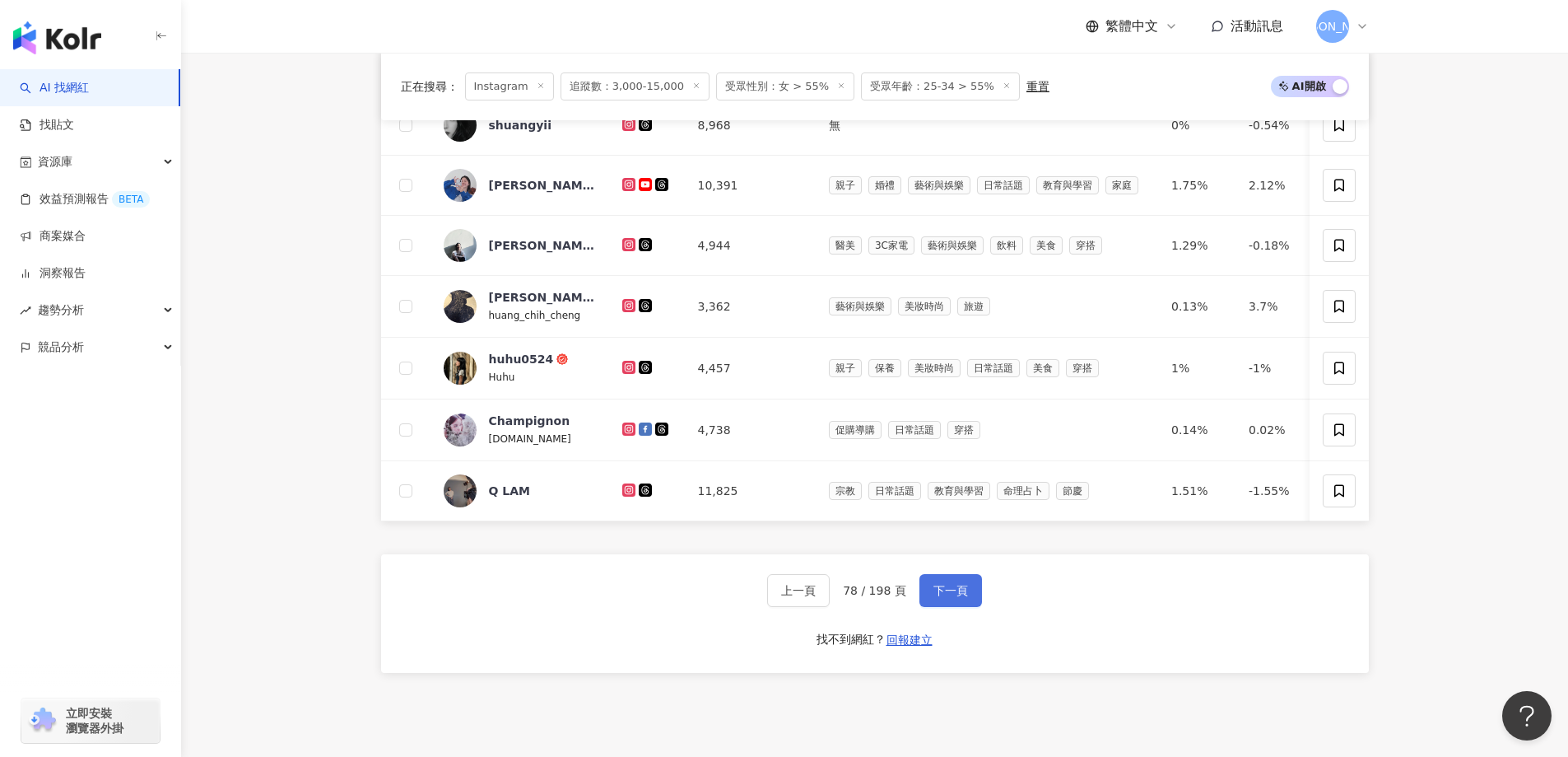
click at [943, 606] on button "下一頁" at bounding box center [950, 590] width 63 height 33
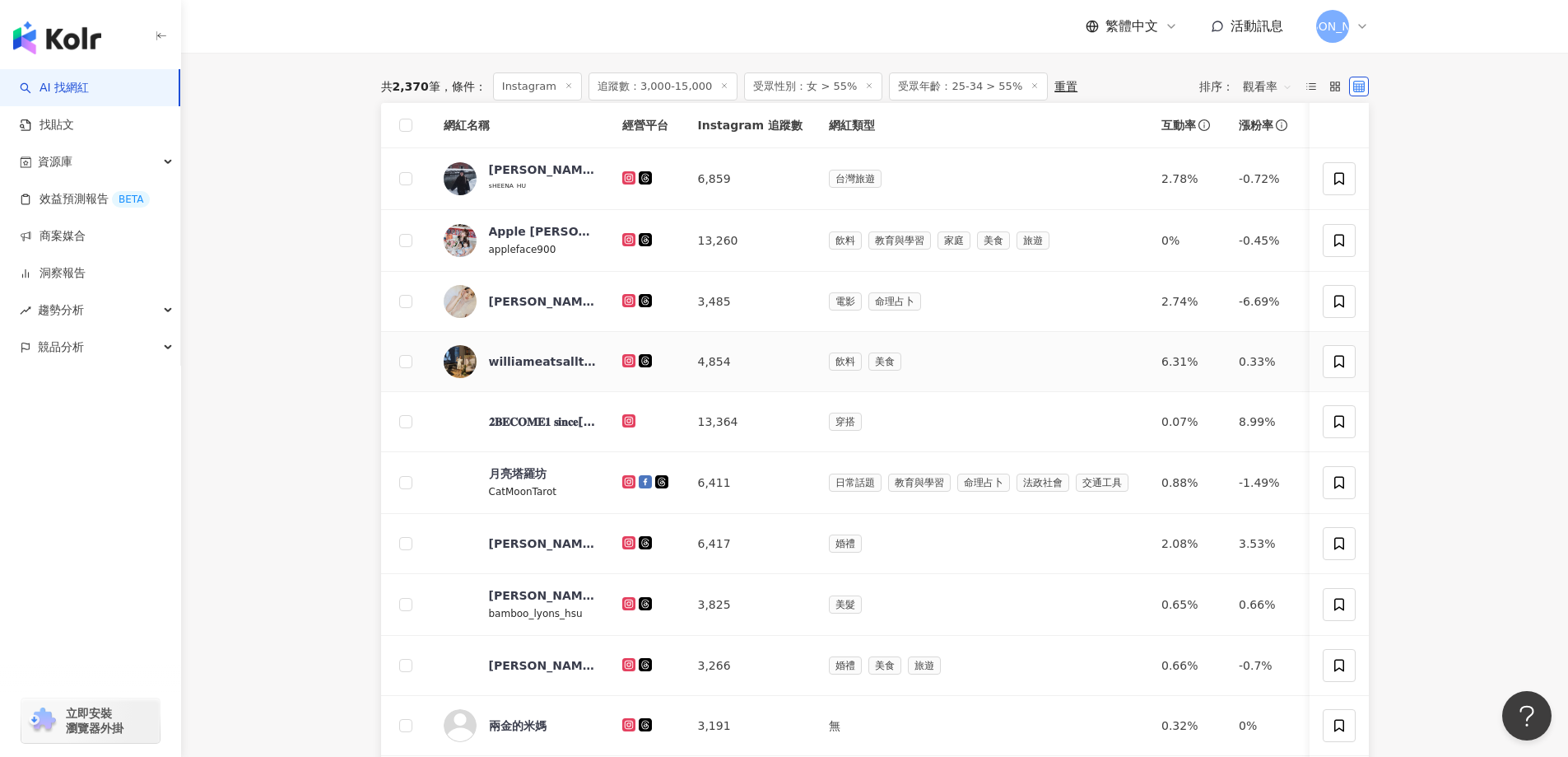
scroll to position [887, 0]
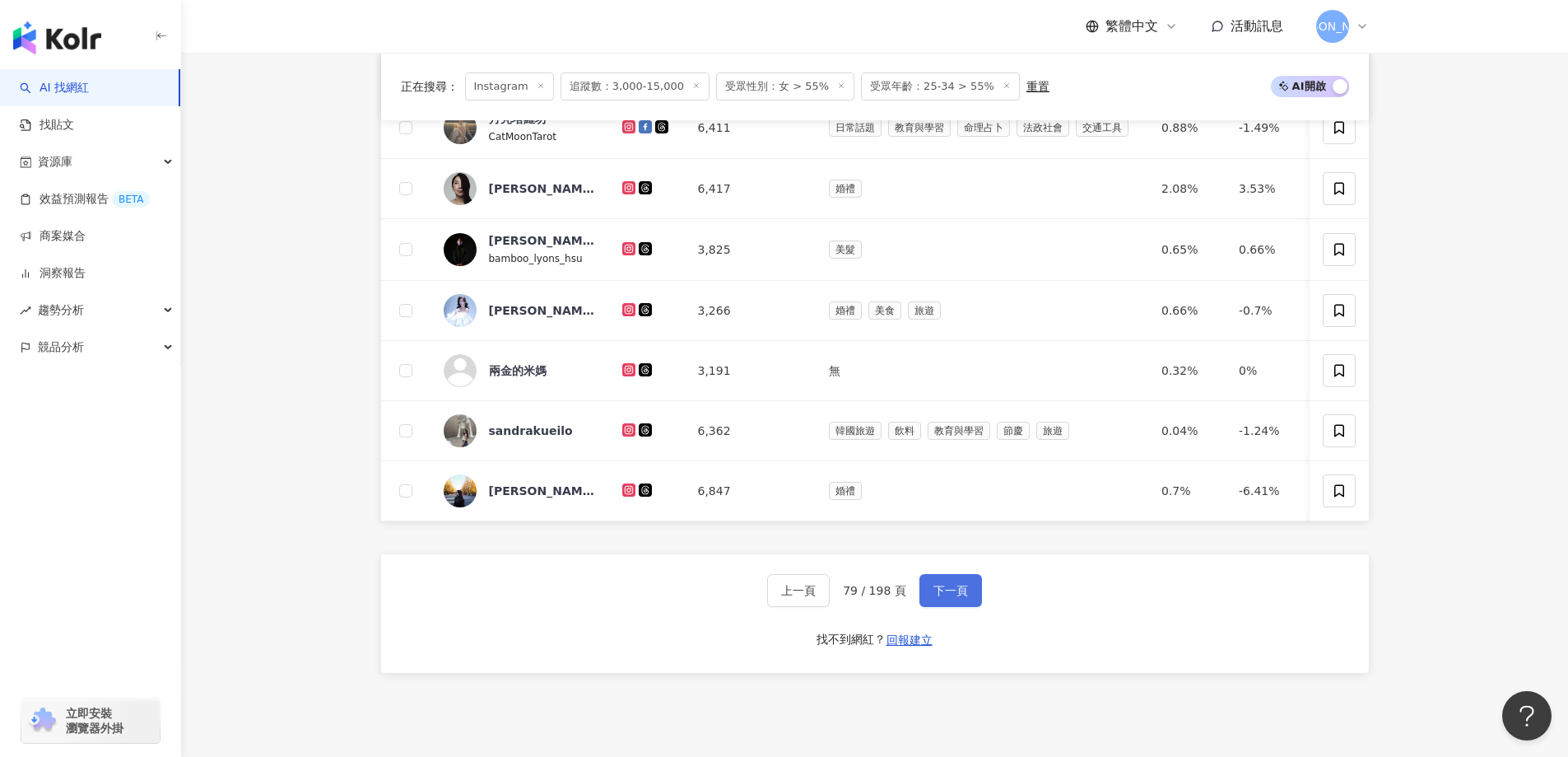
click at [934, 597] on span "下一頁" at bounding box center [950, 591] width 35 height 13
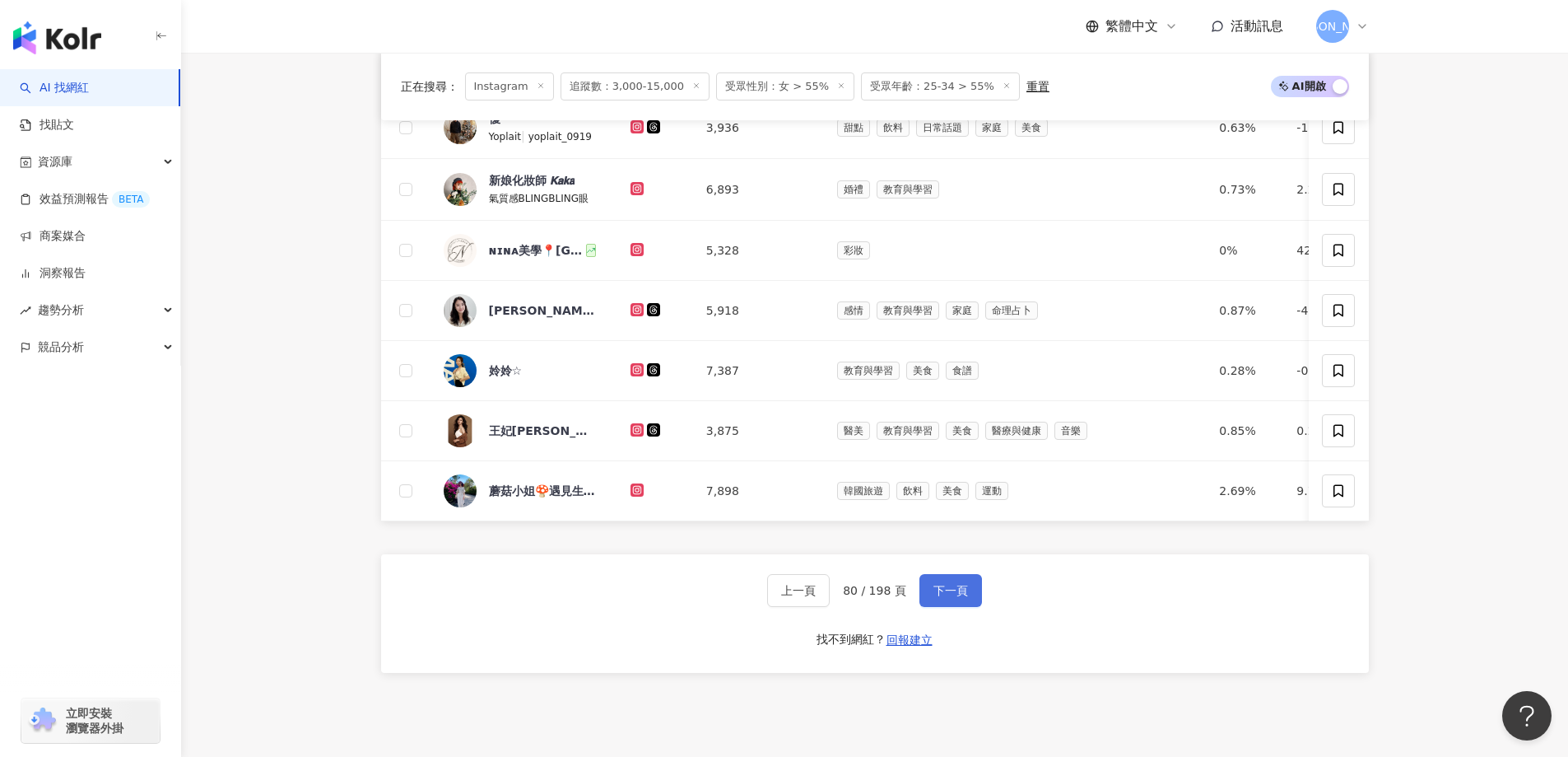
click at [963, 597] on span "下一頁" at bounding box center [950, 591] width 35 height 13
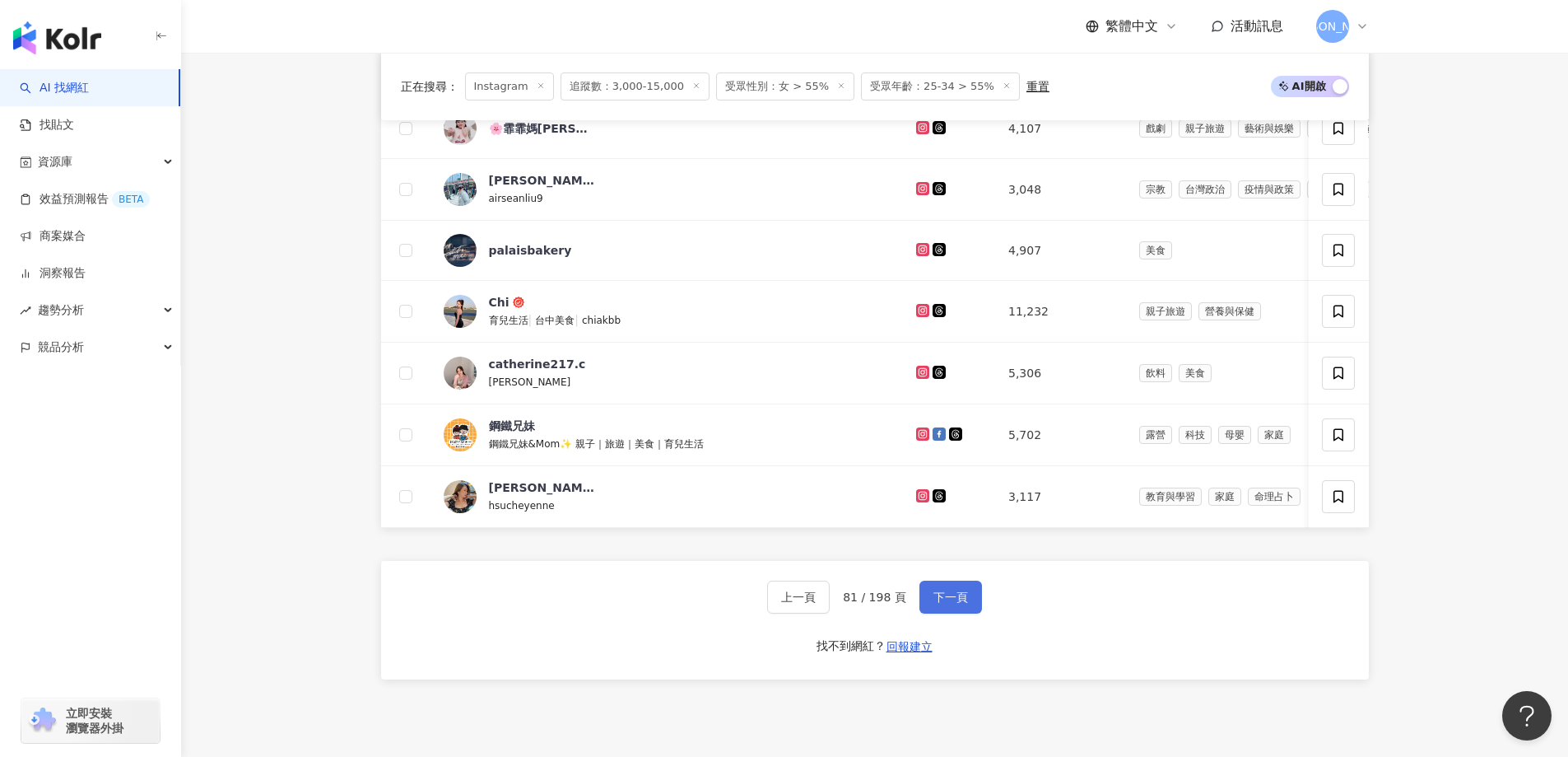
click at [942, 604] on span "下一頁" at bounding box center [950, 597] width 35 height 13
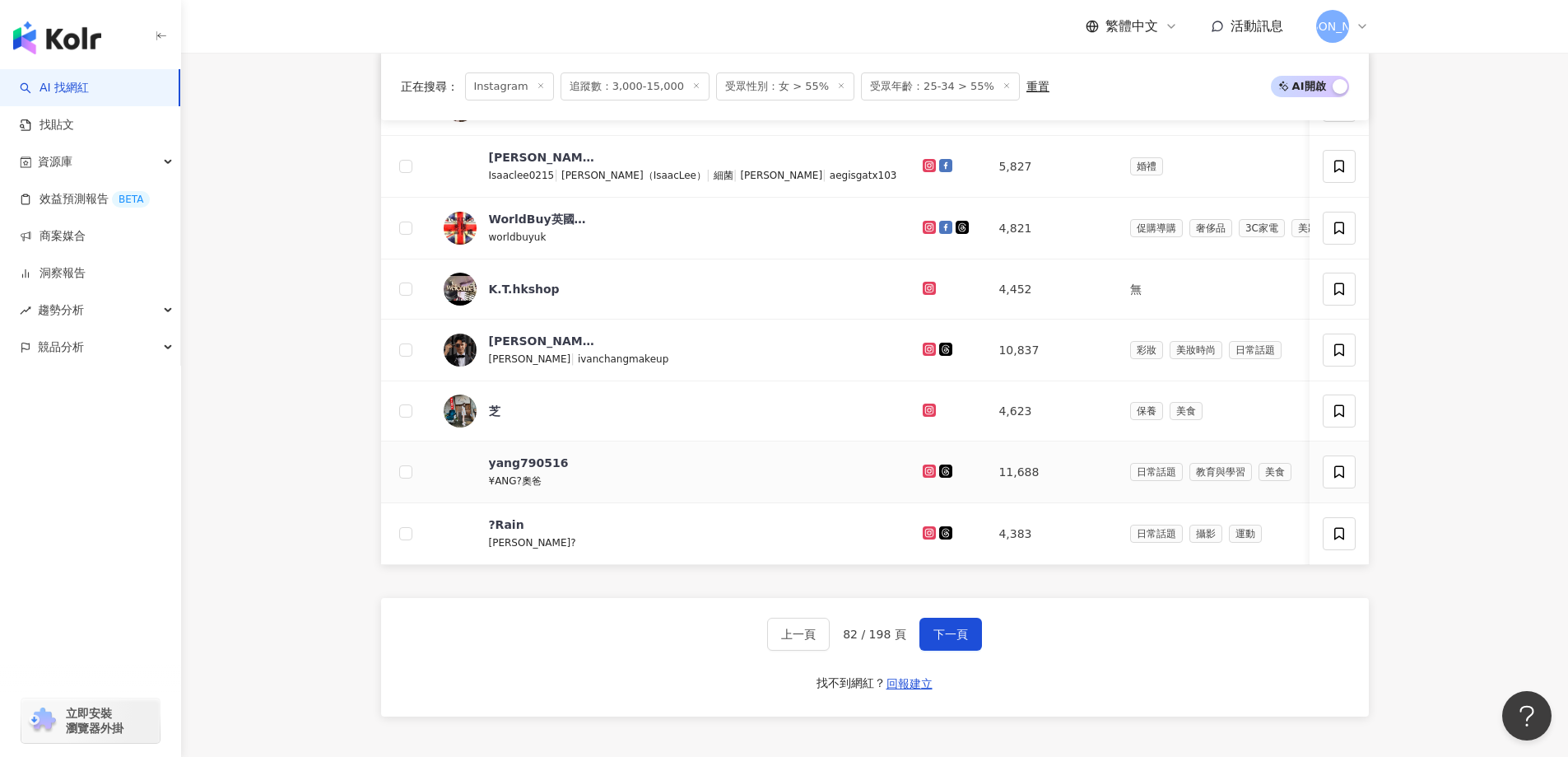
scroll to position [1051, 0]
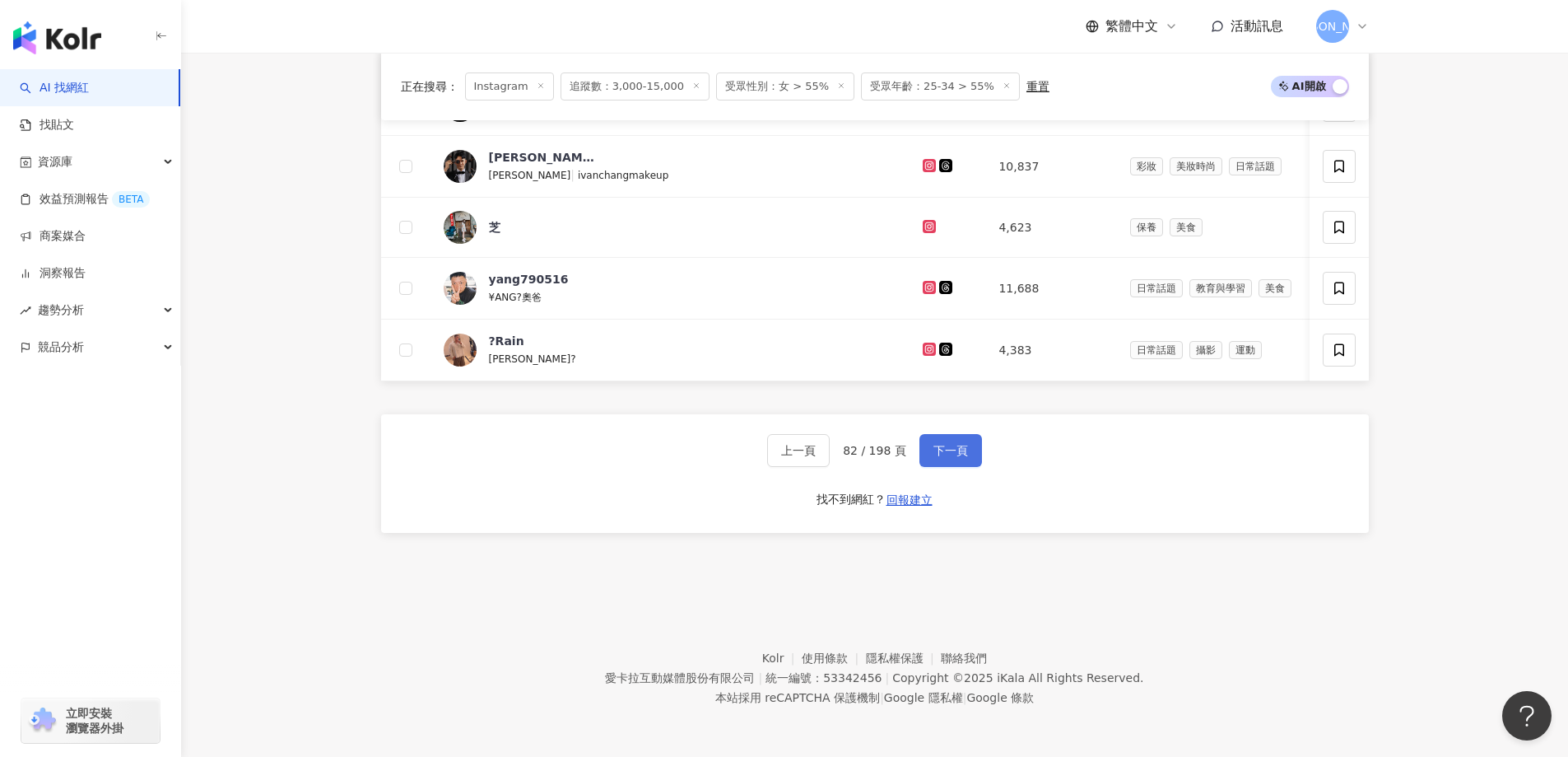
click at [954, 449] on span "下一頁" at bounding box center [950, 450] width 35 height 13
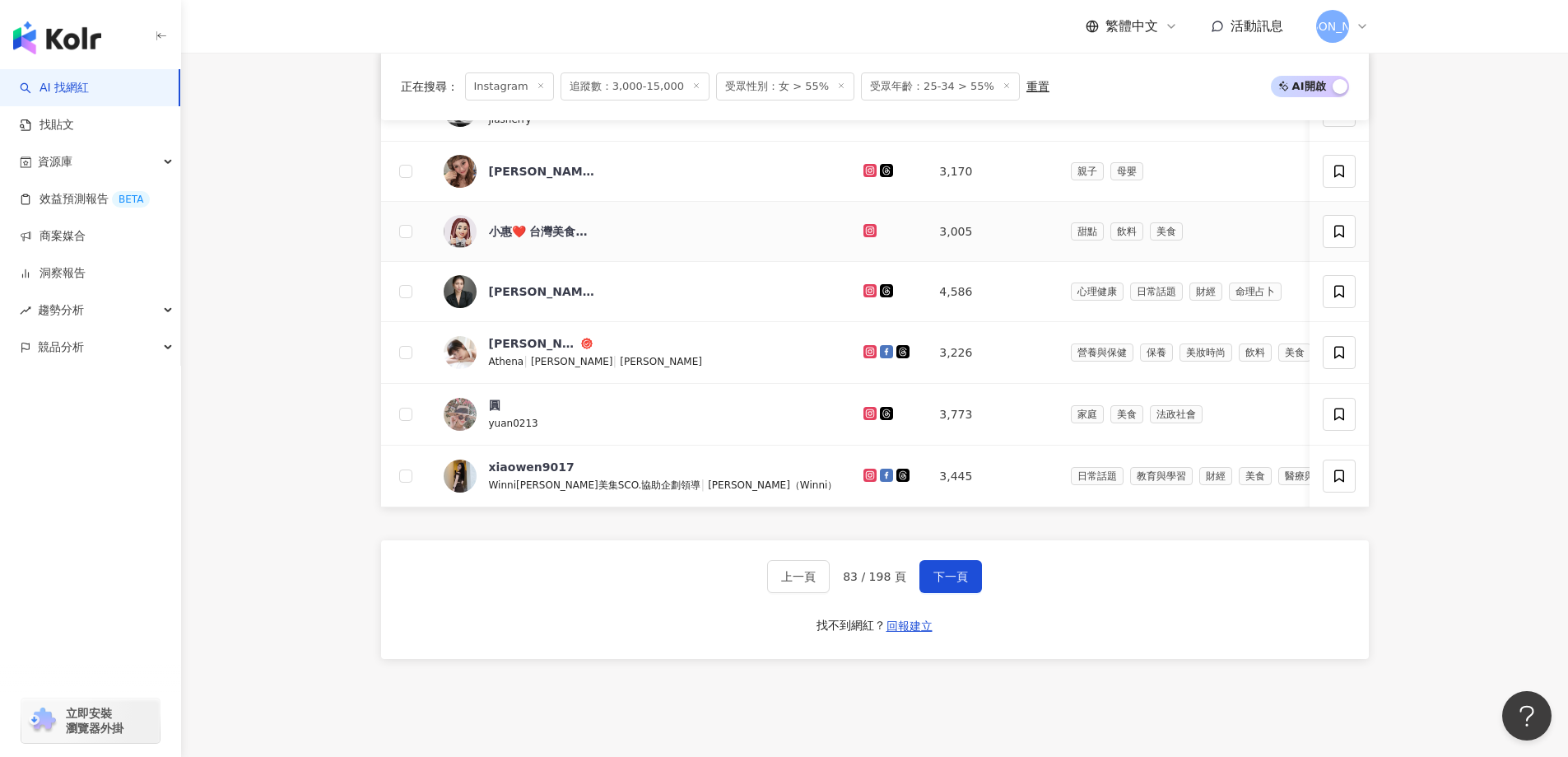
scroll to position [1051, 0]
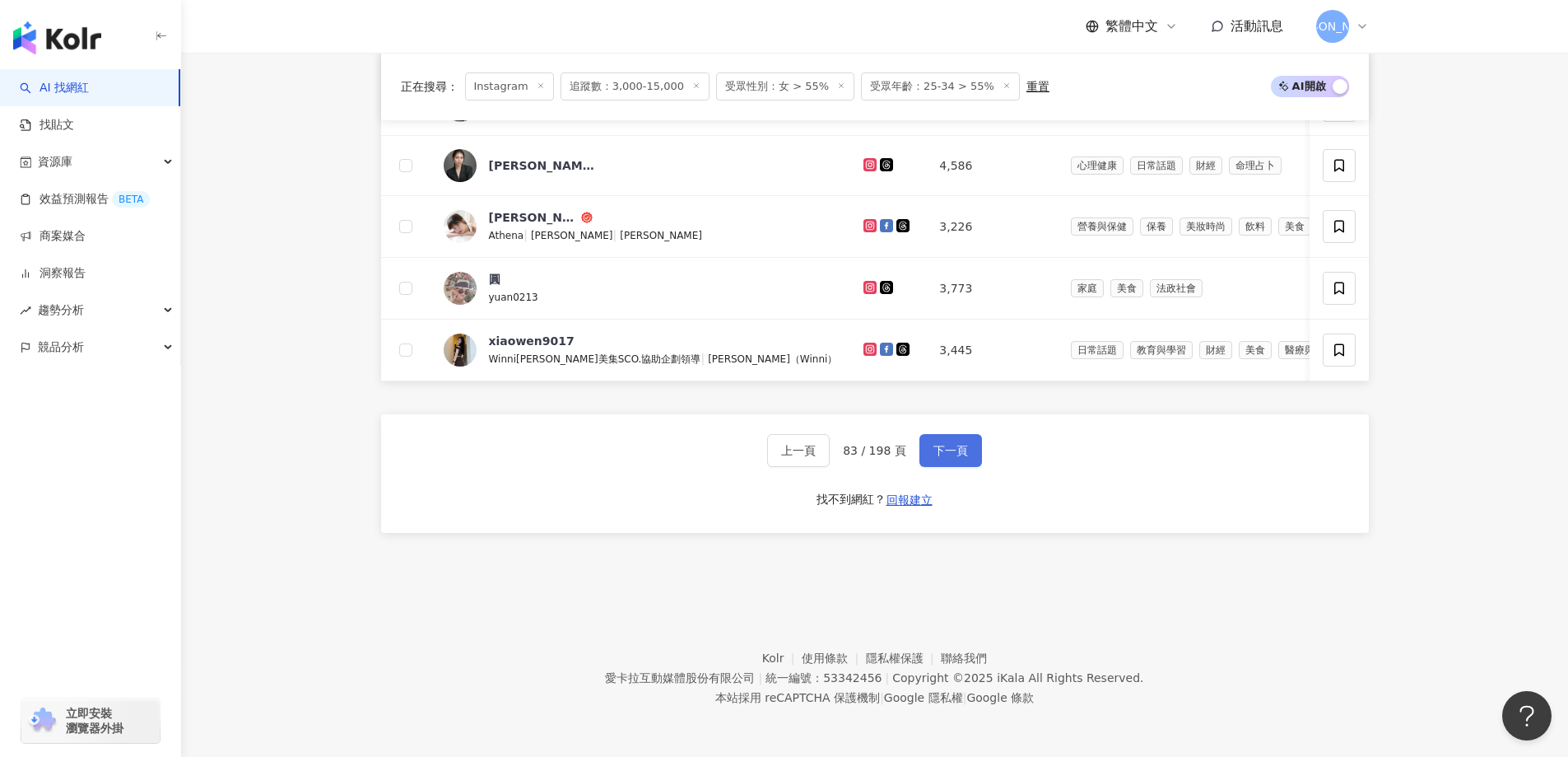
click at [957, 443] on button "下一頁" at bounding box center [950, 449] width 63 height 33
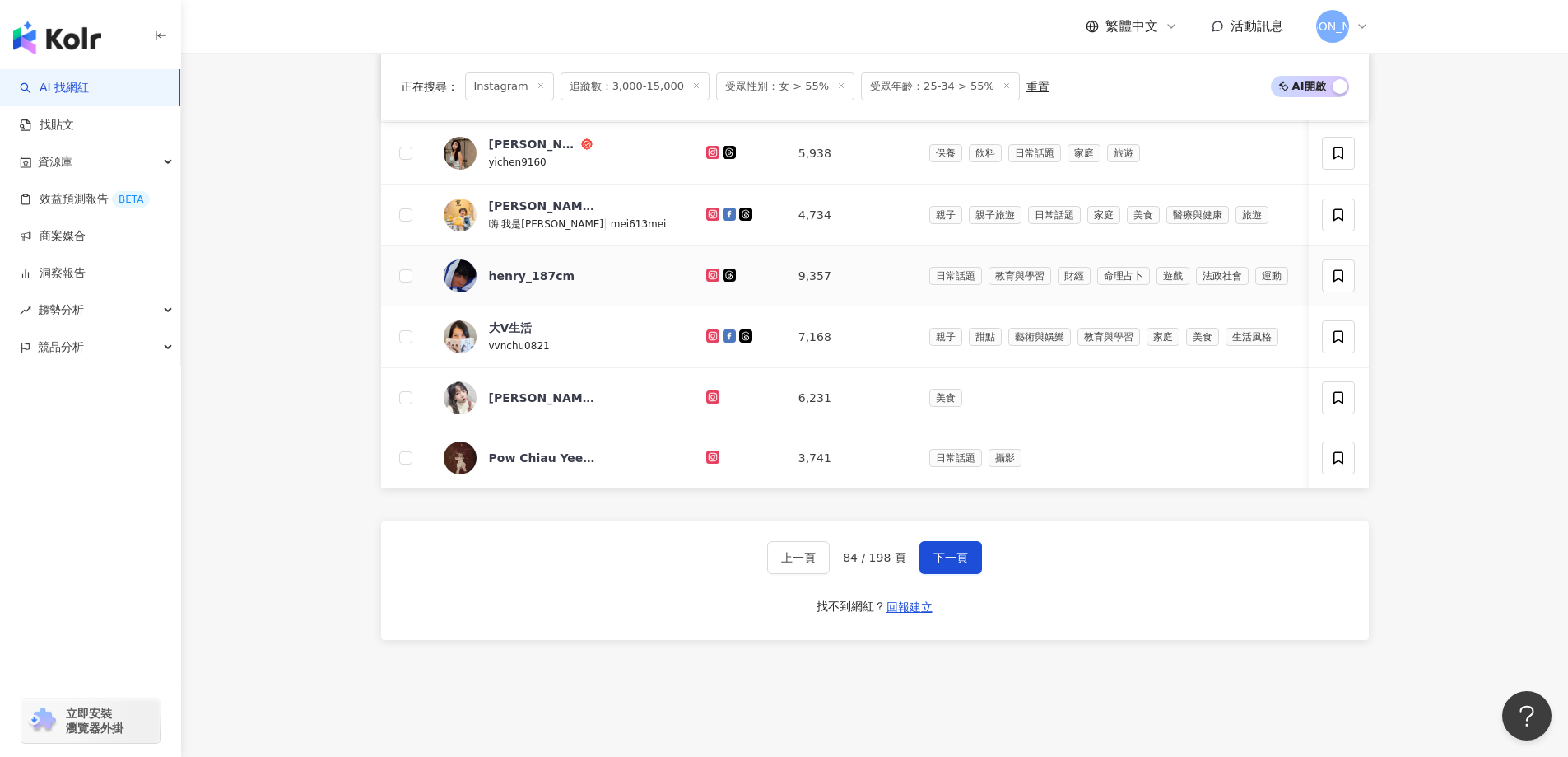
scroll to position [959, 0]
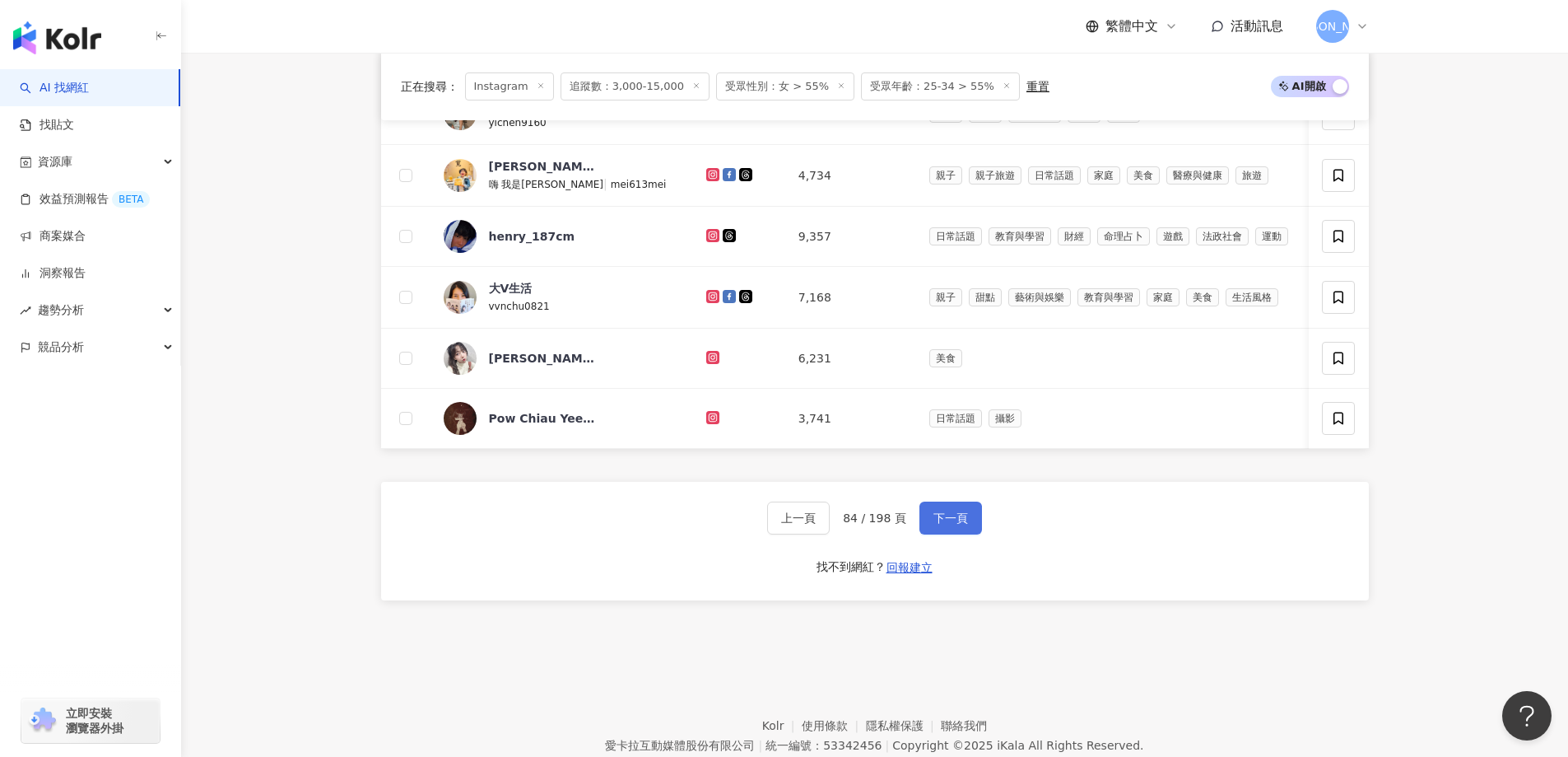
click at [945, 525] on span "下一頁" at bounding box center [950, 518] width 35 height 13
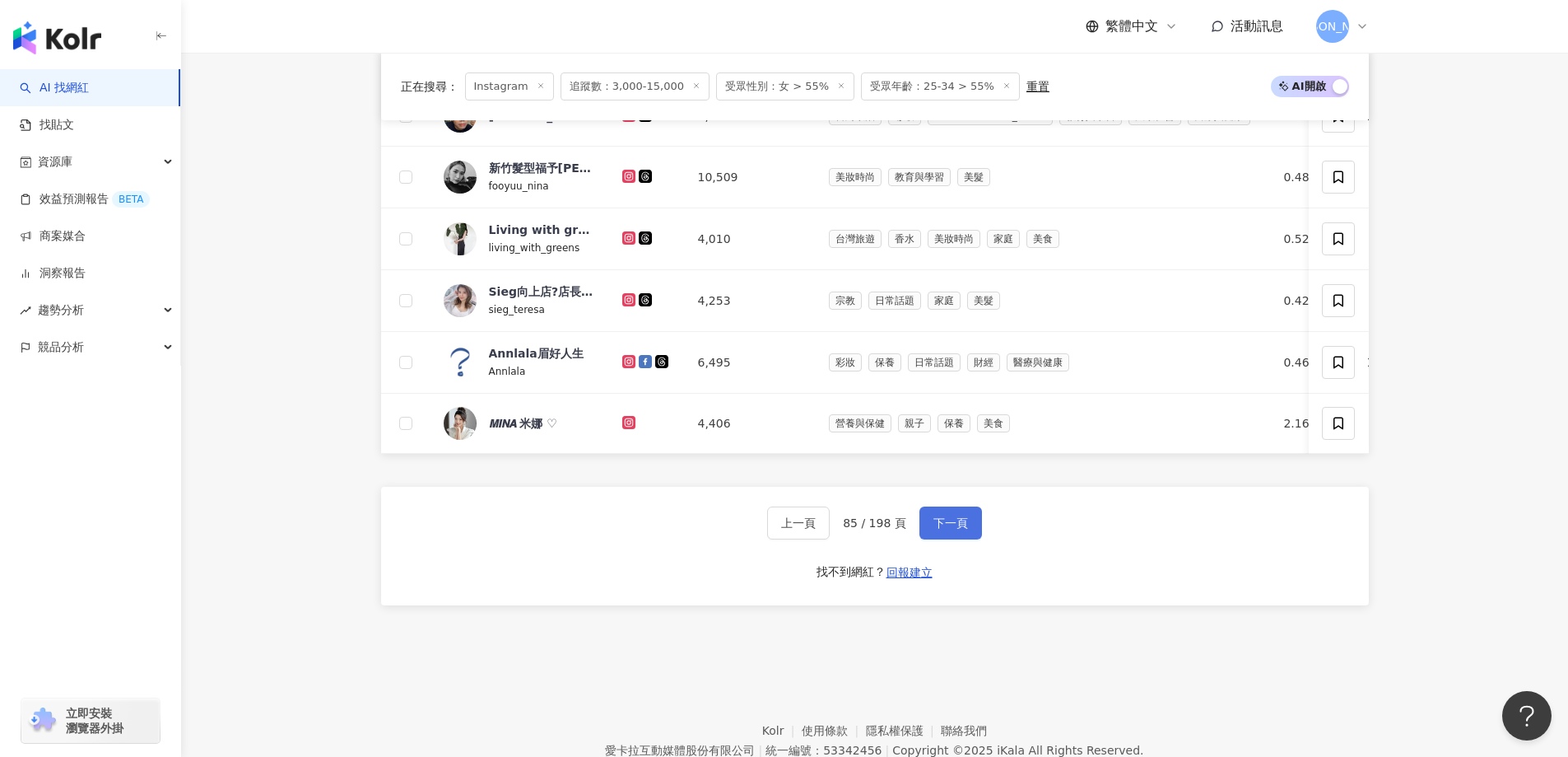
click at [933, 529] on span "下一頁" at bounding box center [950, 523] width 35 height 13
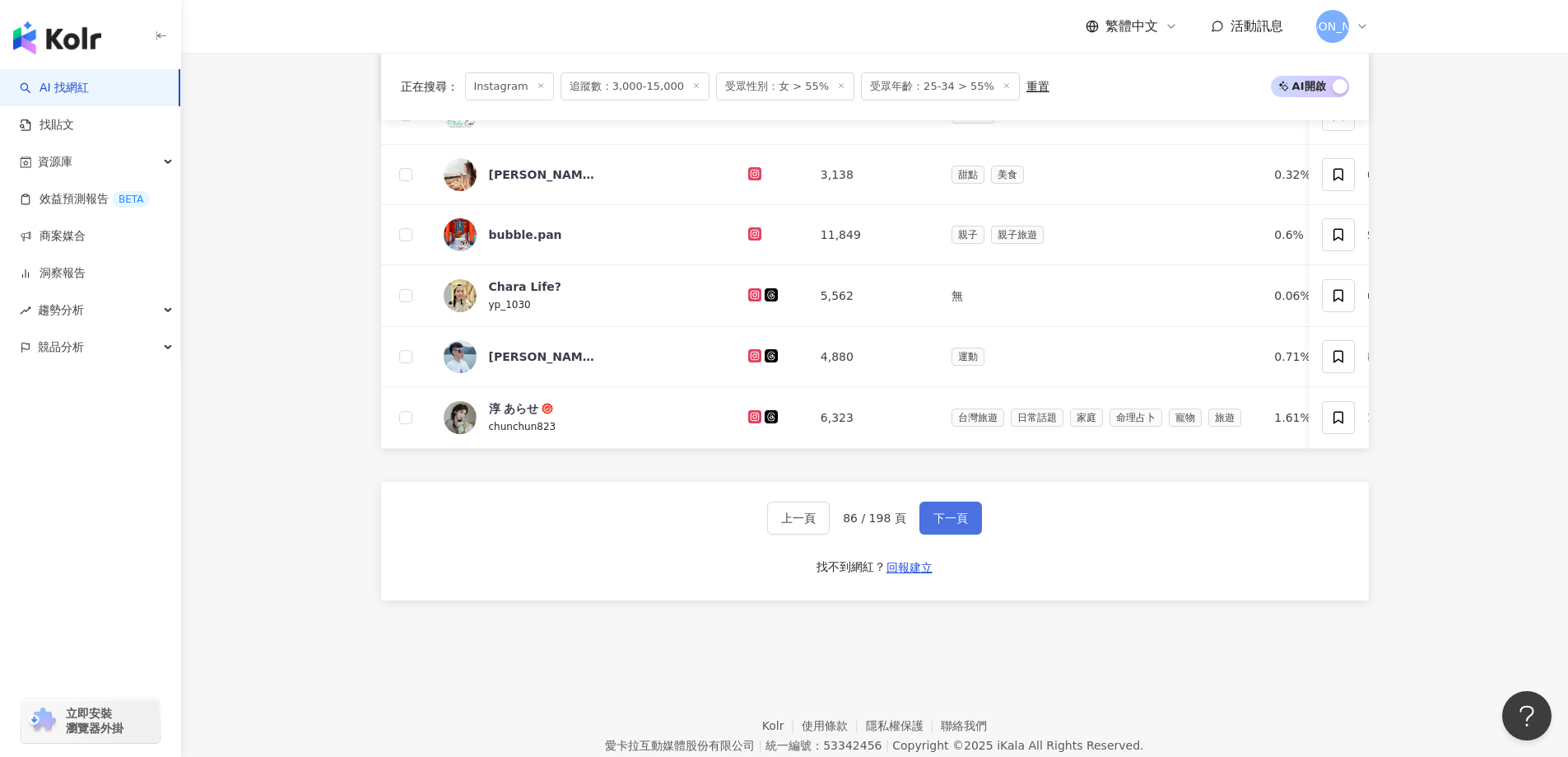
click at [945, 525] on span "下一頁" at bounding box center [950, 518] width 35 height 13
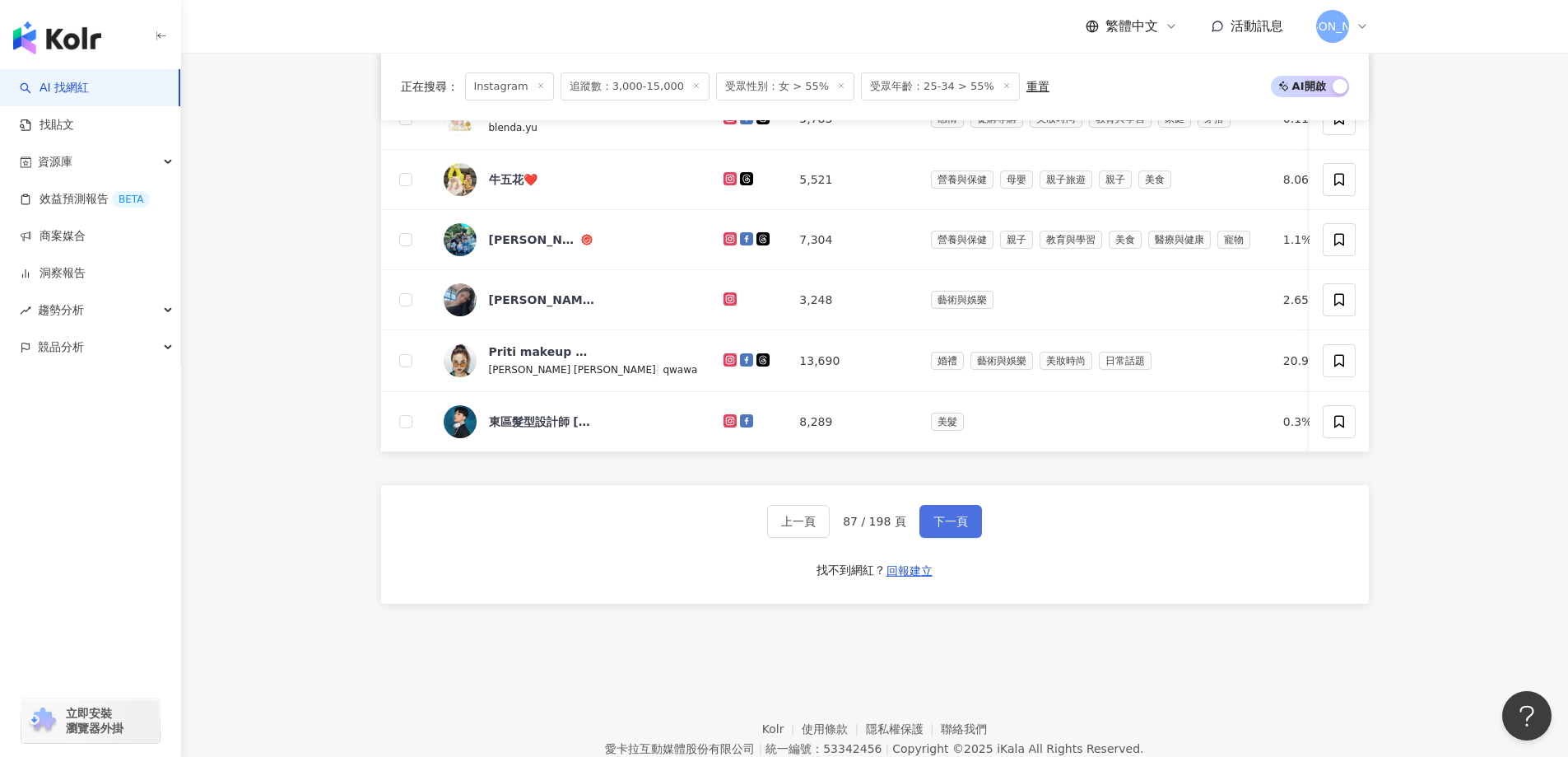
click at [945, 528] on span "下一頁" at bounding box center [950, 521] width 35 height 13
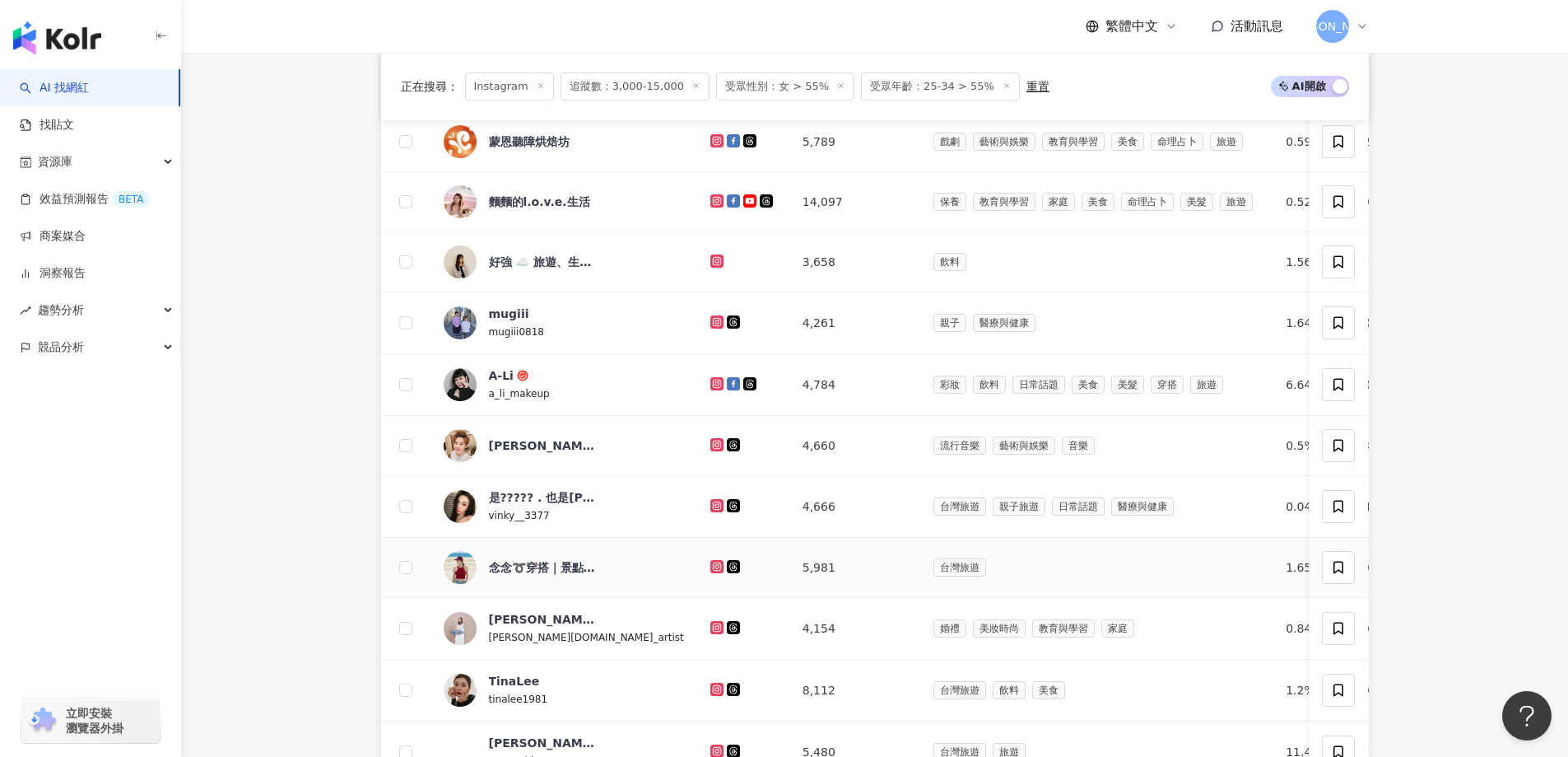
scroll to position [795, 0]
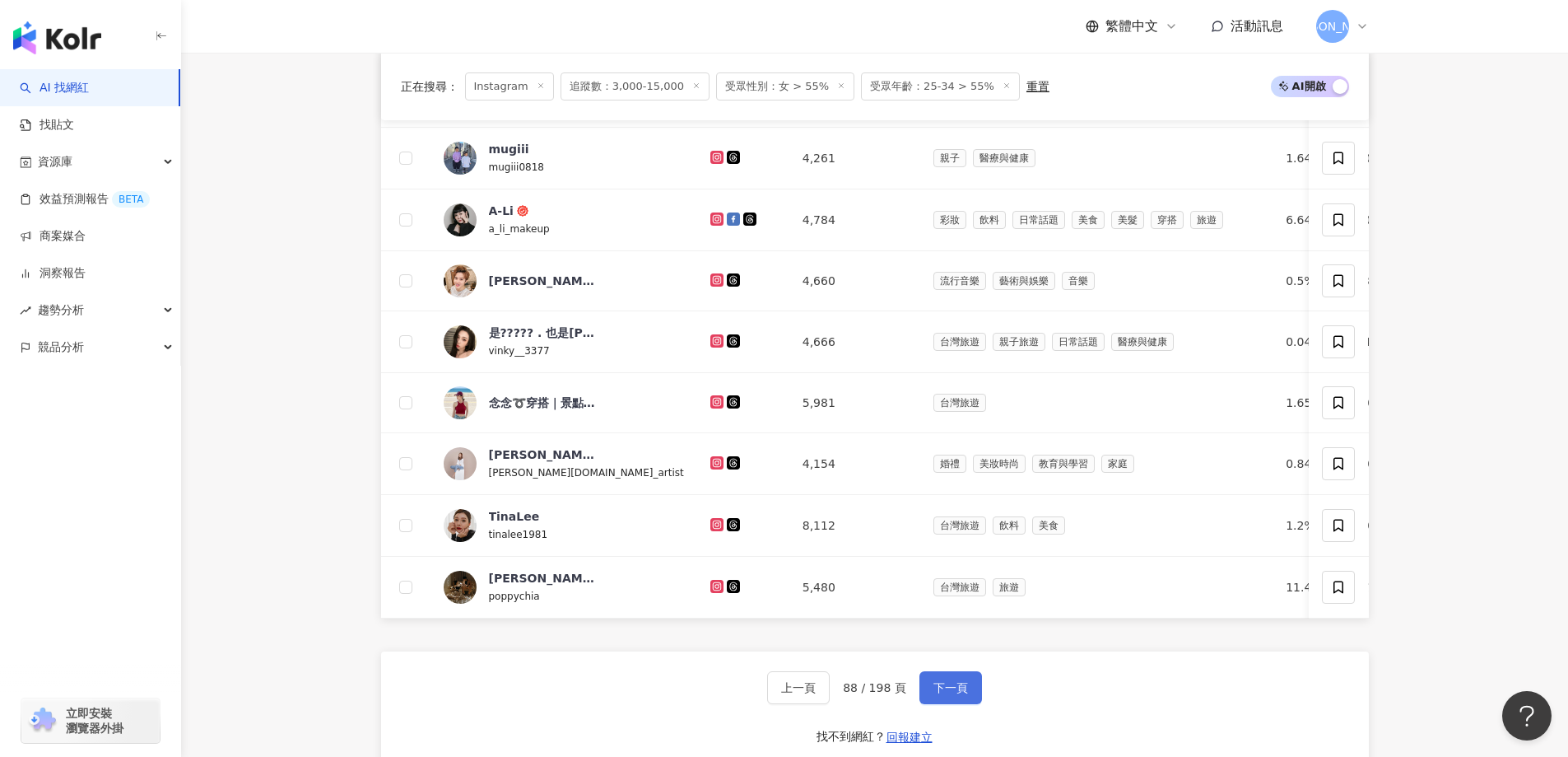
click at [963, 694] on span "下一頁" at bounding box center [950, 687] width 35 height 13
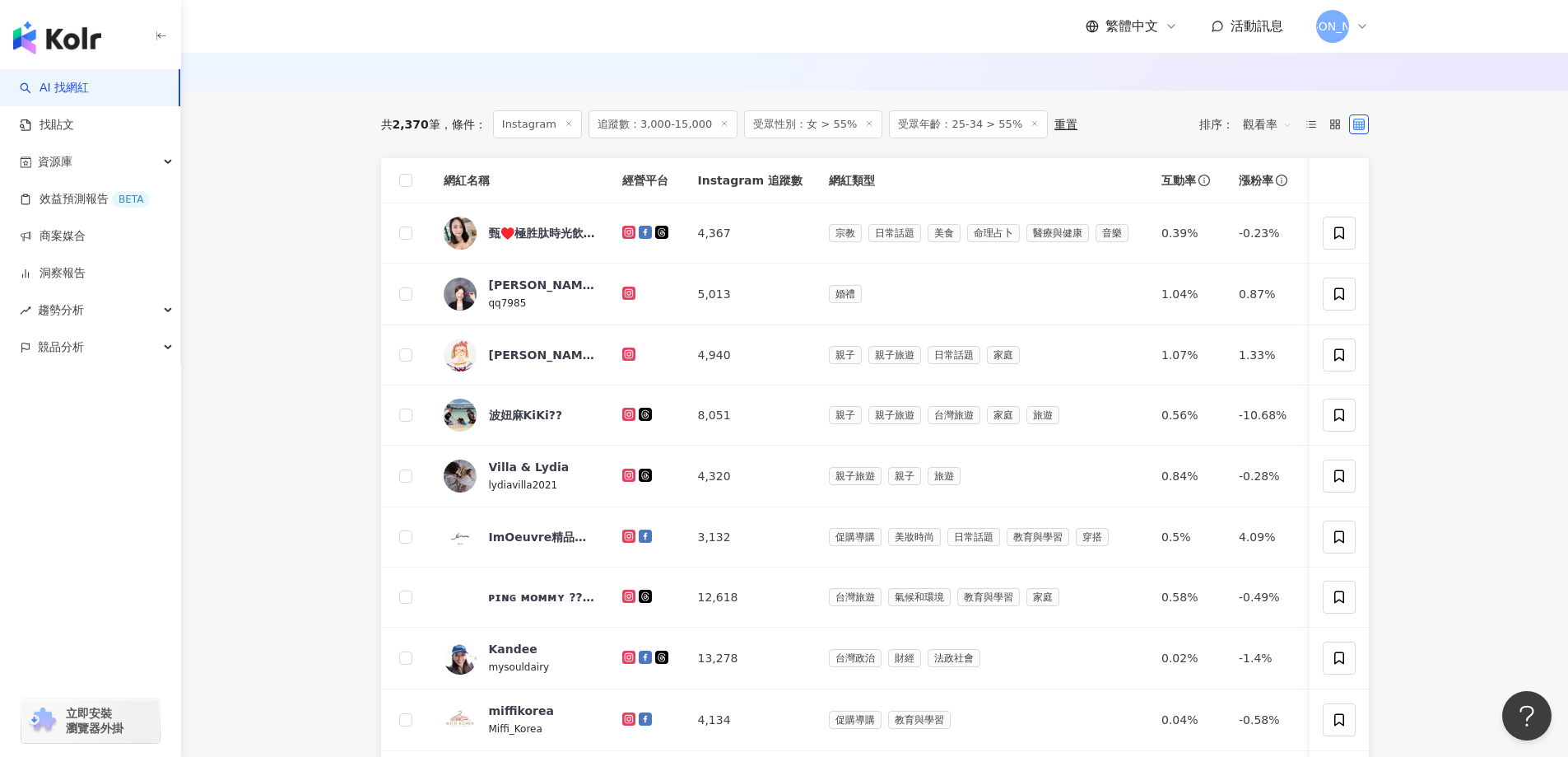
scroll to position [959, 0]
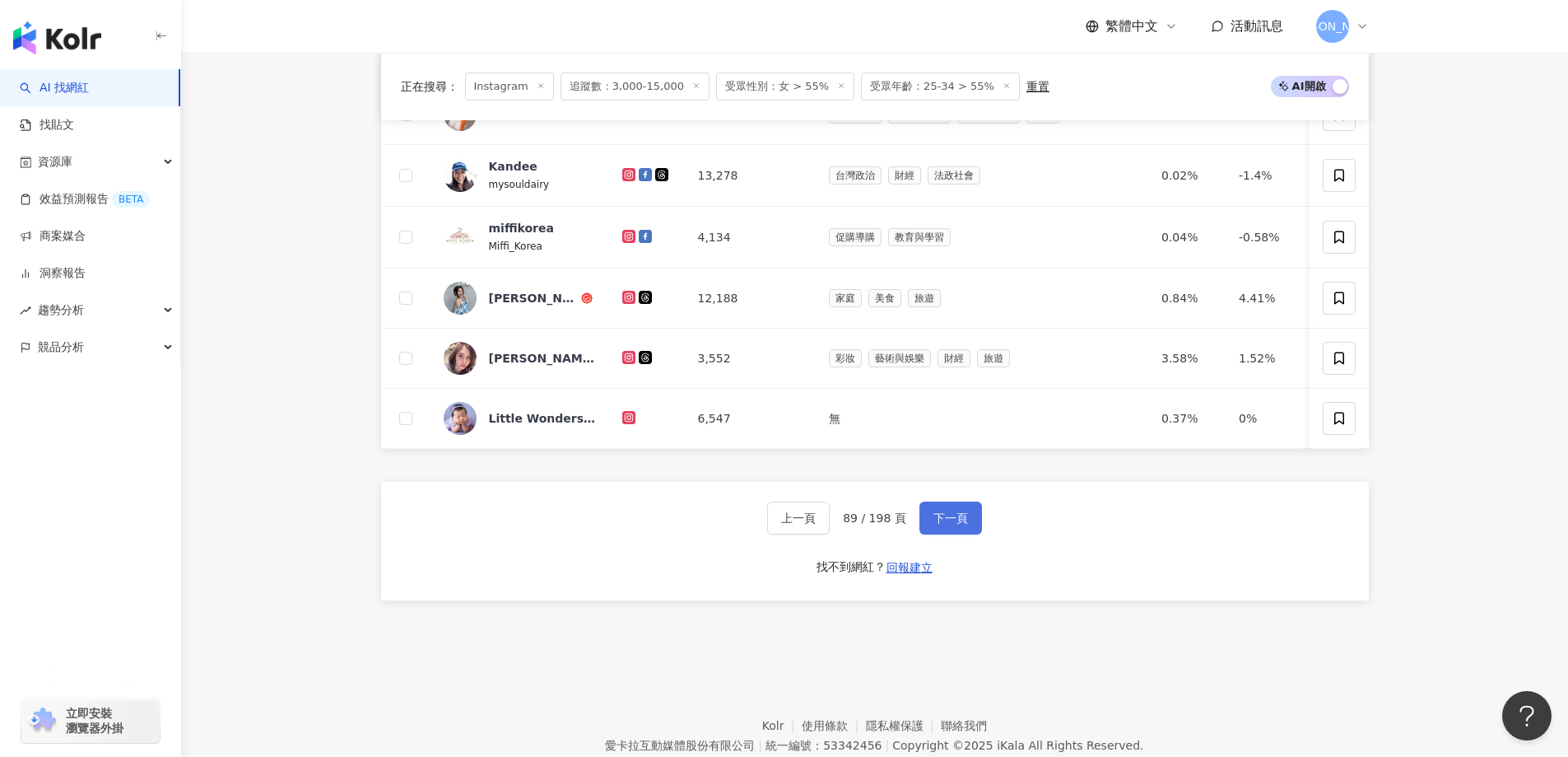
click at [939, 531] on button "下一頁" at bounding box center [950, 517] width 63 height 33
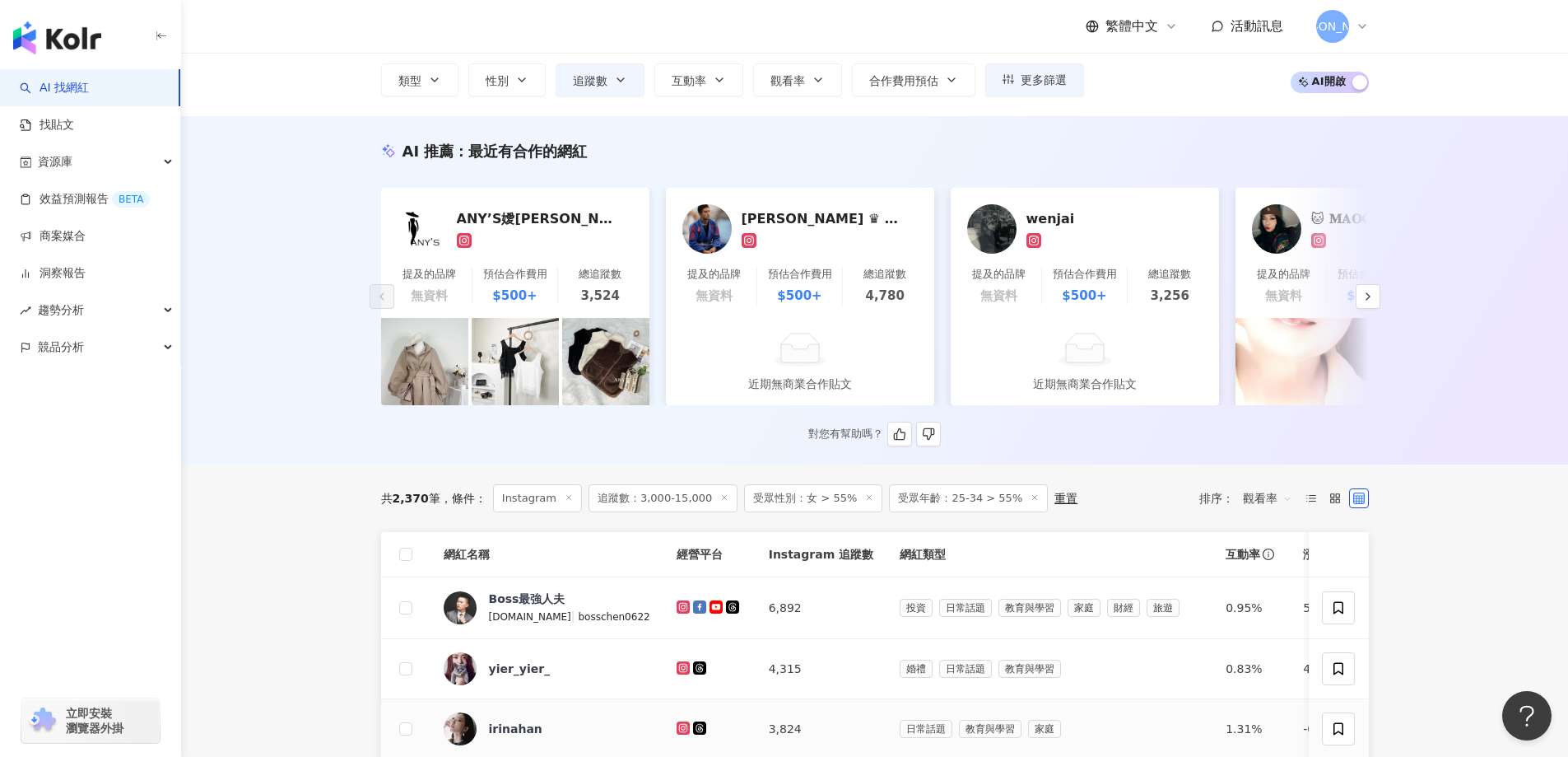
scroll to position [0, 0]
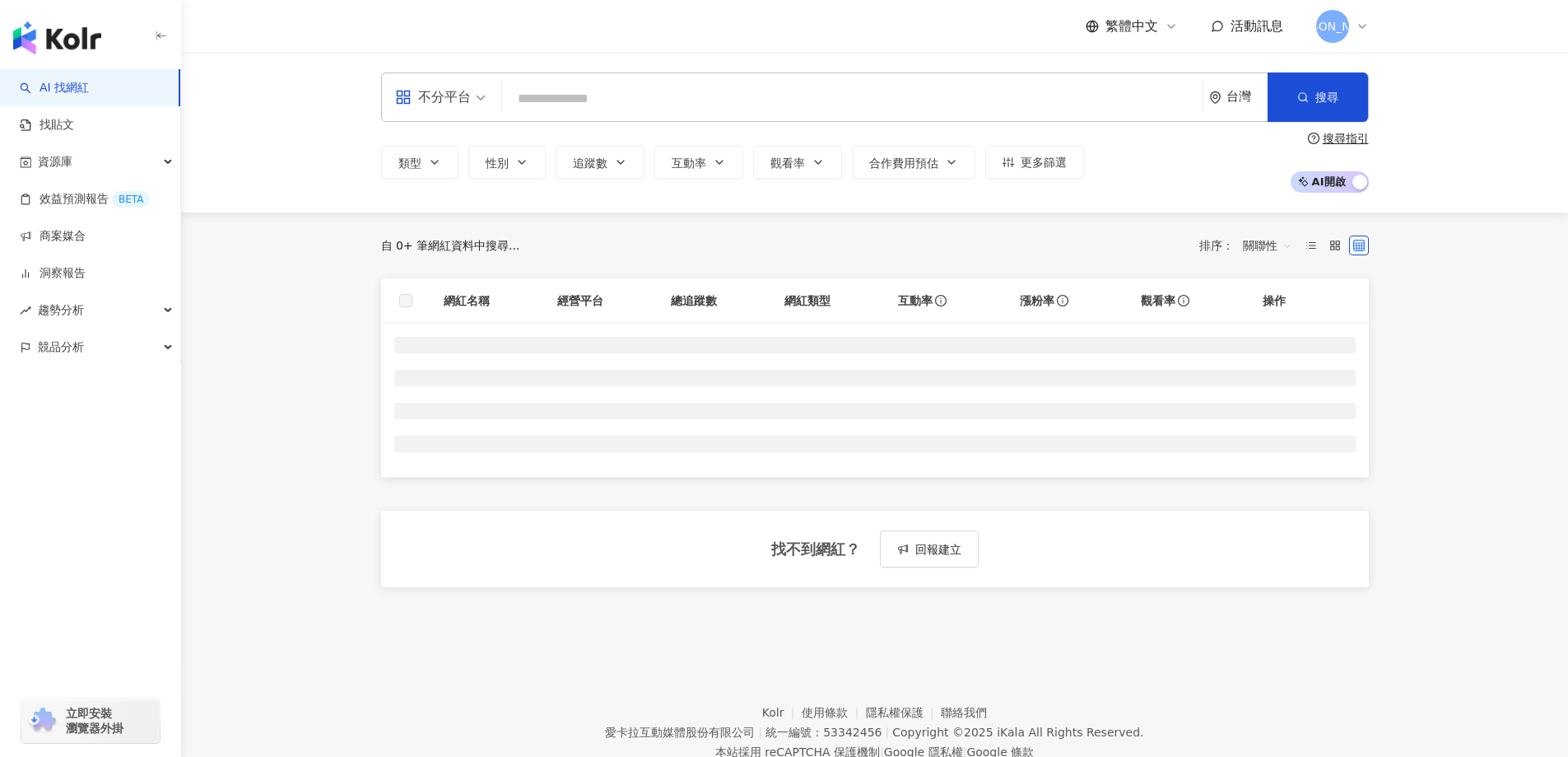
click at [460, 100] on div "不分平台" at bounding box center [432, 97] width 76 height 26
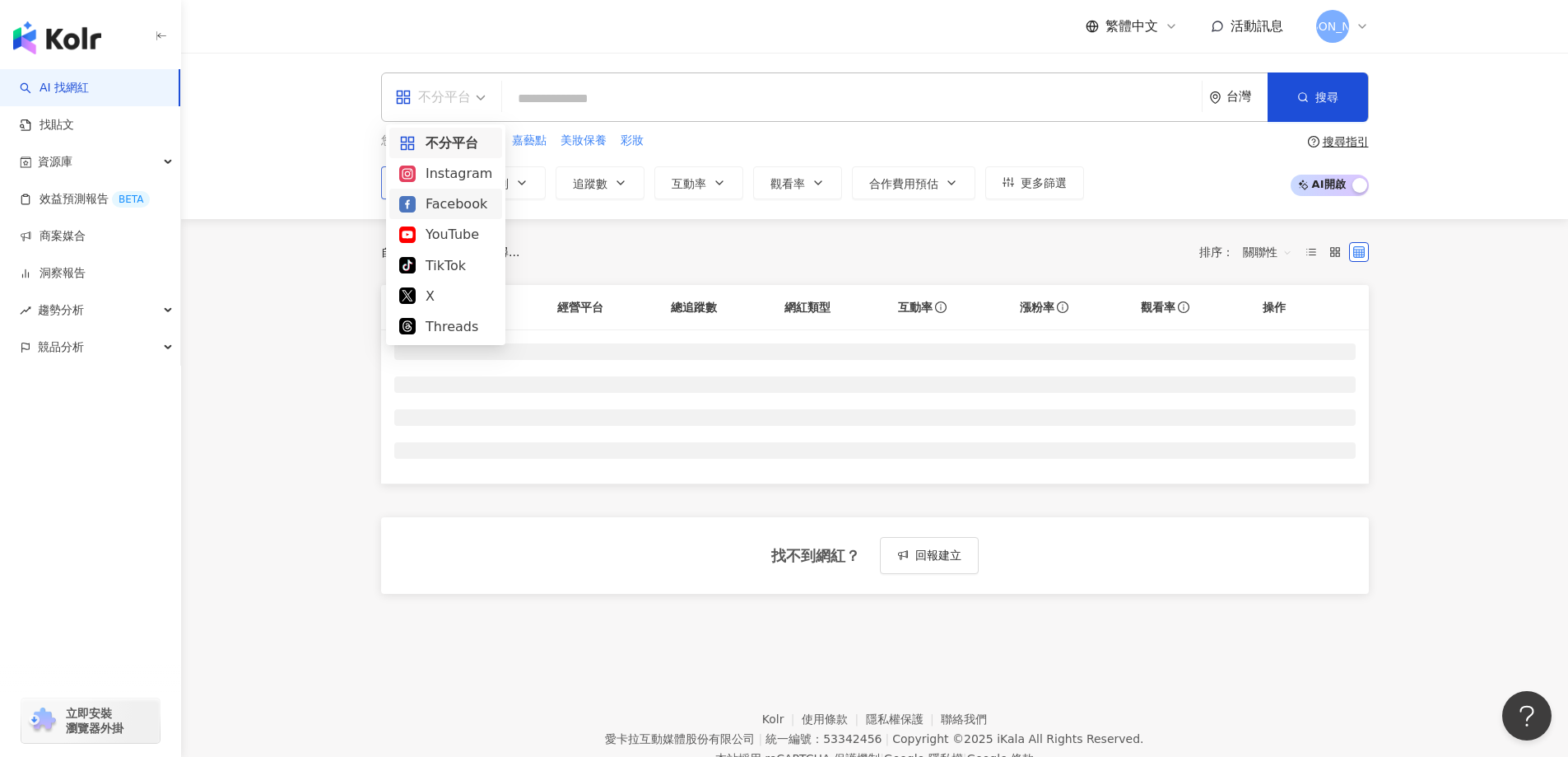
click at [455, 194] on div "Facebook" at bounding box center [446, 204] width 93 height 21
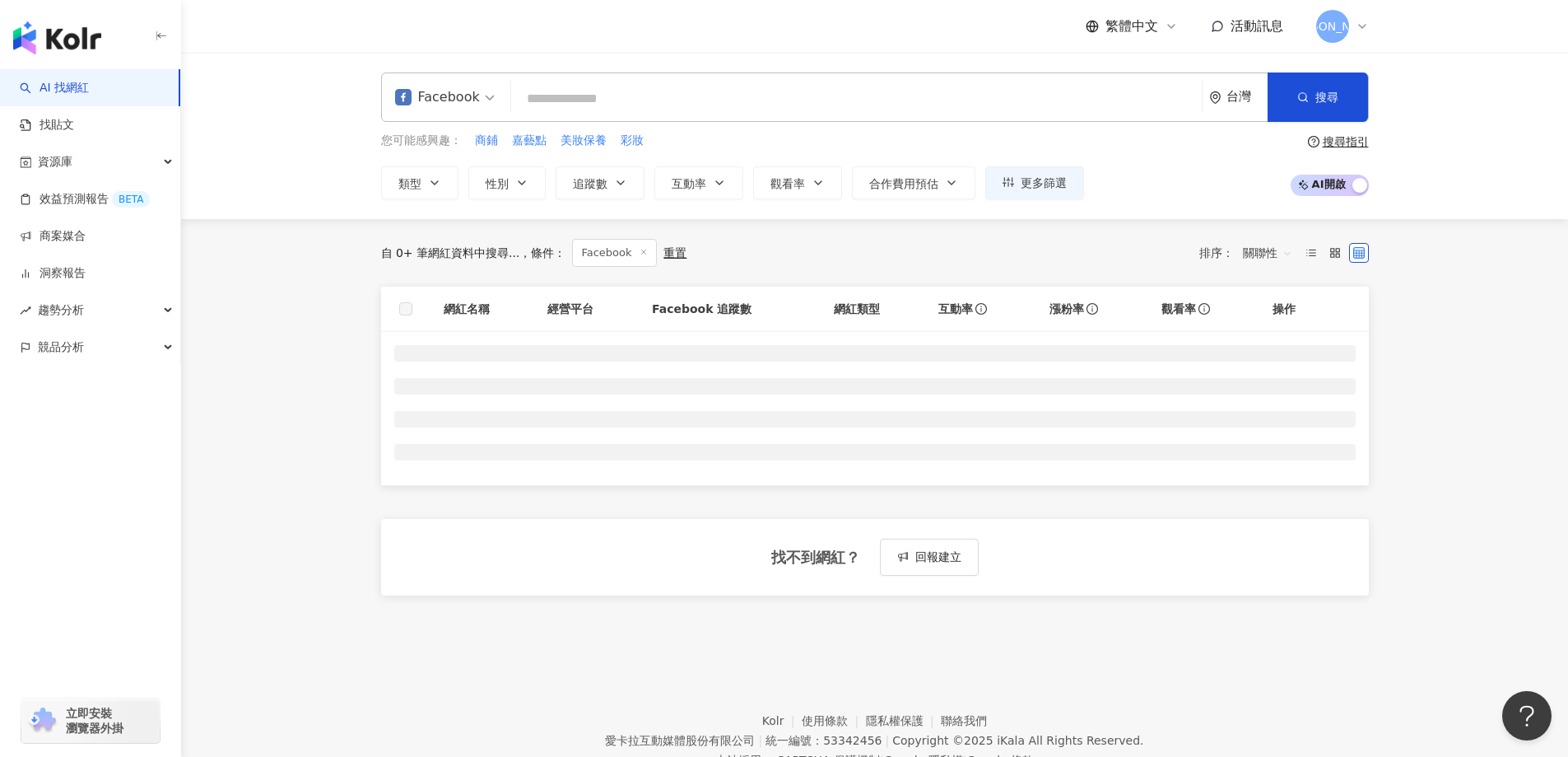
click at [542, 102] on input "search" at bounding box center [856, 98] width 678 height 31
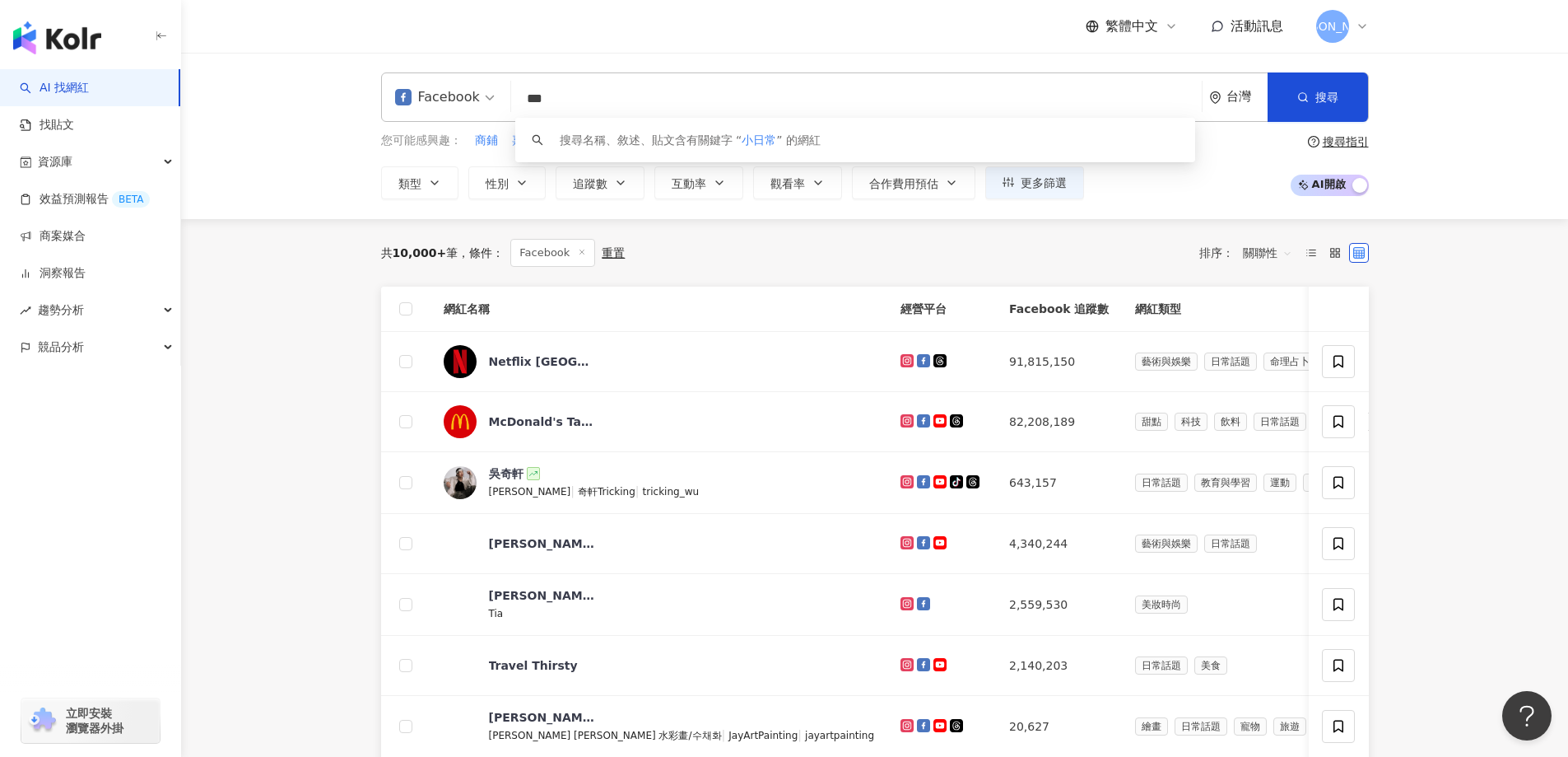
type input "***"
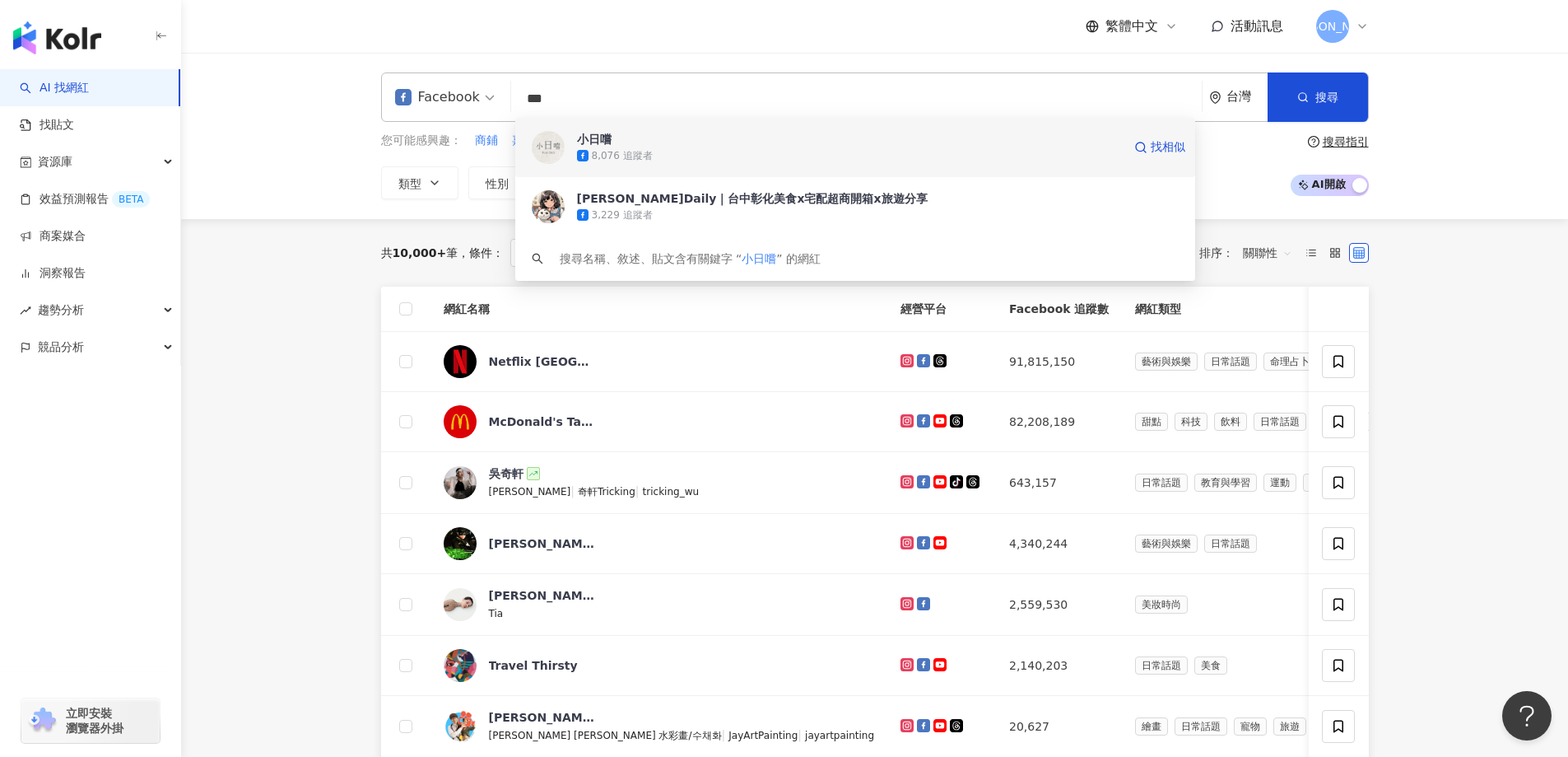
click at [797, 143] on span "小日嚐" at bounding box center [850, 139] width 545 height 17
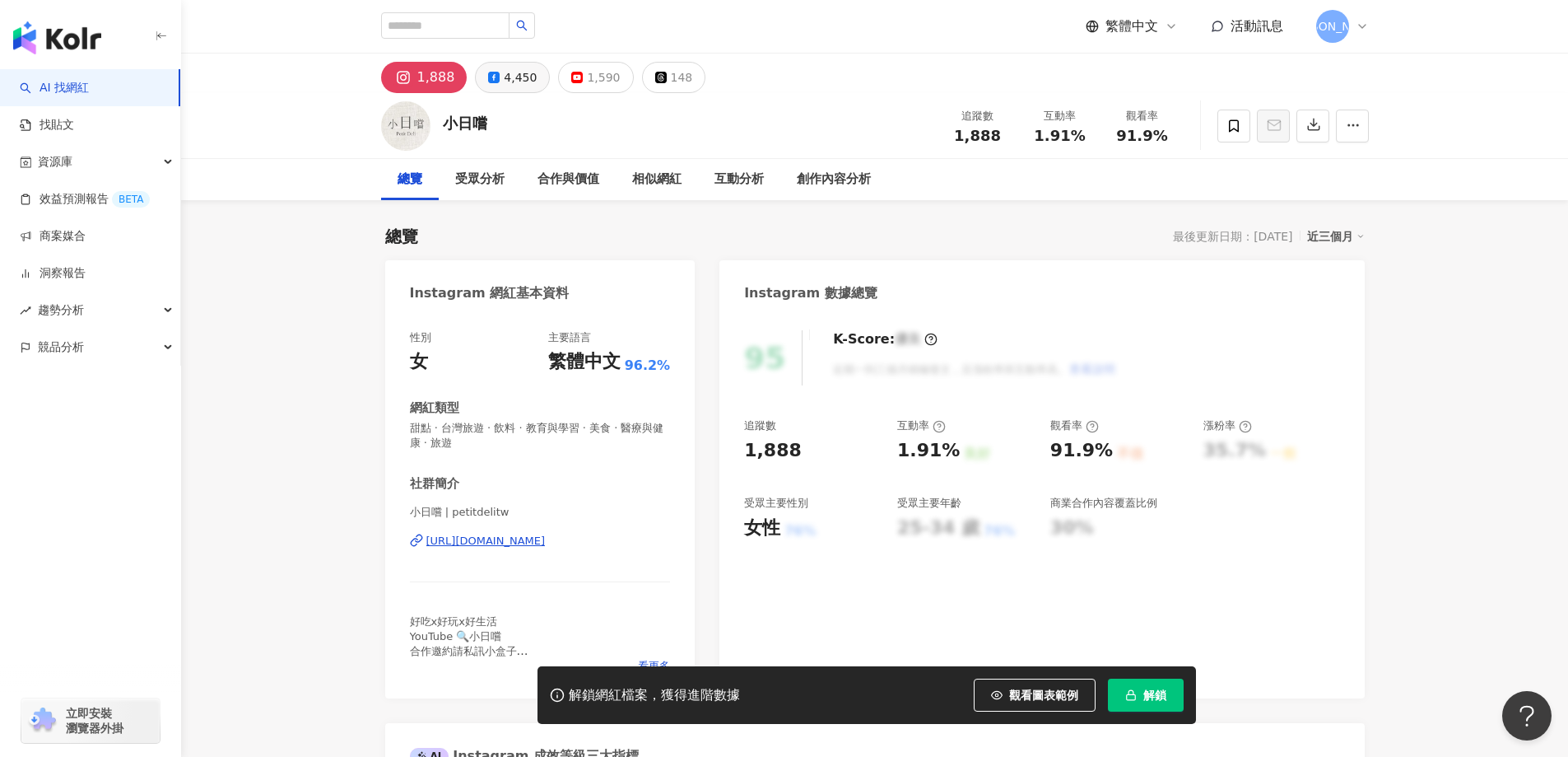
click at [497, 75] on button "4,450" at bounding box center [512, 77] width 75 height 31
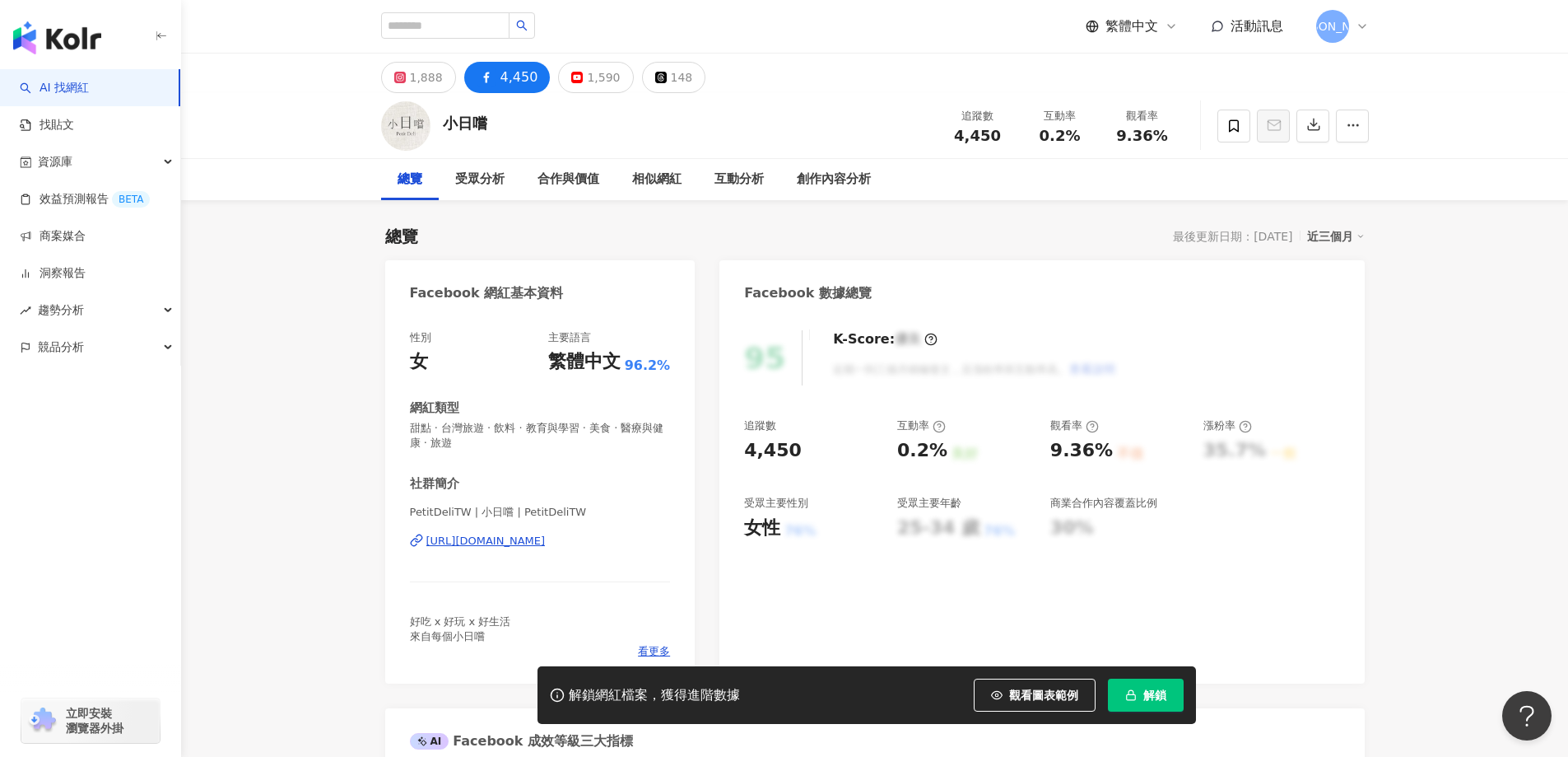
click at [1137, 692] on button "解鎖" at bounding box center [1146, 694] width 76 height 33
